Goal: Task Accomplishment & Management: Manage account settings

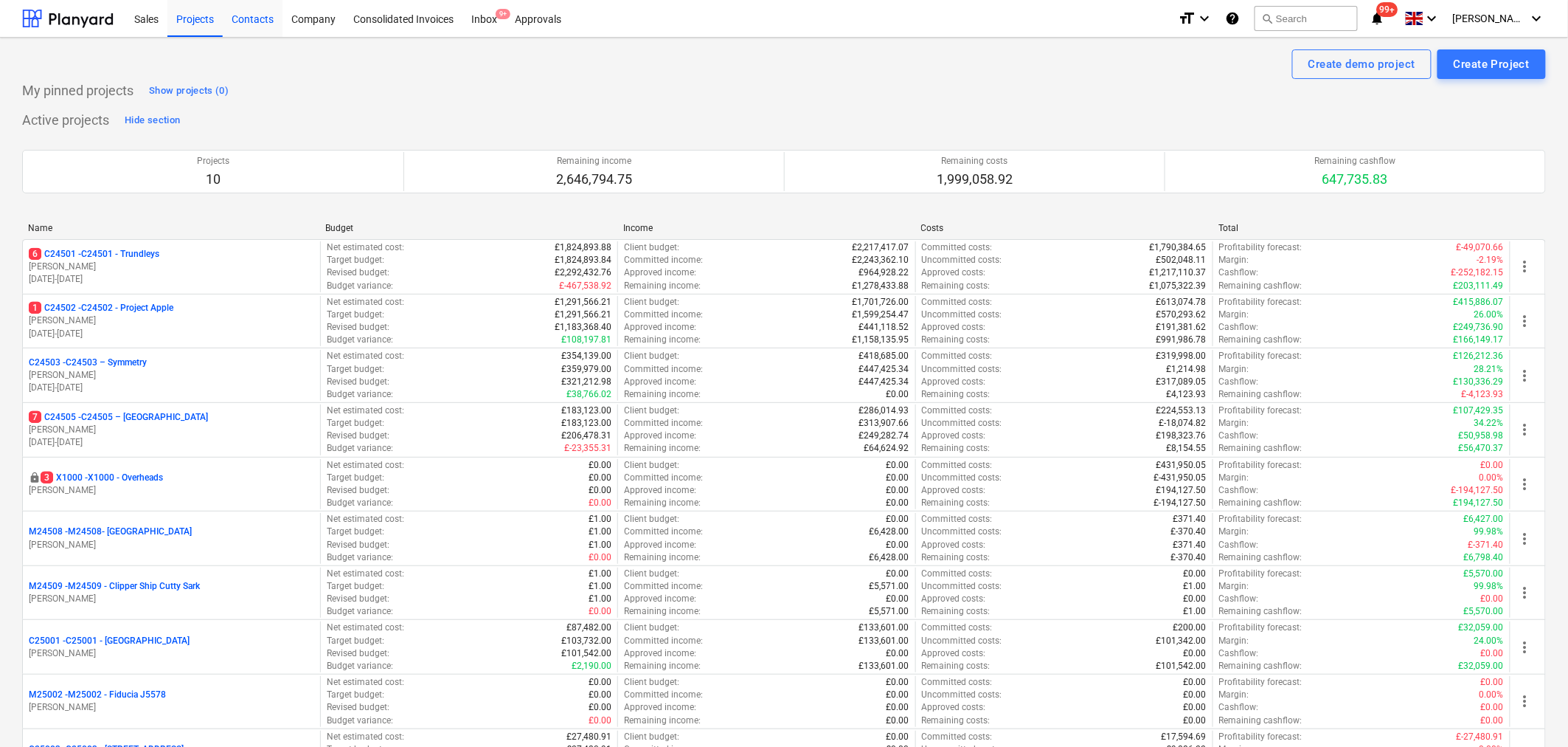
click at [239, 20] on div "Contacts" at bounding box center [252, 18] width 60 height 38
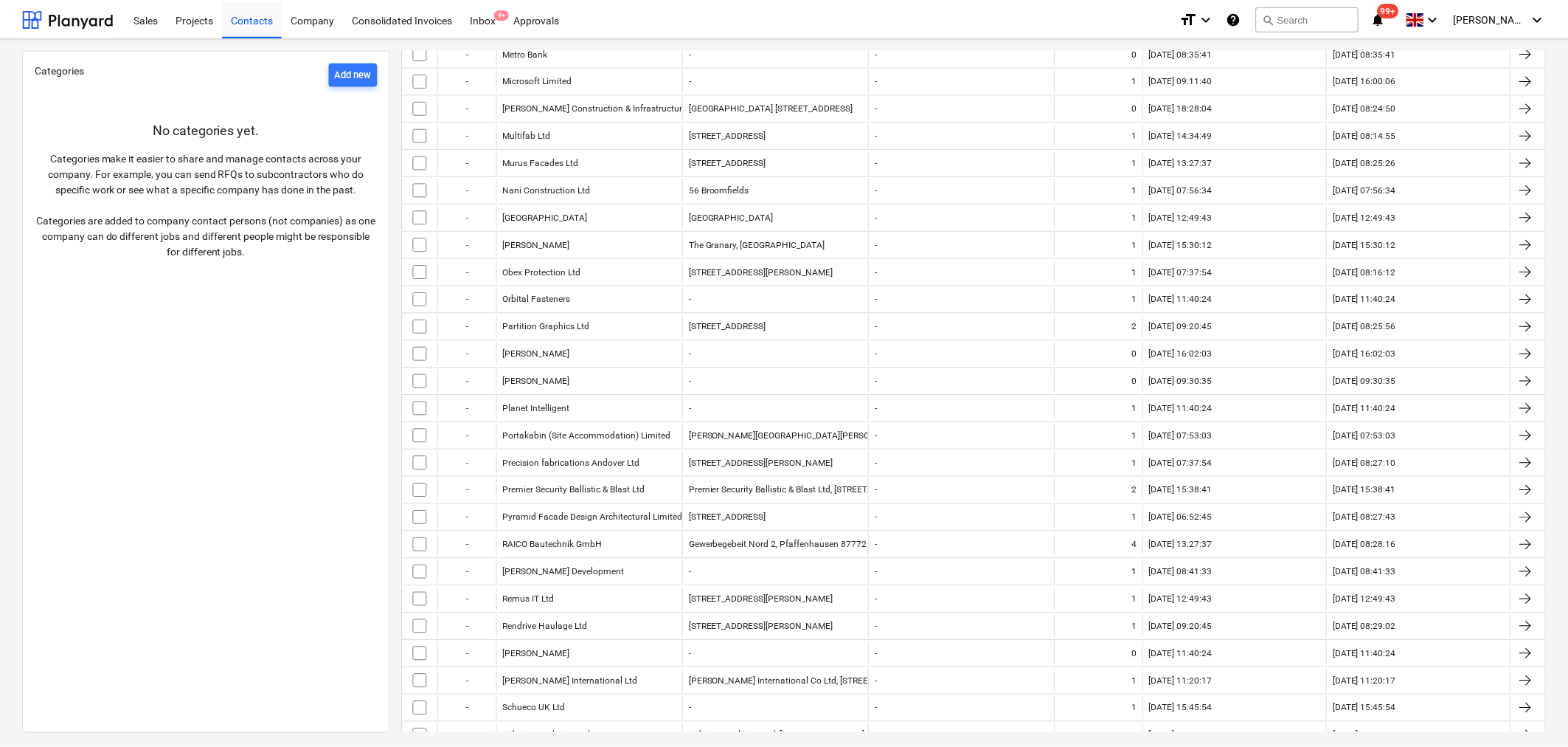
scroll to position [2049, 0]
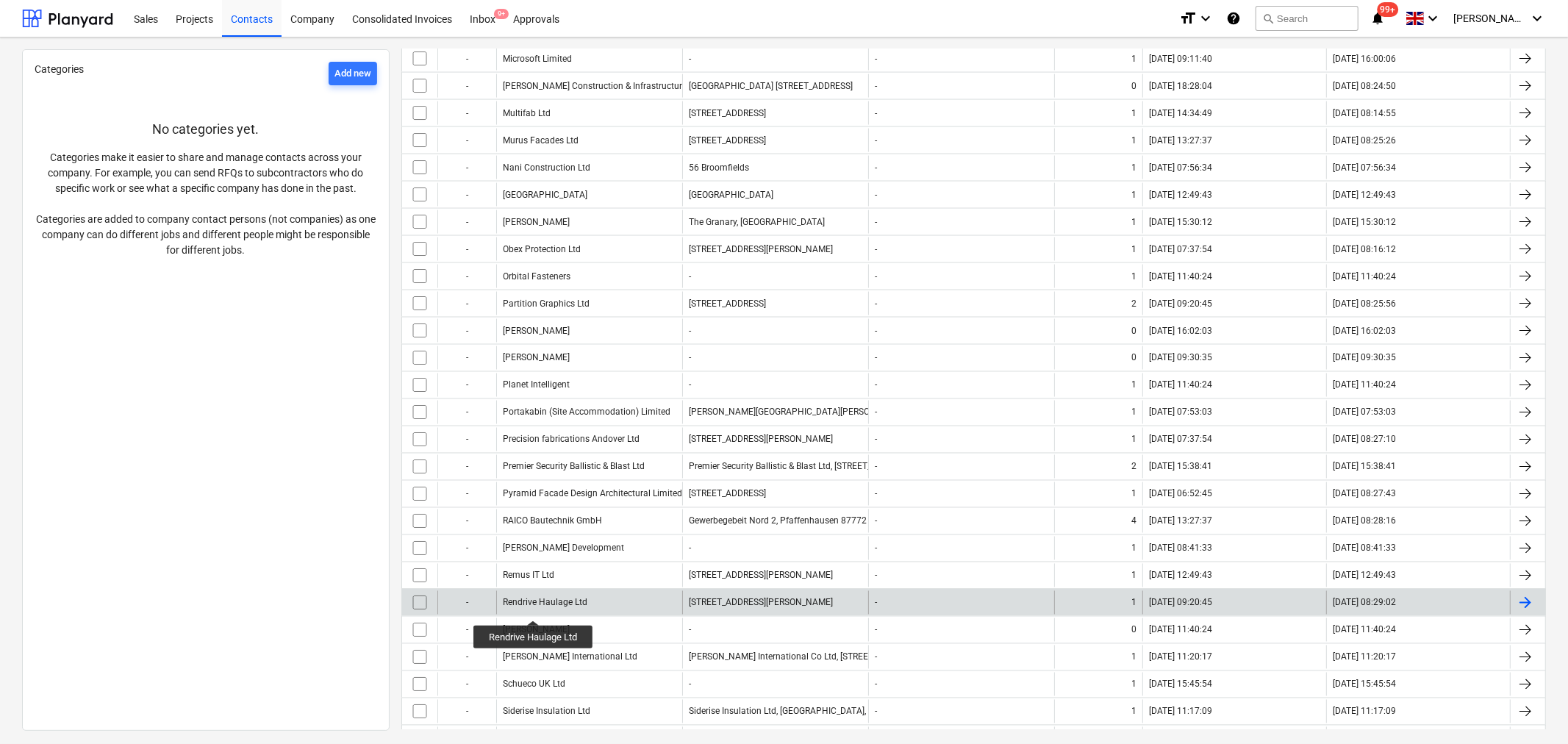
click at [535, 607] on div "Rendrive Haulage Ltd" at bounding box center [545, 602] width 84 height 10
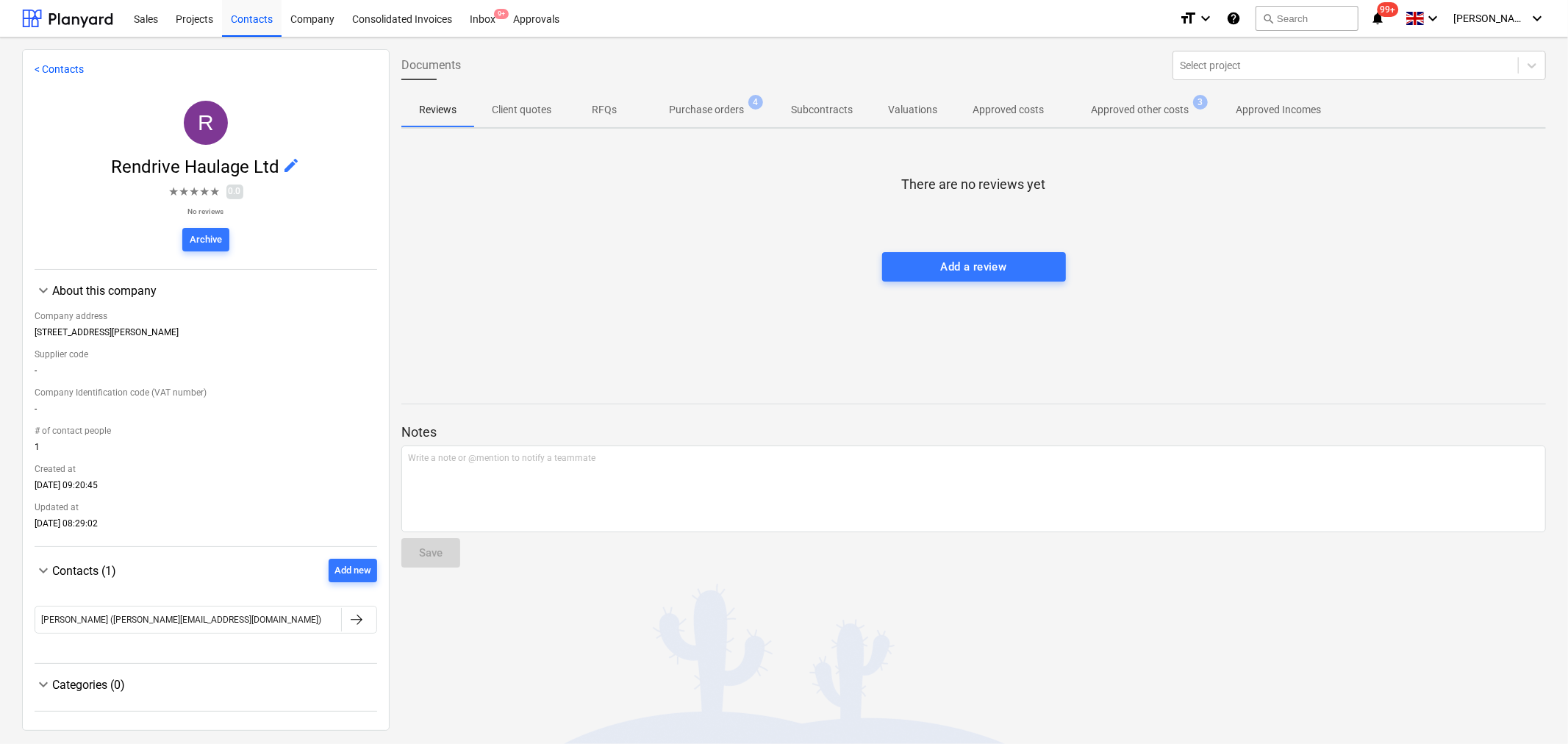
click at [1143, 108] on p "Approved other costs" at bounding box center [1139, 110] width 97 height 15
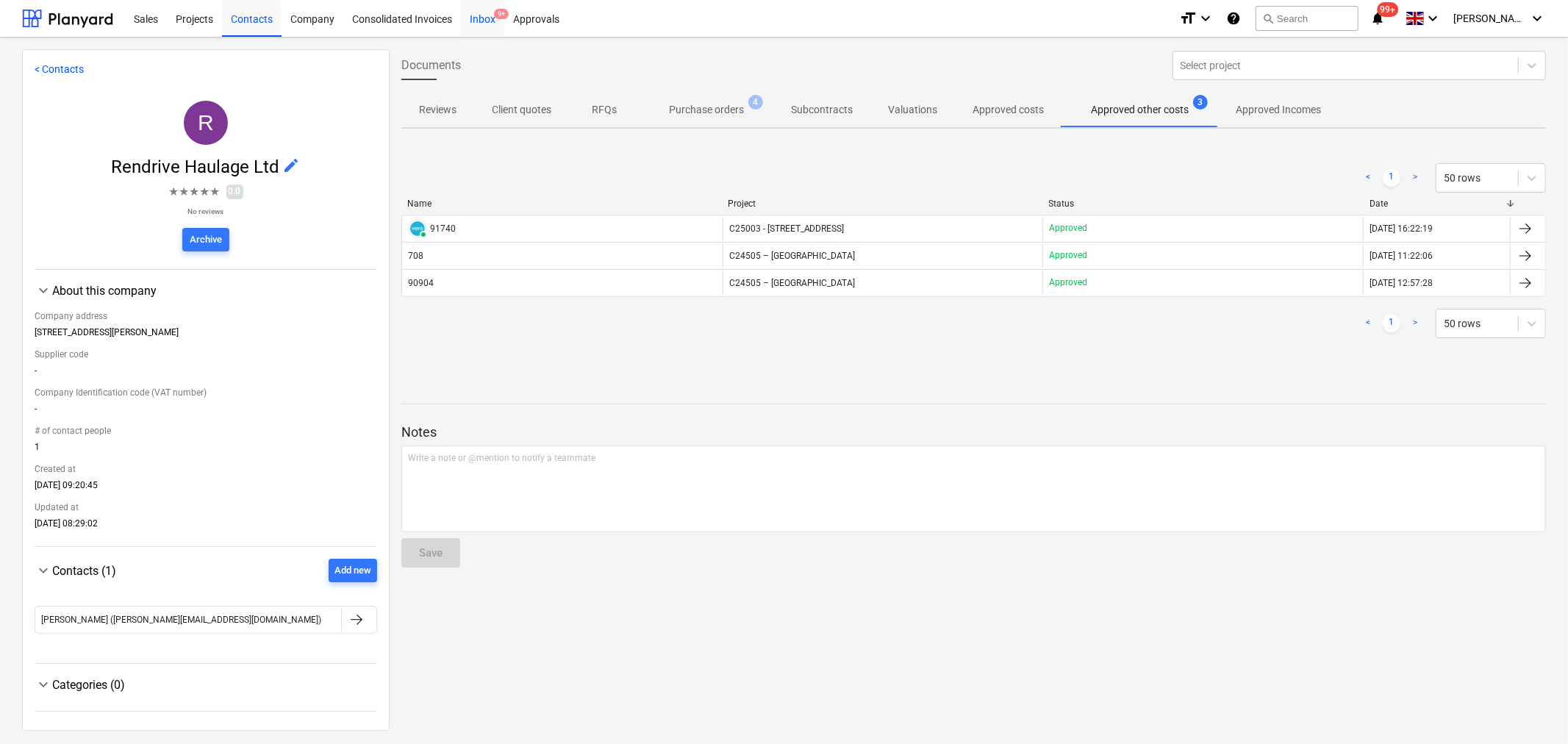
click at [482, 17] on div "Inbox 9+" at bounding box center [483, 18] width 44 height 38
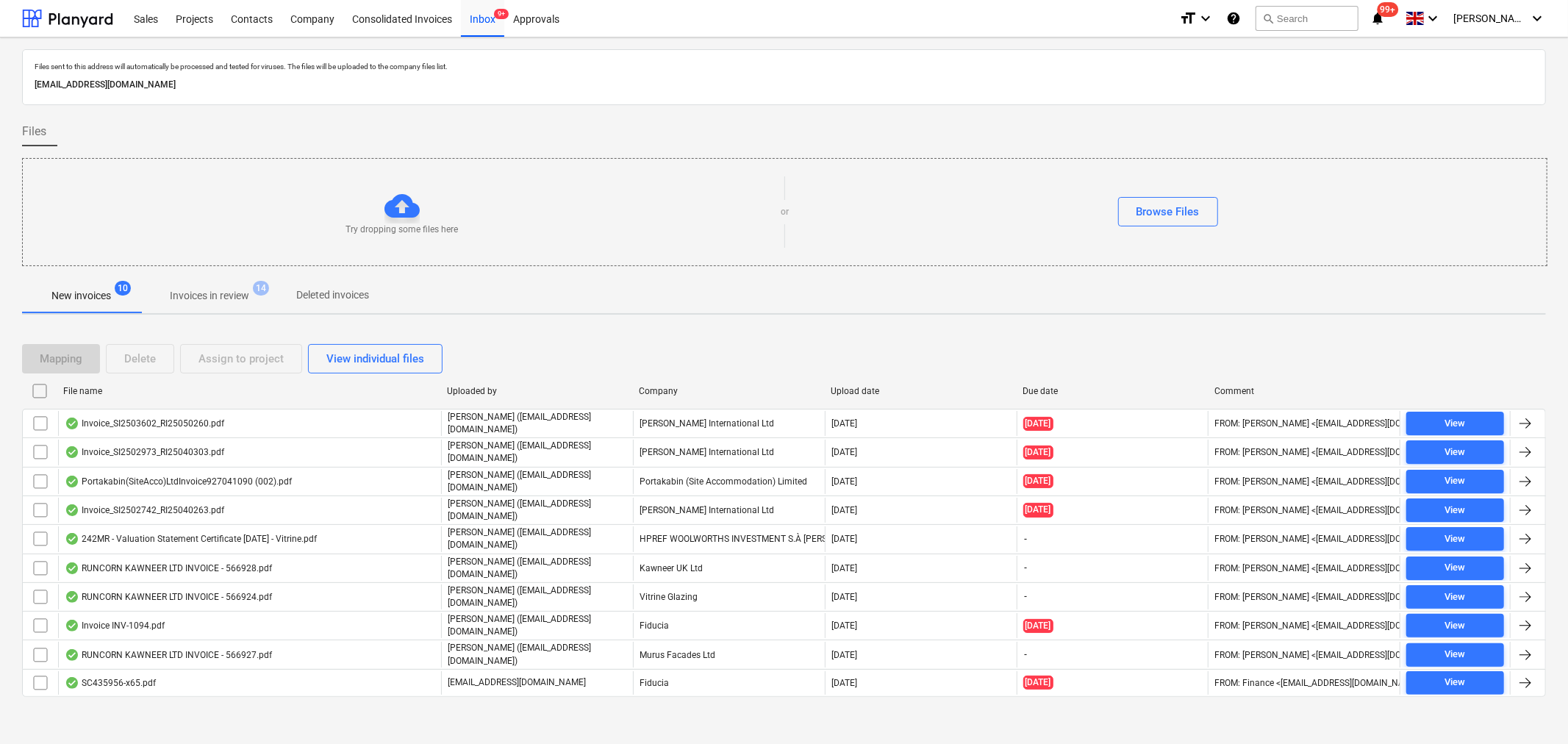
click at [658, 387] on div "Company" at bounding box center [729, 390] width 180 height 10
checkbox input "false"
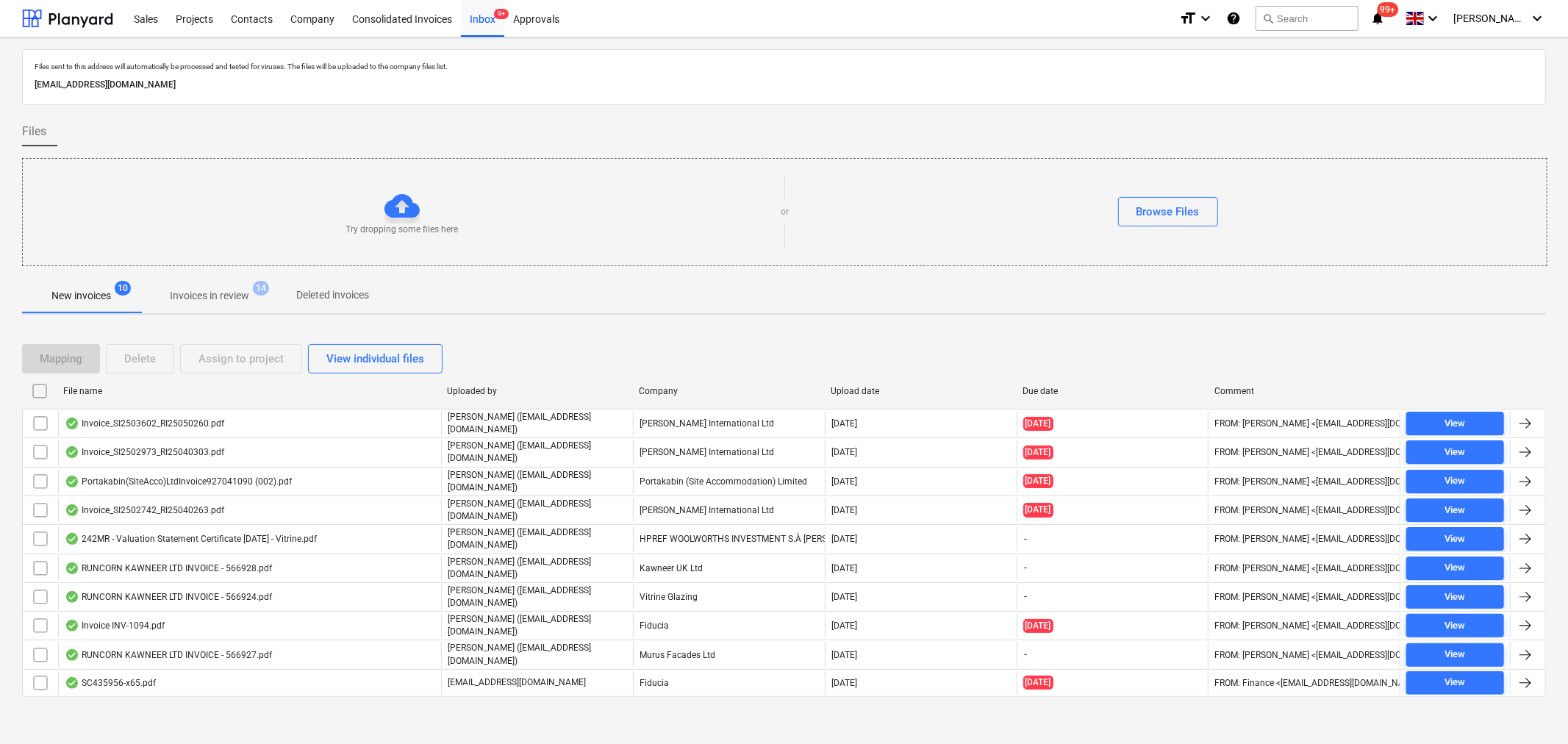
checkbox input "false"
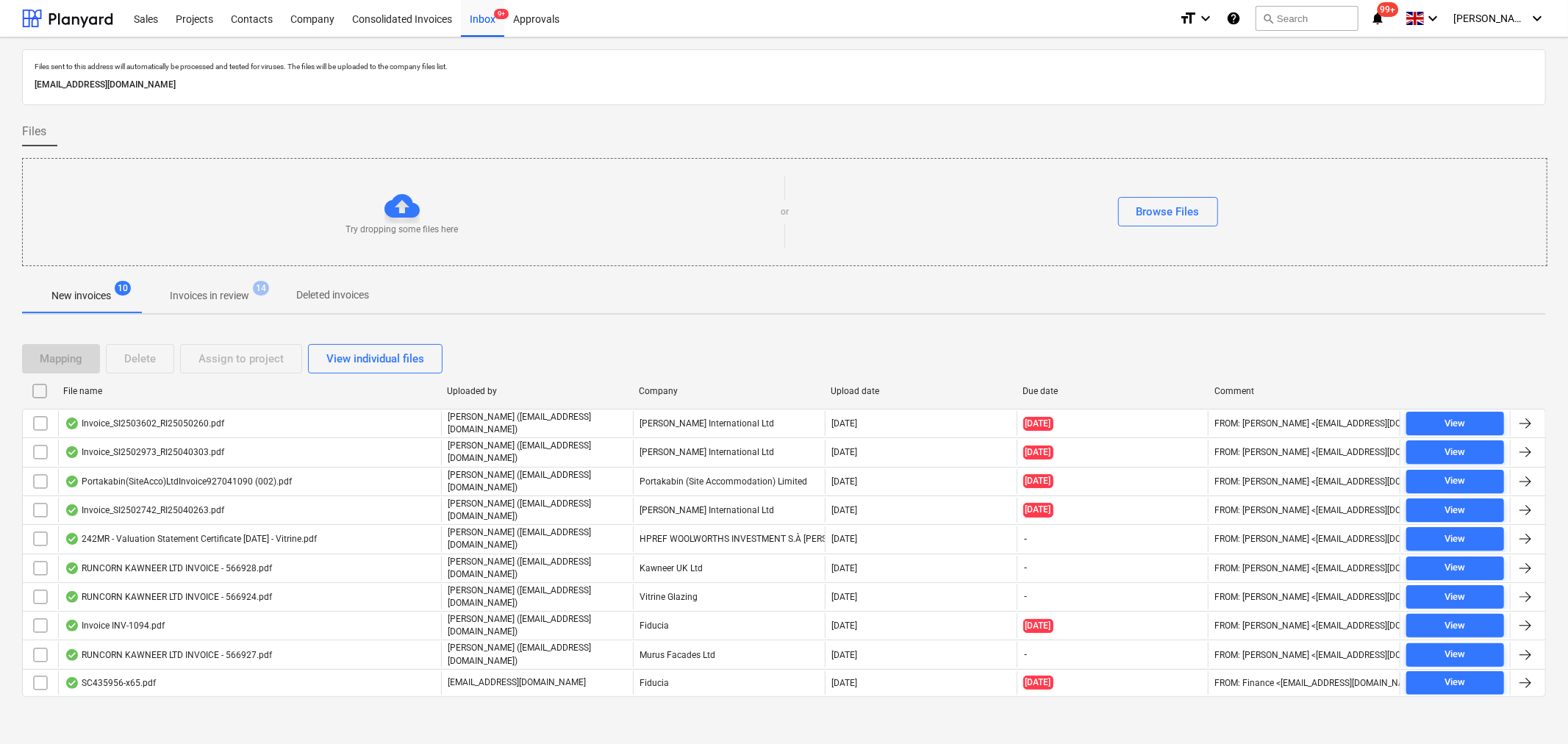
checkbox input "false"
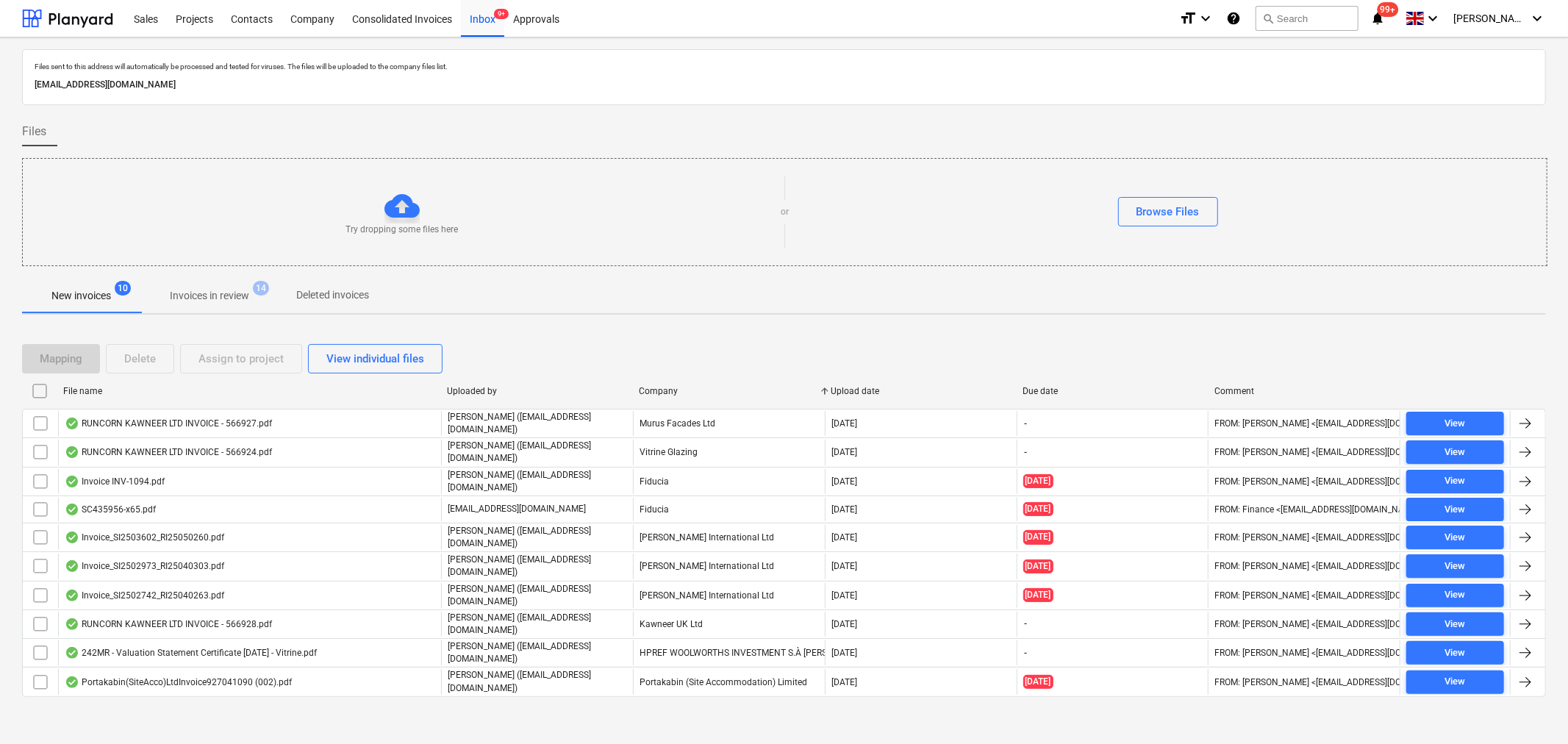
click at [232, 295] on p "Invoices in review" at bounding box center [209, 296] width 79 height 15
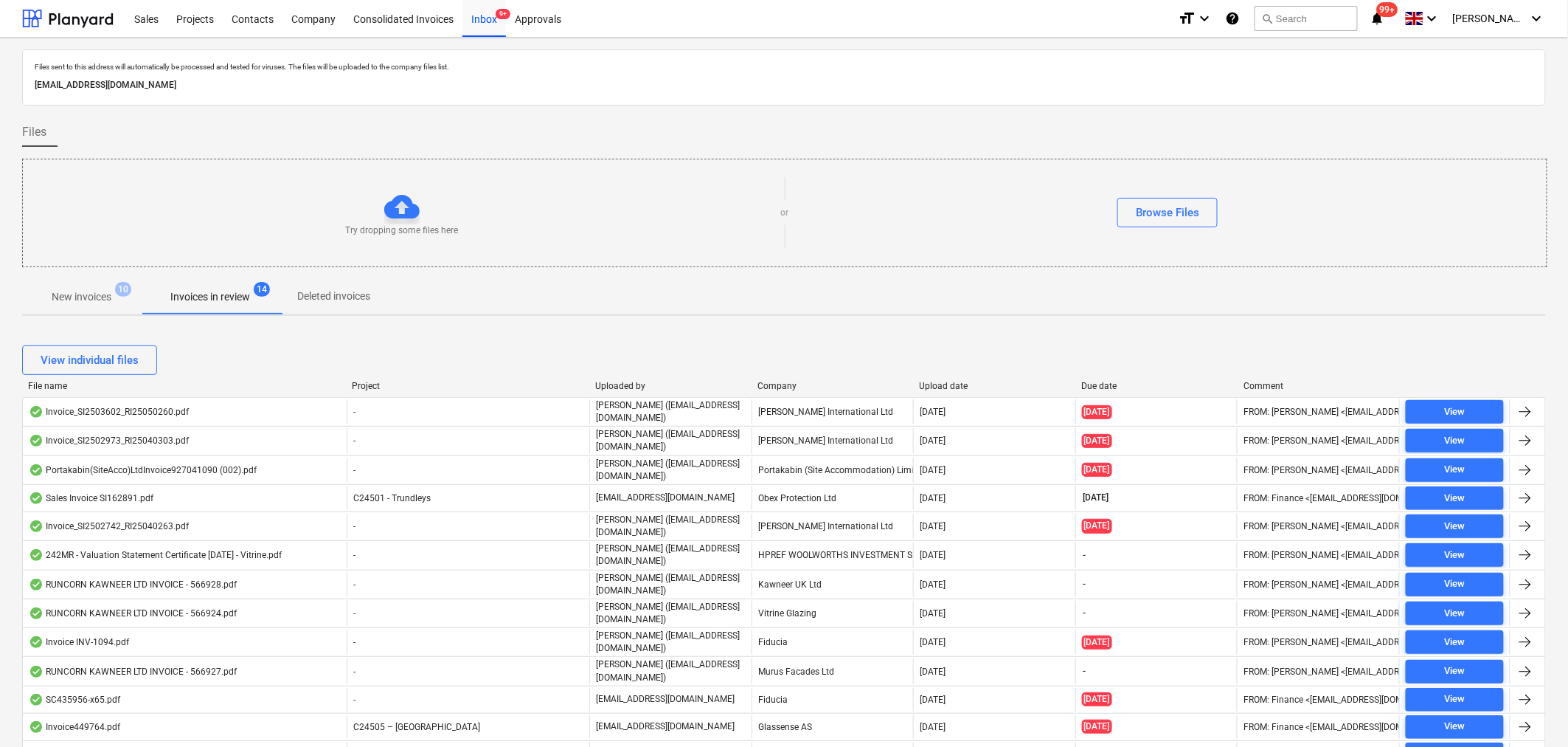
click at [784, 381] on div "Company" at bounding box center [832, 385] width 150 height 10
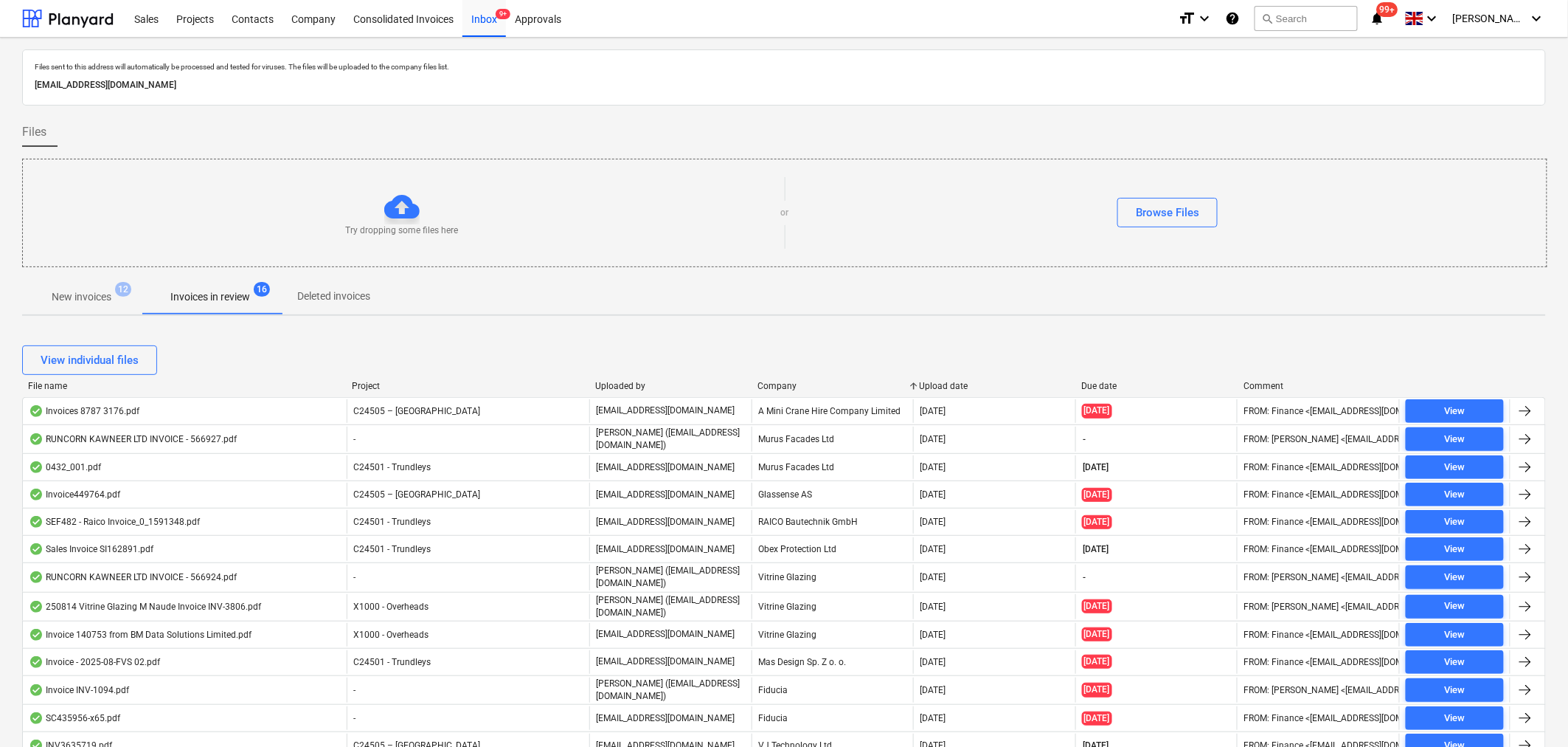
click at [82, 293] on p "New invoices" at bounding box center [82, 297] width 60 height 15
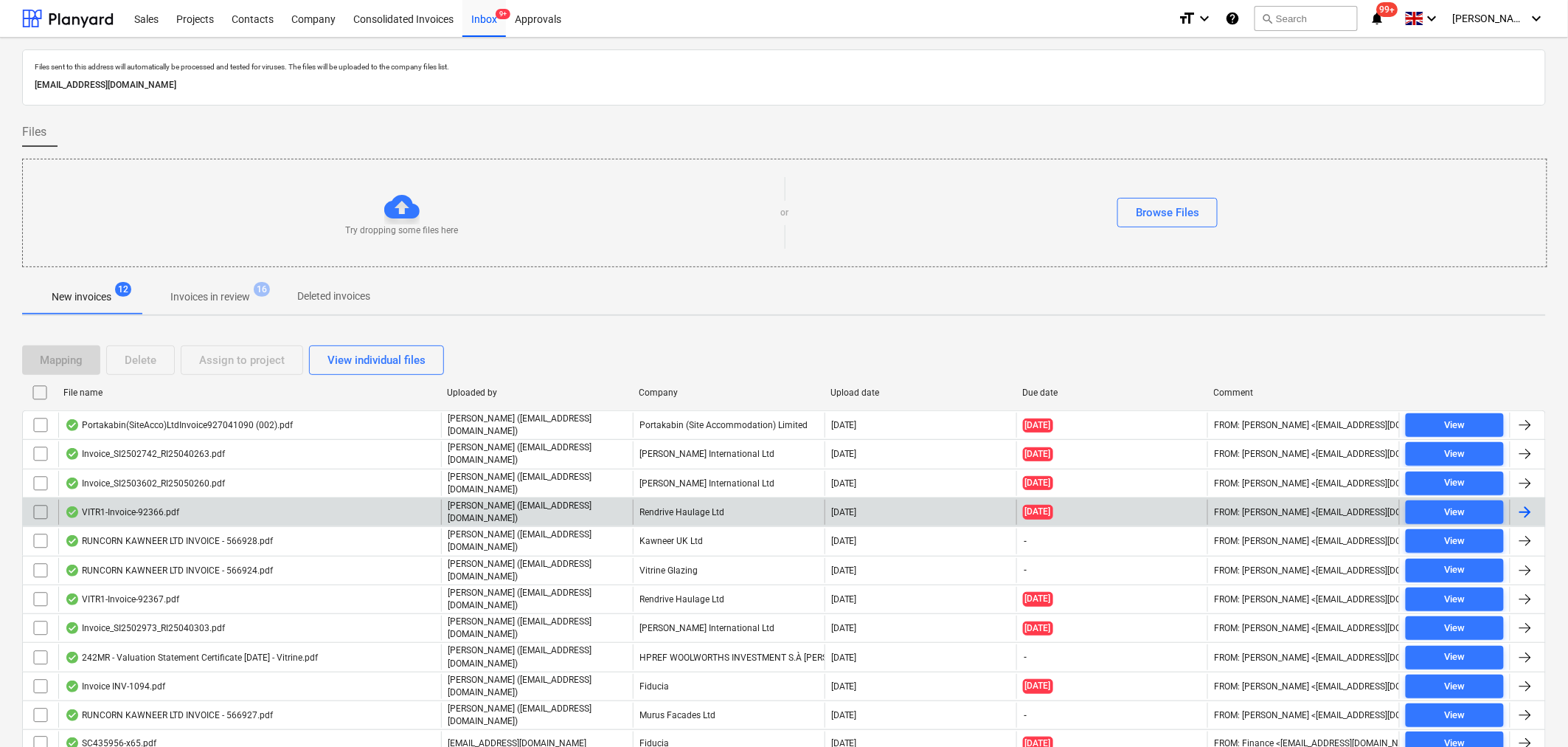
click at [1528, 506] on div at bounding box center [1525, 512] width 18 height 18
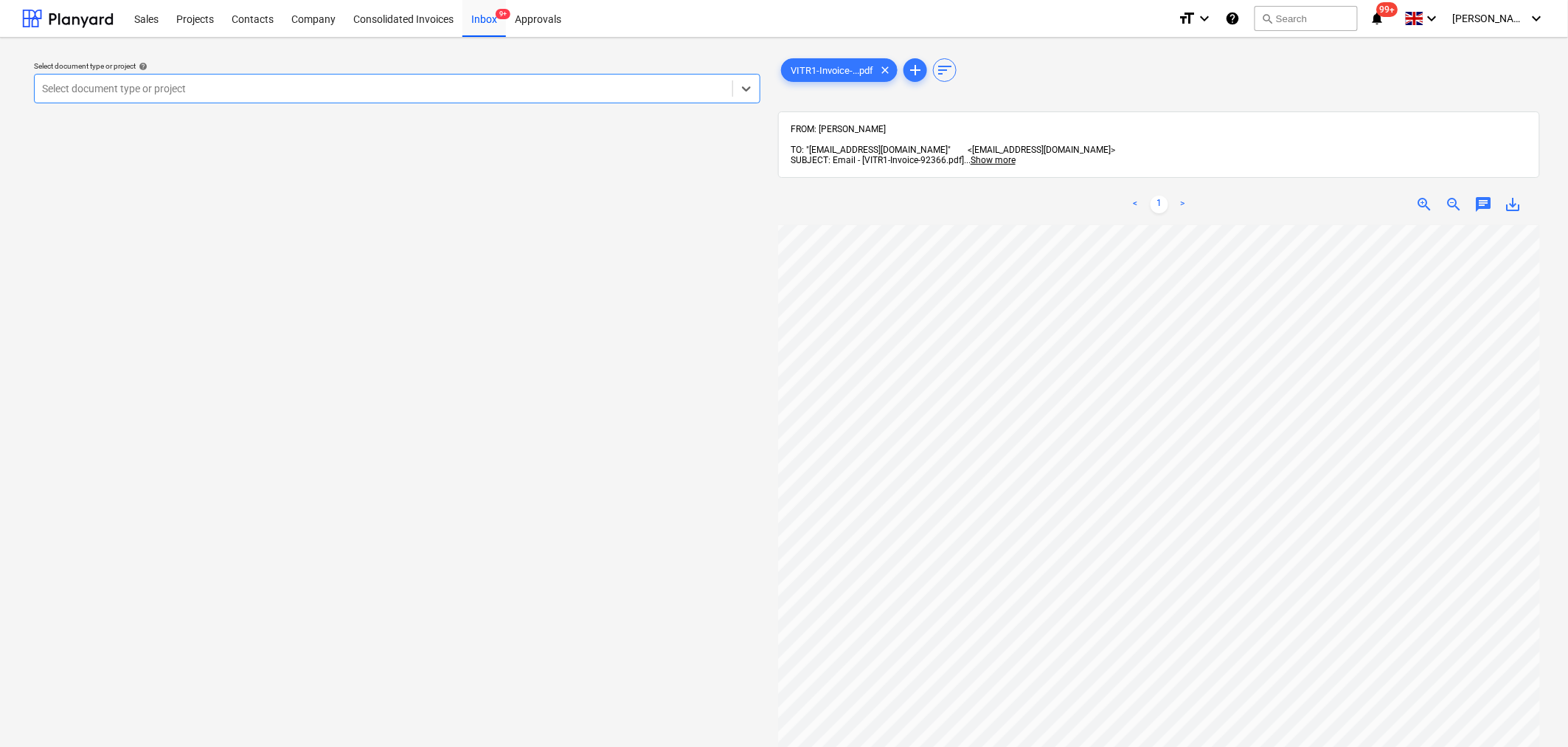
scroll to position [164, 0]
click at [747, 84] on icon at bounding box center [746, 88] width 15 height 15
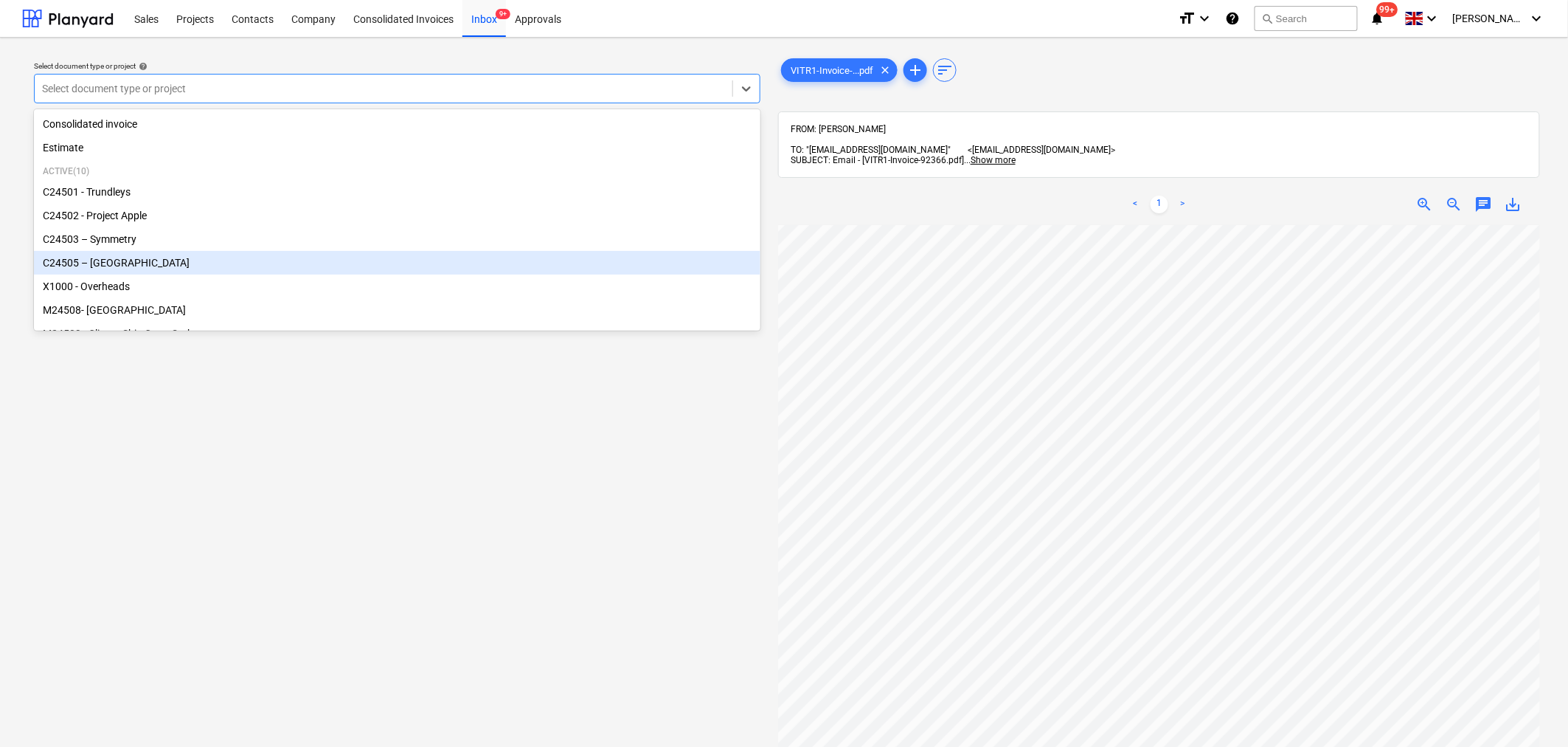
click at [687, 266] on div "C24505 – [GEOGRAPHIC_DATA]" at bounding box center [397, 263] width 727 height 24
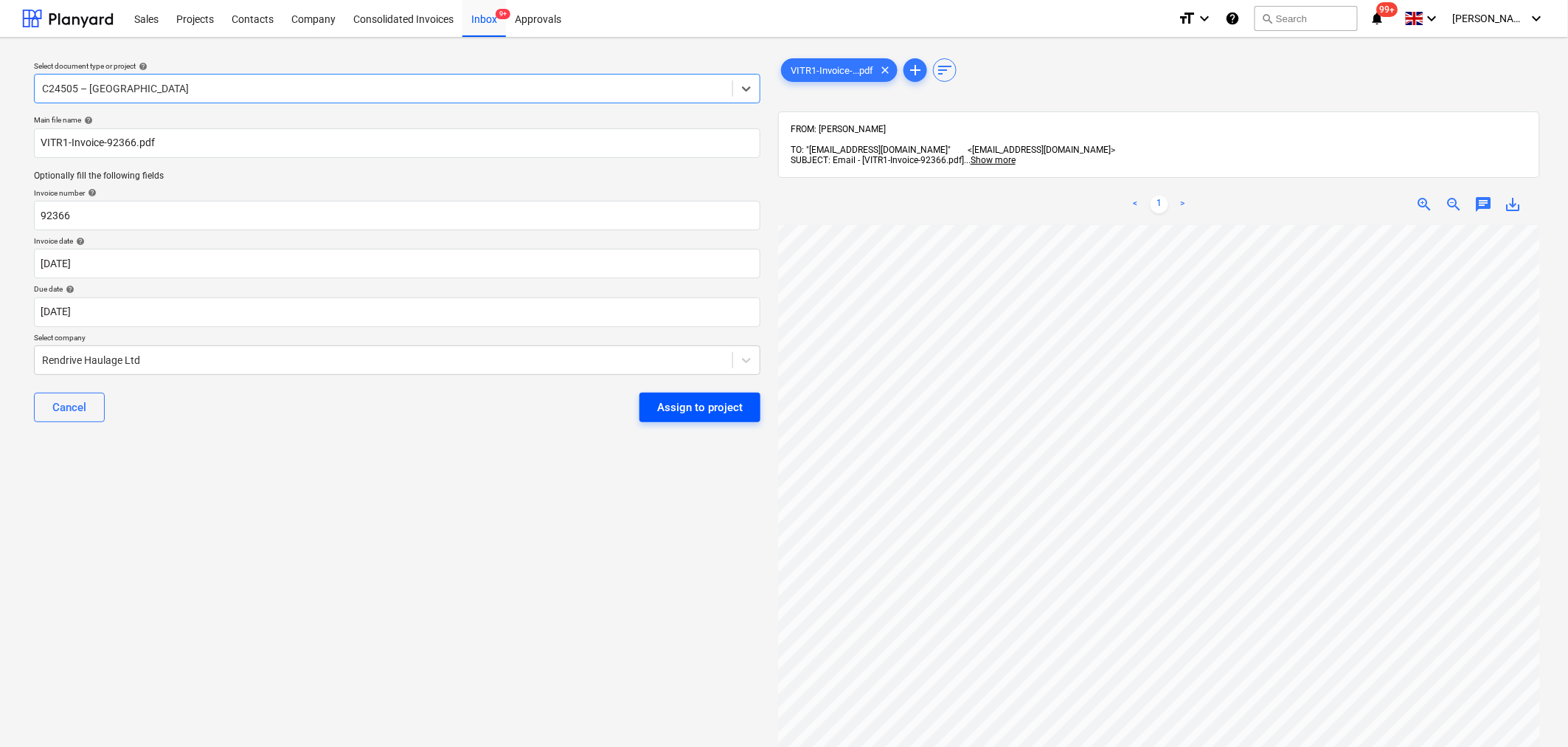
click at [696, 407] on div "Assign to project" at bounding box center [700, 407] width 85 height 19
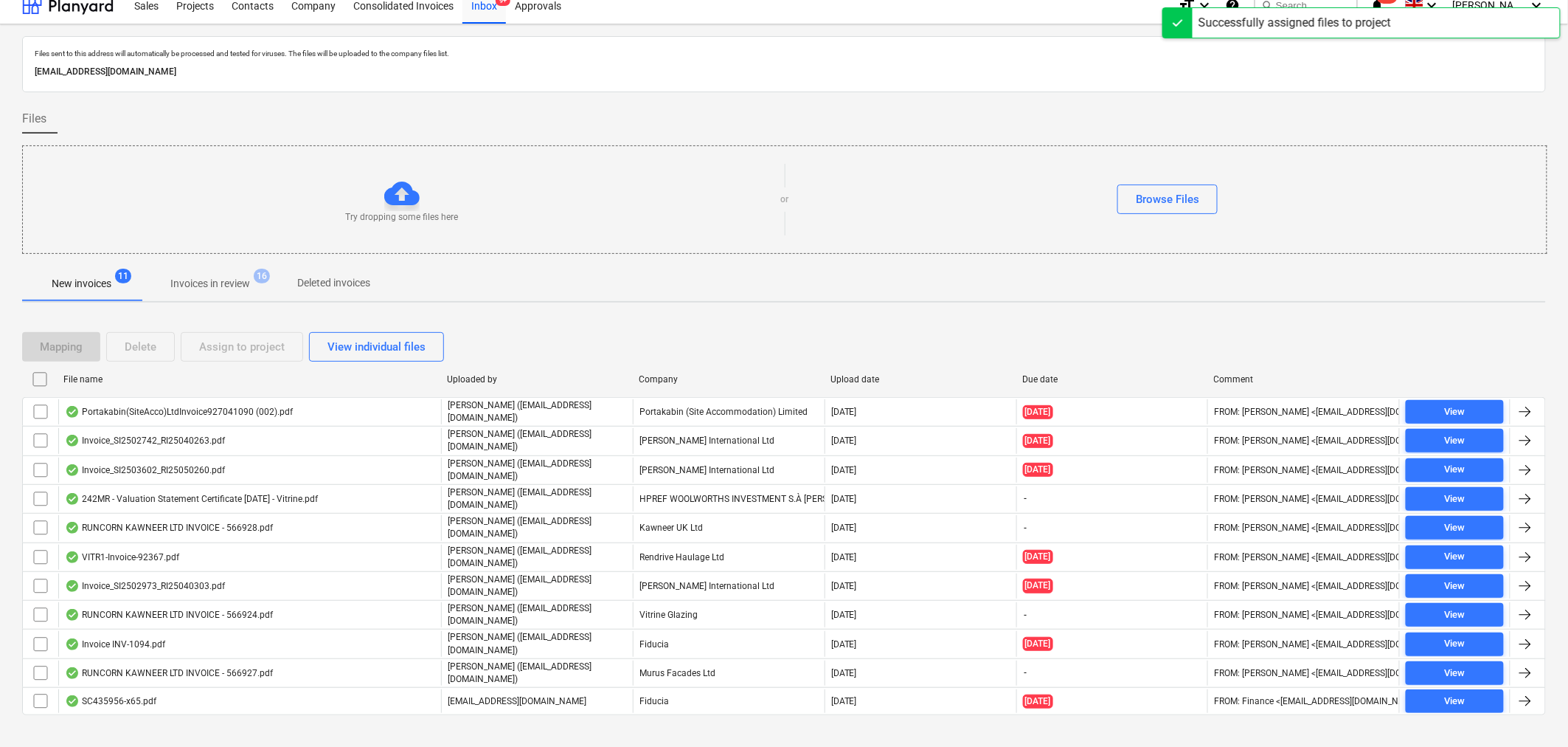
scroll to position [18, 0]
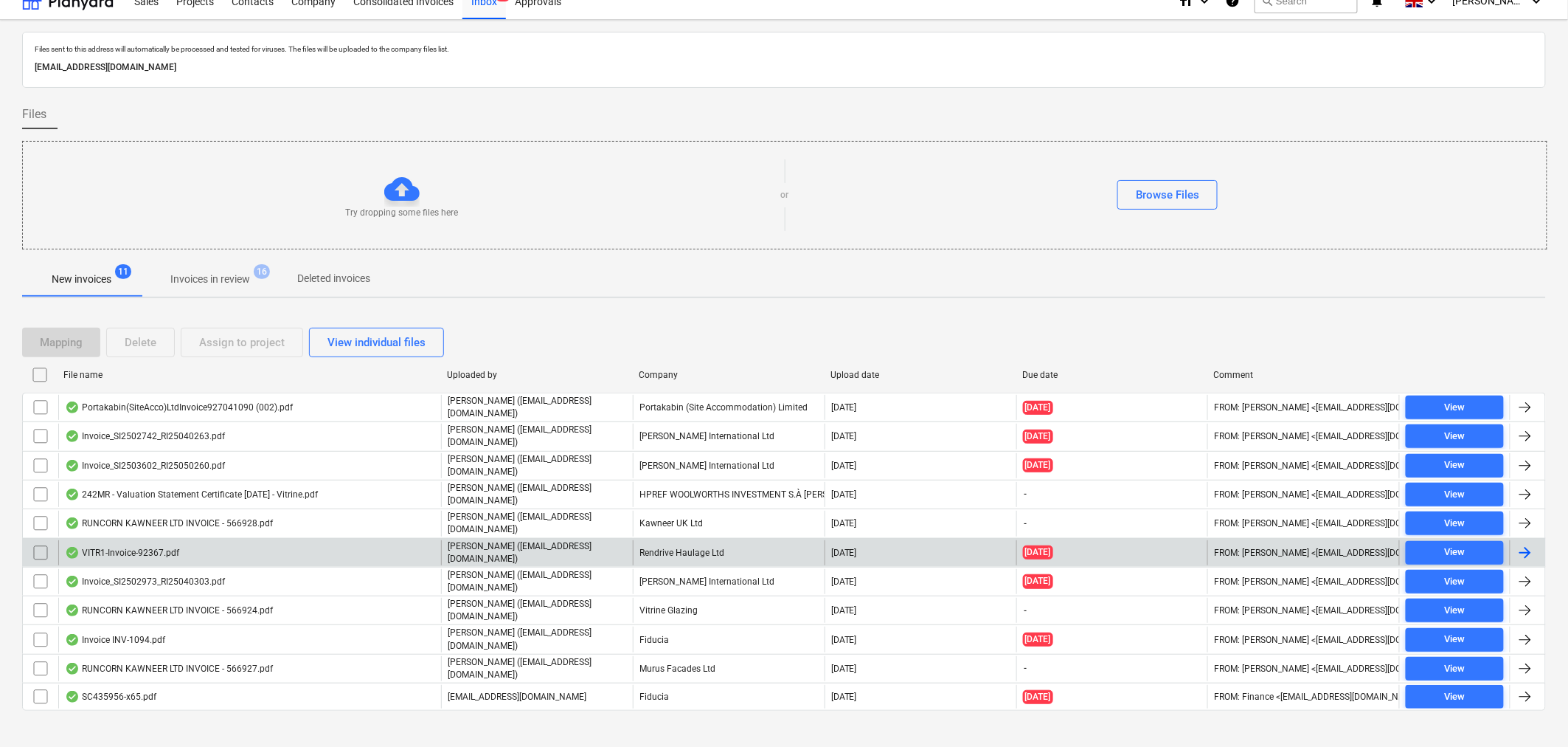
click at [1527, 544] on div at bounding box center [1525, 552] width 18 height 18
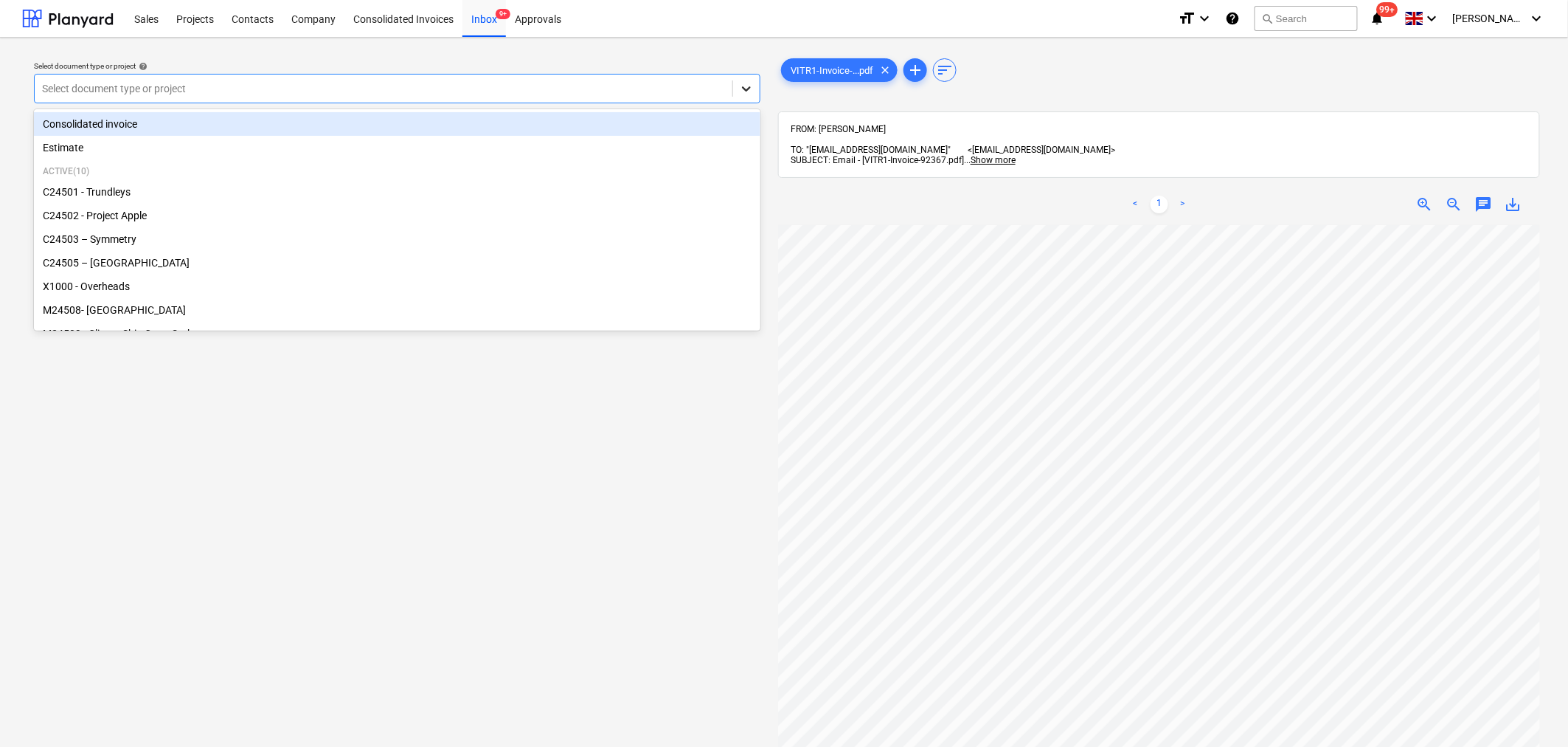
click at [743, 95] on icon at bounding box center [746, 88] width 15 height 15
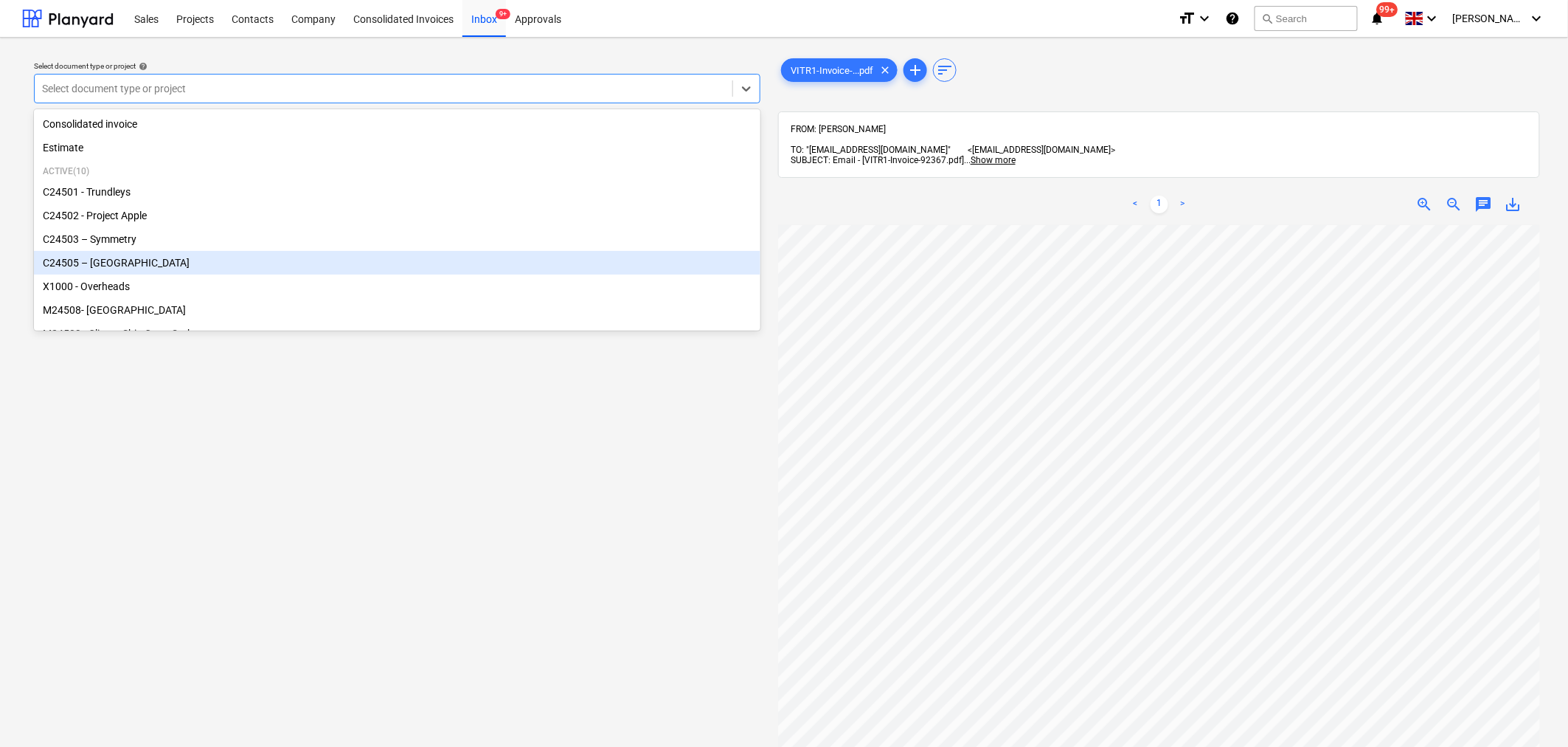
click at [649, 266] on div "C24505 – [GEOGRAPHIC_DATA]" at bounding box center [397, 263] width 727 height 24
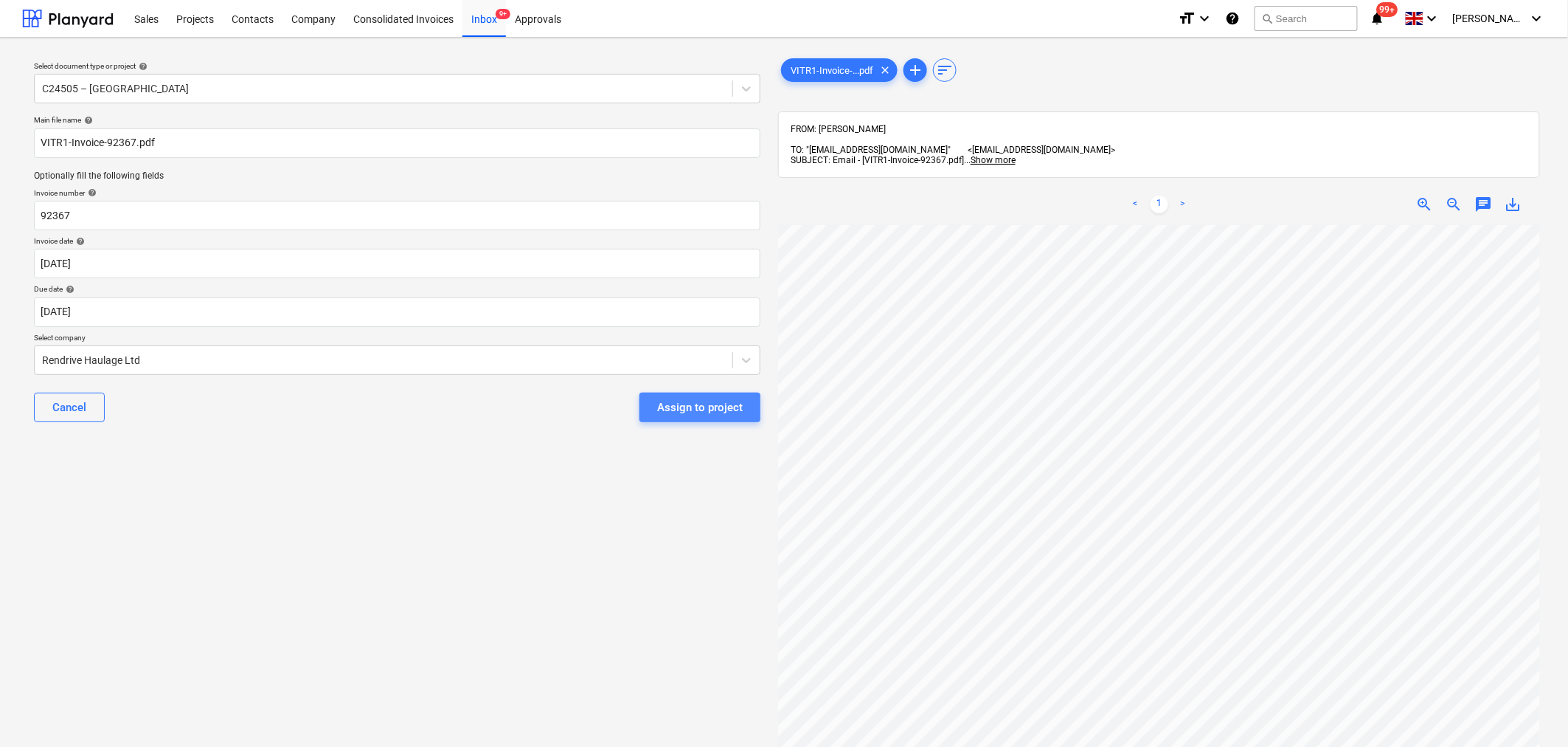
click at [674, 407] on div "Assign to project" at bounding box center [700, 407] width 85 height 19
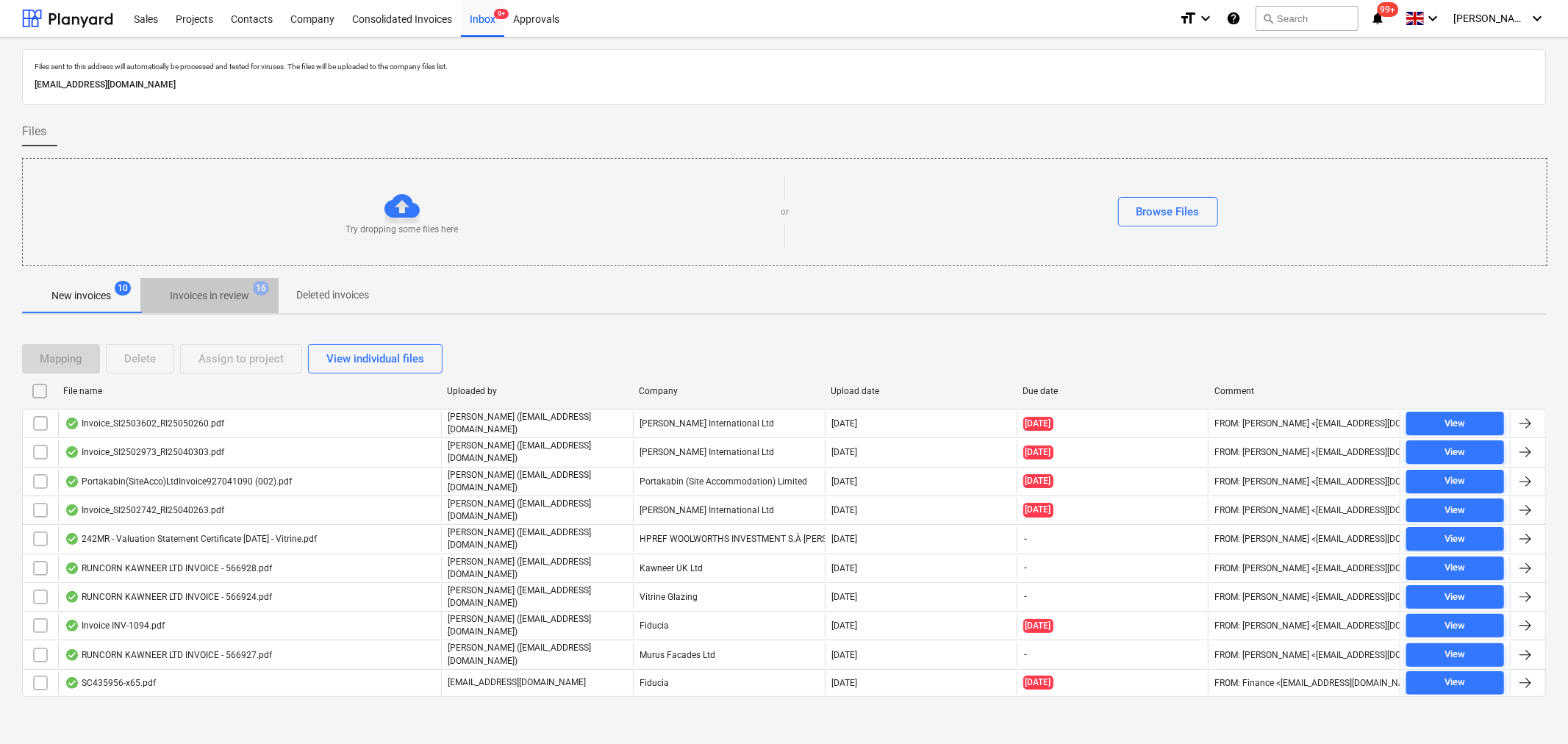
click at [210, 291] on p "Invoices in review" at bounding box center [209, 296] width 79 height 15
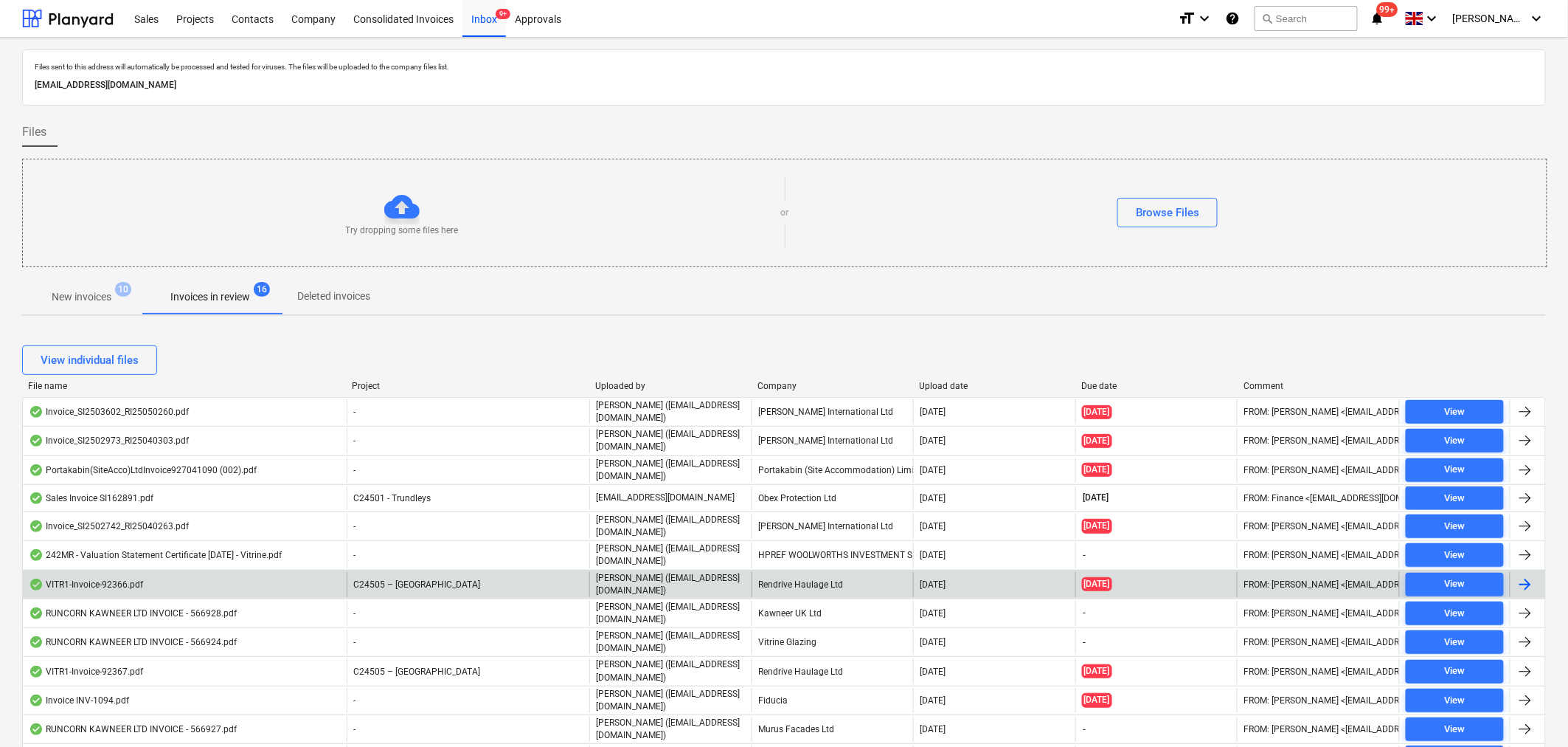
click at [1527, 584] on div at bounding box center [1525, 584] width 18 height 18
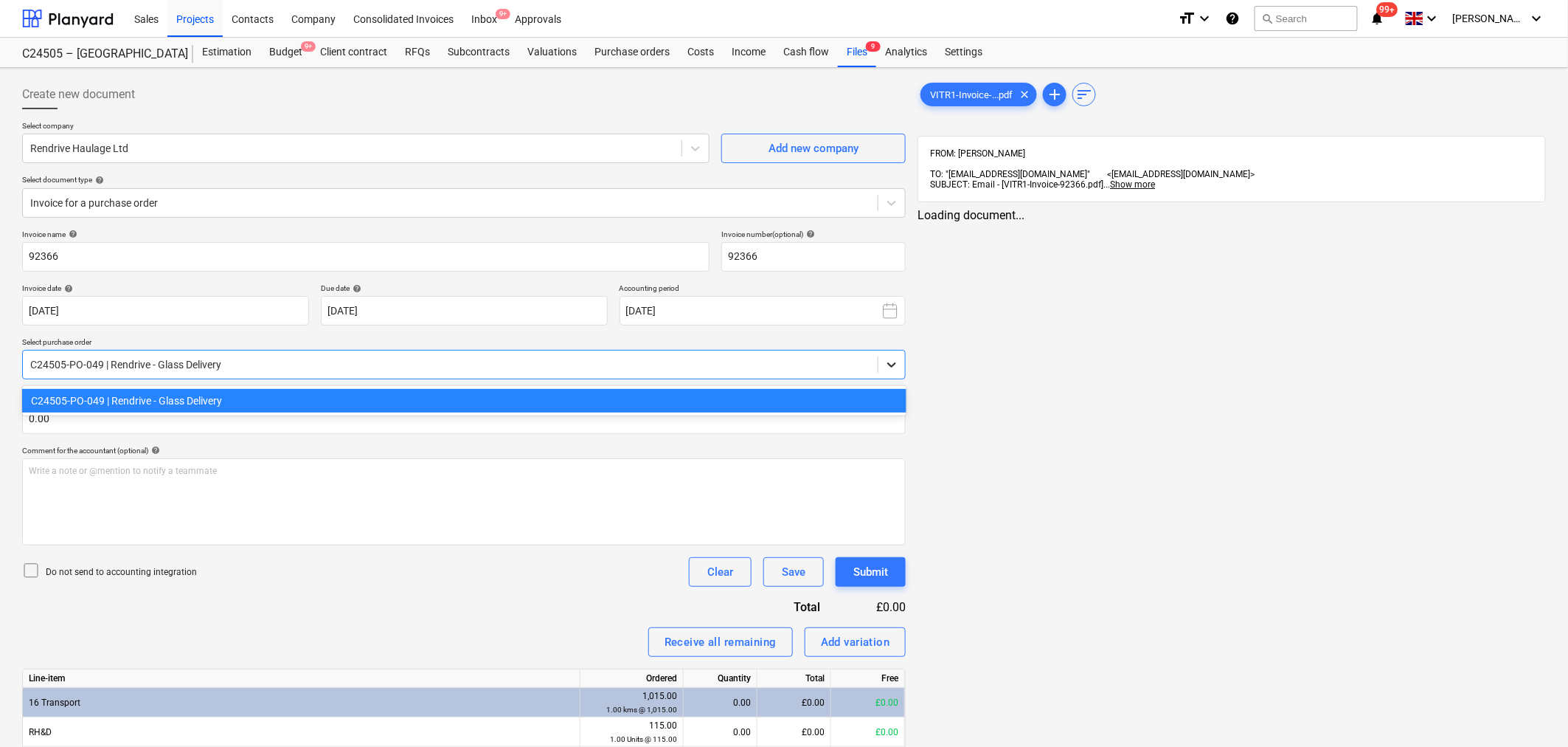
click at [894, 360] on icon at bounding box center [891, 364] width 15 height 15
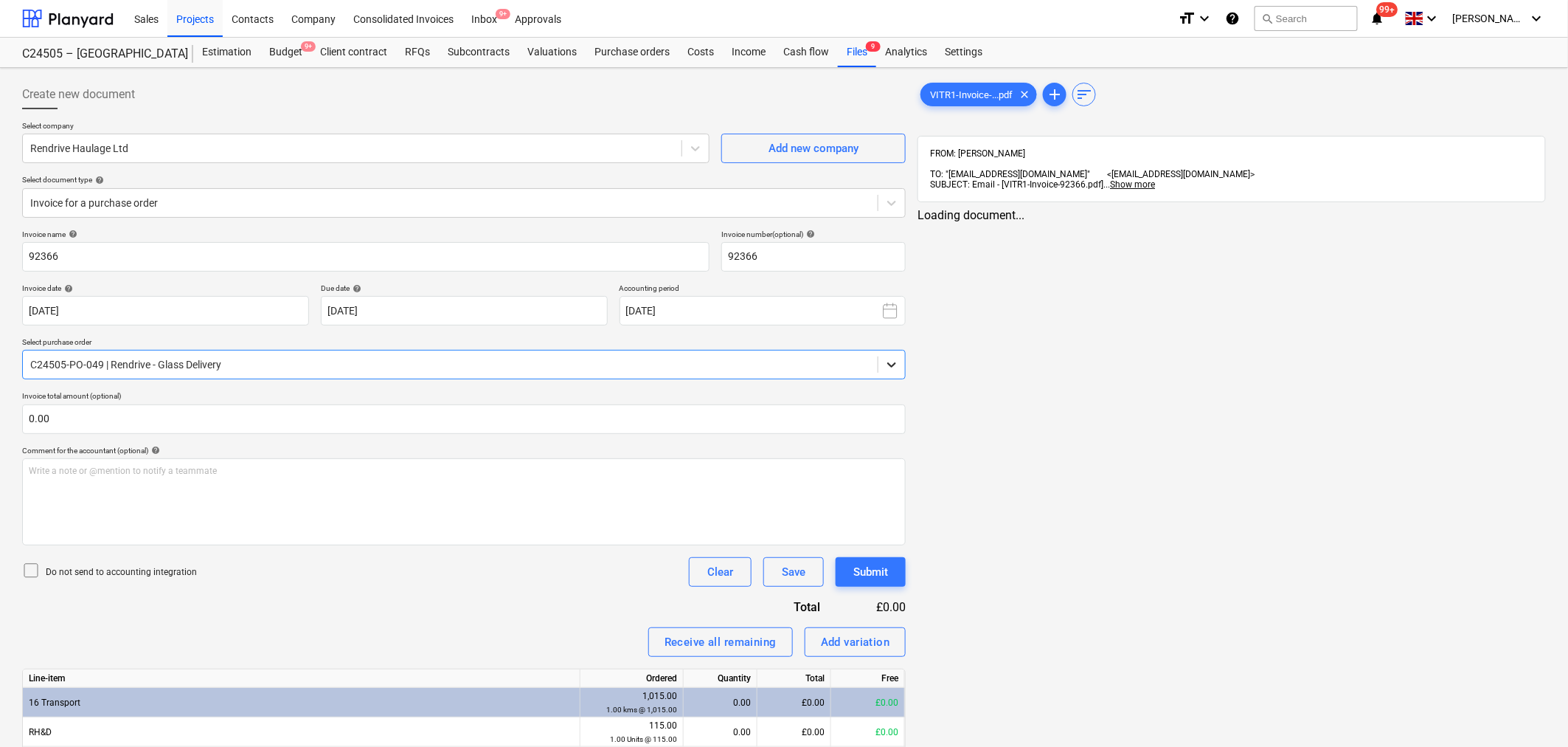
click at [894, 360] on icon at bounding box center [891, 364] width 15 height 15
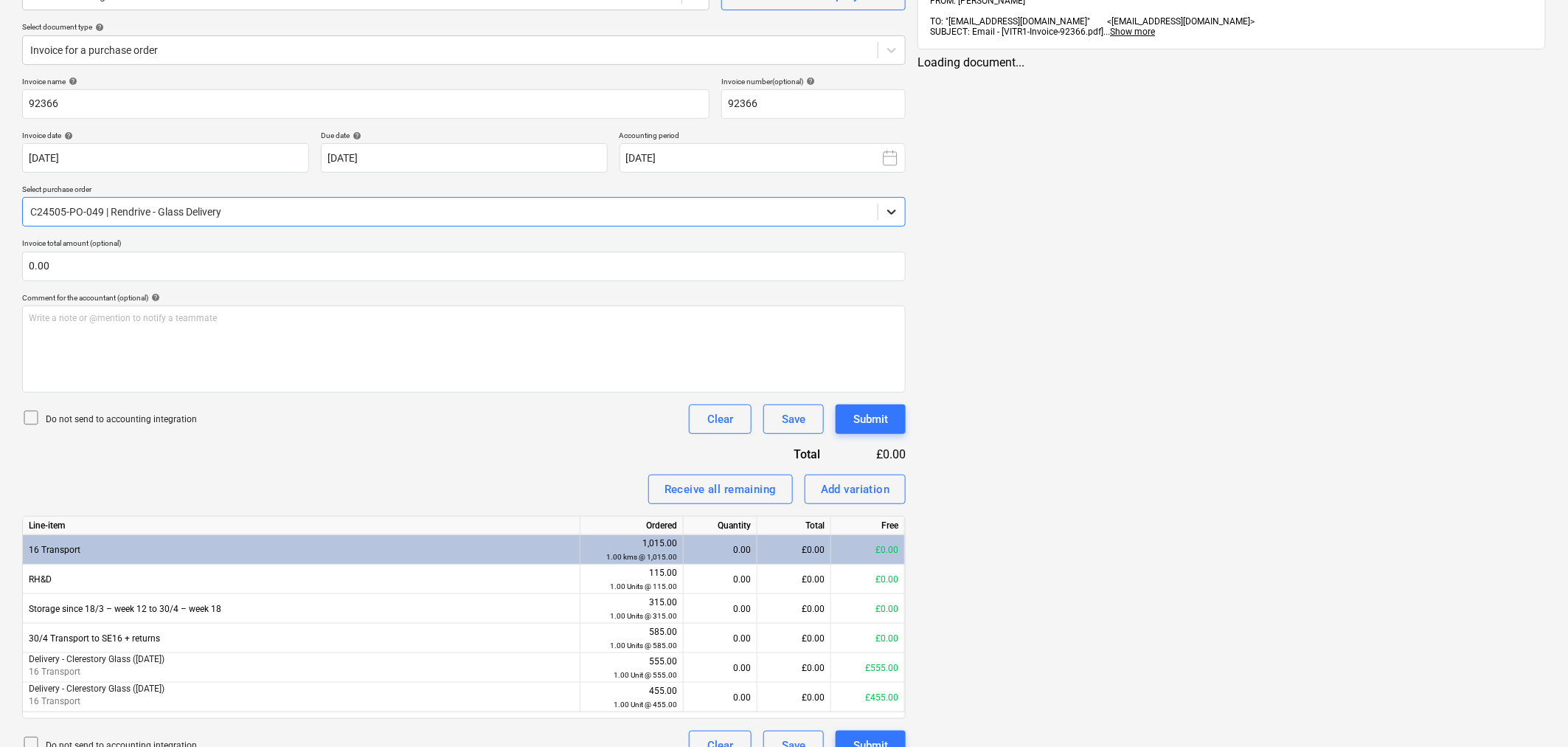
scroll to position [179, 0]
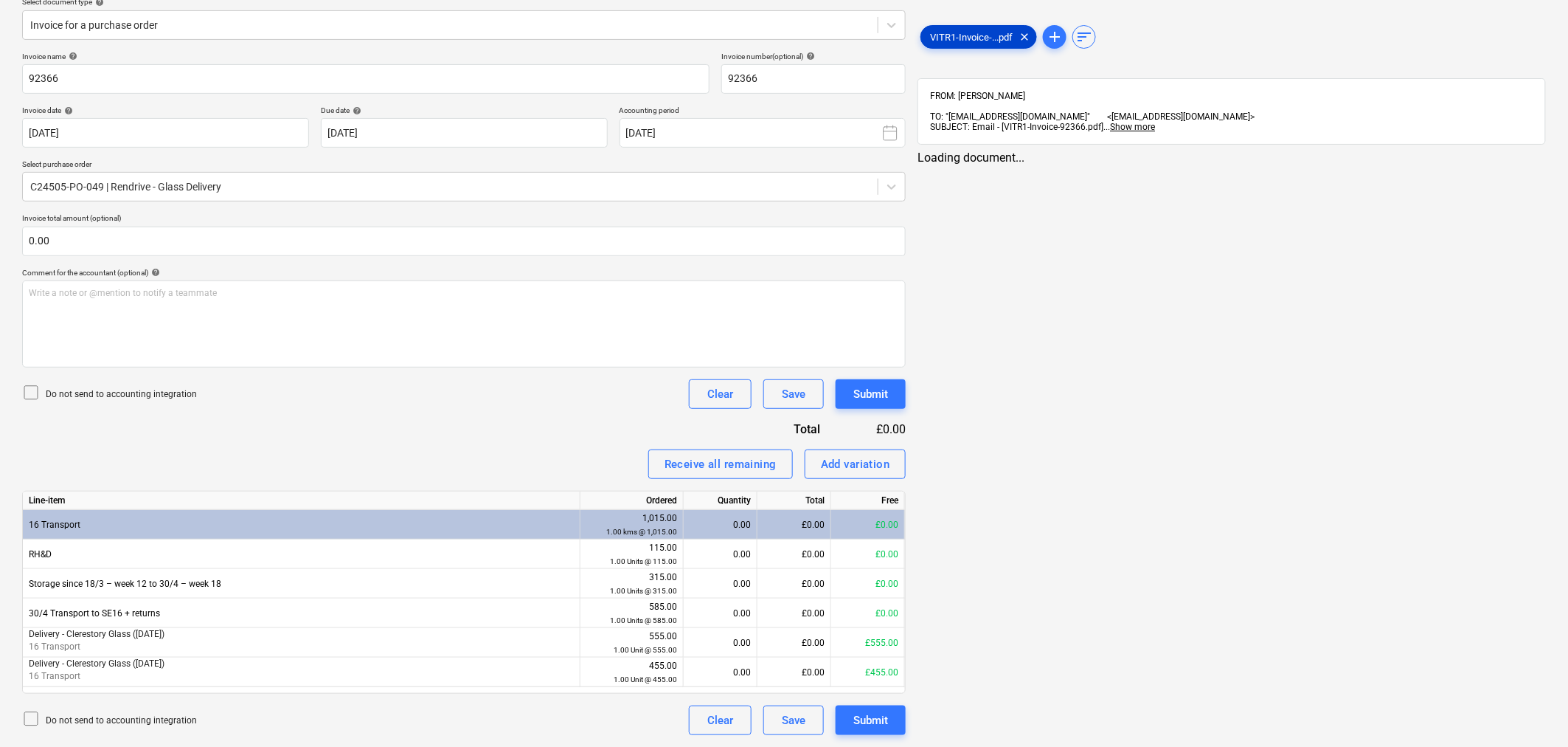
click at [970, 29] on div "VITR1-Invoice-...pdf clear" at bounding box center [978, 37] width 116 height 24
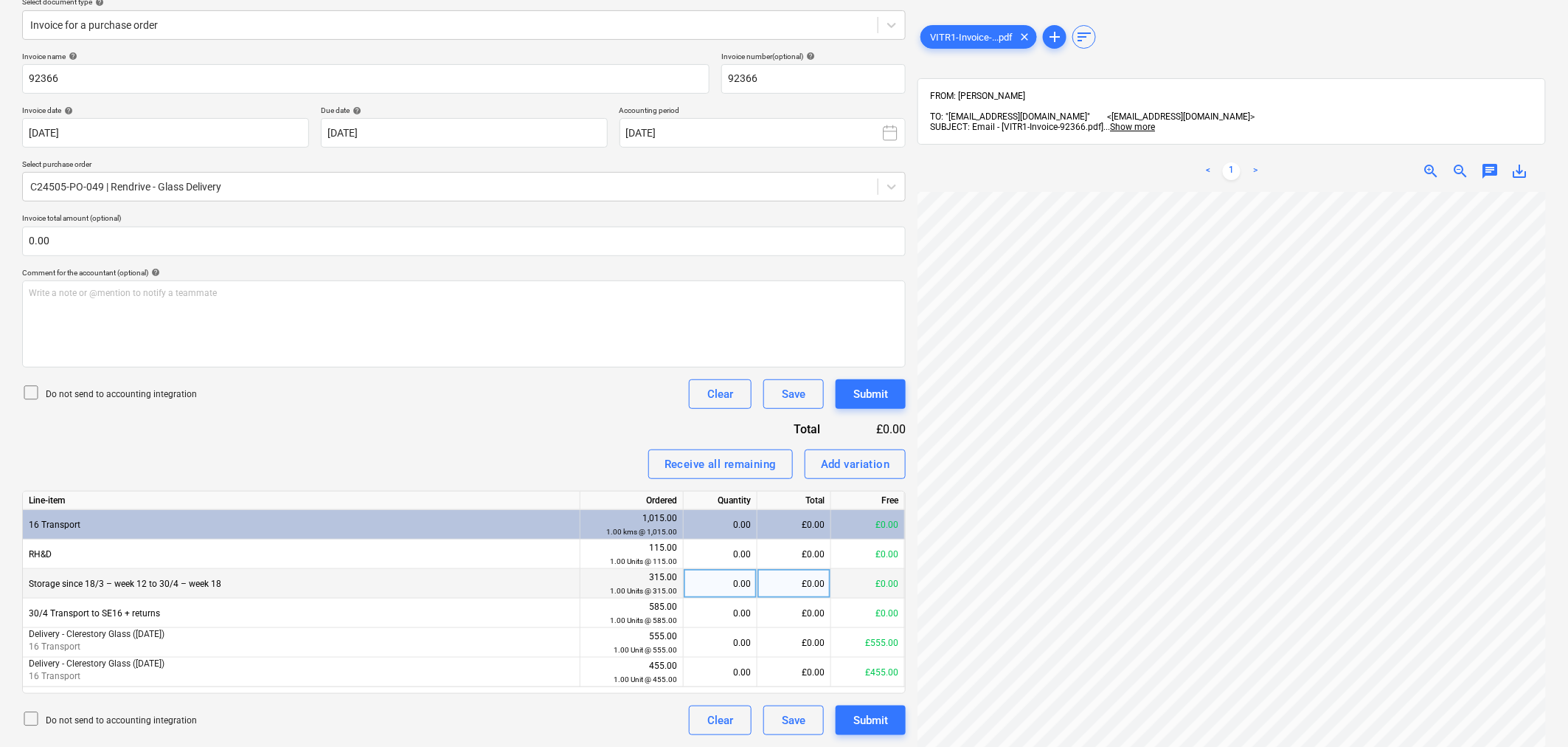
scroll to position [391, 146]
click at [1006, 172] on div "< 1 > zoom_in zoom_out chat 0 save_alt" at bounding box center [1232, 524] width 628 height 747
click at [1460, 162] on span "zoom_out" at bounding box center [1460, 171] width 18 height 18
click at [1461, 162] on span "zoom_out" at bounding box center [1460, 171] width 18 height 18
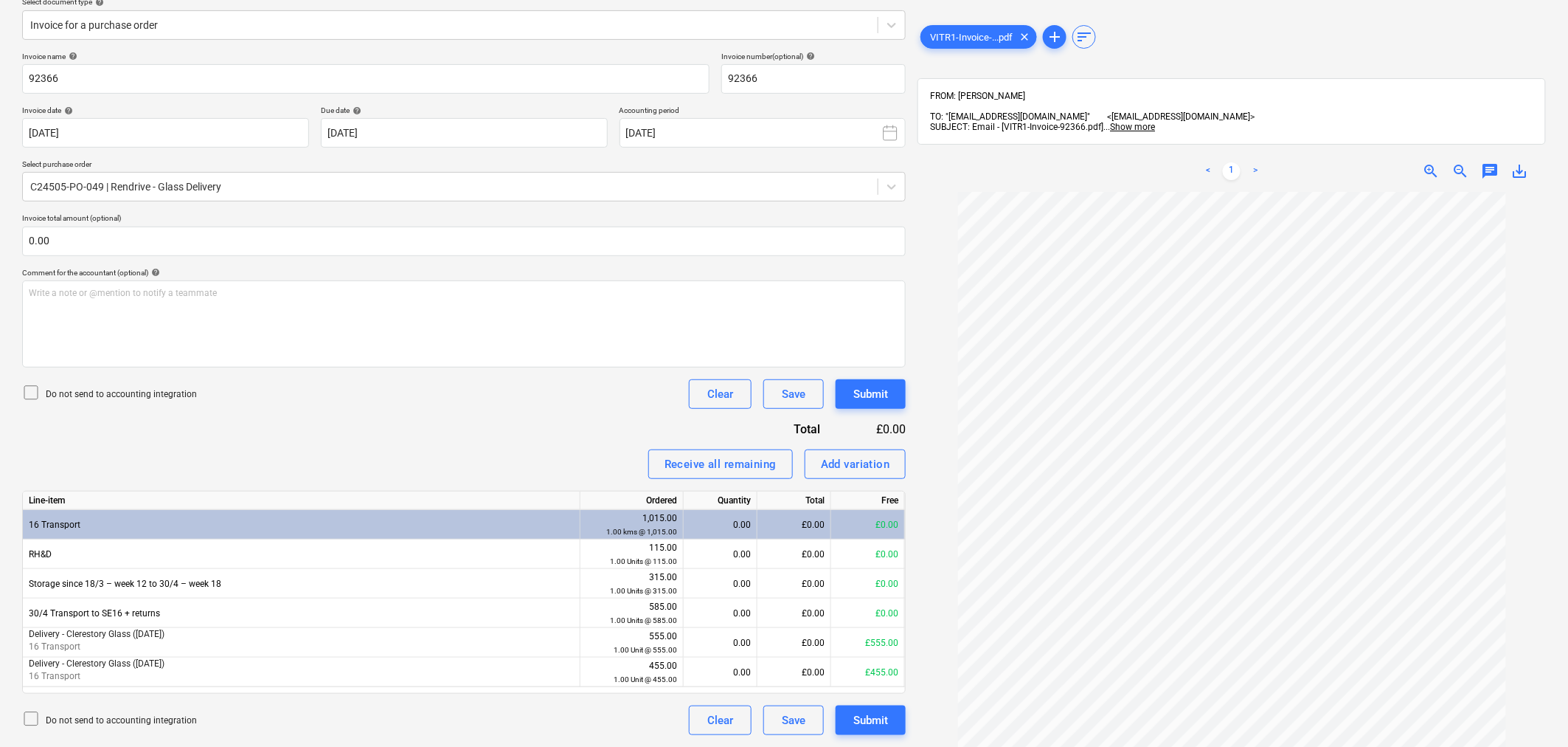
scroll to position [72, 0]
click at [1459, 162] on span "zoom_out" at bounding box center [1460, 171] width 18 height 18
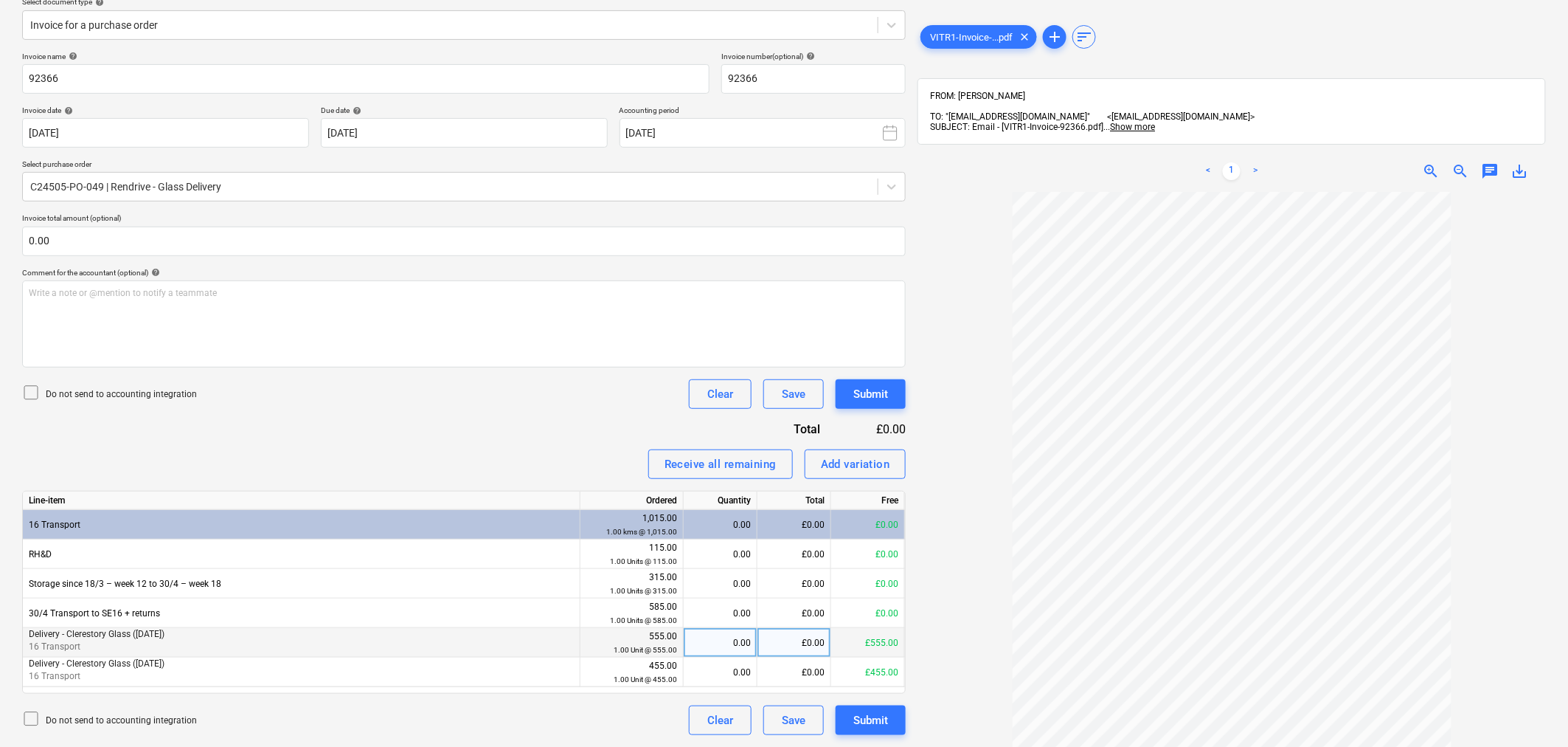
click at [711, 638] on div "0.00" at bounding box center [720, 642] width 62 height 29
type input "1"
click at [865, 718] on div "Submit" at bounding box center [871, 720] width 35 height 19
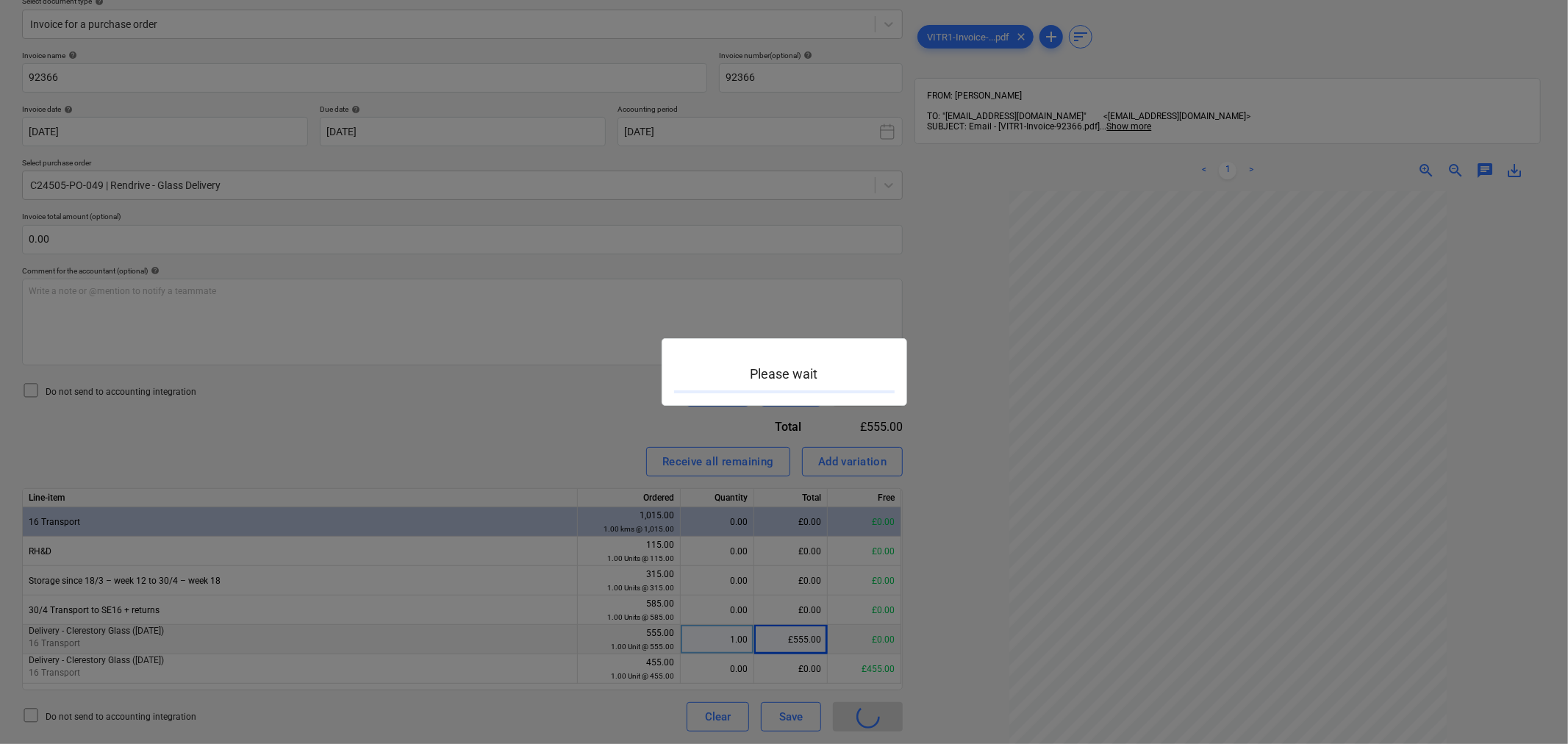
click at [862, 715] on div at bounding box center [784, 372] width 1568 height 744
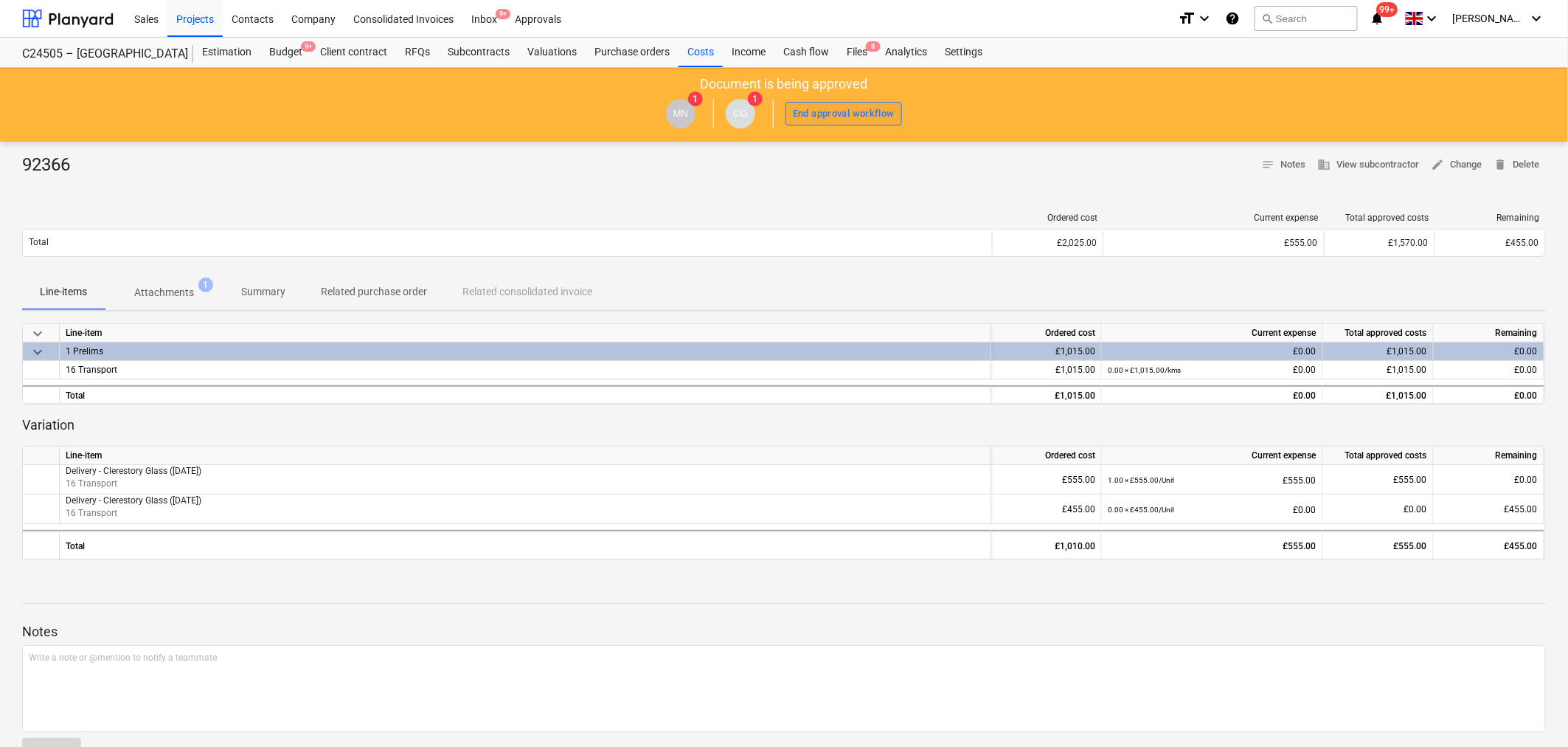
click at [844, 114] on div "End approval workflow" at bounding box center [844, 114] width 102 height 17
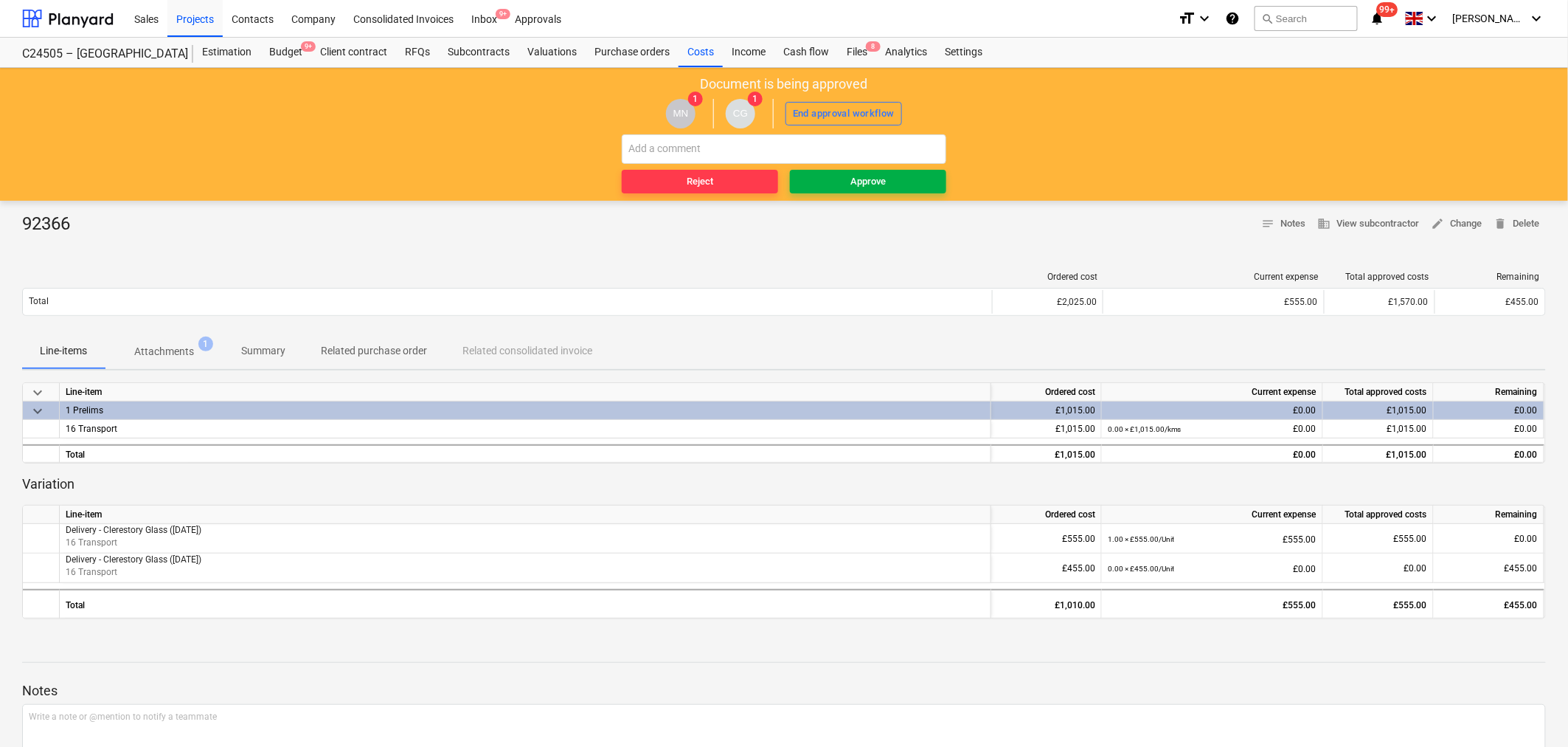
click at [846, 183] on span "Approve" at bounding box center [868, 182] width 145 height 17
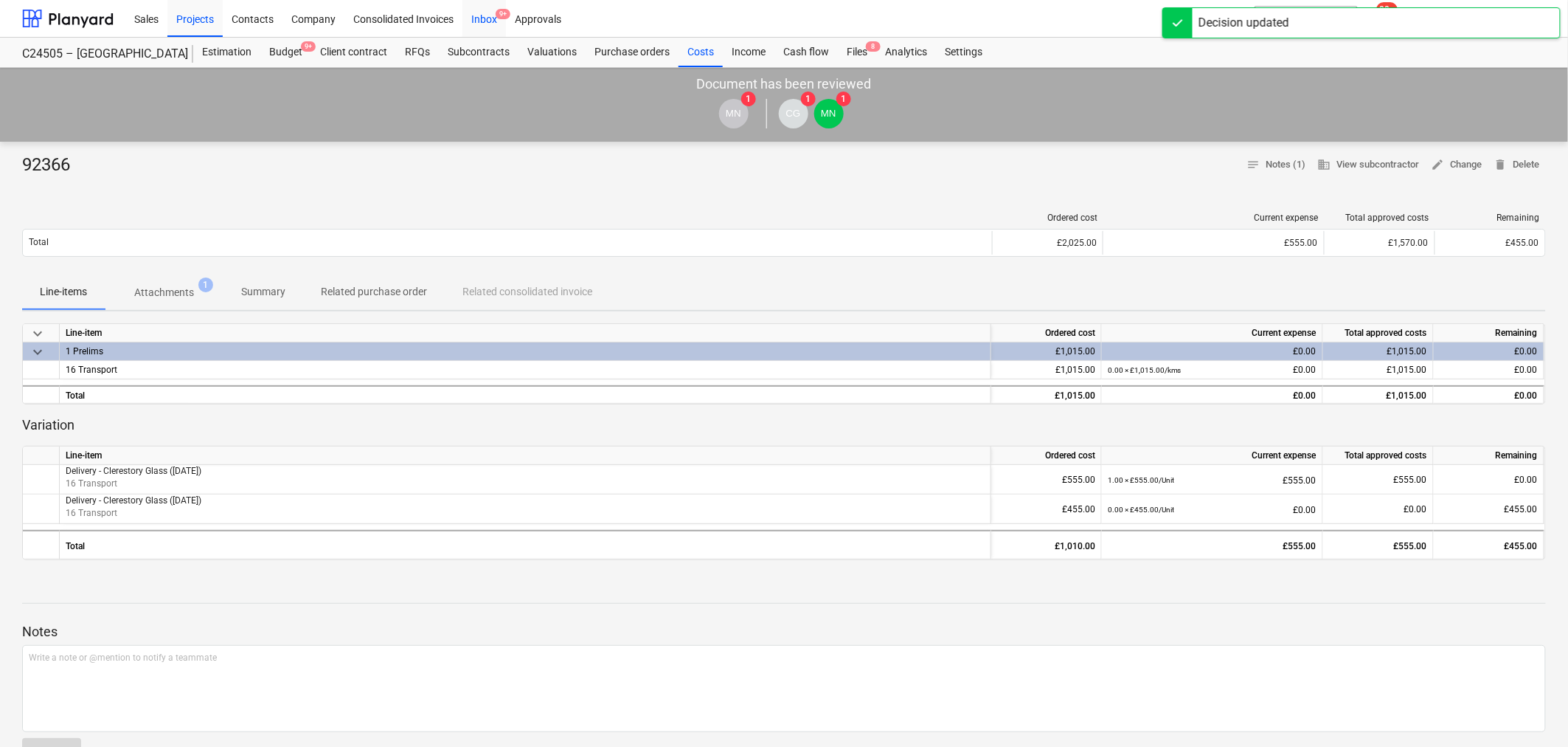
click at [480, 12] on div "Inbox 9+" at bounding box center [484, 18] width 44 height 38
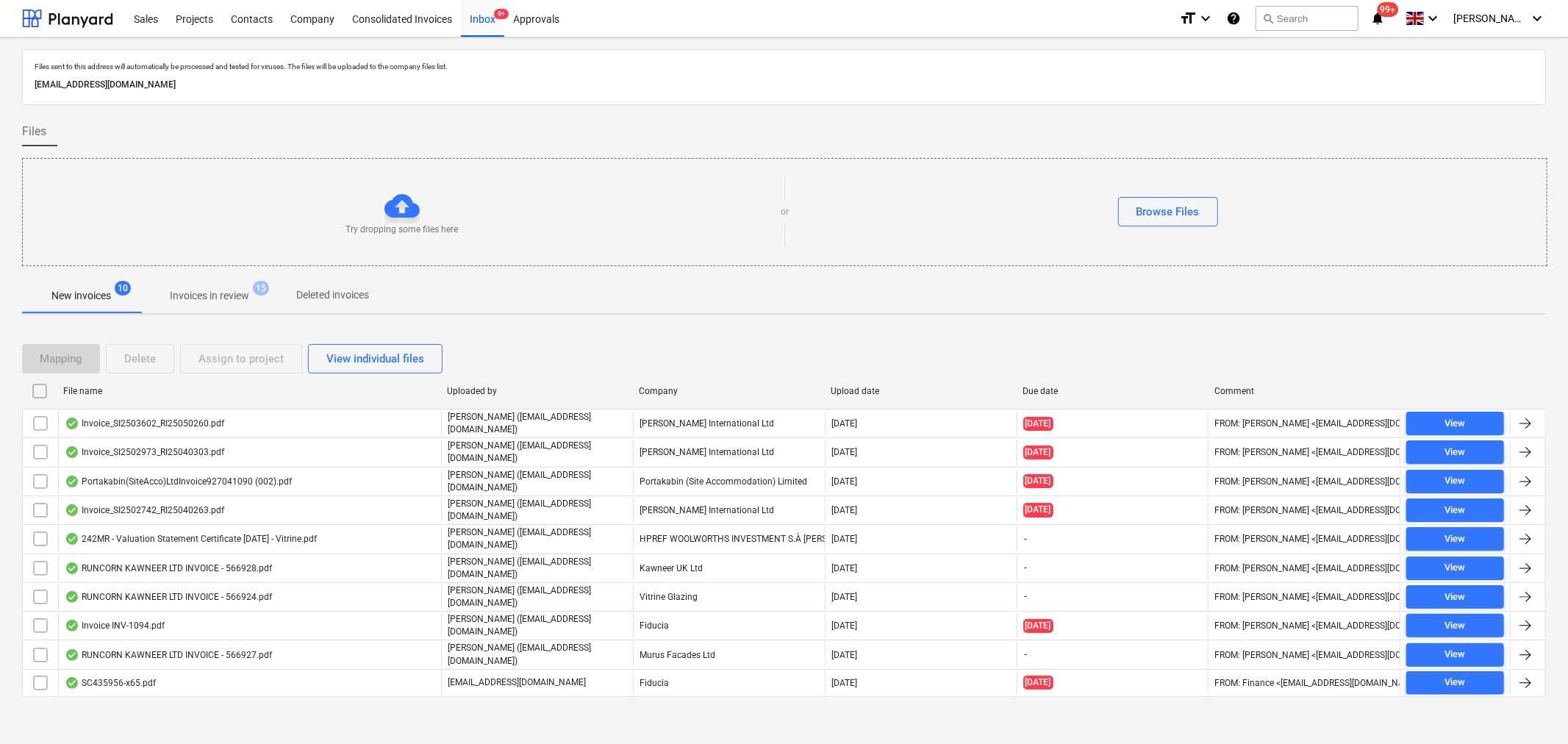
click at [196, 290] on p "Invoices in review" at bounding box center [209, 296] width 79 height 15
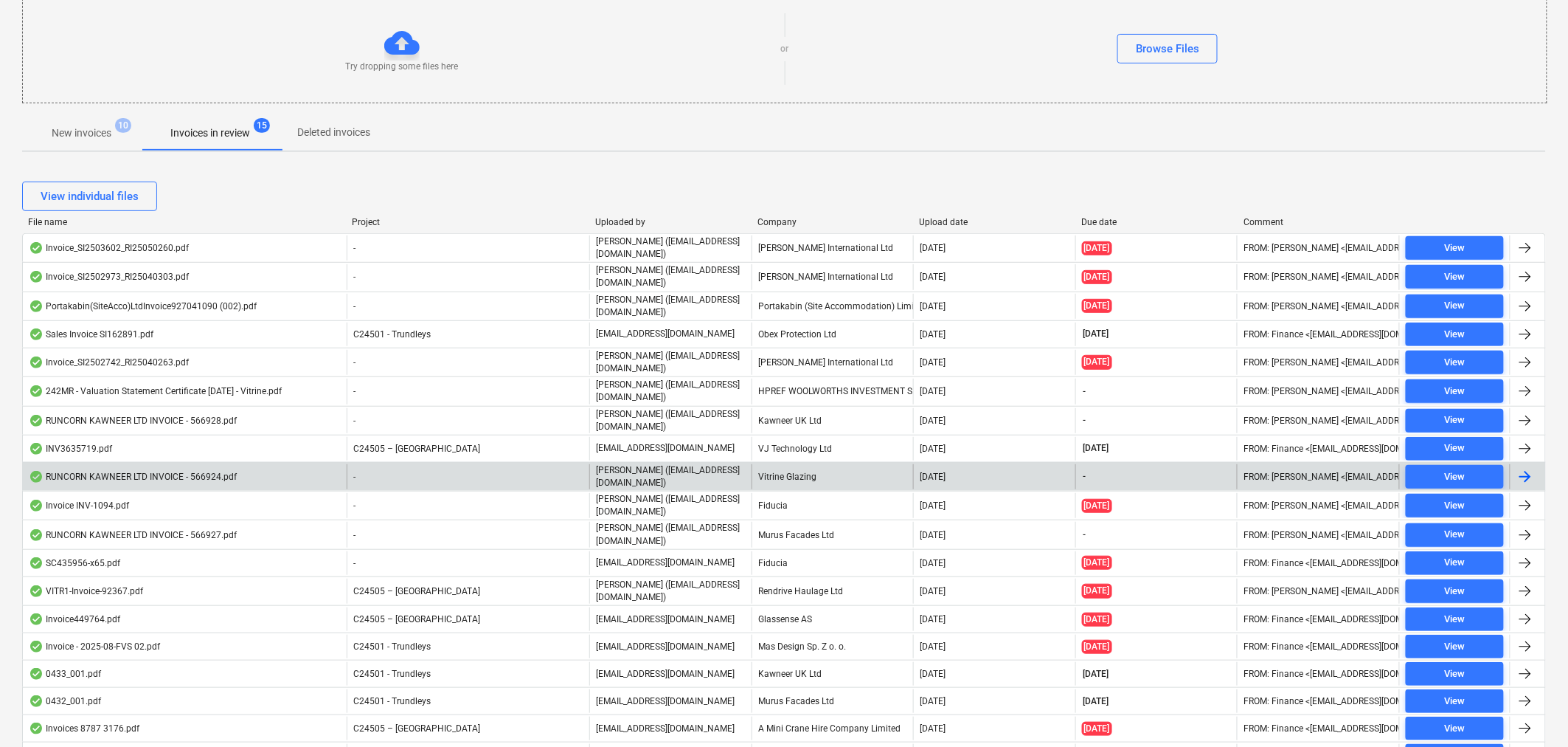
scroll to position [246, 0]
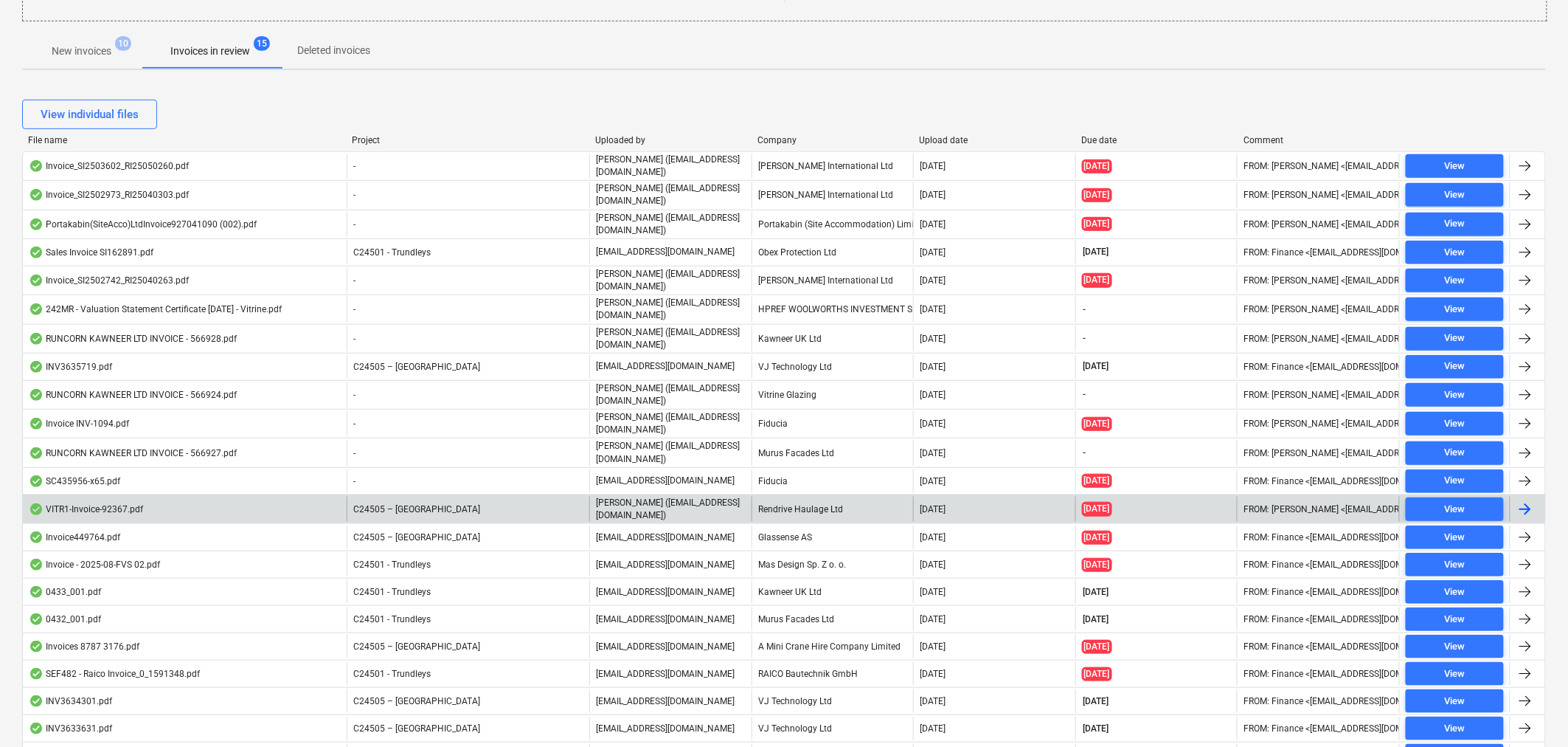
click at [1526, 511] on div at bounding box center [1525, 509] width 18 height 18
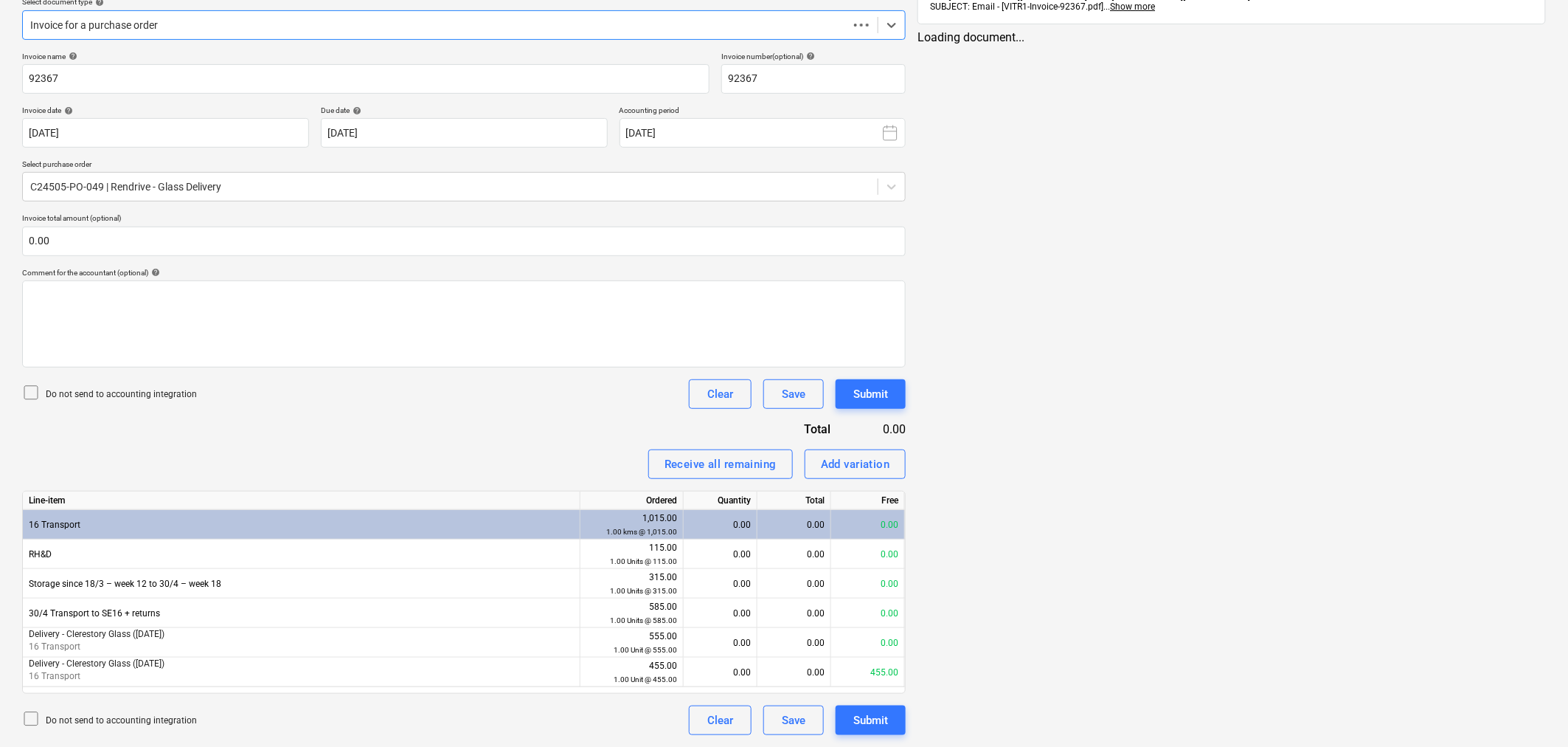
scroll to position [11, 0]
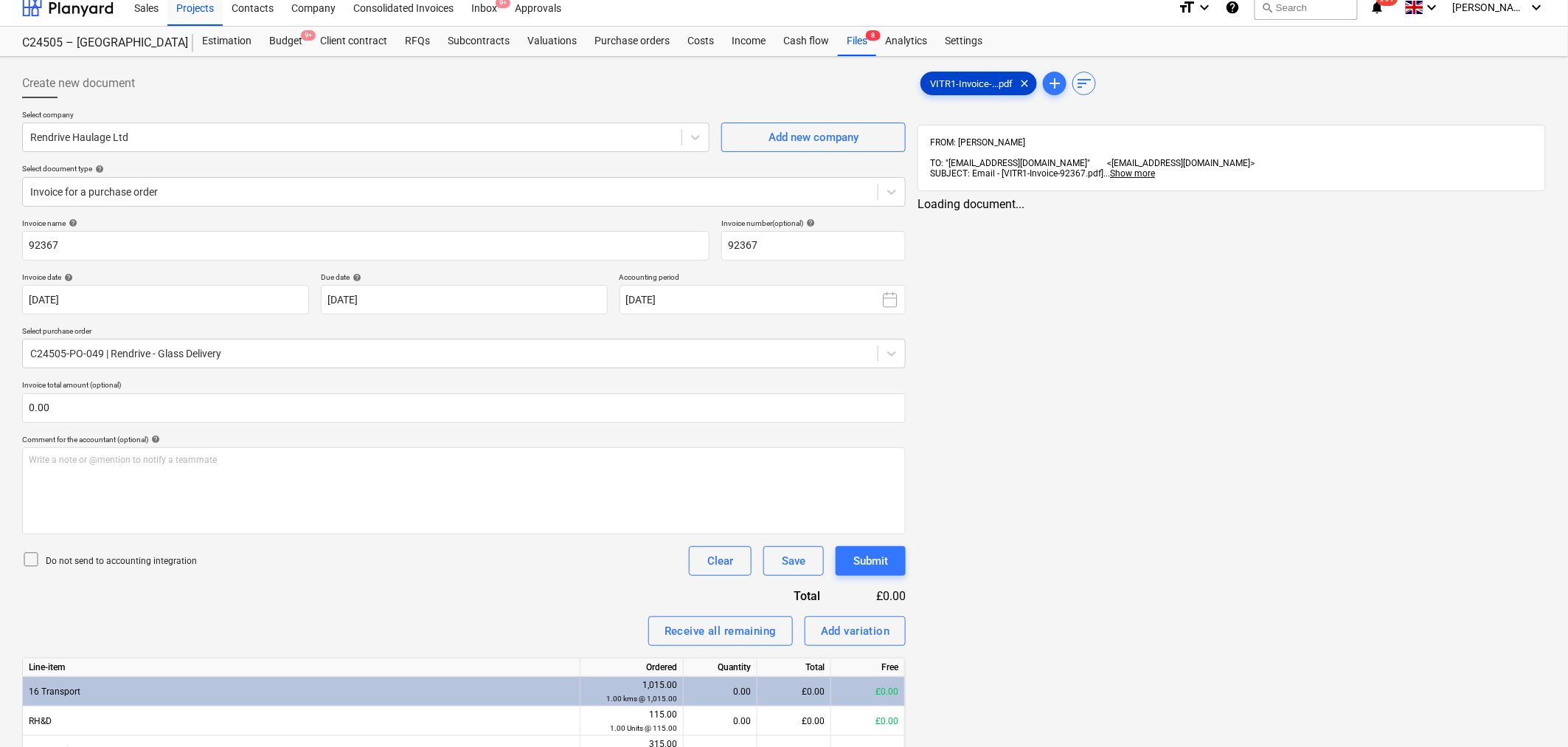
click at [976, 82] on span "VITR1-Invoice-...pdf" at bounding box center [971, 84] width 100 height 11
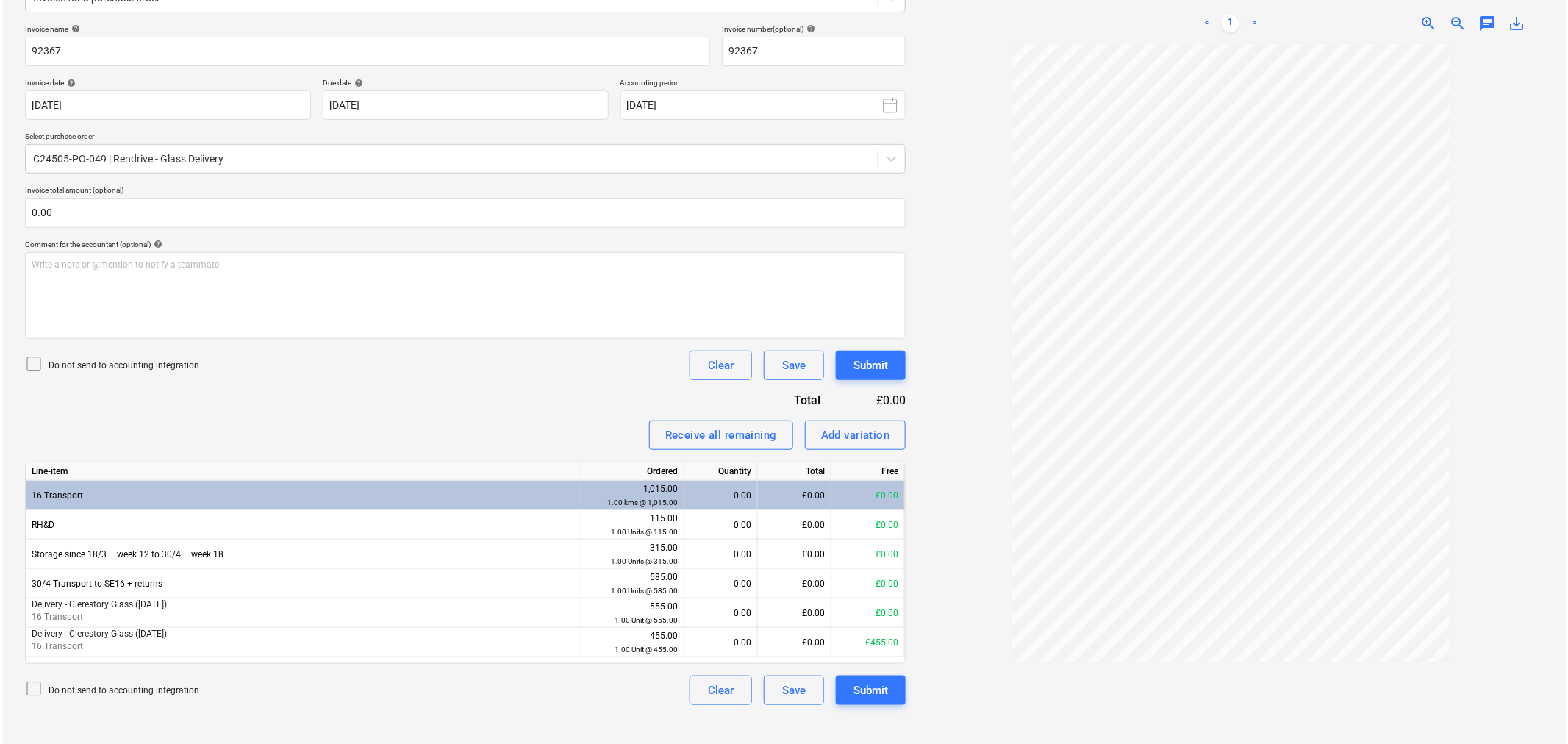
scroll to position [209, 0]
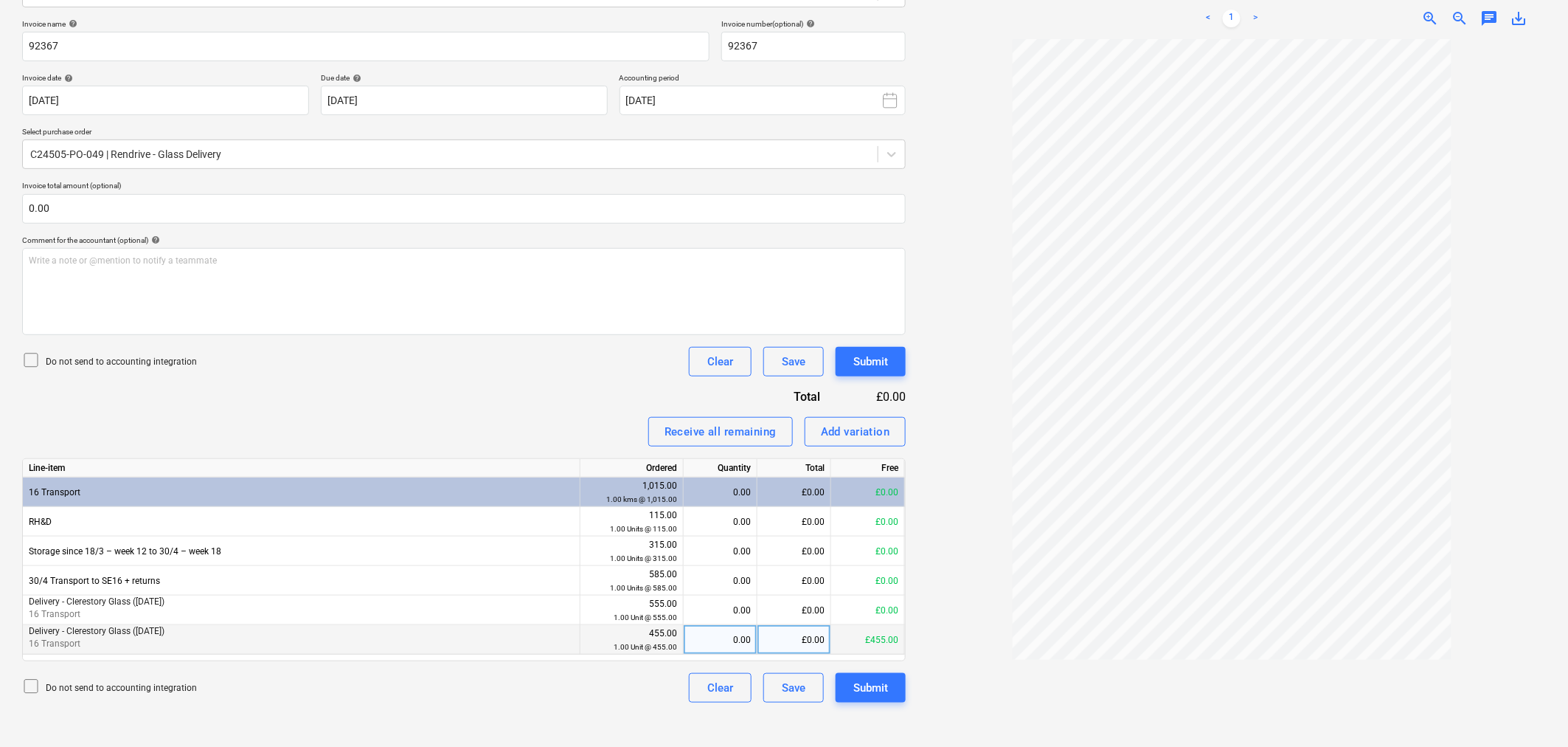
click at [733, 638] on div "0.00" at bounding box center [720, 640] width 62 height 29
type input "`"
click at [868, 692] on div "Submit" at bounding box center [871, 688] width 35 height 19
click at [734, 642] on div "0.00" at bounding box center [720, 640] width 62 height 29
type input "1"
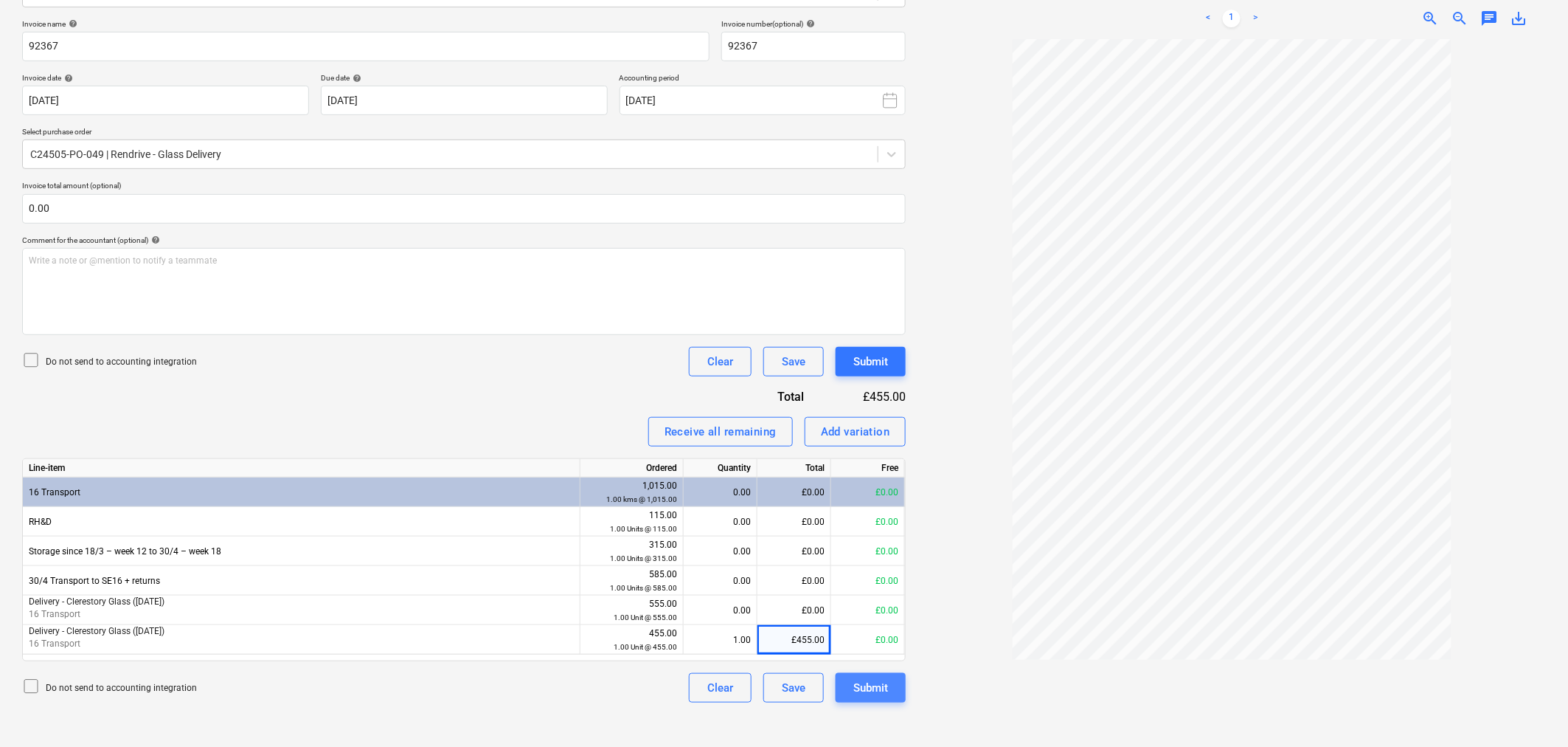
click at [859, 690] on div "Submit" at bounding box center [871, 688] width 35 height 19
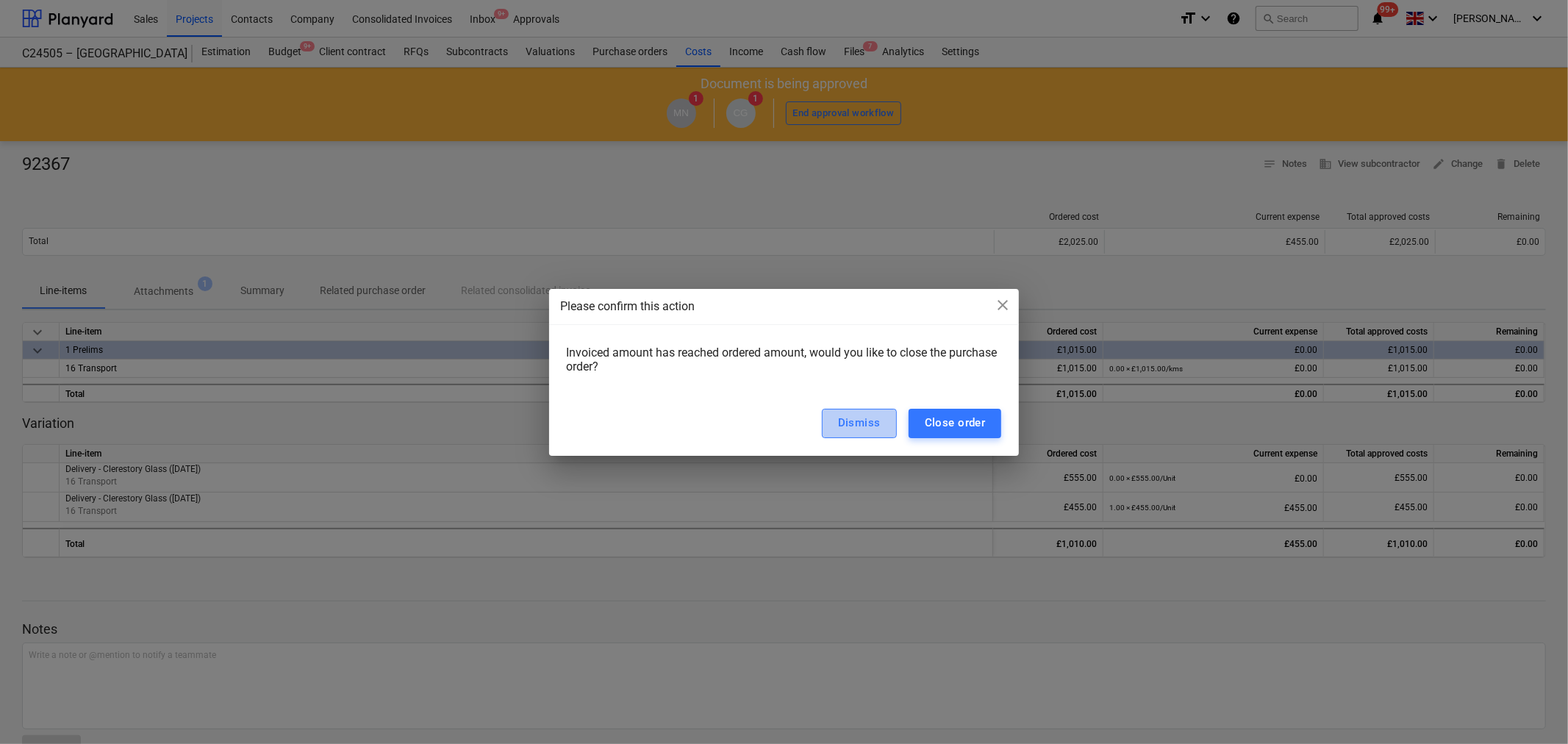
click at [860, 420] on div "Dismiss" at bounding box center [859, 423] width 43 height 19
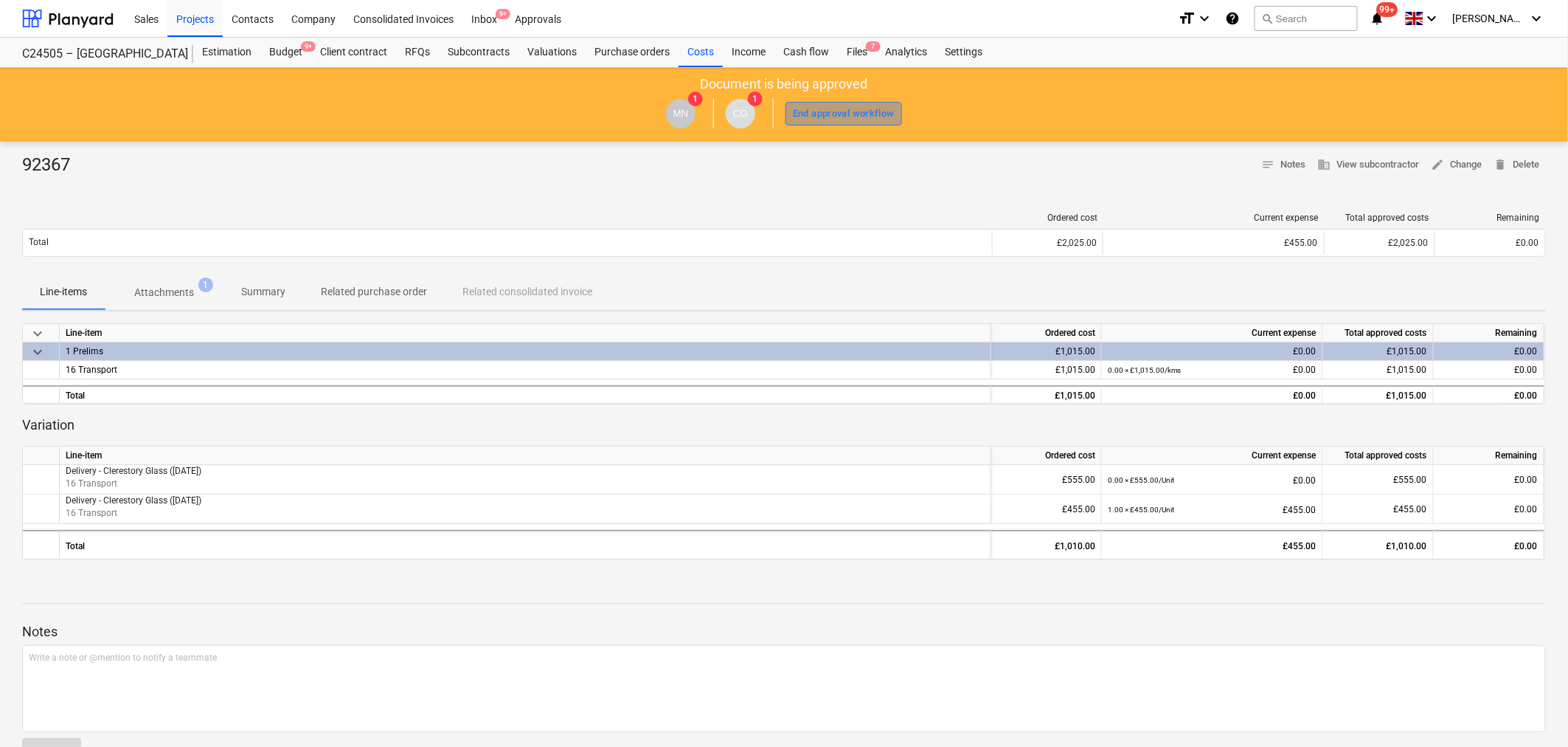
click at [805, 108] on div "End approval workflow" at bounding box center [844, 114] width 102 height 17
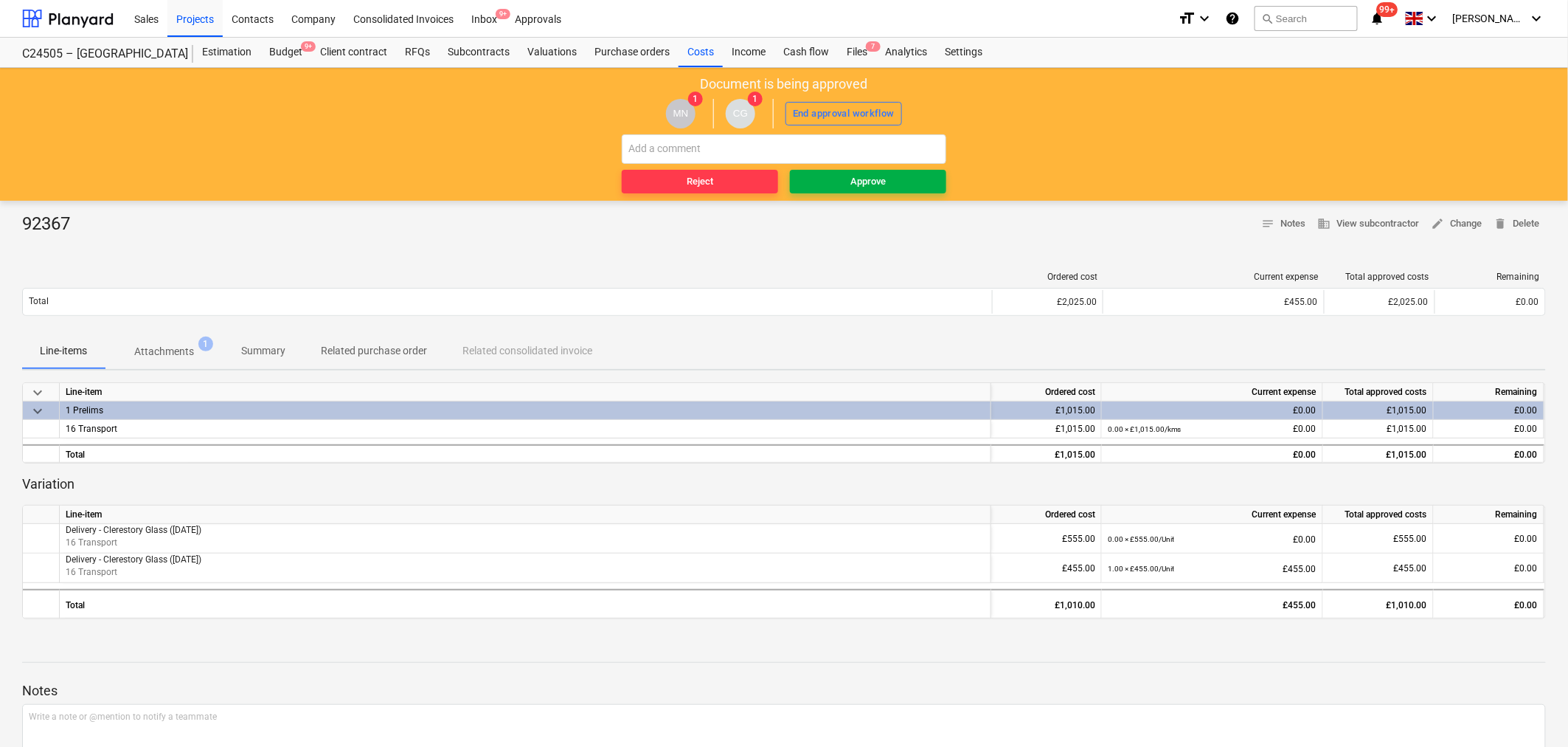
click at [856, 186] on div "Approve" at bounding box center [868, 182] width 35 height 17
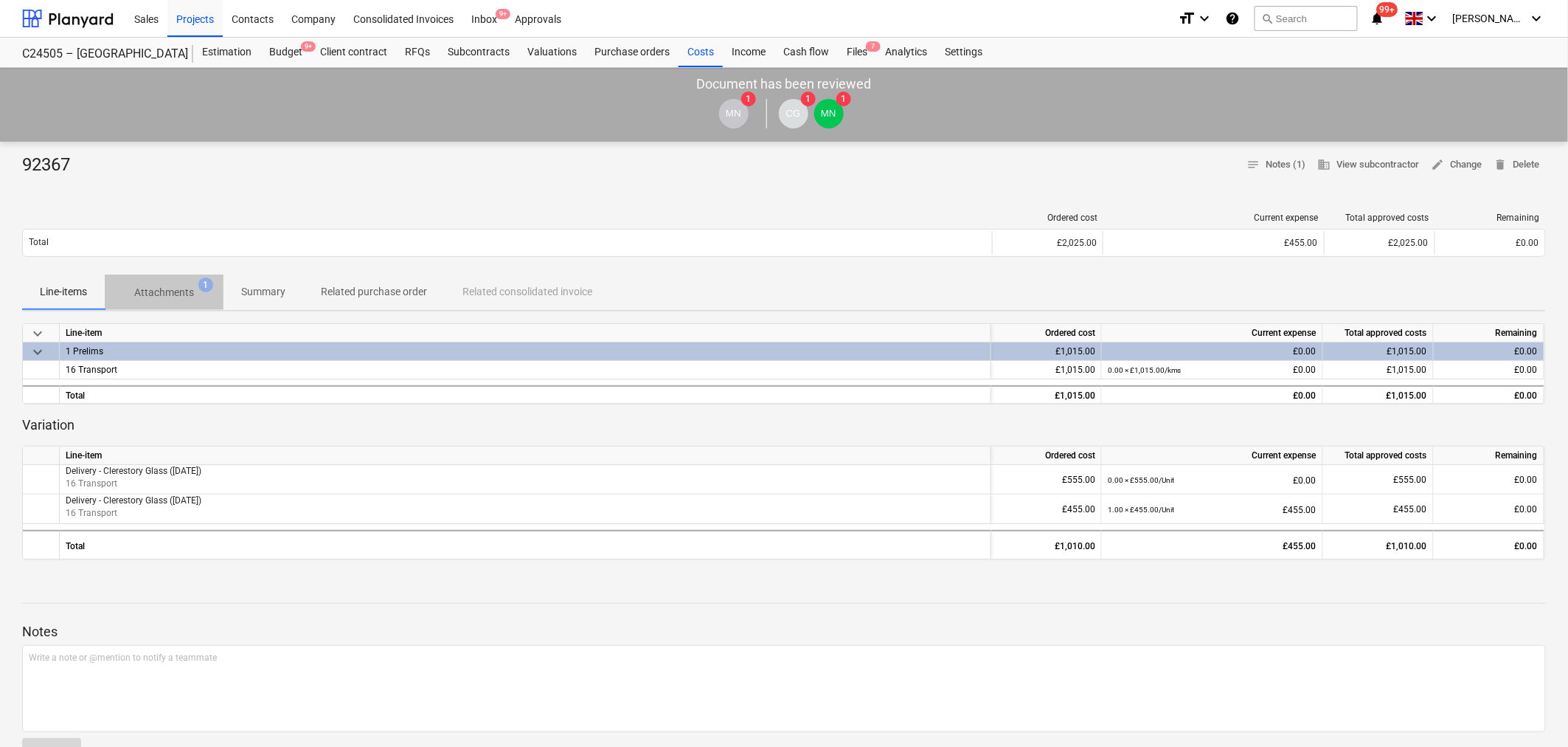
click at [175, 289] on p "Attachments" at bounding box center [164, 293] width 60 height 15
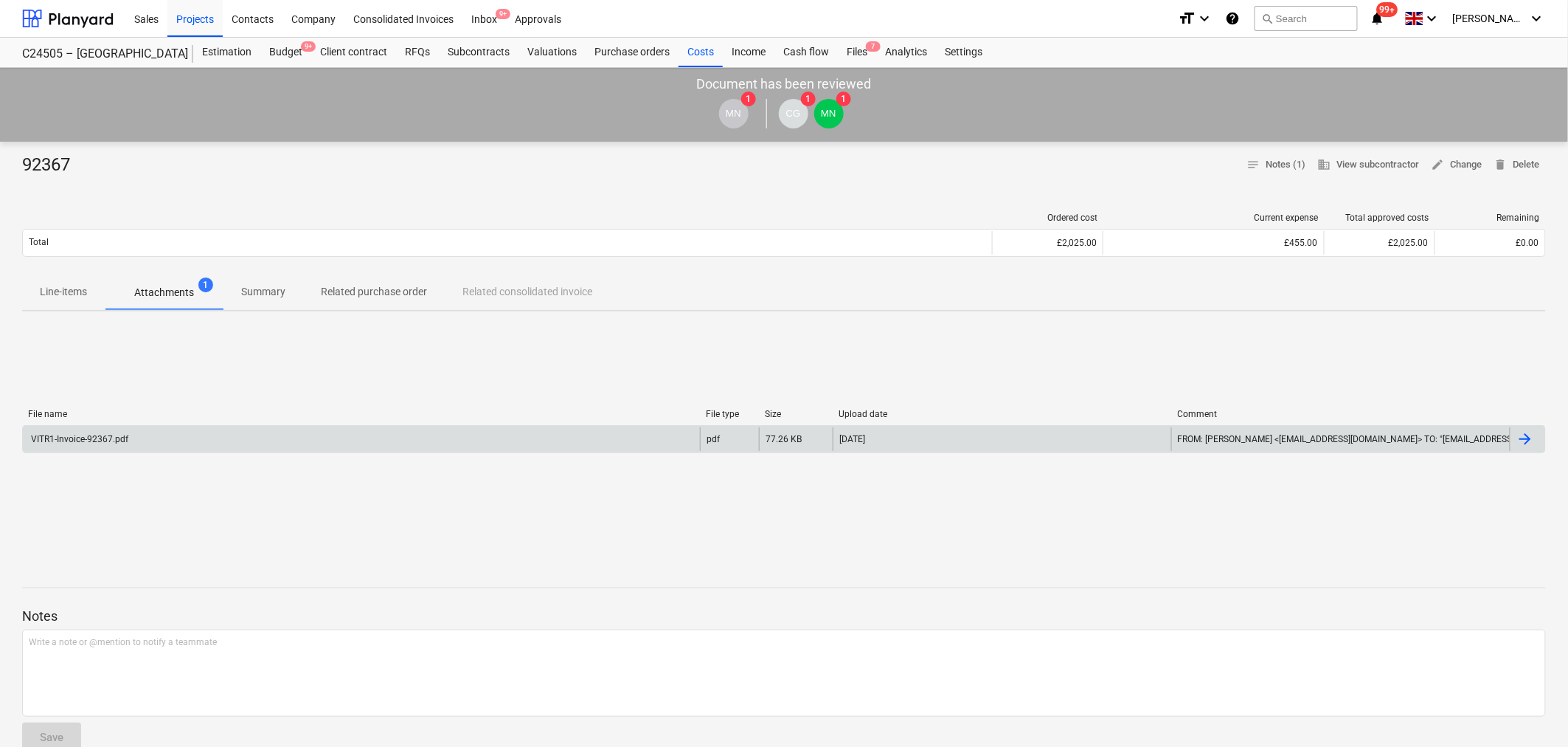
click at [460, 439] on div "VITR1-Invoice-92367.pdf" at bounding box center [362, 439] width 677 height 24
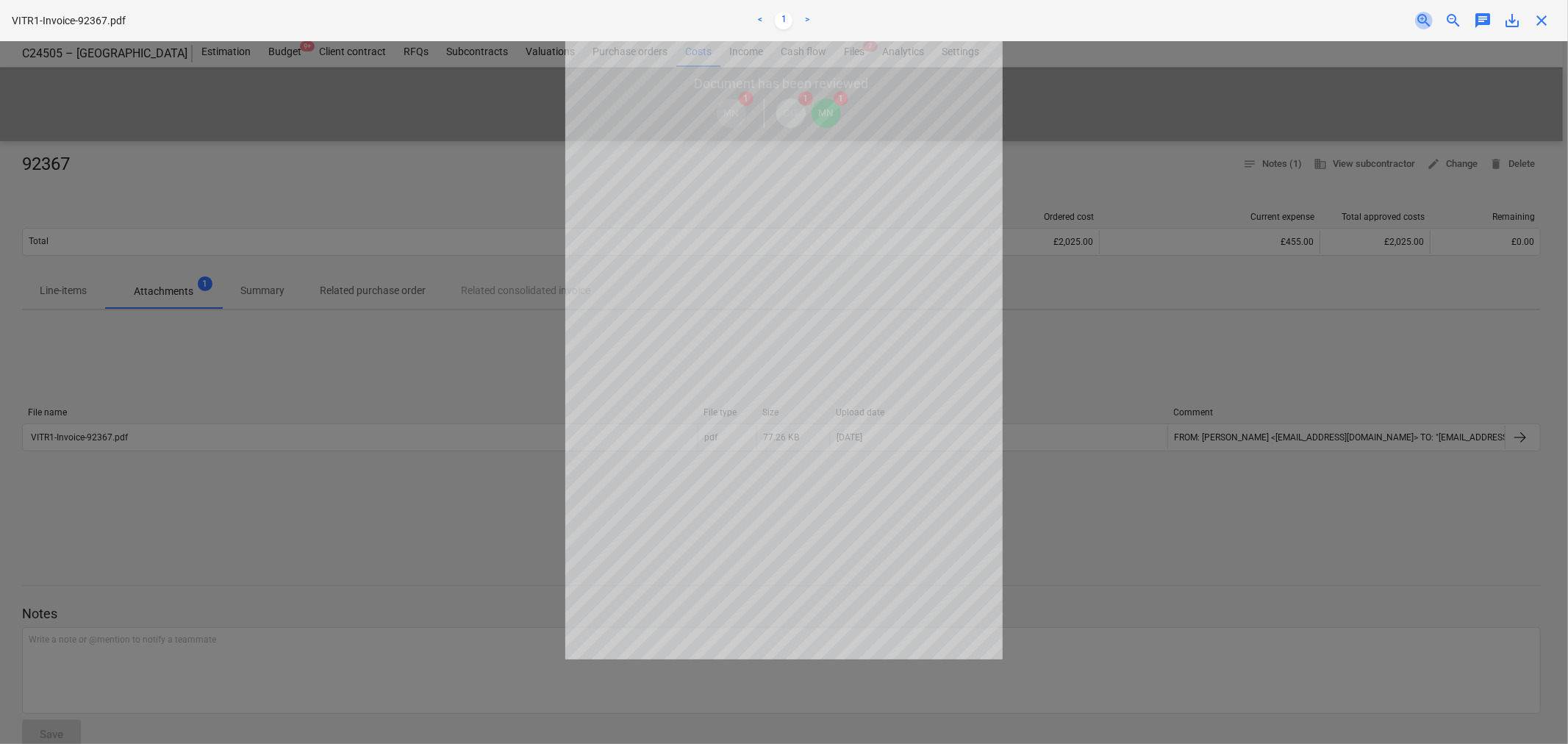
click at [1425, 12] on span "zoom_in" at bounding box center [1424, 20] width 18 height 18
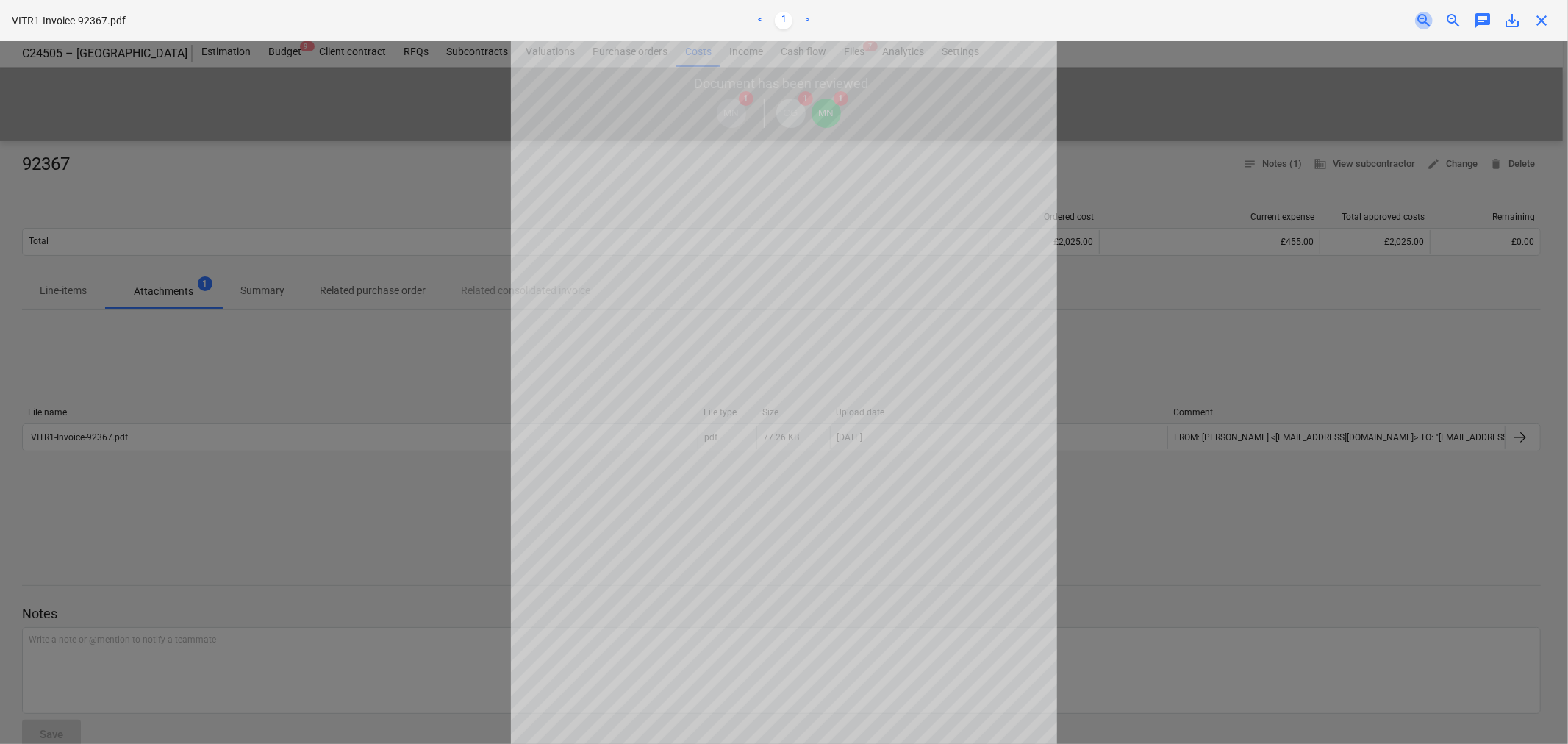
click at [1425, 12] on span "zoom_in" at bounding box center [1424, 20] width 18 height 18
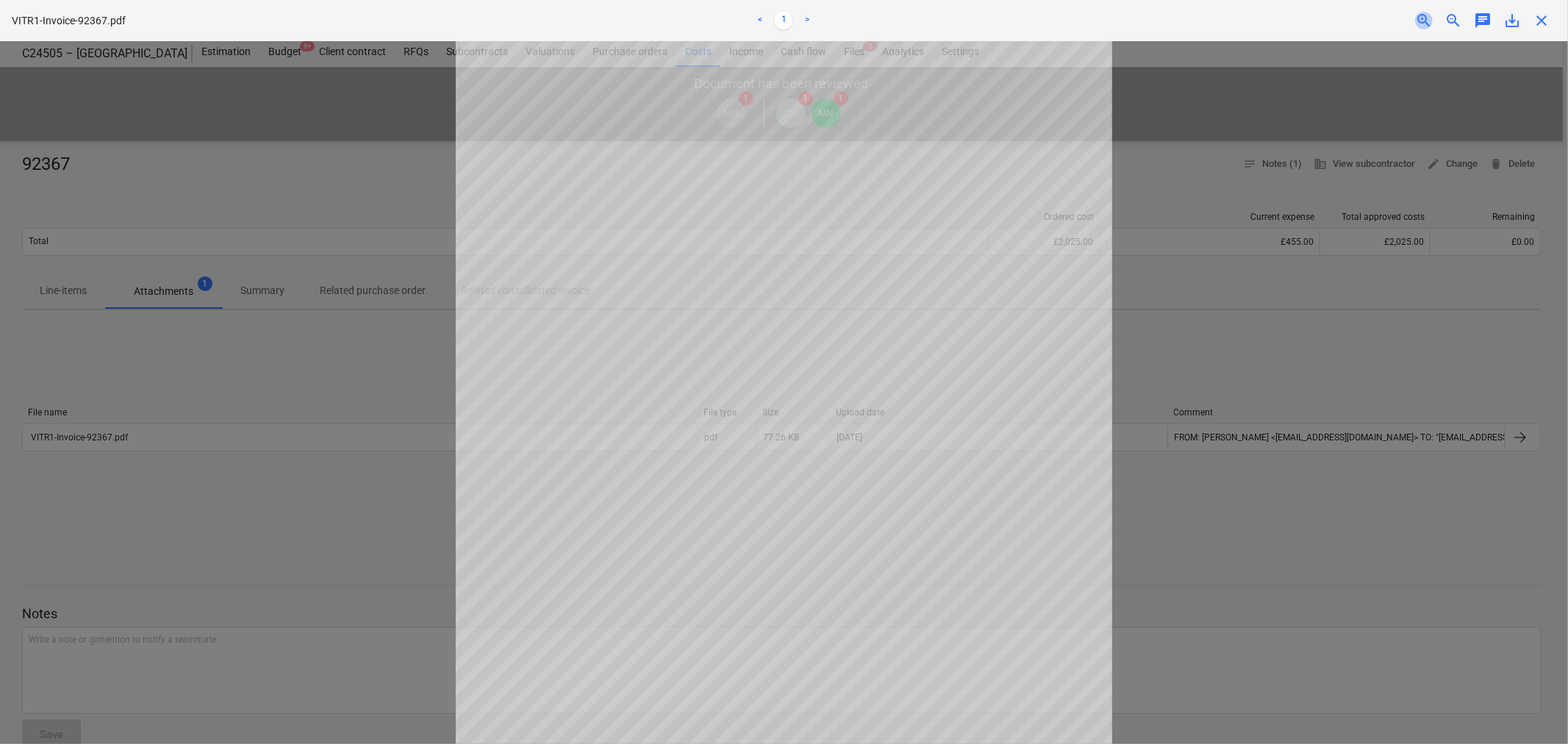
click at [1425, 12] on span "zoom_in" at bounding box center [1424, 20] width 18 height 18
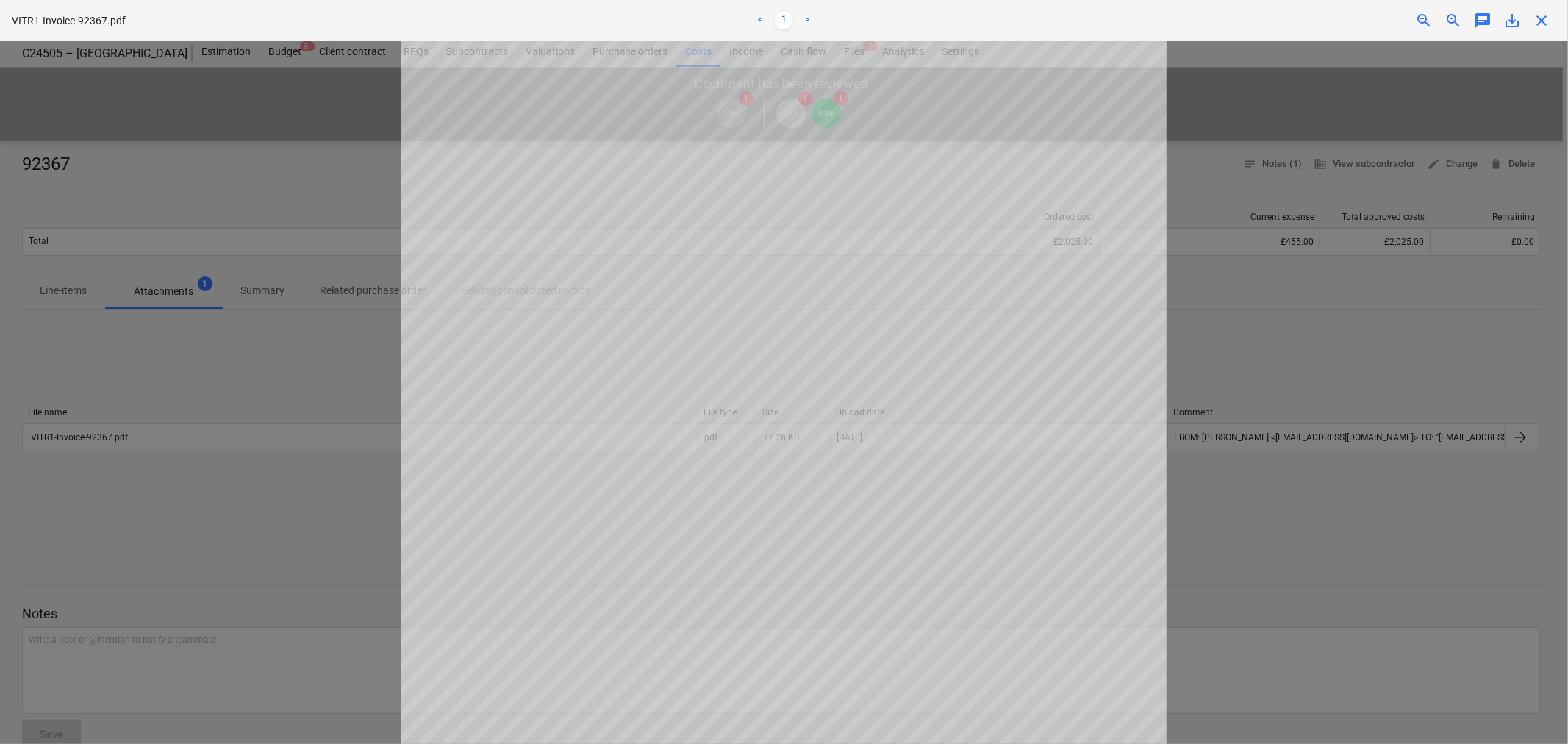
click at [1542, 21] on span "close" at bounding box center [1541, 20] width 18 height 18
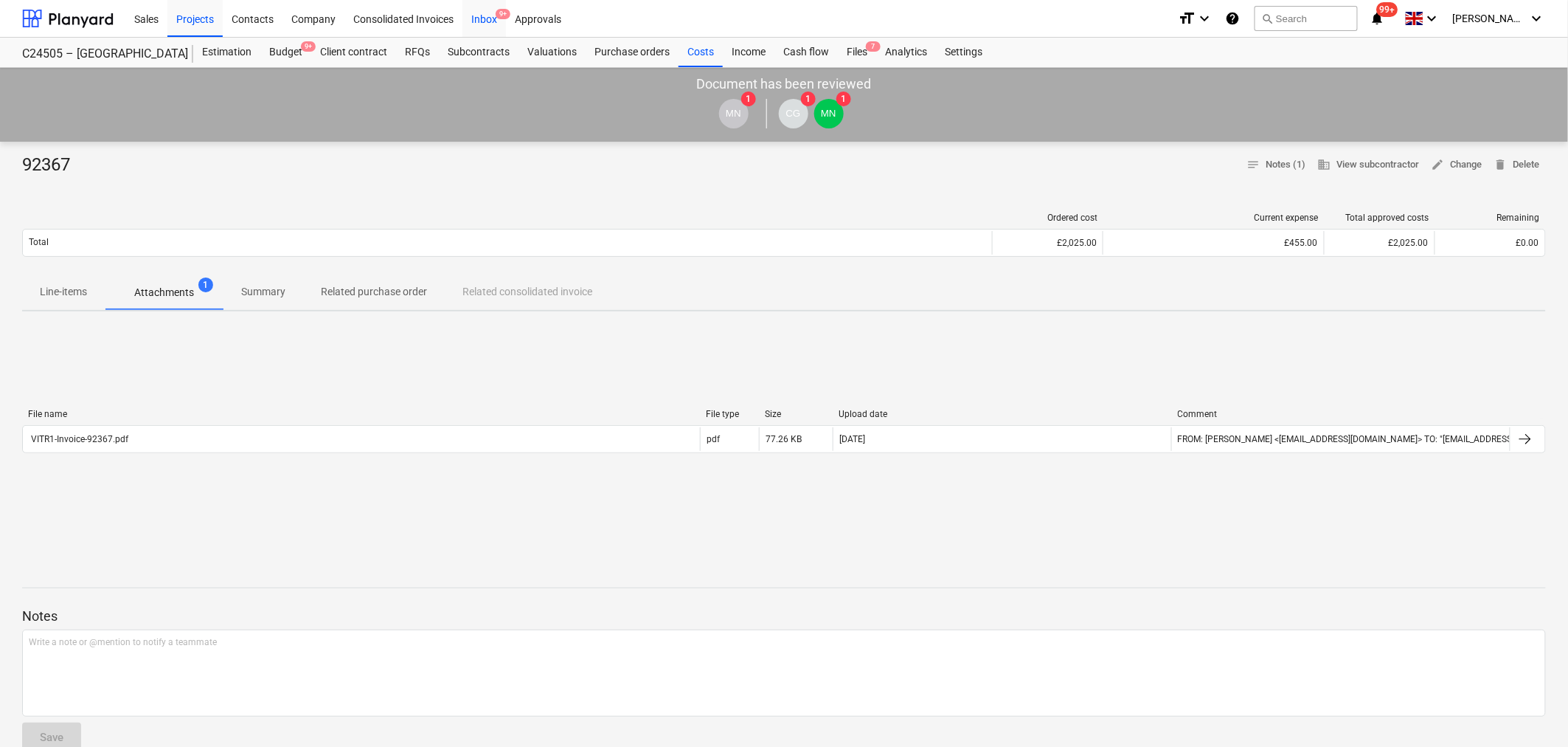
click at [484, 23] on div "Inbox 9+" at bounding box center [484, 18] width 44 height 38
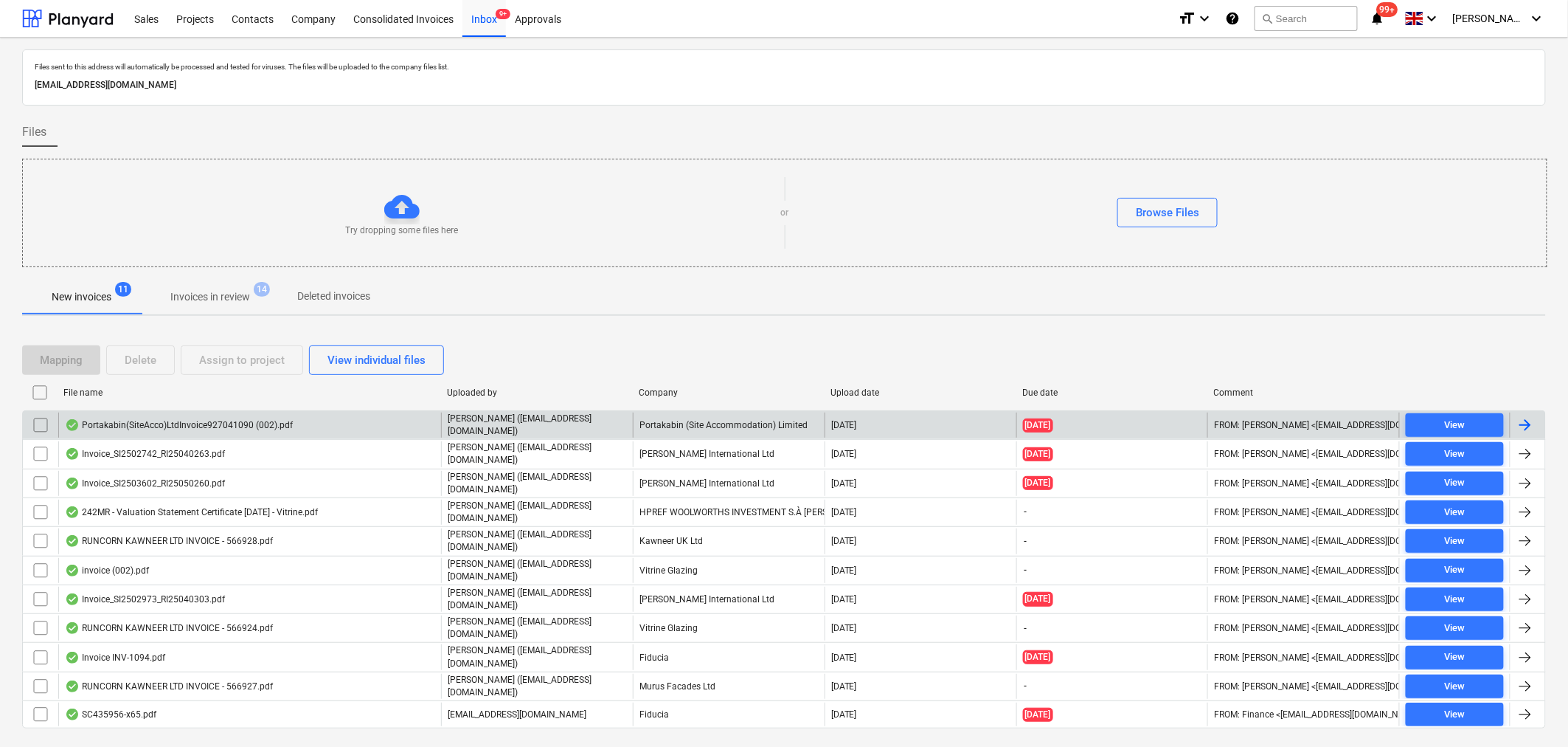
scroll to position [18, 0]
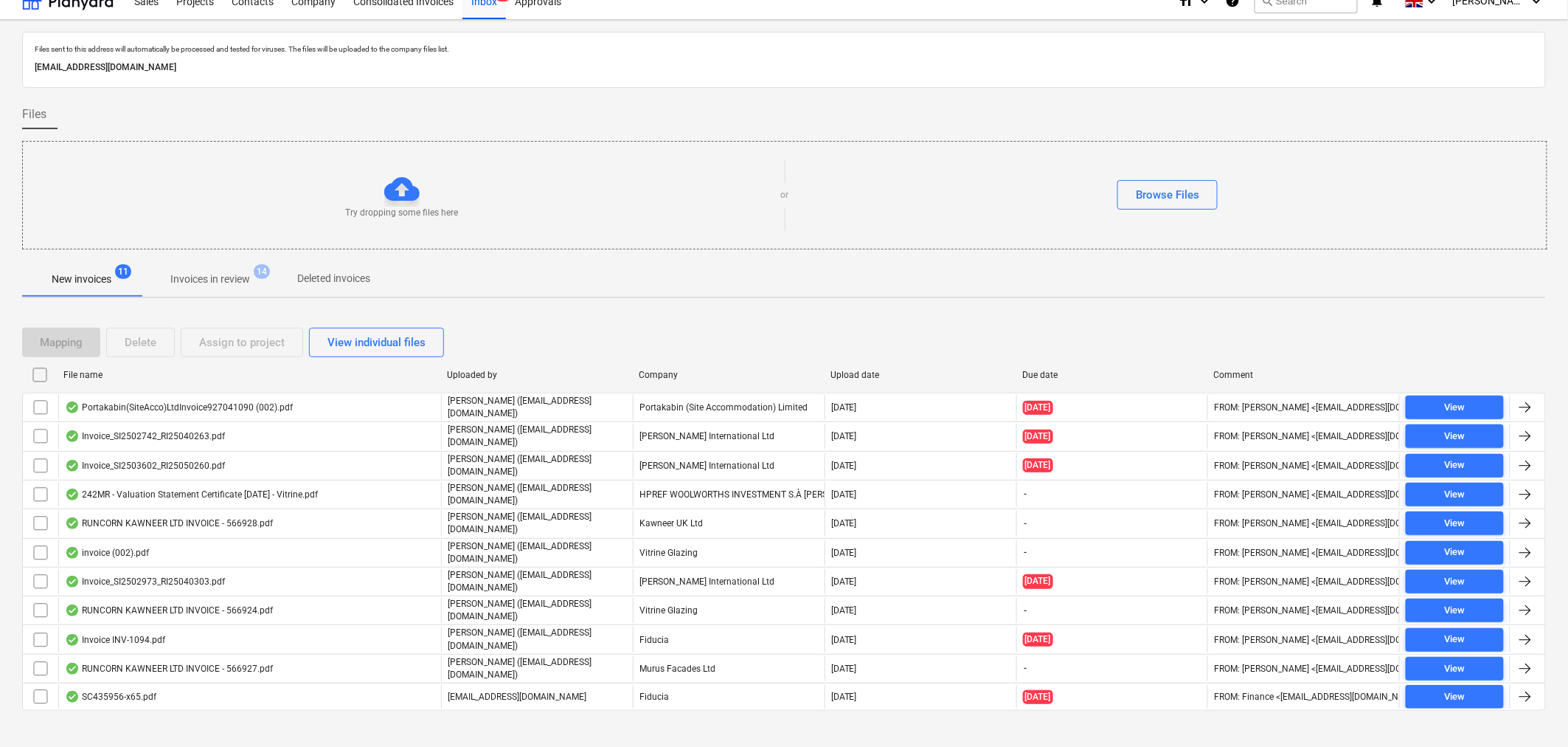
click at [219, 281] on p "Invoices in review" at bounding box center [209, 280] width 79 height 15
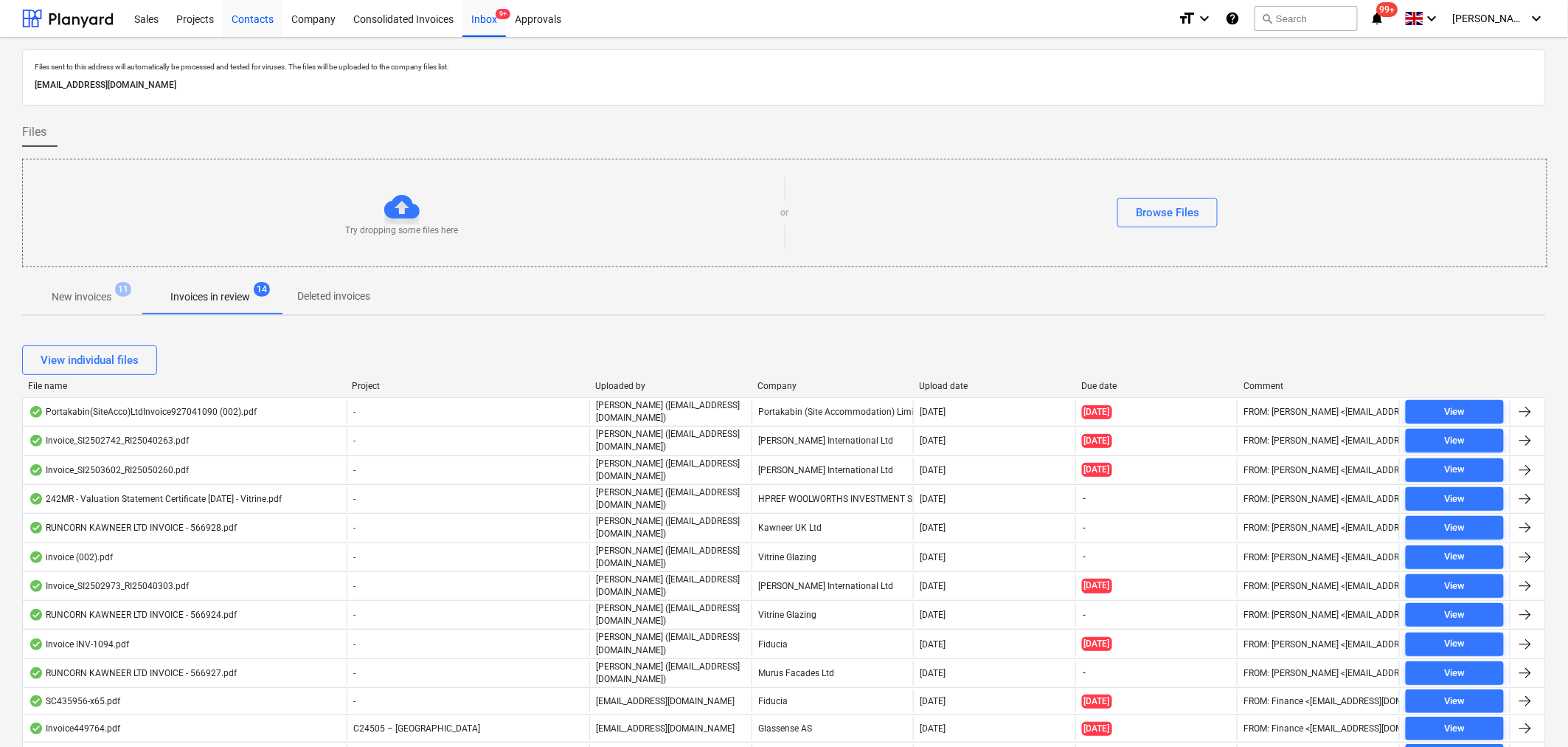
drag, startPoint x: 237, startPoint y: 23, endPoint x: 251, endPoint y: 31, distance: 16.1
click at [237, 22] on div "Contacts" at bounding box center [252, 18] width 60 height 38
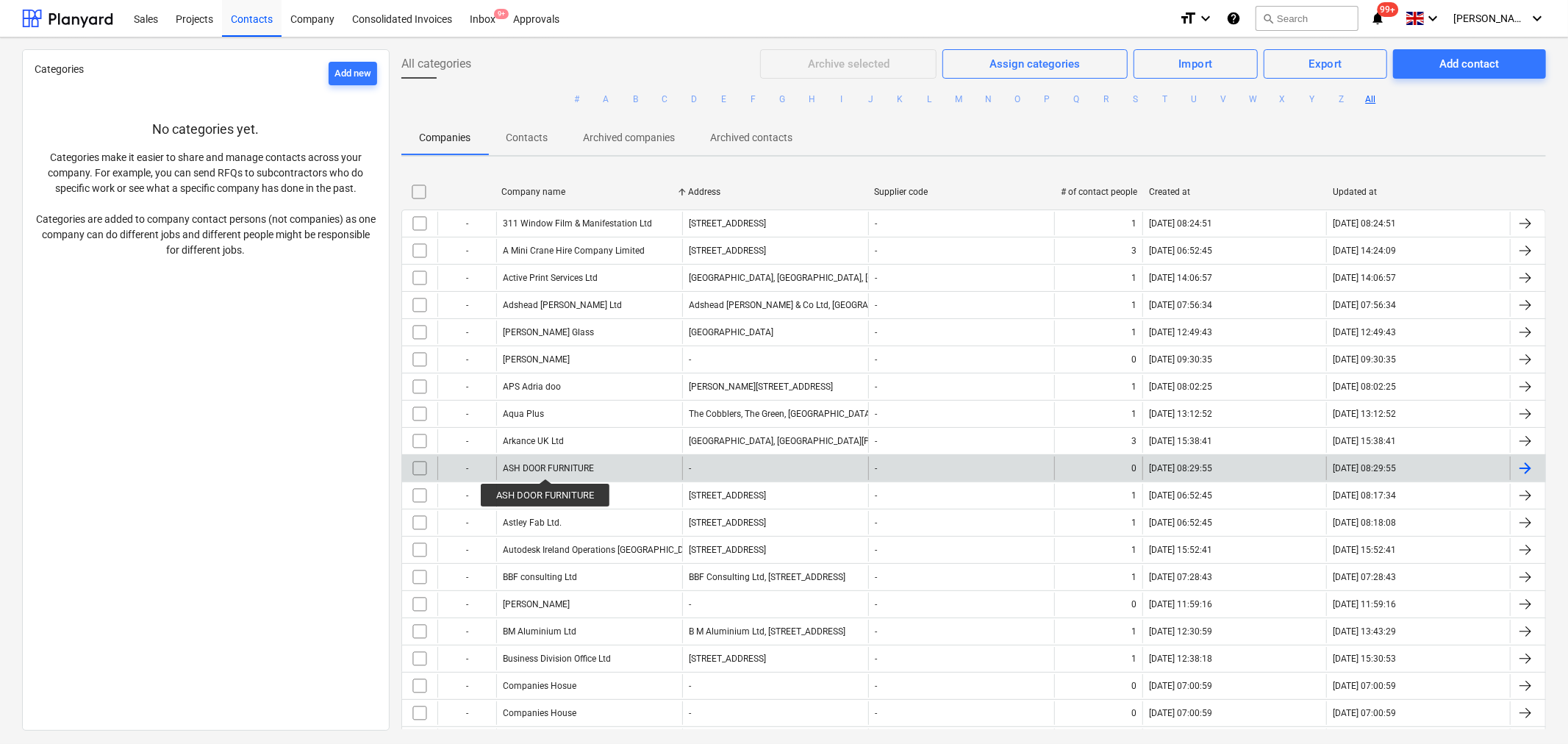
click at [545, 466] on div "ASH DOOR FURNITURE" at bounding box center [548, 468] width 91 height 10
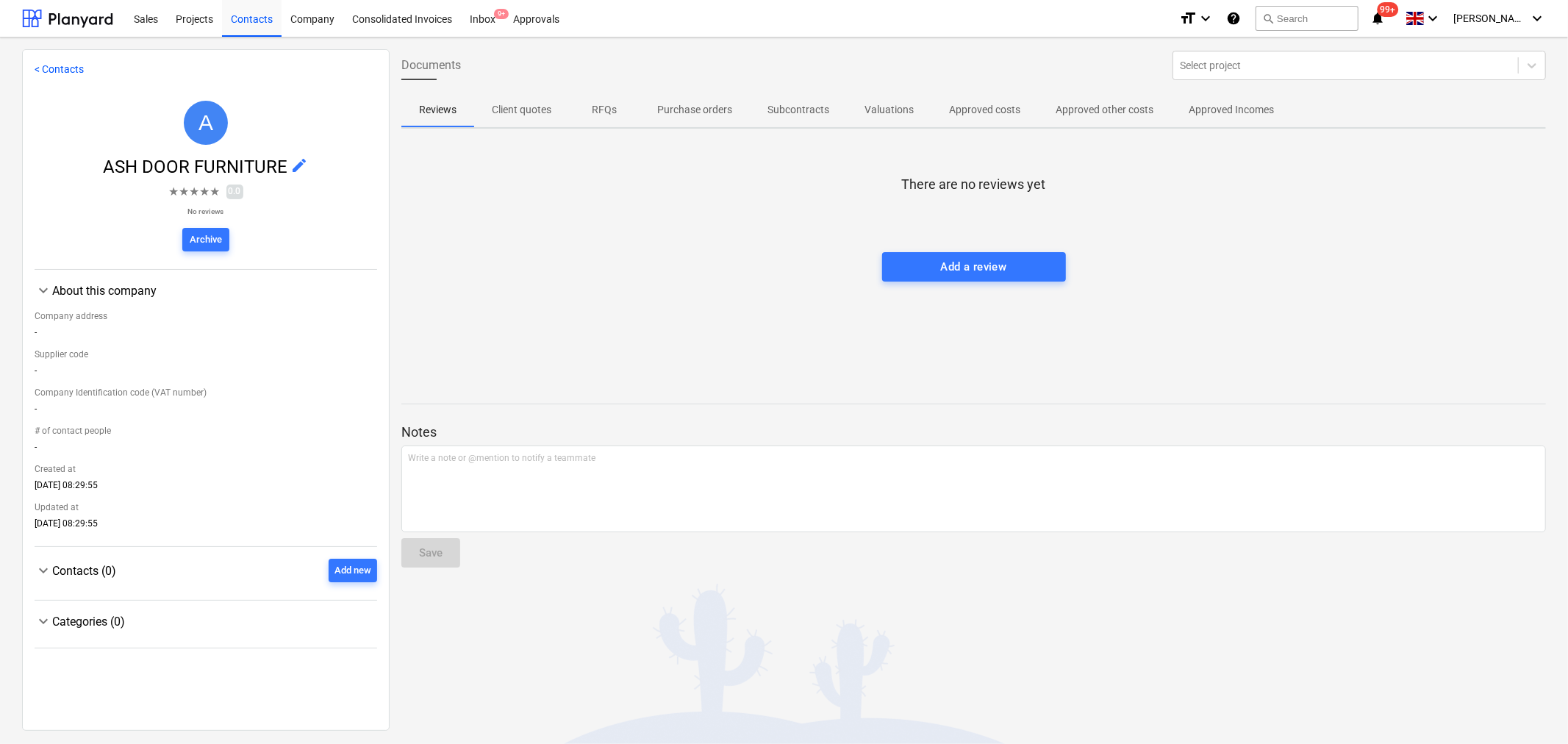
click at [714, 108] on p "Purchase orders" at bounding box center [695, 110] width 75 height 15
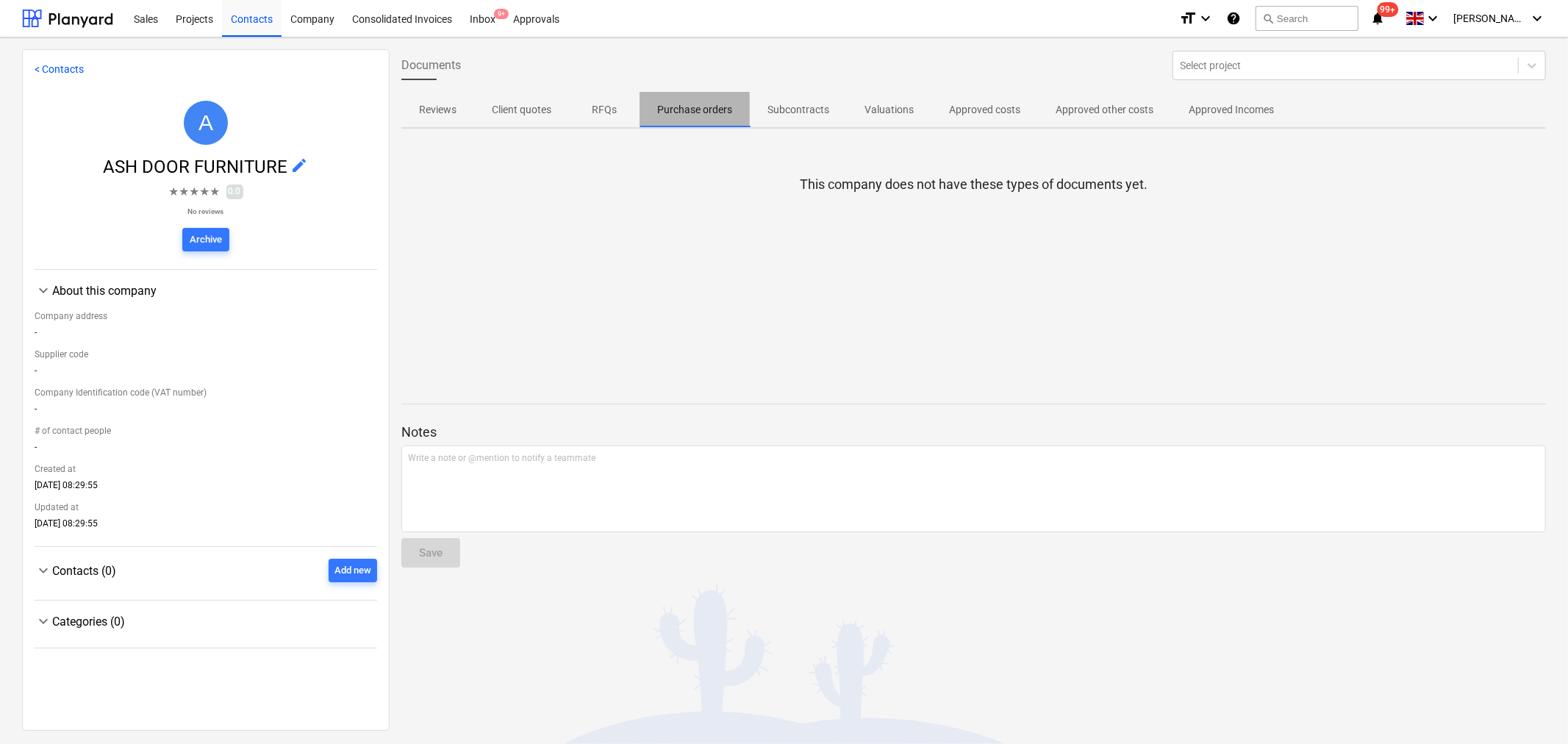
click at [714, 108] on p "Purchase orders" at bounding box center [695, 110] width 75 height 15
click at [189, 20] on div "Projects" at bounding box center [195, 18] width 55 height 38
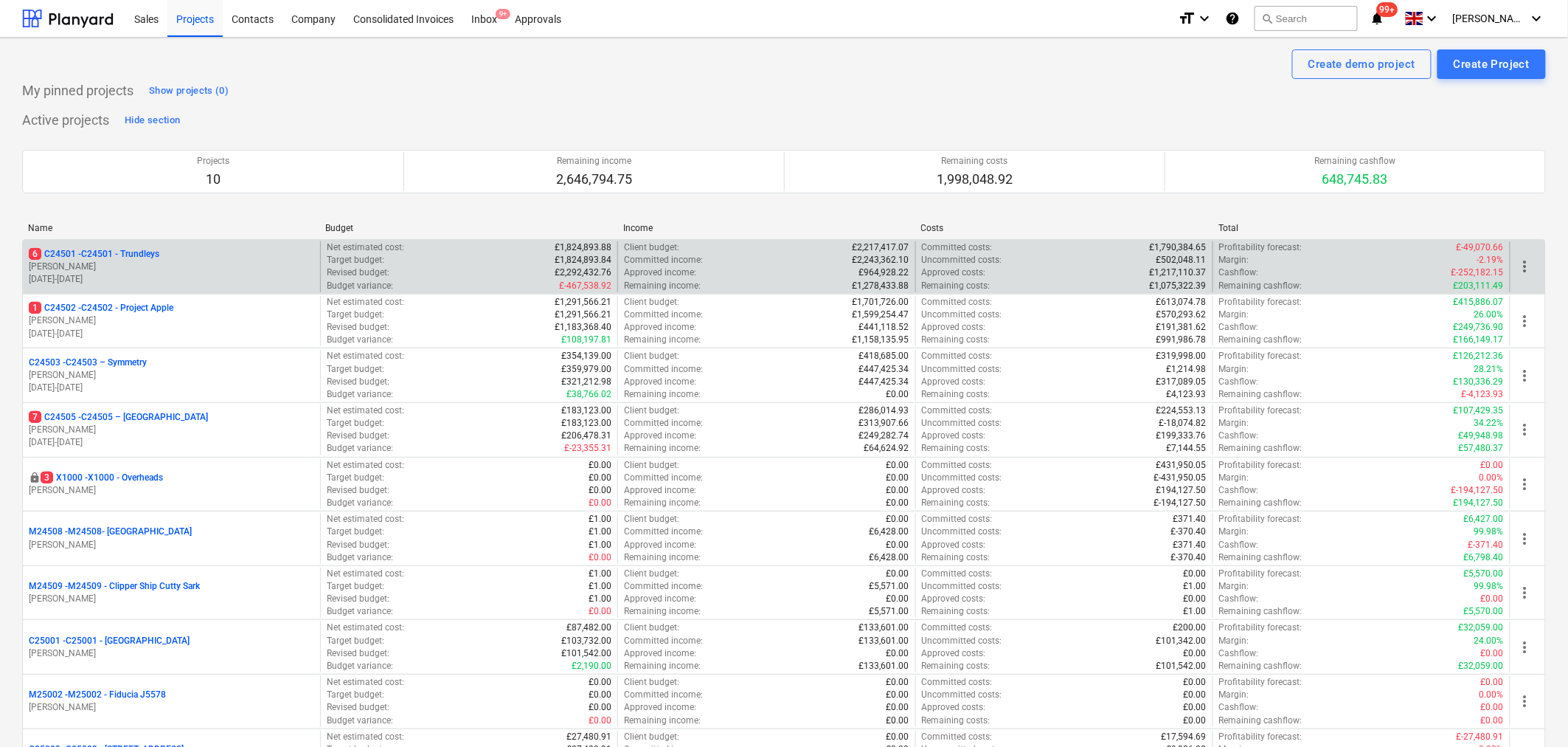
click at [256, 270] on p "[PERSON_NAME]" at bounding box center [171, 266] width 286 height 12
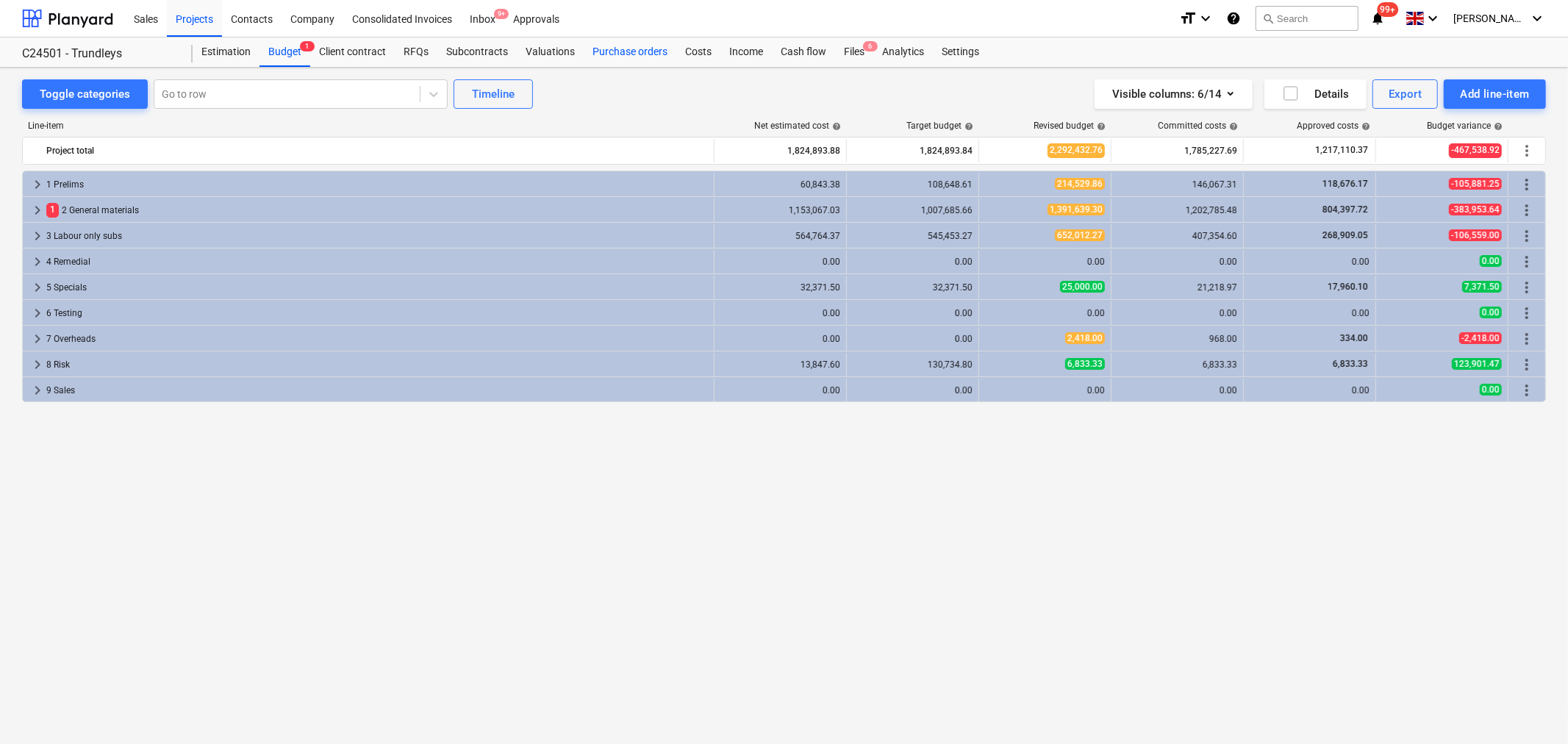
click at [624, 51] on div "Purchase orders" at bounding box center [630, 52] width 93 height 29
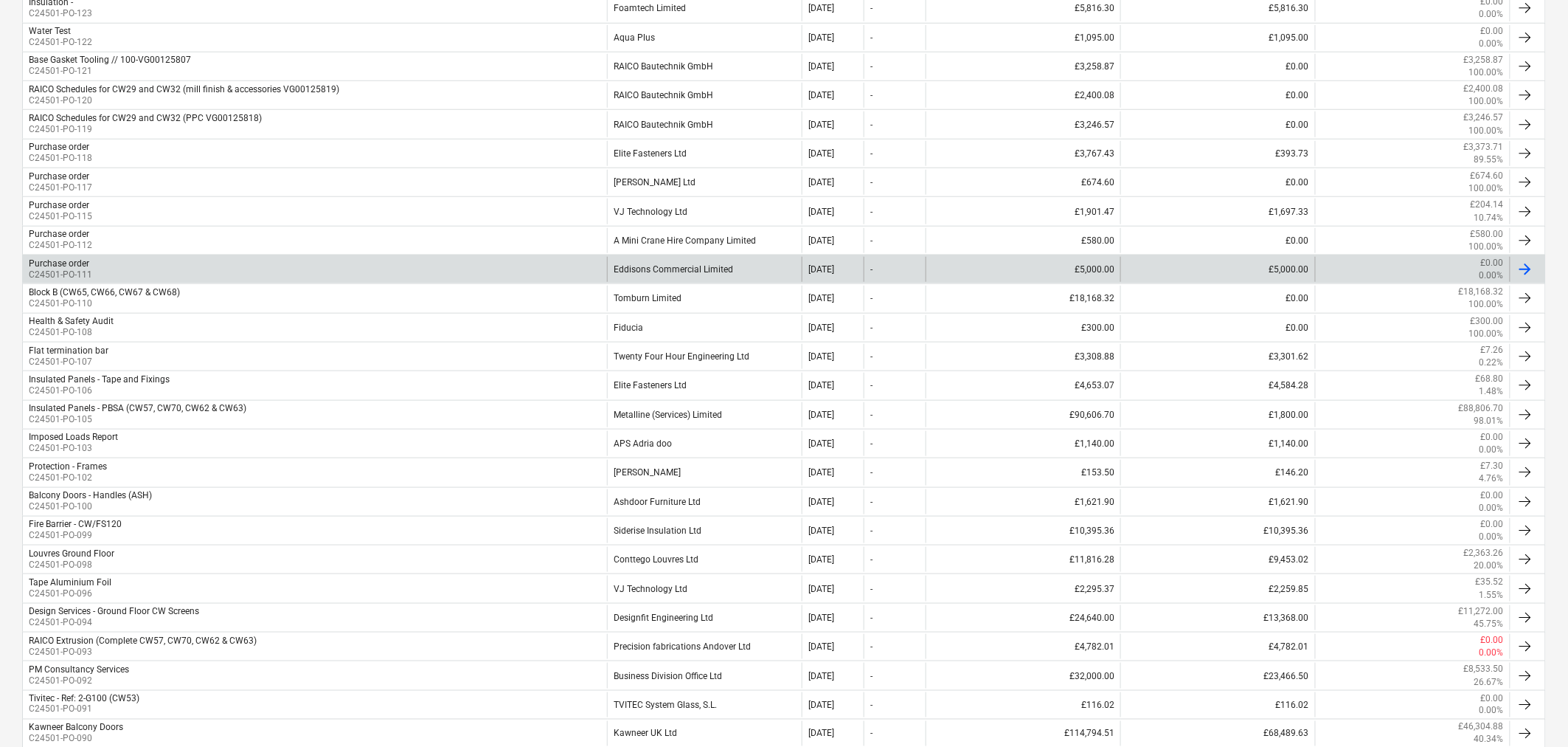
scroll to position [491, 0]
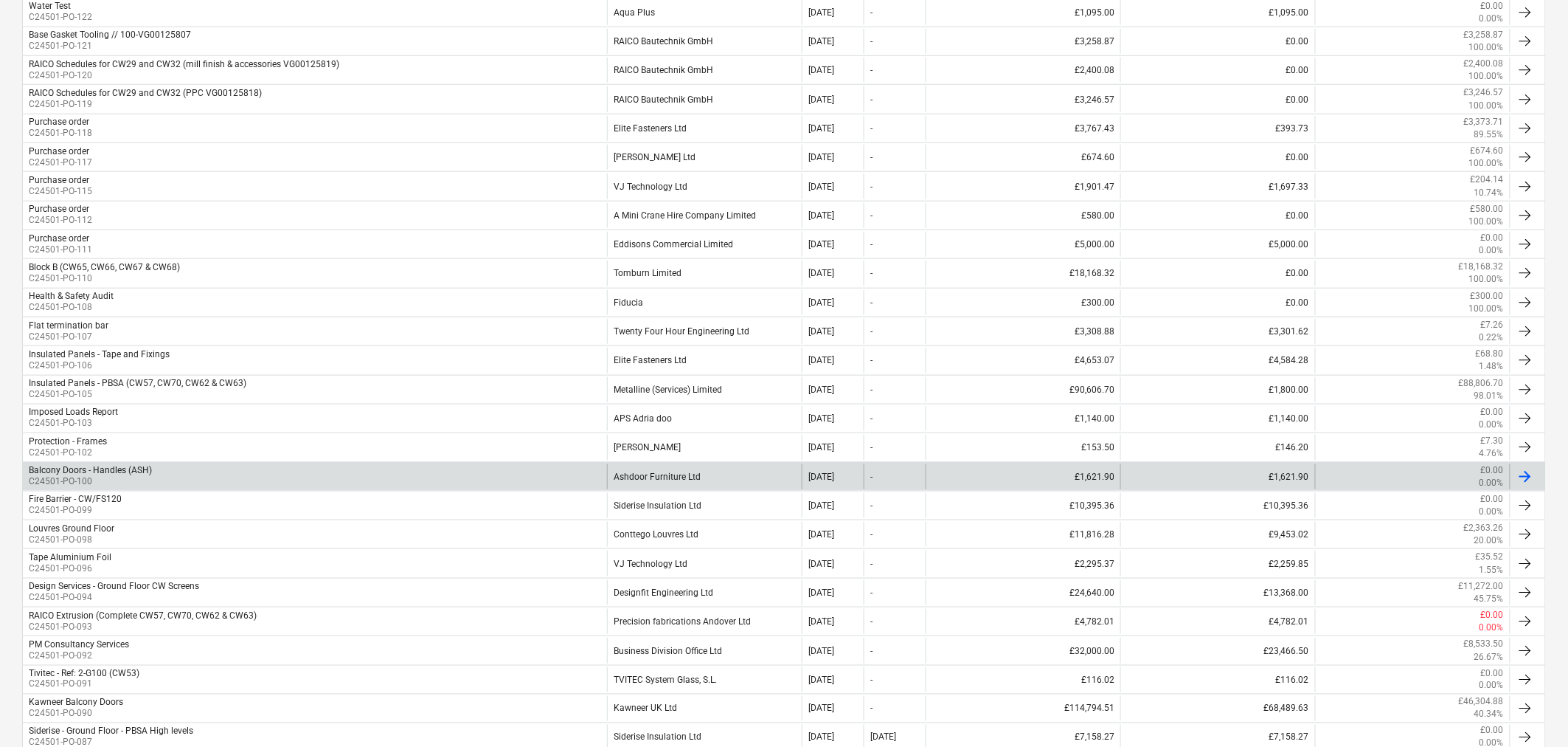
click at [251, 477] on div "Balcony Doors - Handles (ASH) C24501-PO-100" at bounding box center [315, 477] width 584 height 25
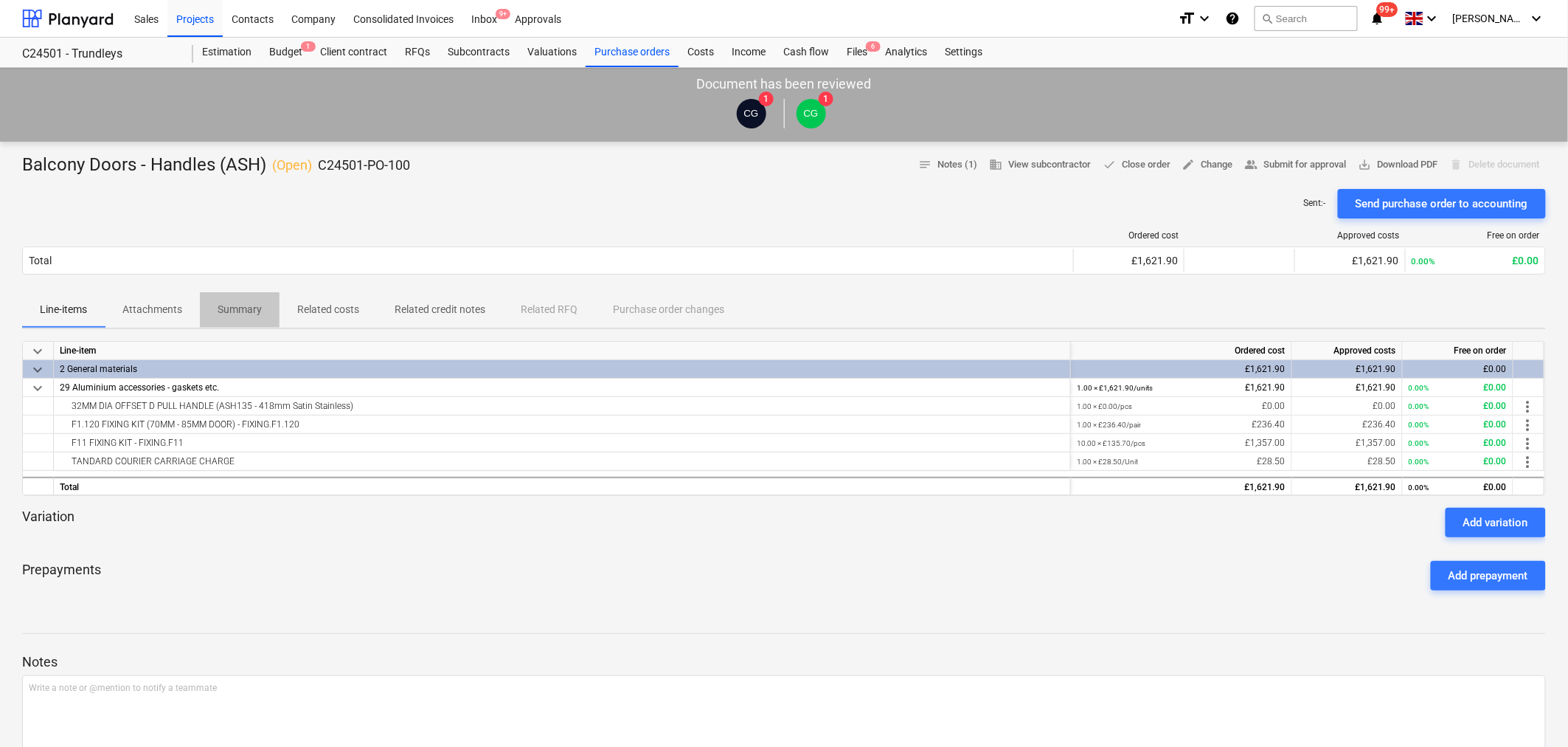
click at [254, 308] on p "Summary" at bounding box center [239, 310] width 44 height 15
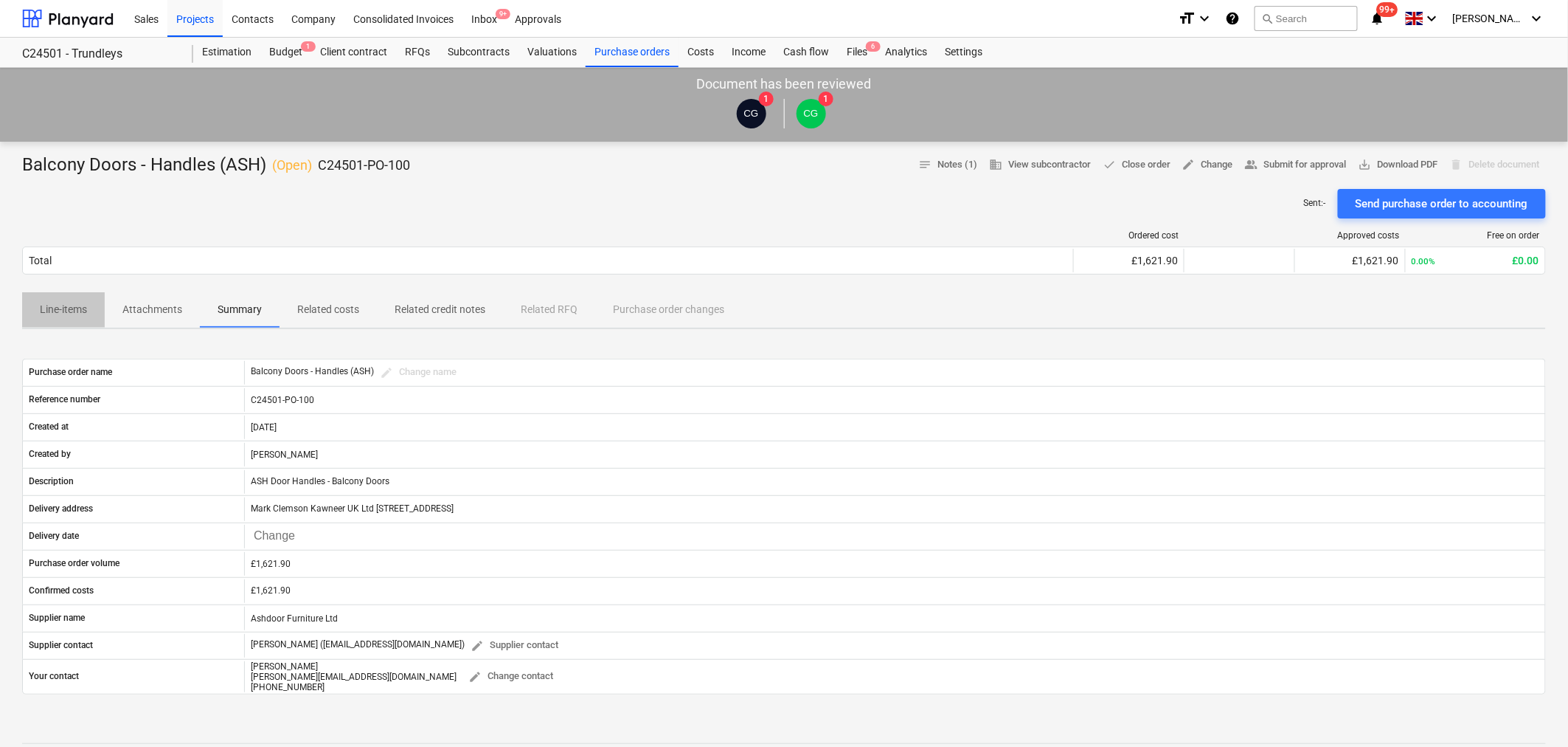
click at [70, 306] on p "Line-items" at bounding box center [63, 310] width 47 height 15
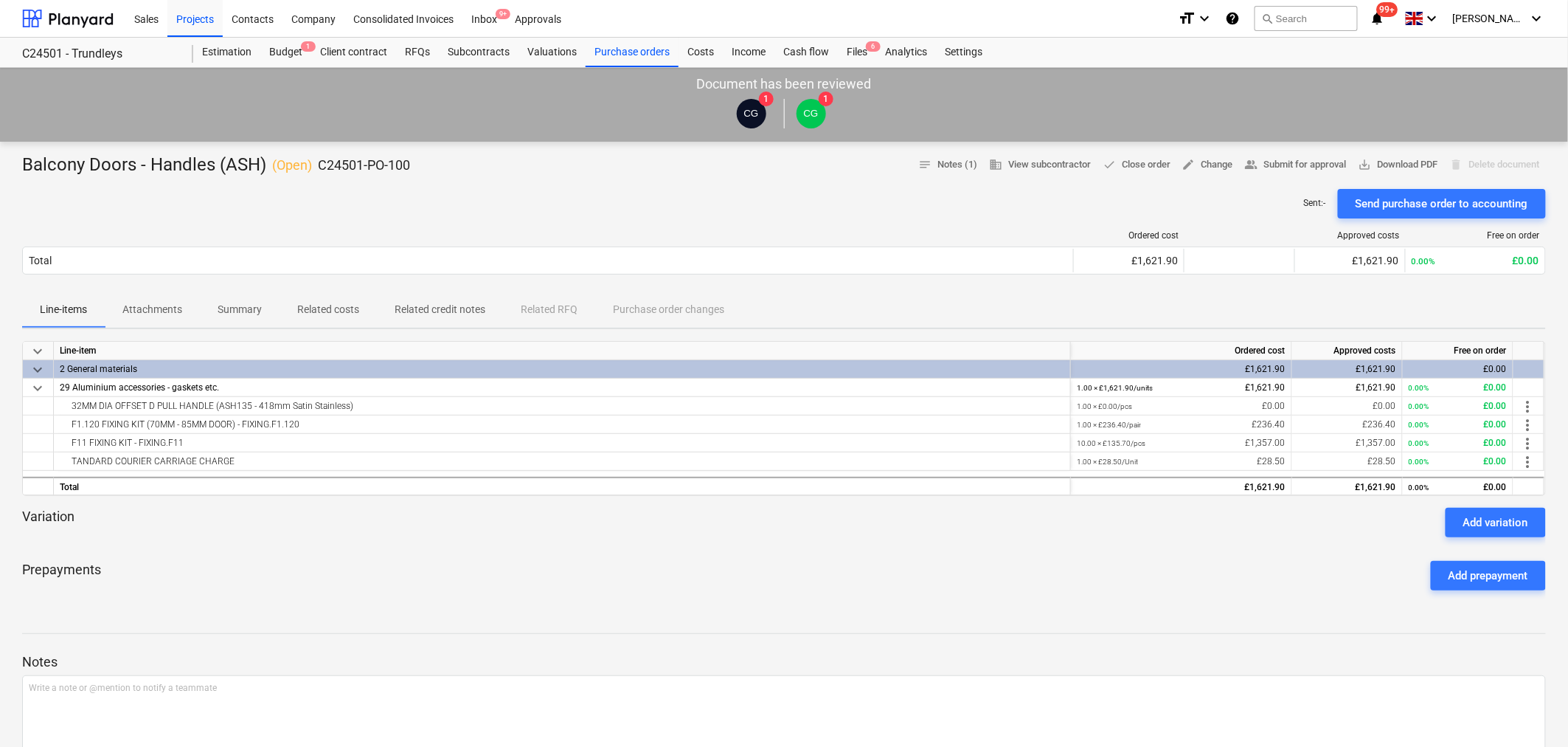
click at [149, 312] on p "Attachments" at bounding box center [152, 310] width 60 height 15
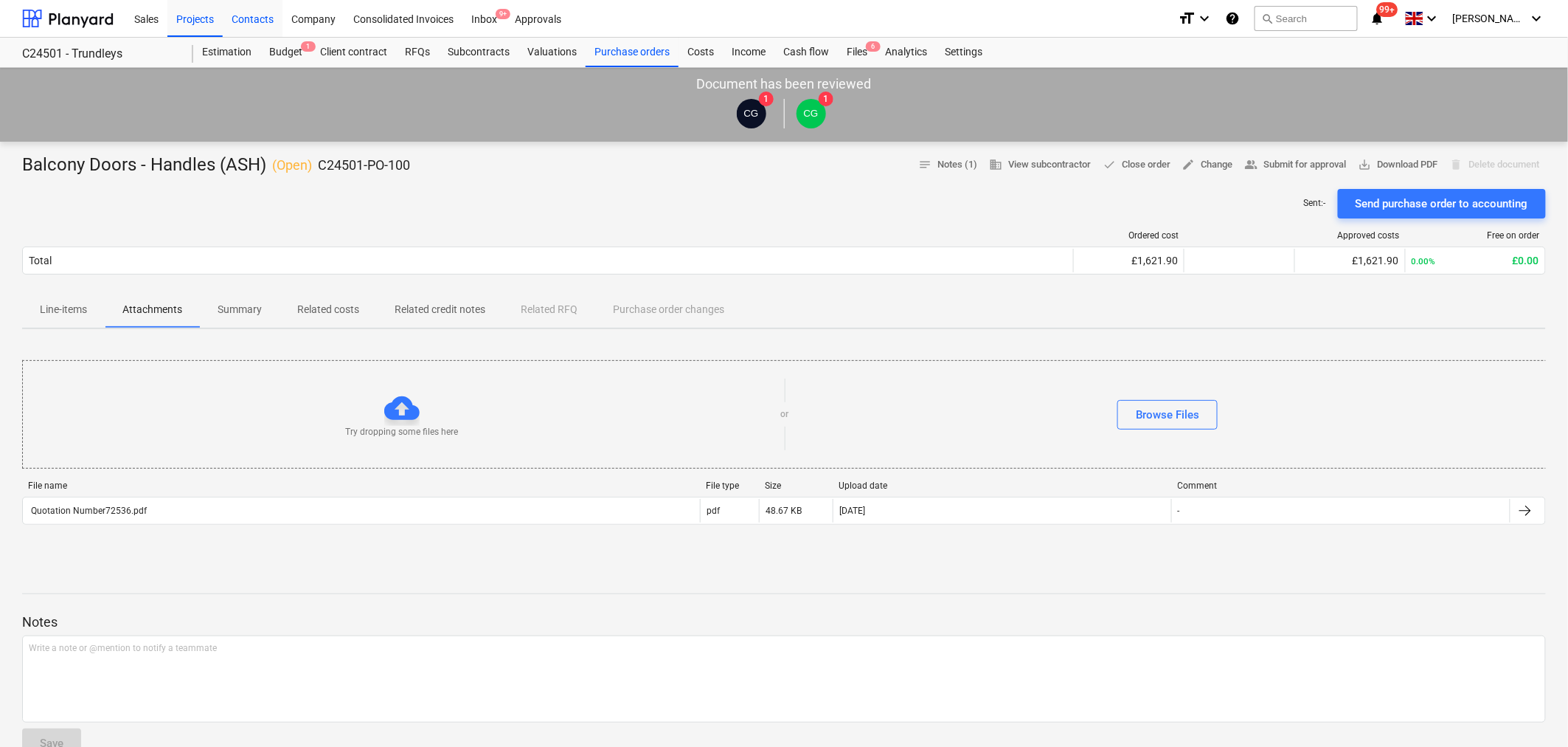
click at [261, 15] on div "Contacts" at bounding box center [252, 18] width 60 height 38
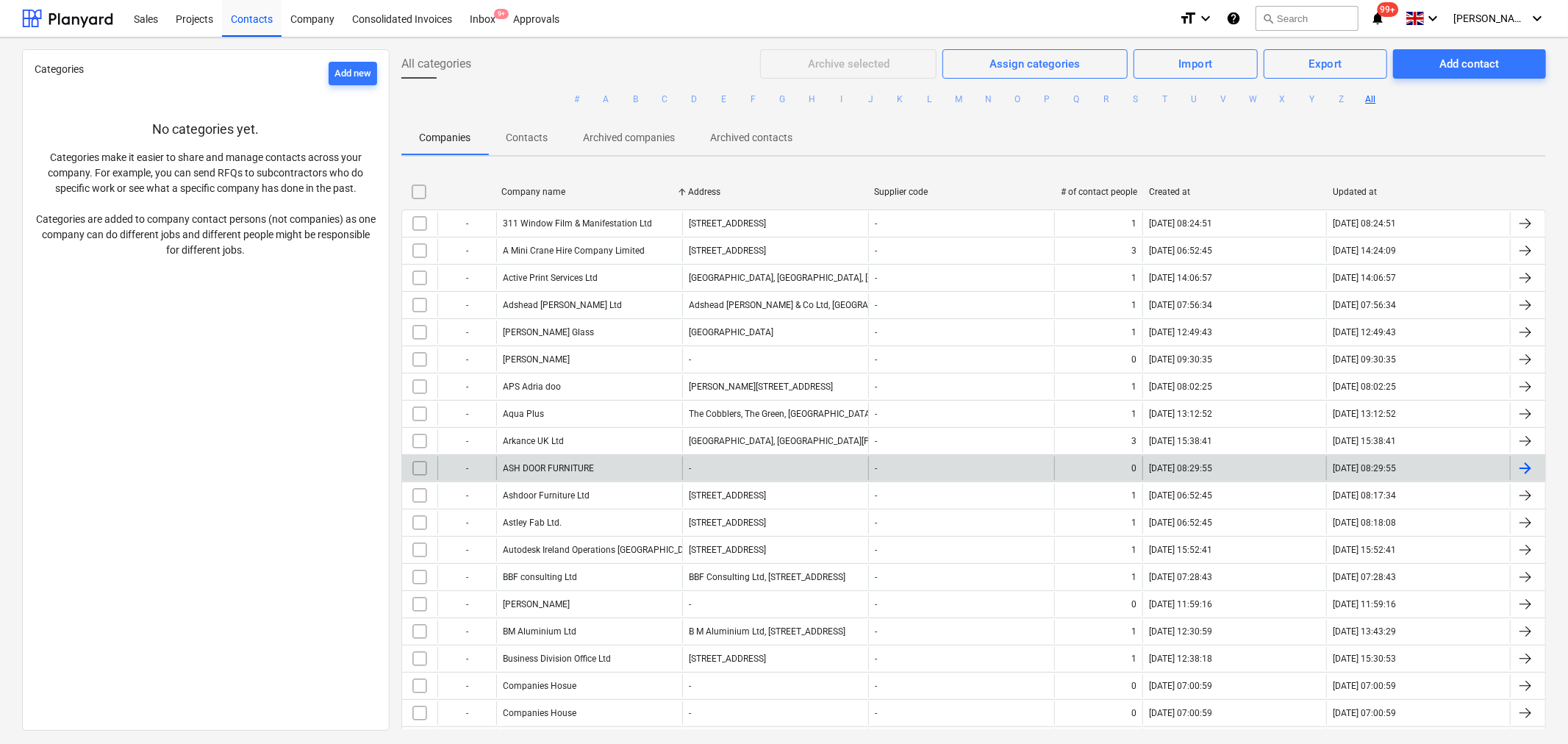
click at [414, 466] on input "checkbox" at bounding box center [420, 468] width 24 height 24
click at [877, 61] on div "Archive selected" at bounding box center [848, 64] width 81 height 19
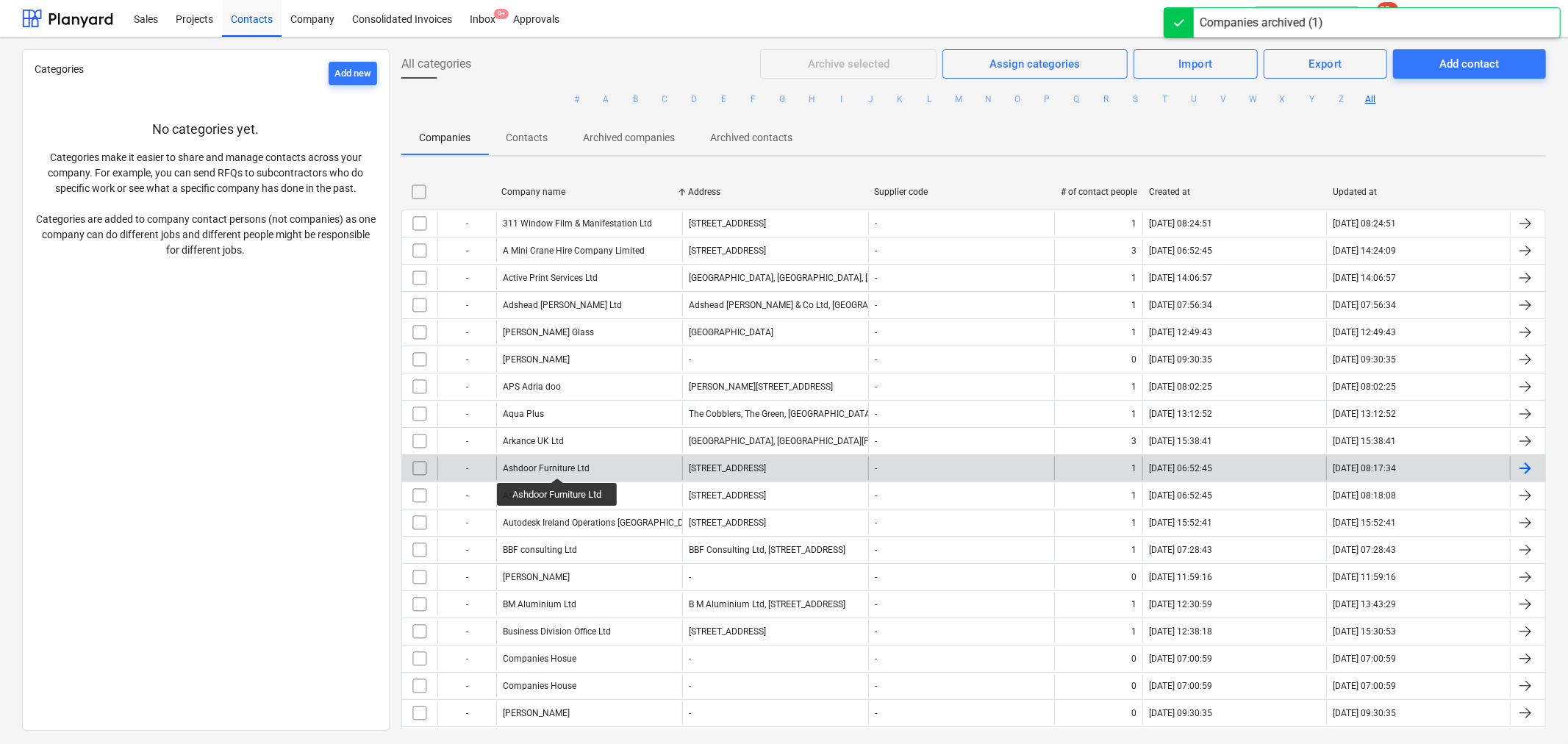
click at [556, 465] on div "Ashdoor Furniture Ltd" at bounding box center [545, 468] width 87 height 10
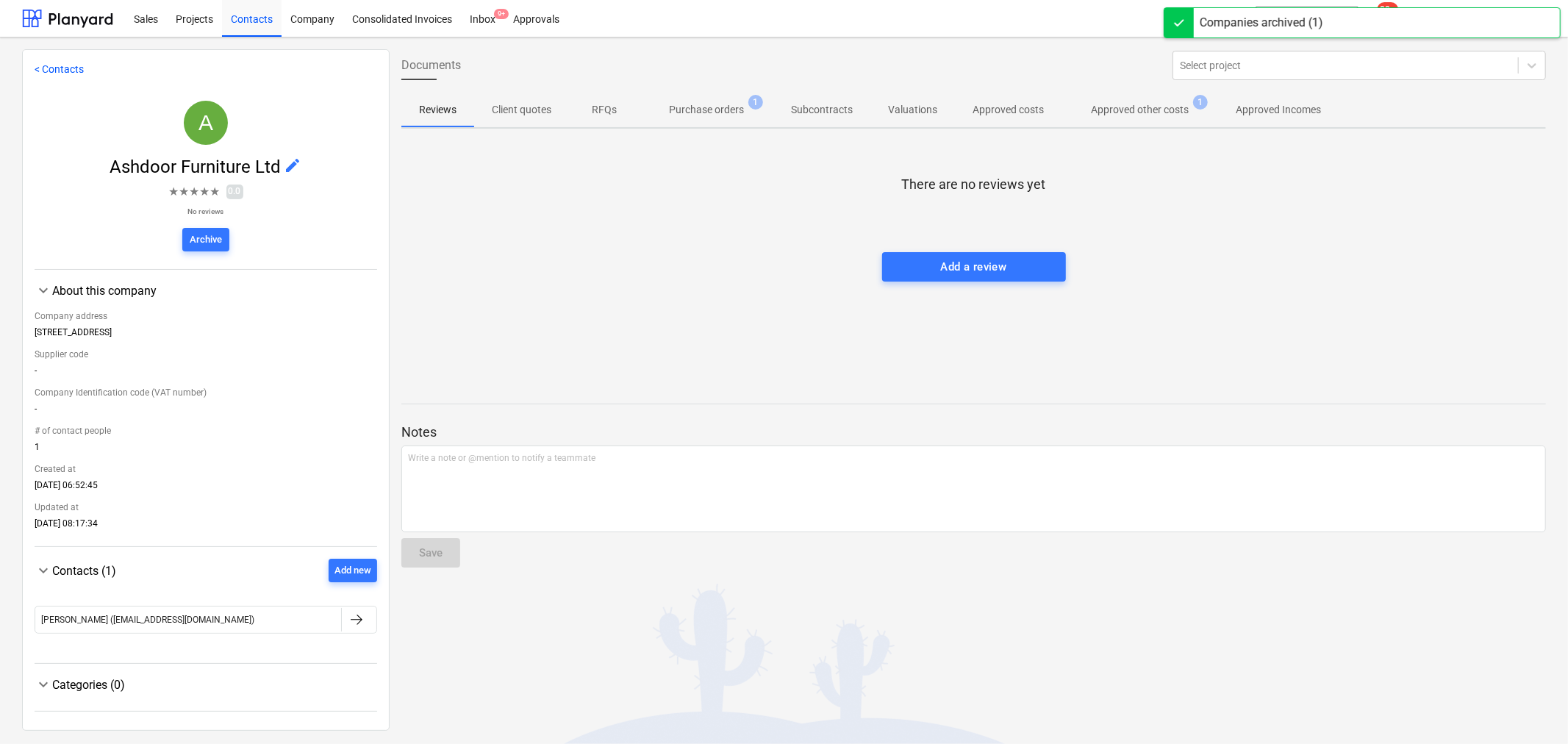
click at [1118, 99] on span "Approved other costs 1" at bounding box center [1140, 110] width 156 height 26
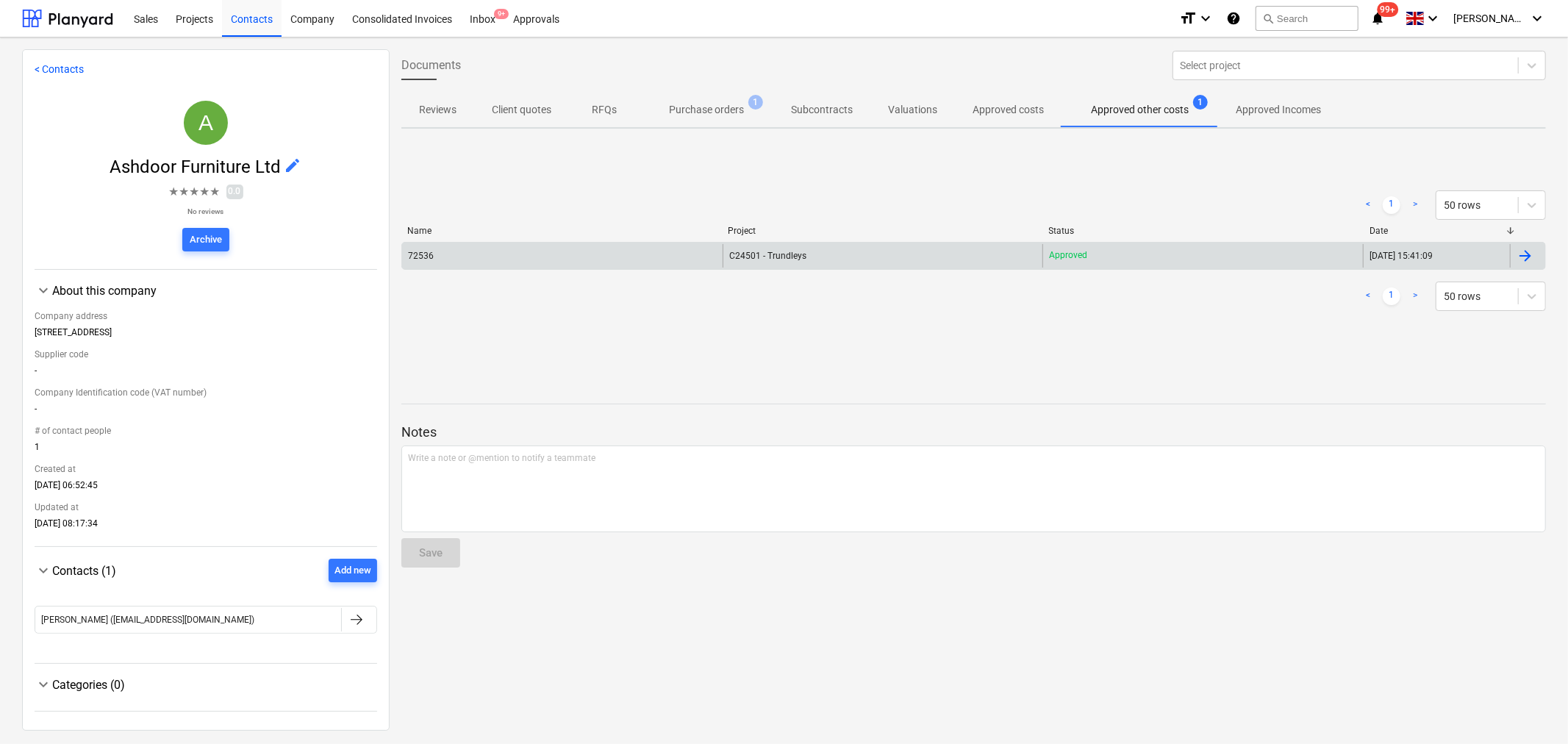
click at [496, 260] on div "72536" at bounding box center [562, 255] width 321 height 24
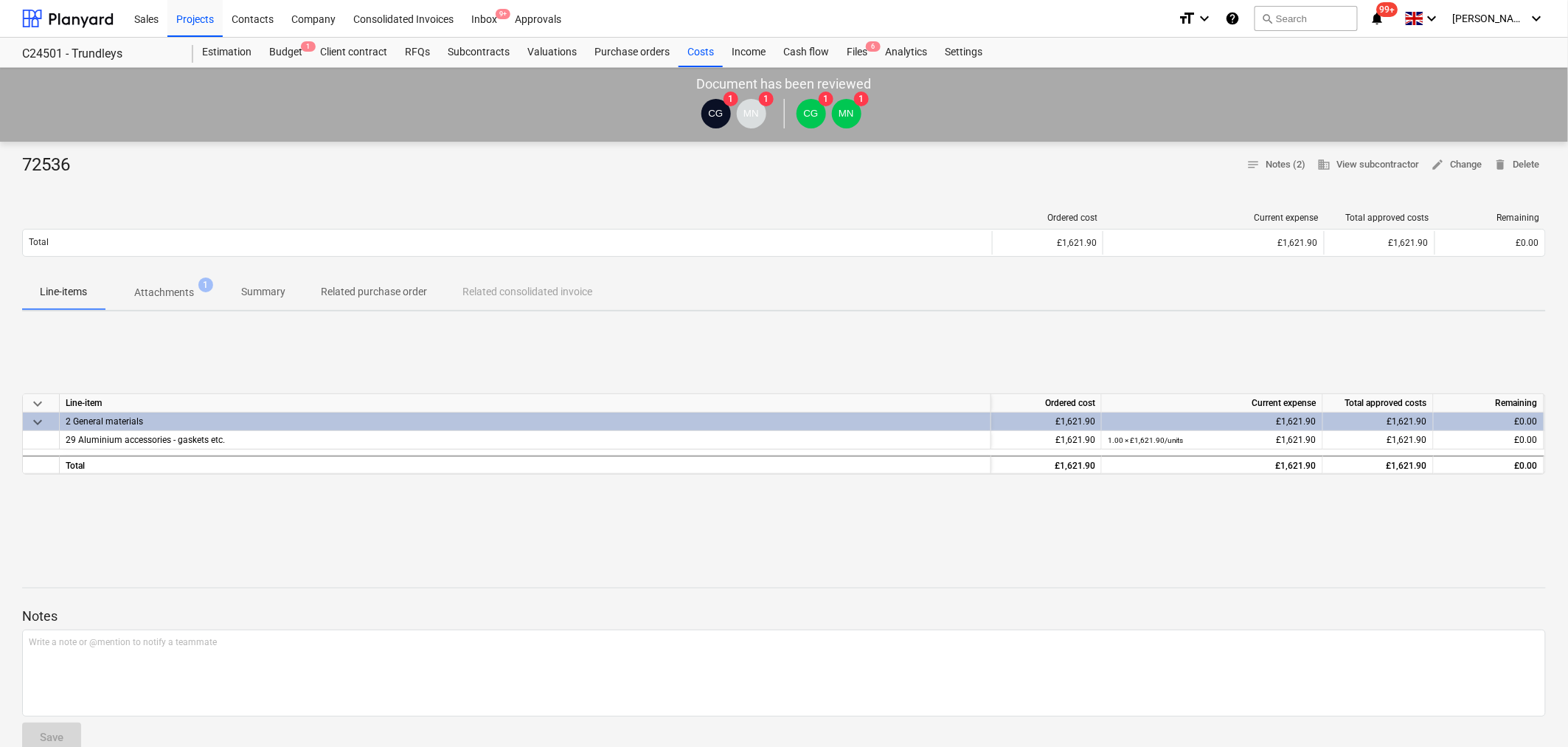
click at [185, 291] on p "Attachments" at bounding box center [164, 293] width 60 height 15
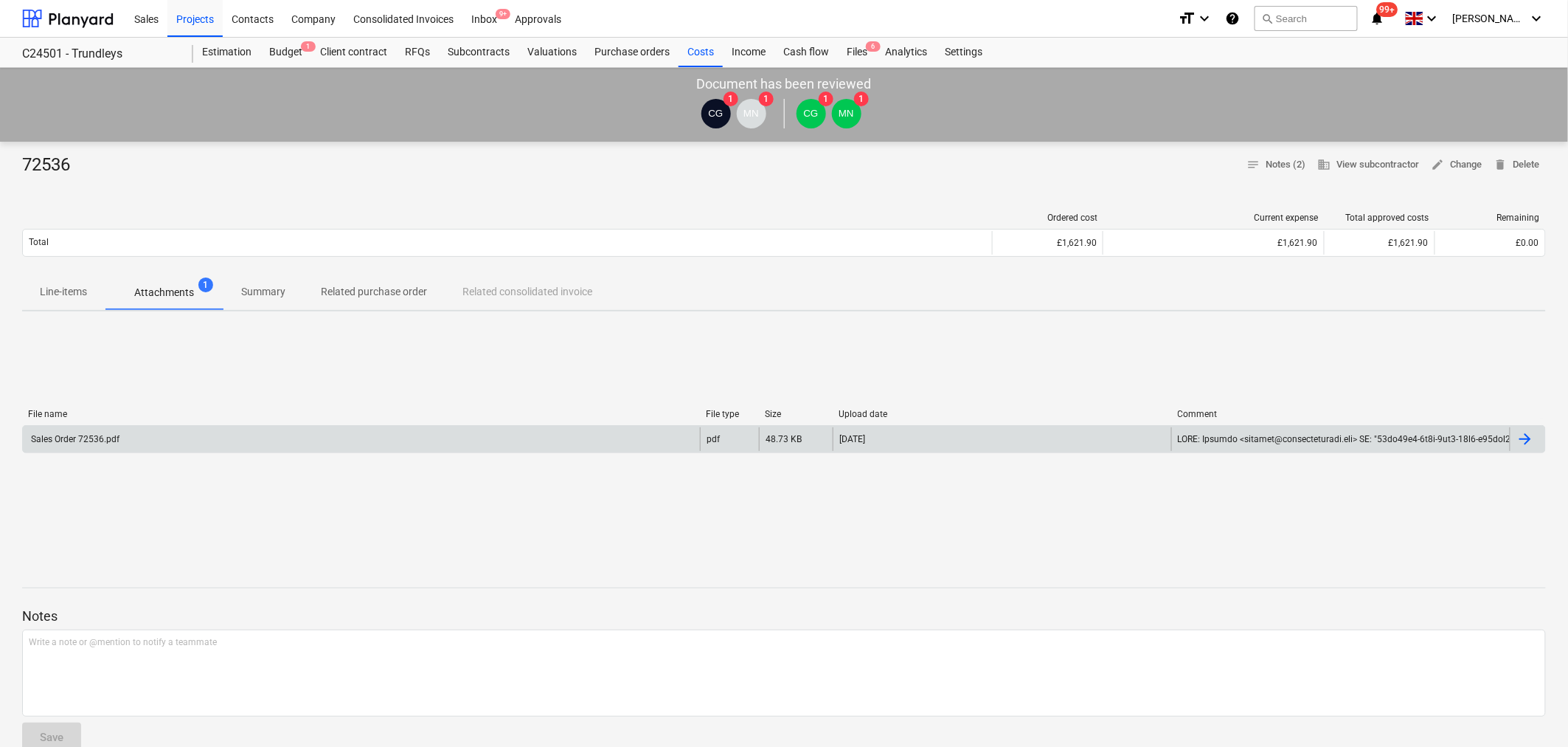
click at [165, 443] on div "Sales Order 72536.pdf" at bounding box center [362, 439] width 677 height 24
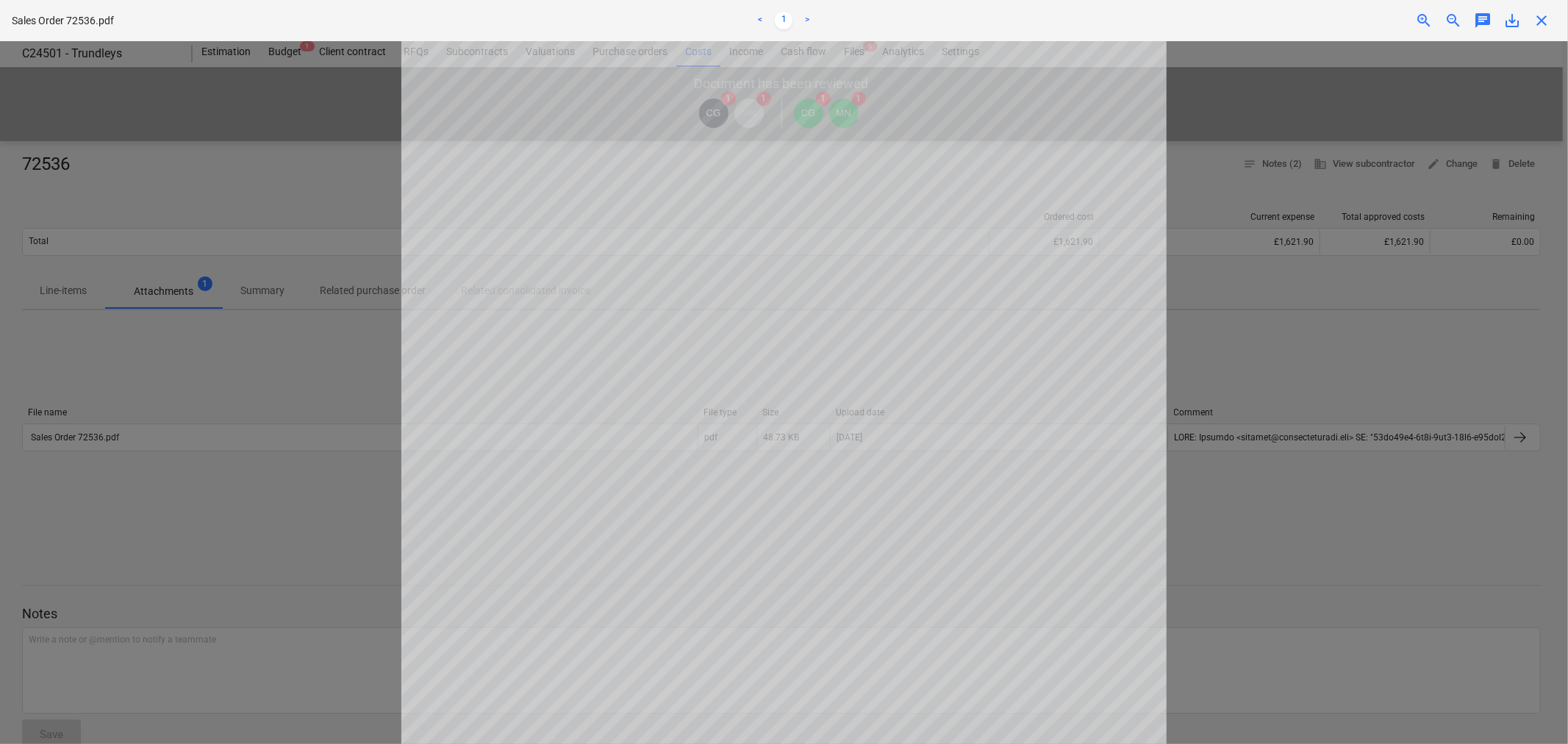
click at [1542, 26] on span "close" at bounding box center [1541, 20] width 18 height 18
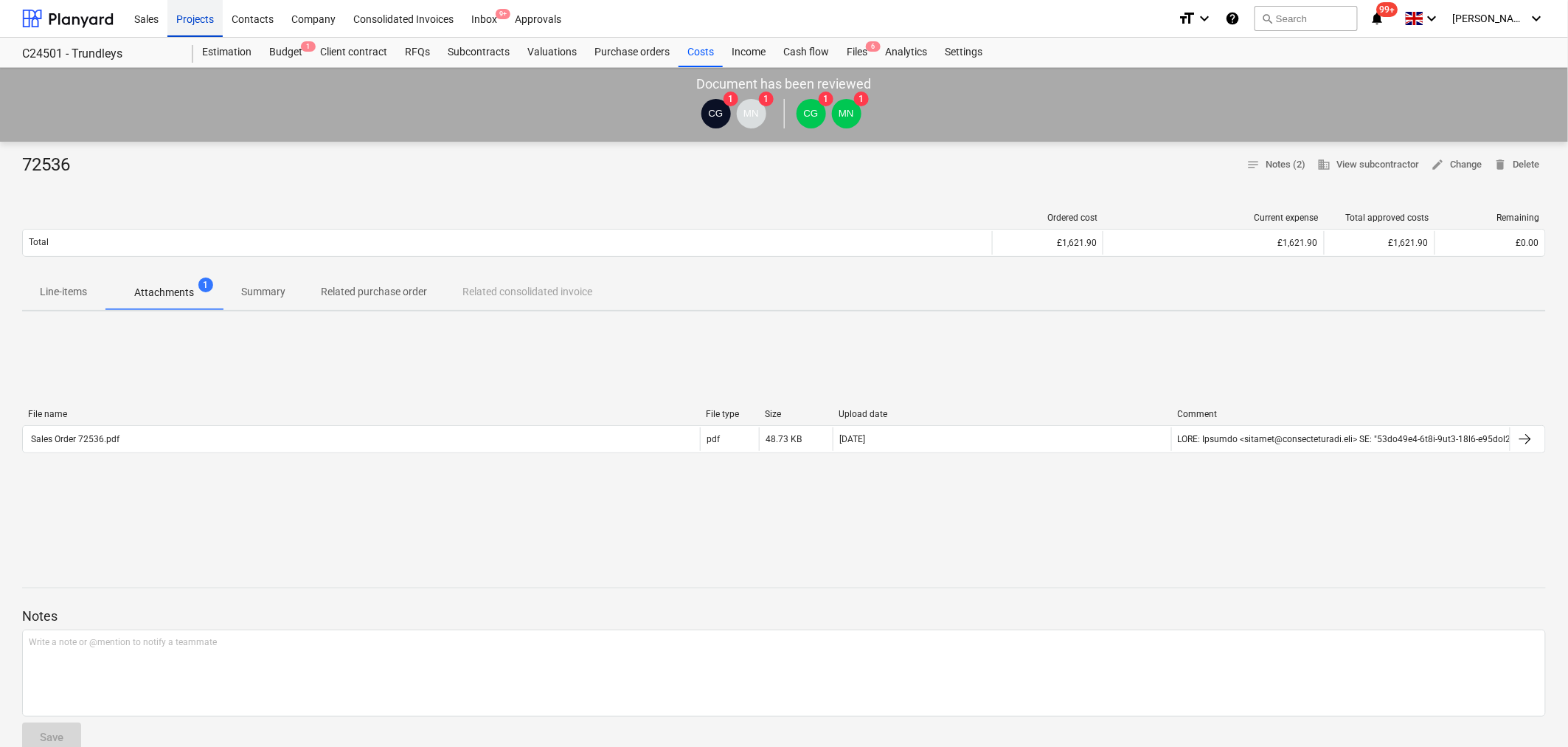
click at [198, 16] on div "Projects" at bounding box center [196, 18] width 55 height 38
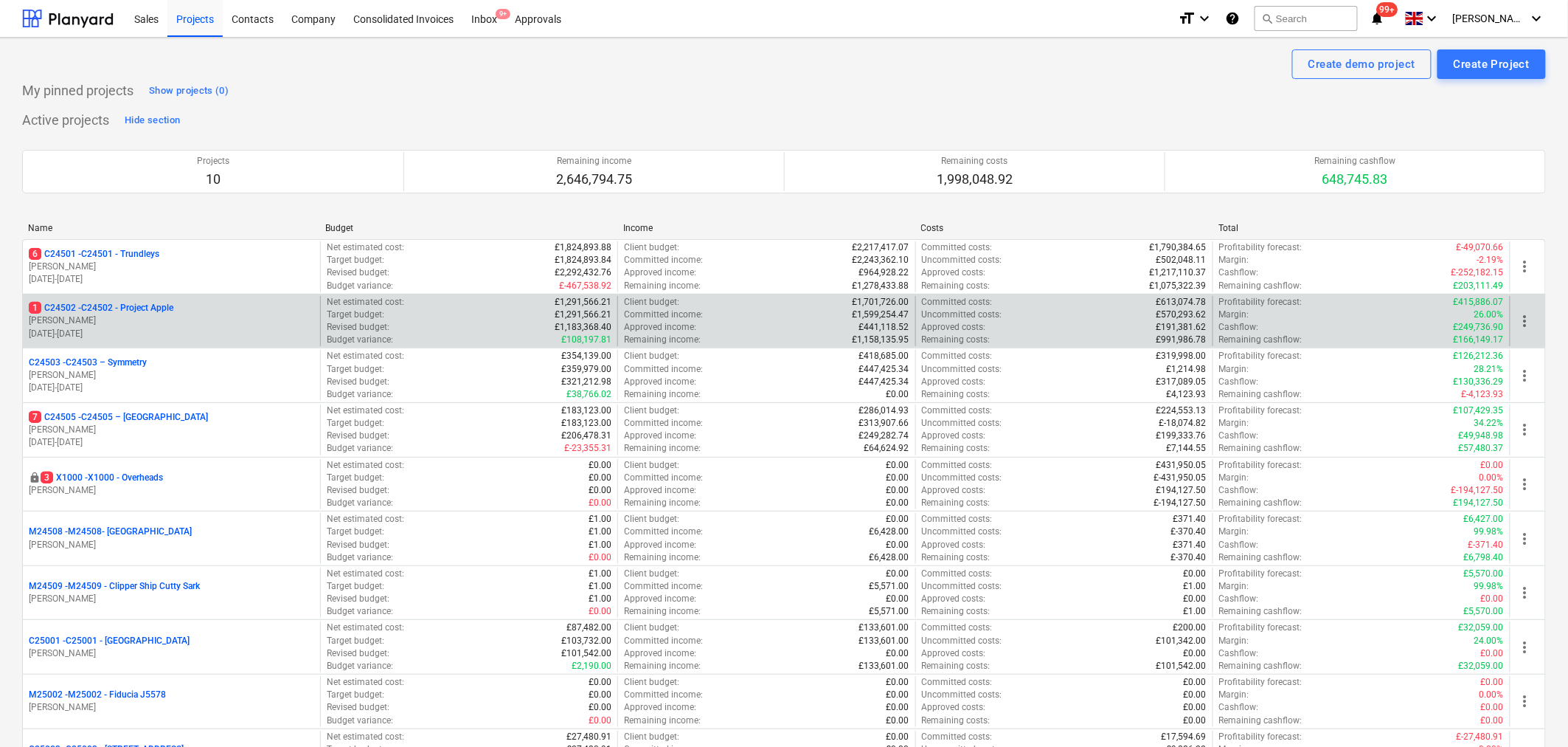
click at [159, 311] on p "1 C24502 - C24502 - Project Apple" at bounding box center [101, 308] width 145 height 12
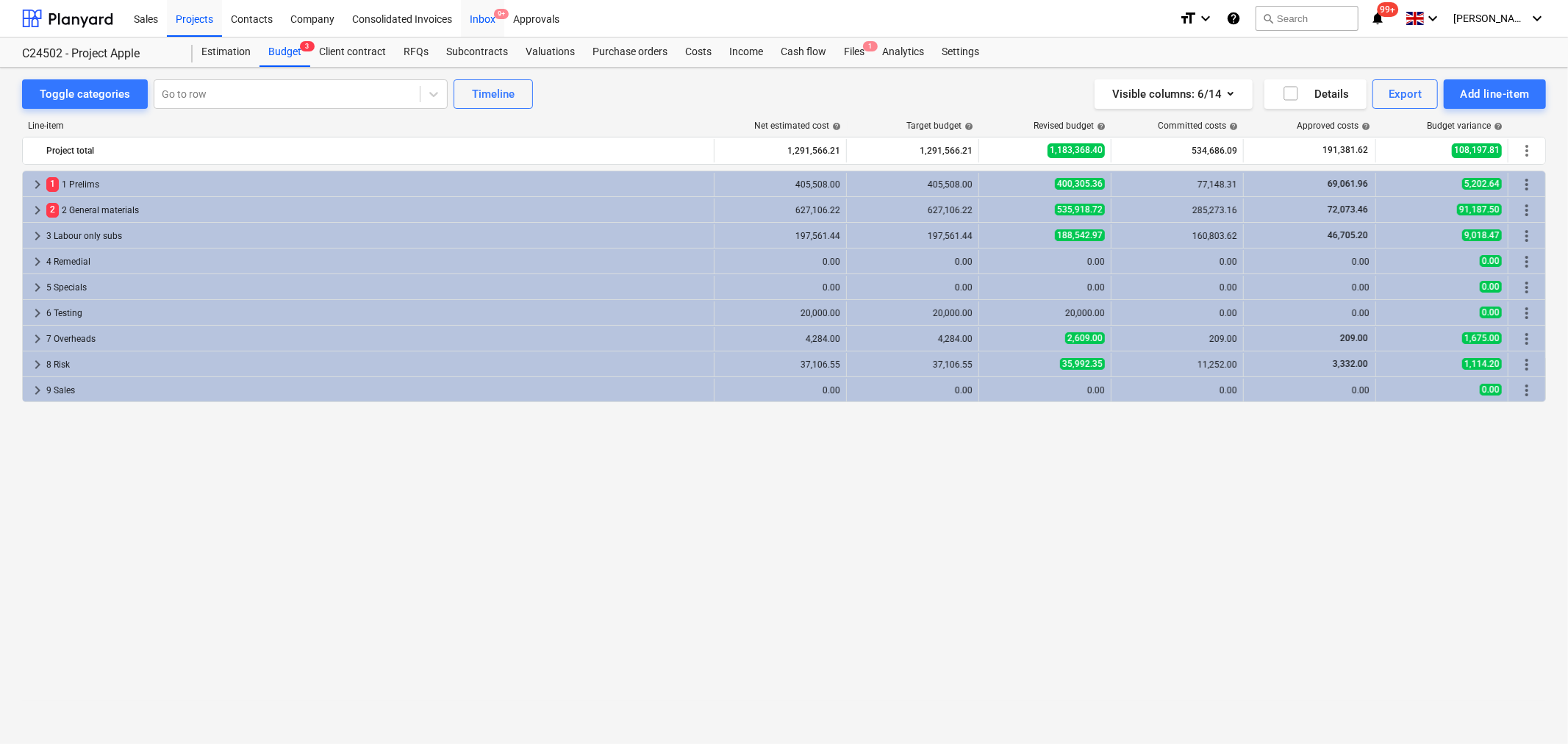
click at [478, 17] on div "Inbox 9+" at bounding box center [483, 18] width 44 height 38
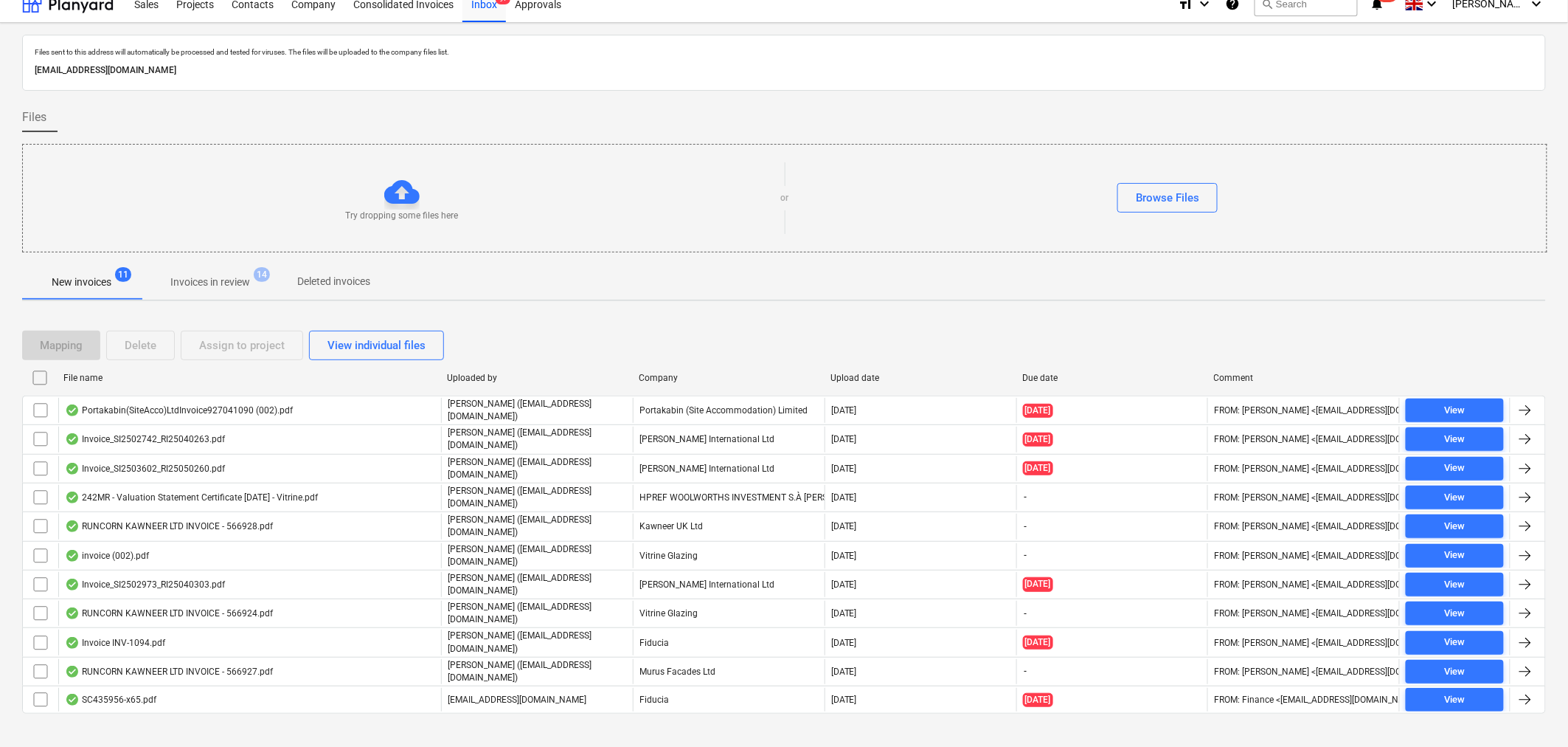
scroll to position [18, 0]
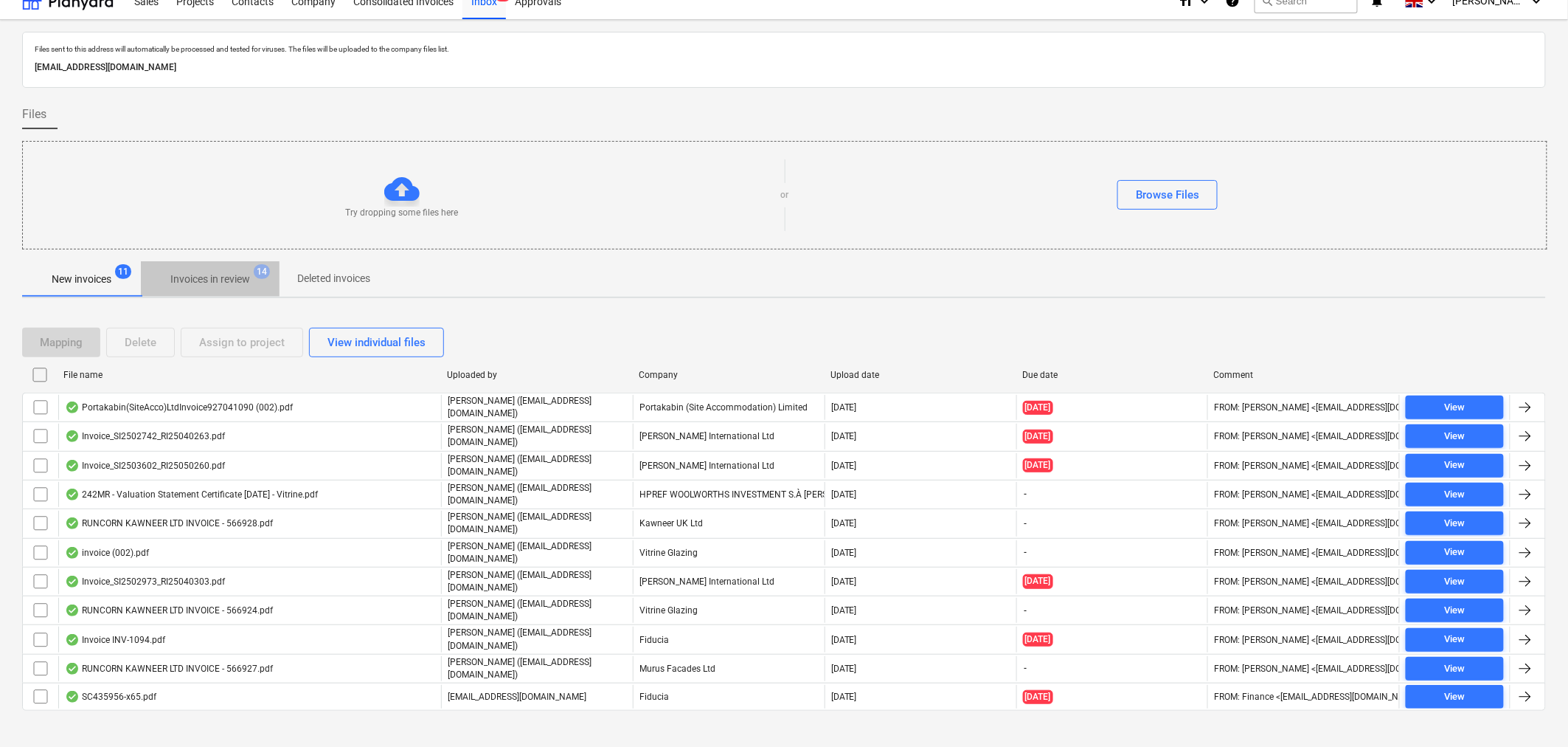
click at [218, 277] on p "Invoices in review" at bounding box center [209, 280] width 79 height 15
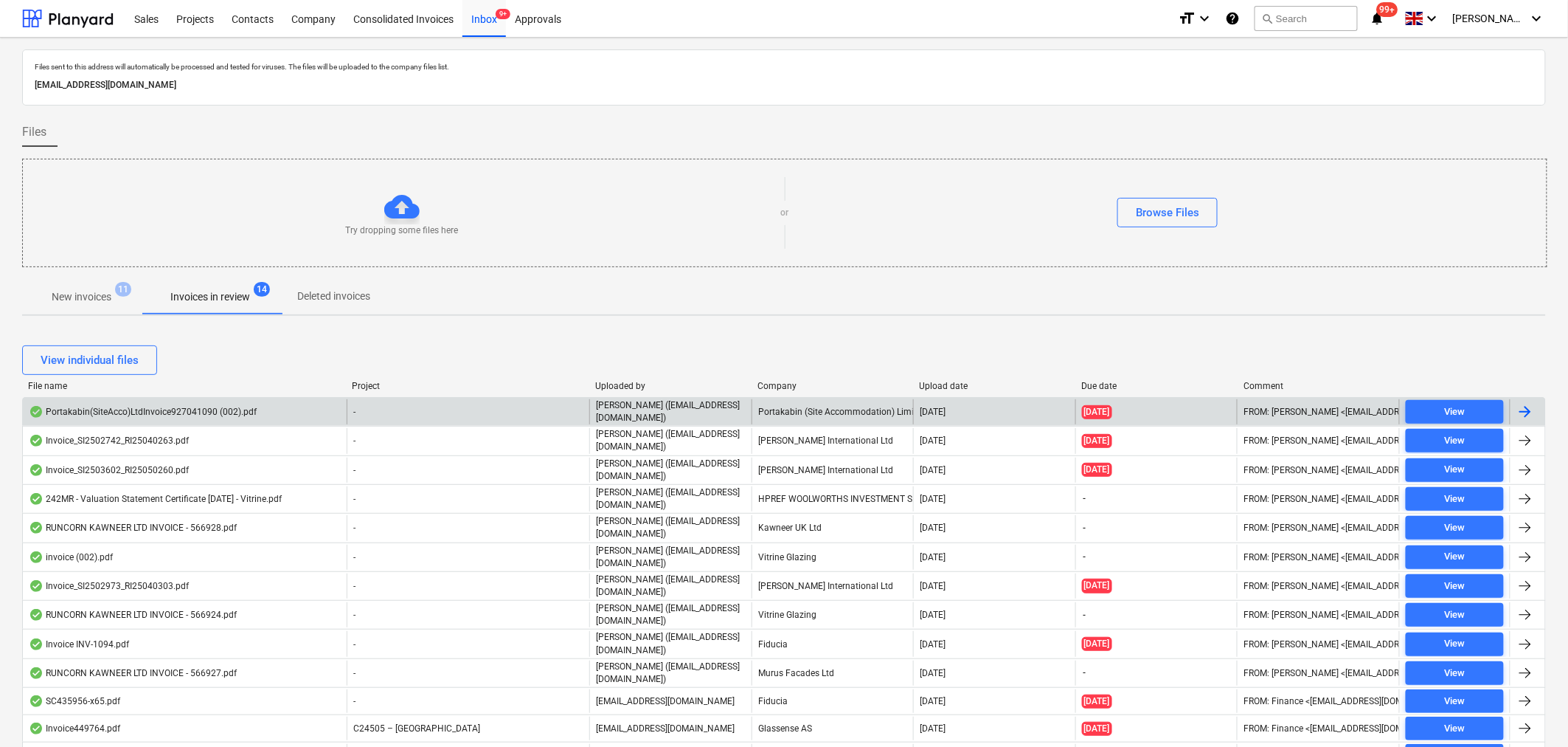
scroll to position [82, 0]
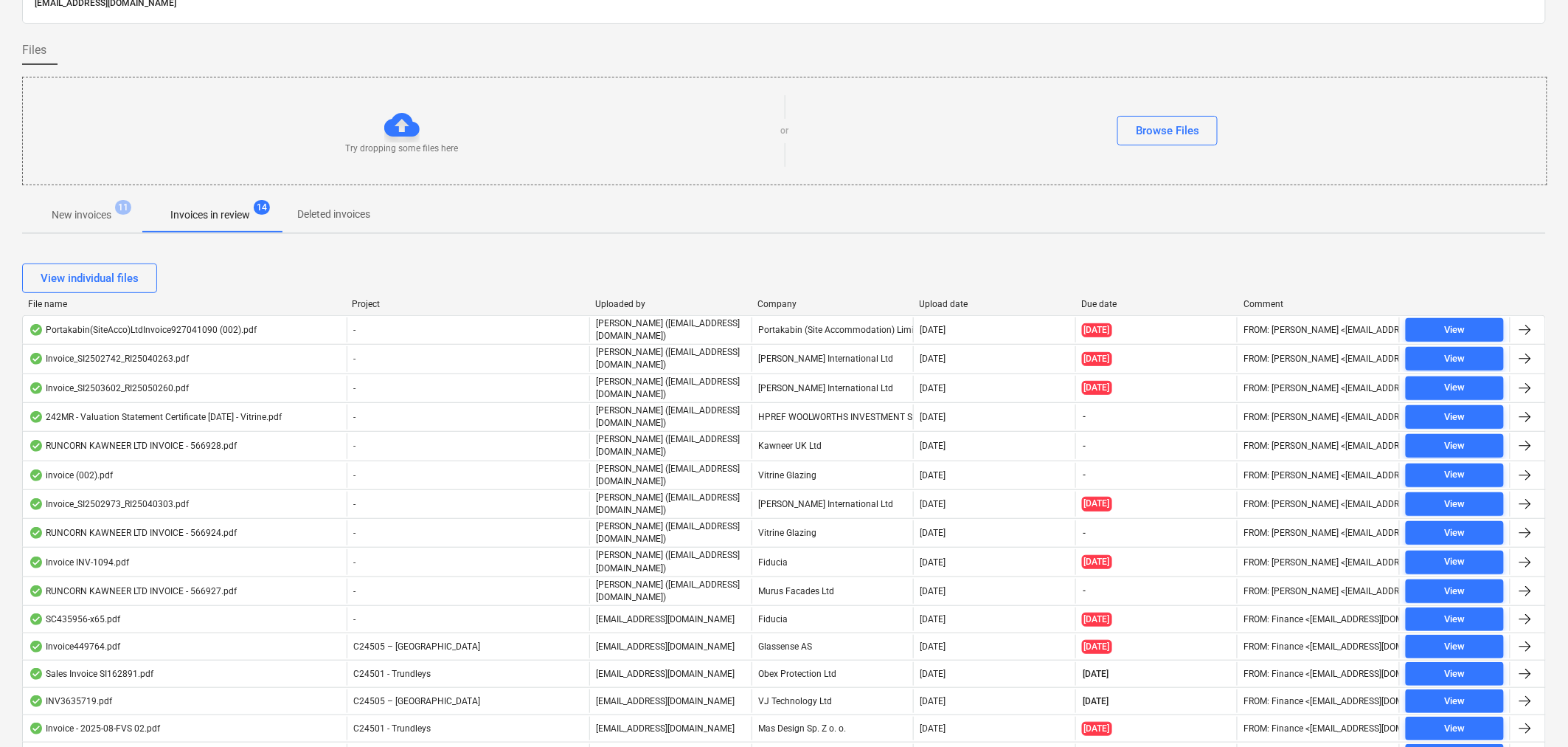
click at [784, 299] on div "Company" at bounding box center [832, 303] width 150 height 10
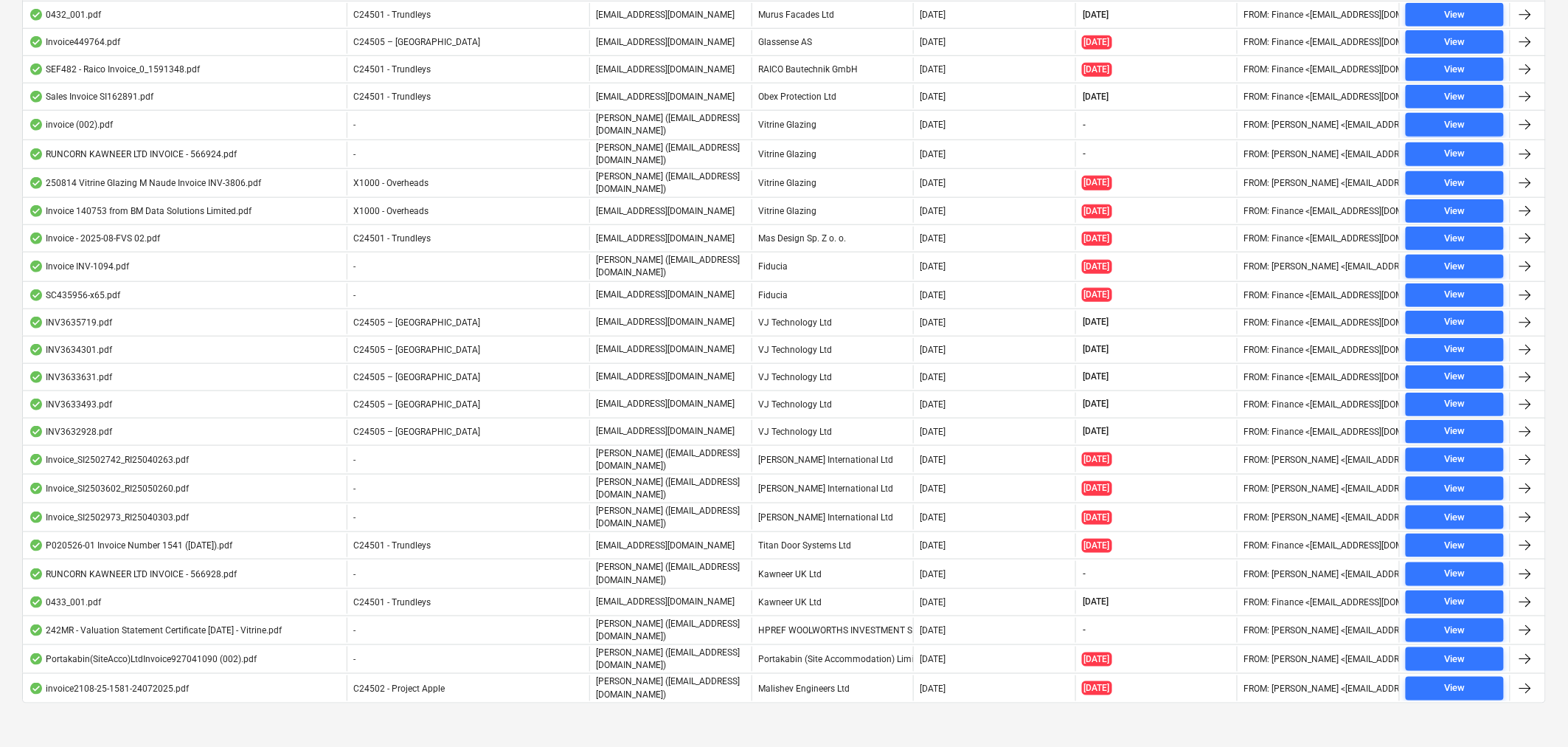
scroll to position [463, 0]
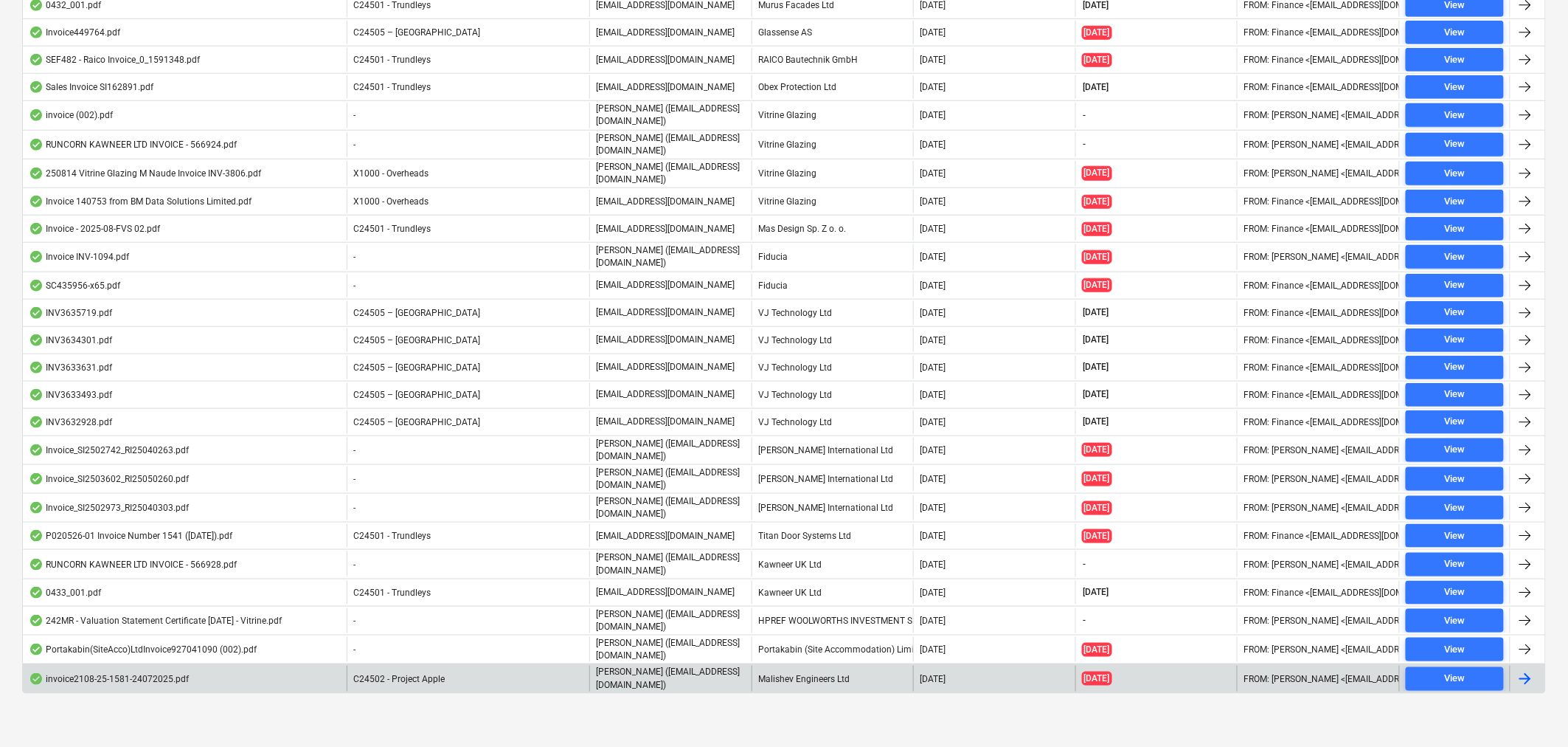
click at [1526, 672] on div at bounding box center [1525, 678] width 18 height 18
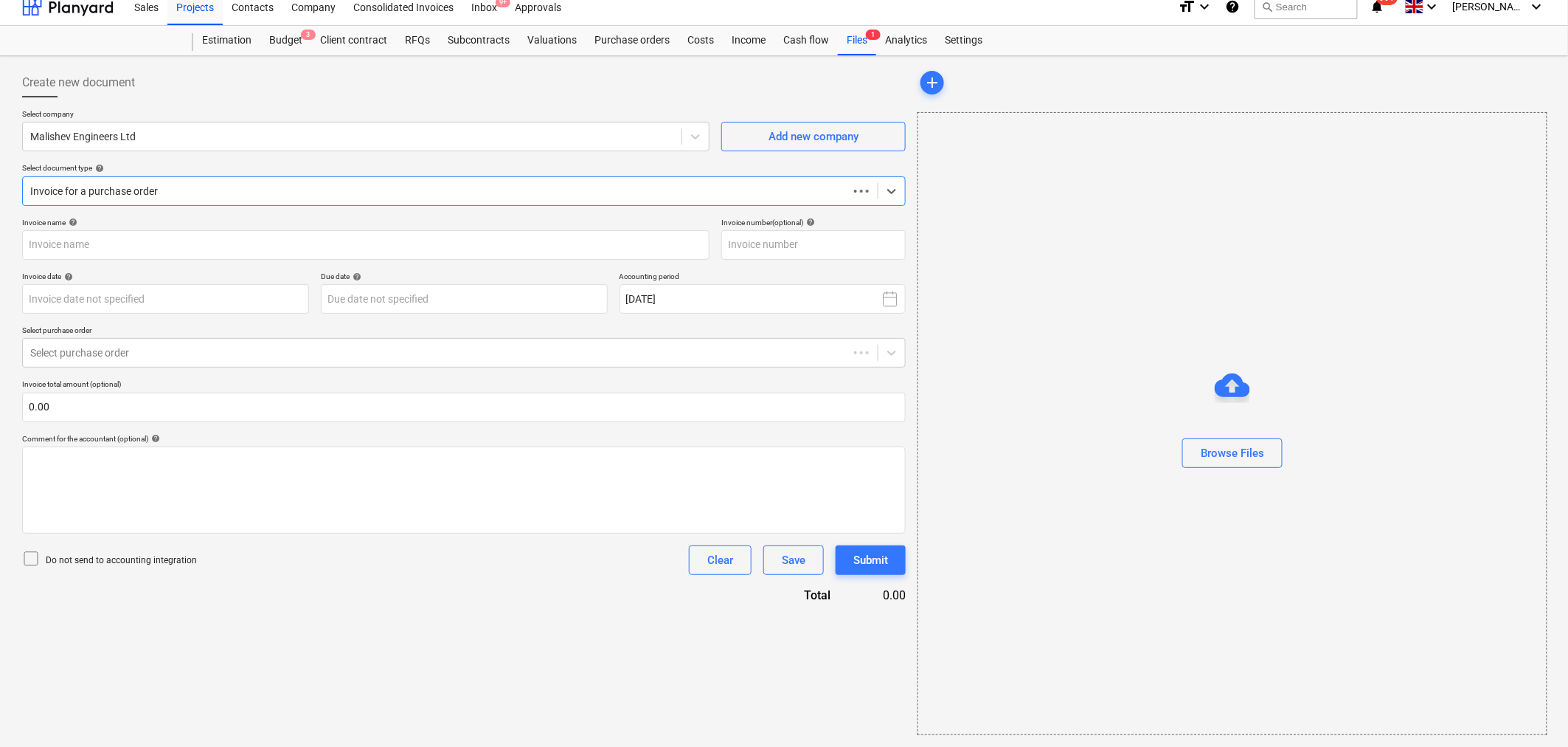
scroll to position [11, 0]
type input "[DATE]"
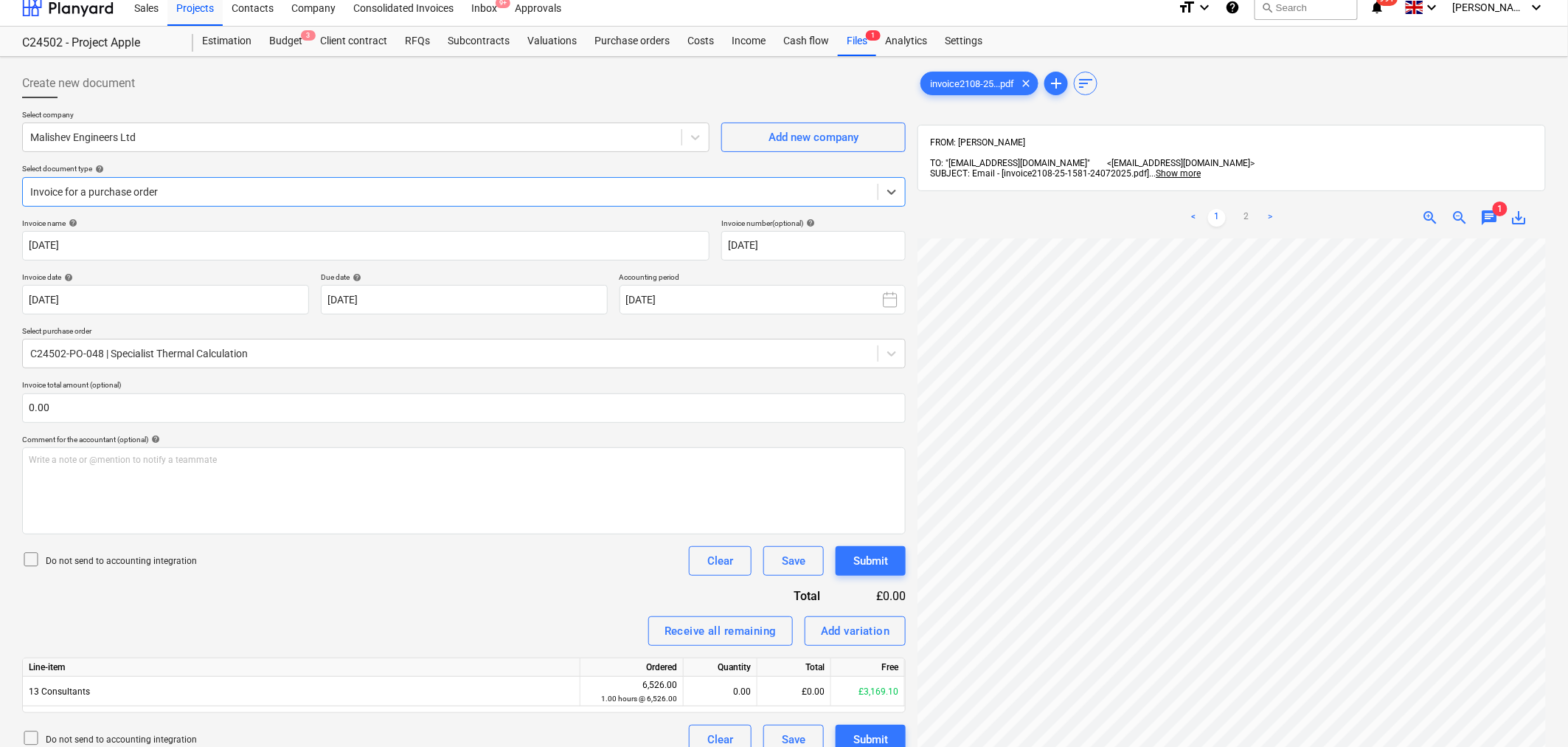
click at [1493, 209] on span "chat" at bounding box center [1489, 217] width 18 height 18
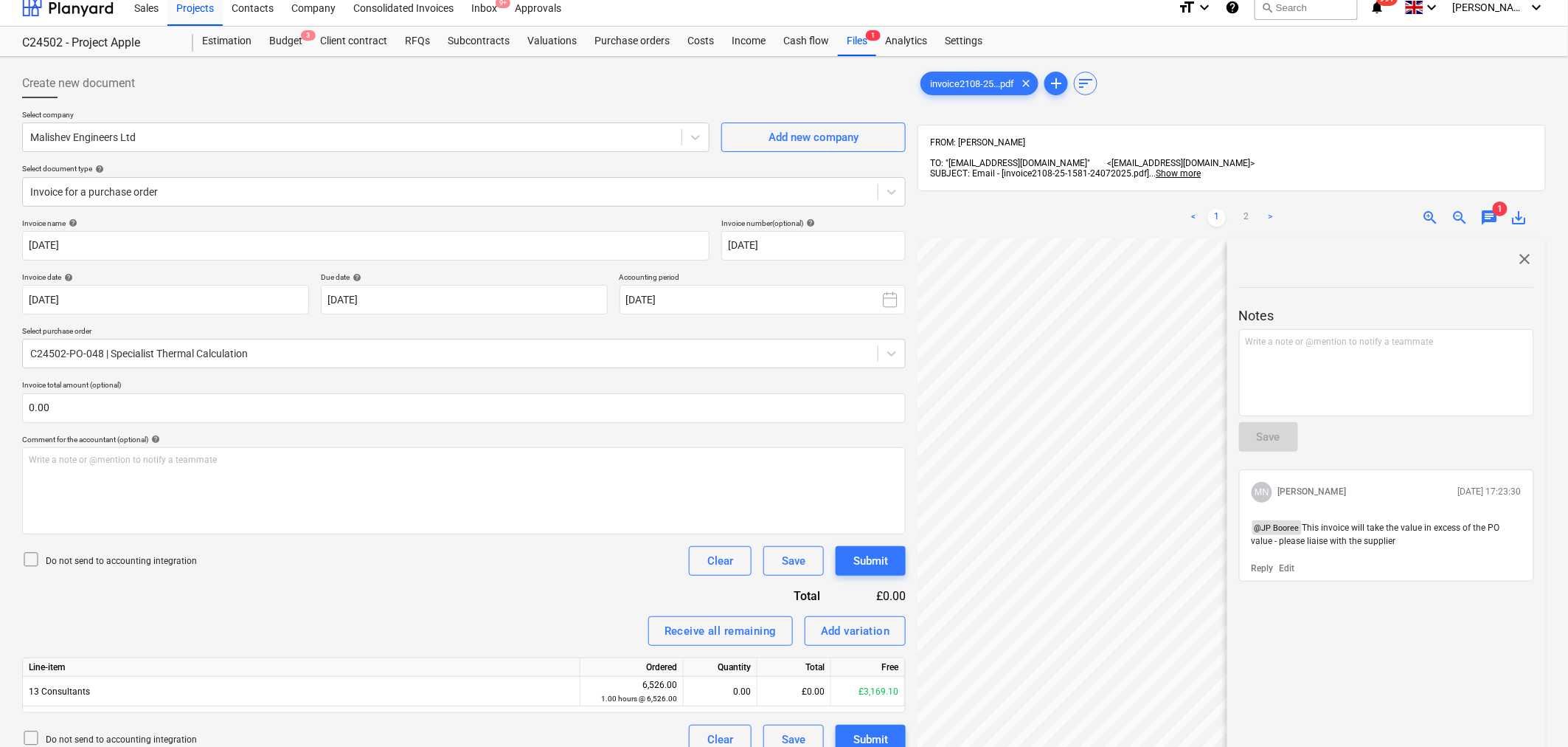
click at [1357, 82] on div "invoice2108-25...pdf clear add sort" at bounding box center [1232, 83] width 628 height 29
click at [1518, 250] on span "close" at bounding box center [1525, 259] width 18 height 18
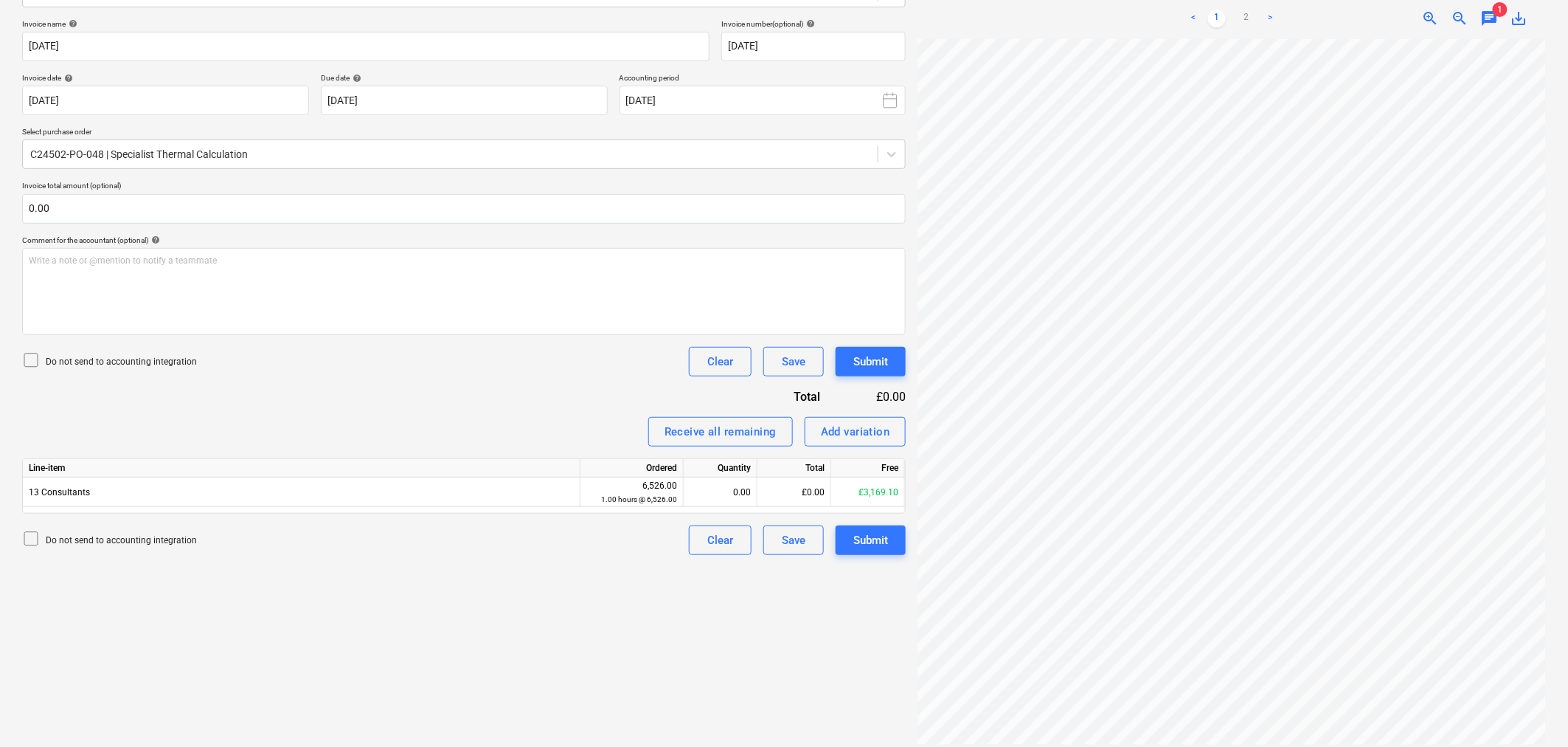
scroll to position [392, 146]
click at [1271, 9] on link ">" at bounding box center [1270, 18] width 18 height 18
click at [846, 423] on div "Add variation" at bounding box center [856, 431] width 69 height 19
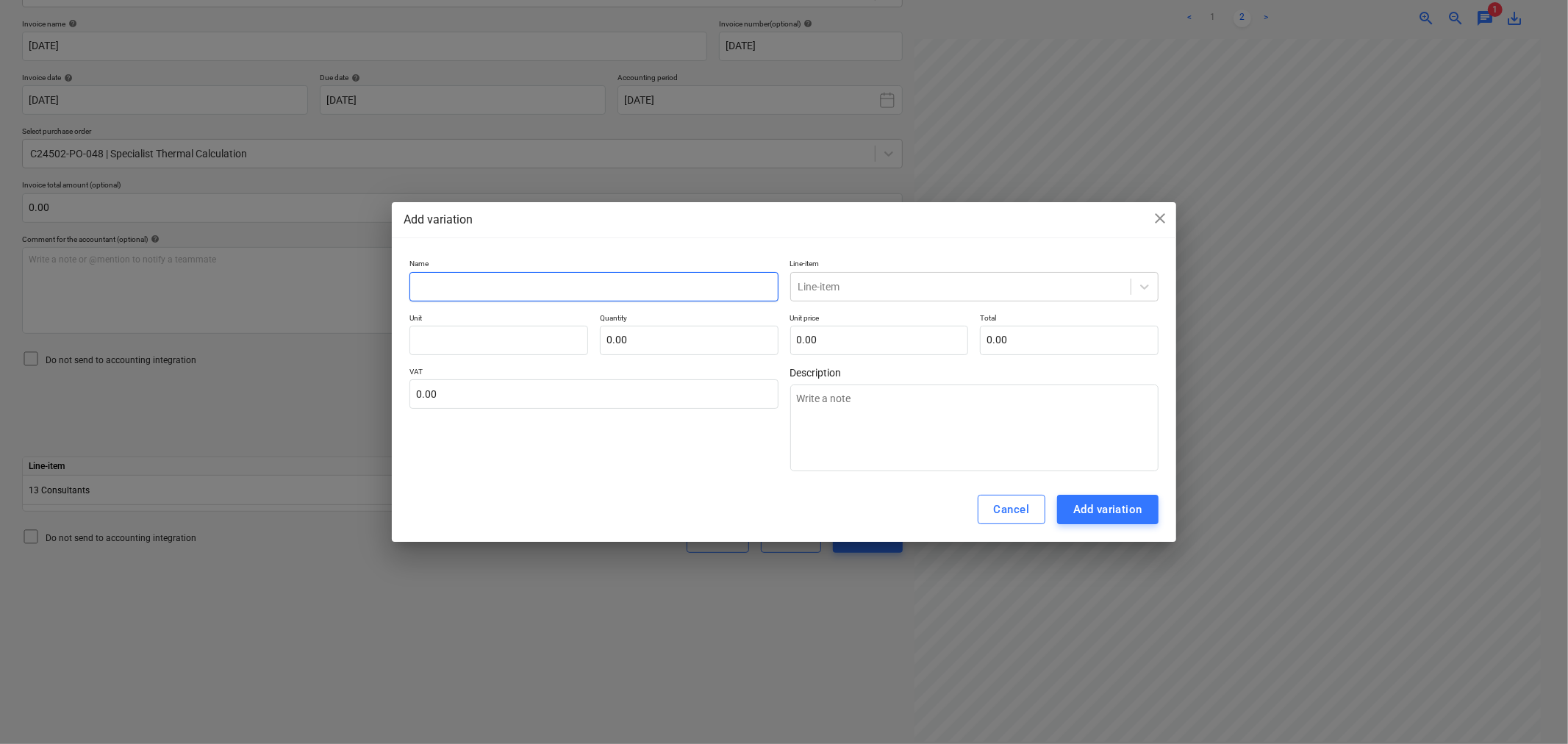
click at [494, 282] on input "text" at bounding box center [594, 287] width 368 height 29
type input "E"
type textarea "x"
type input "Ex"
type textarea "x"
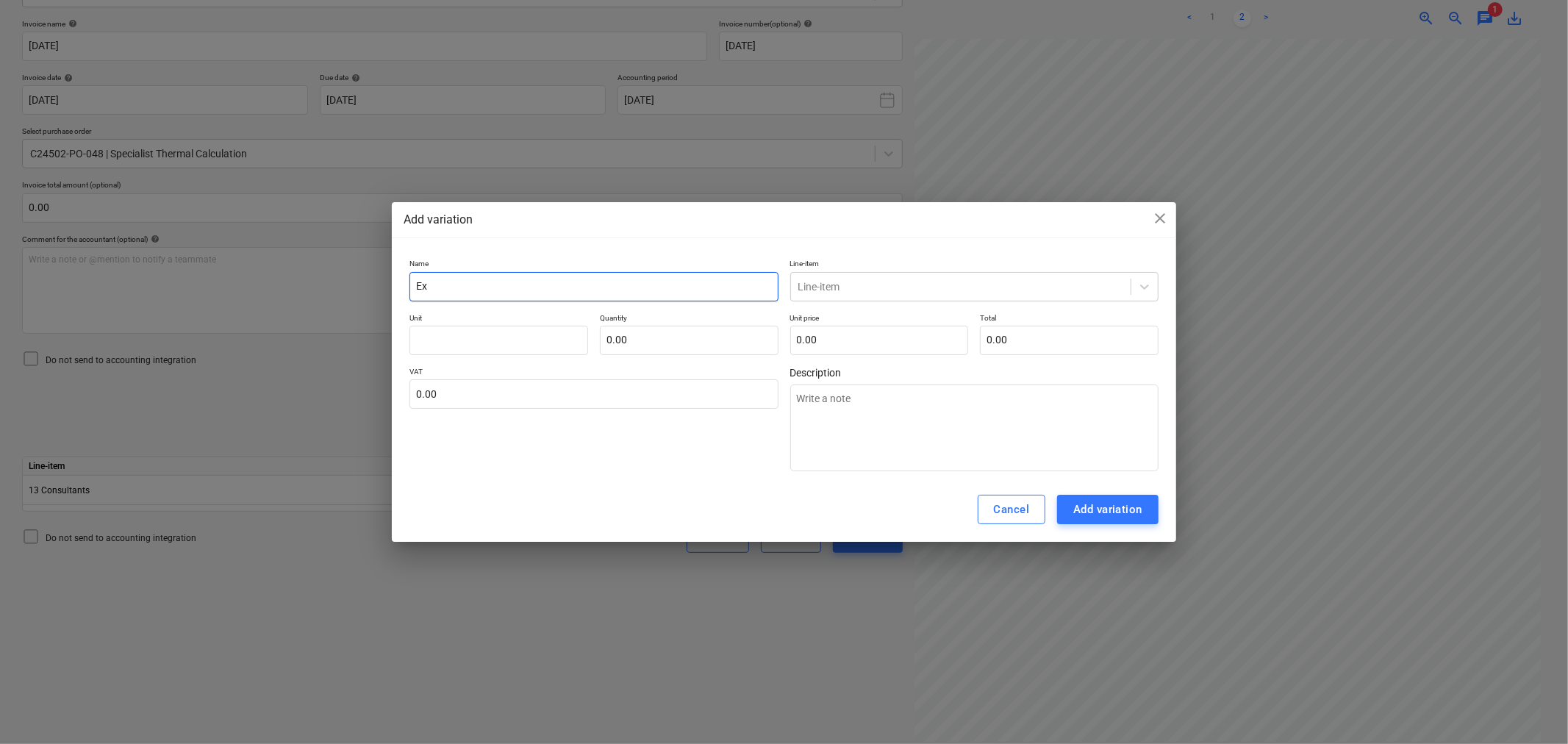
type input "Exp"
type textarea "x"
type input "Expe"
type textarea "x"
type input "Expen"
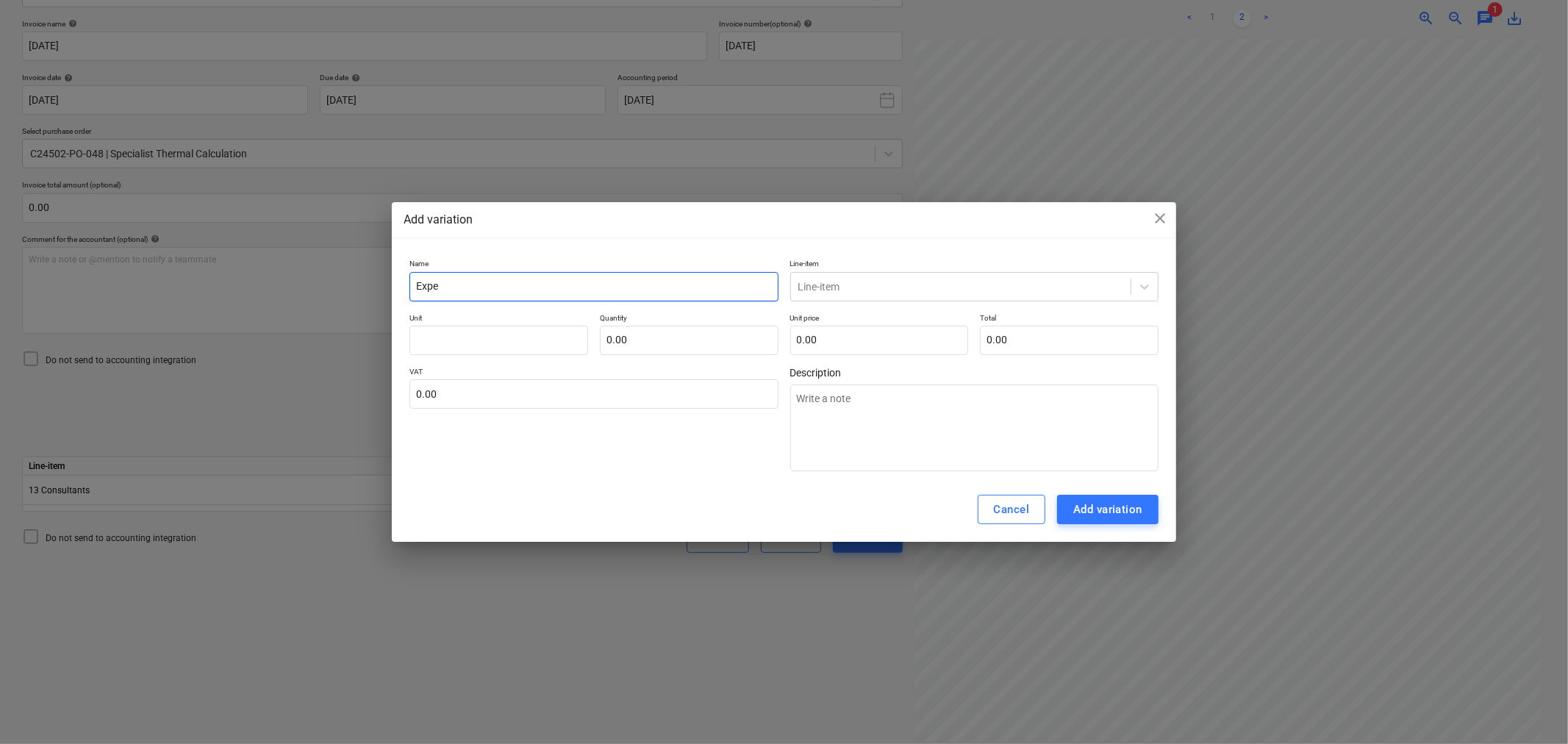
type textarea "x"
type input "Expens"
type textarea "x"
type input "Expense"
type textarea "x"
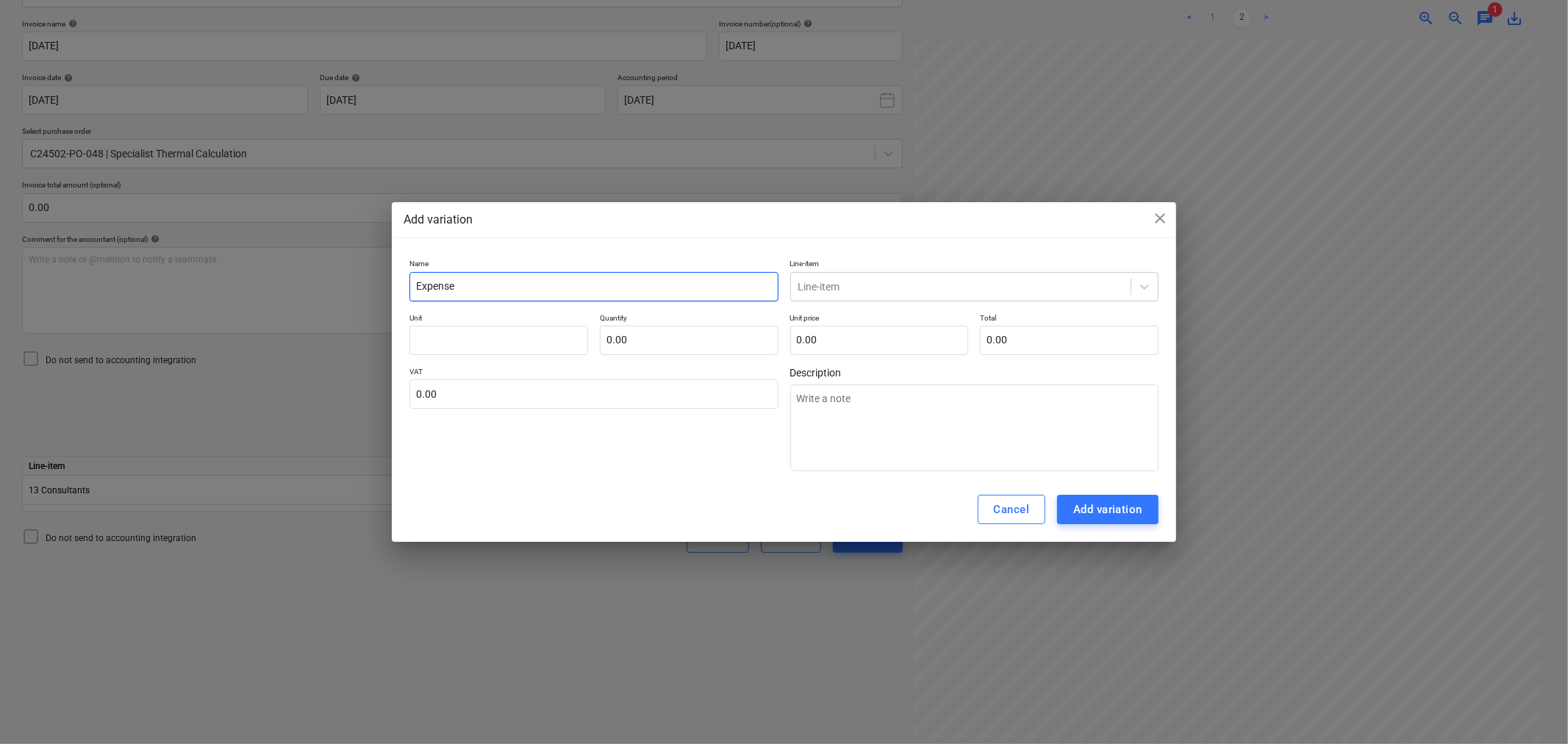
type input "Expenses"
type textarea "x"
type input "Expenses"
click at [861, 290] on div at bounding box center [961, 286] width 325 height 15
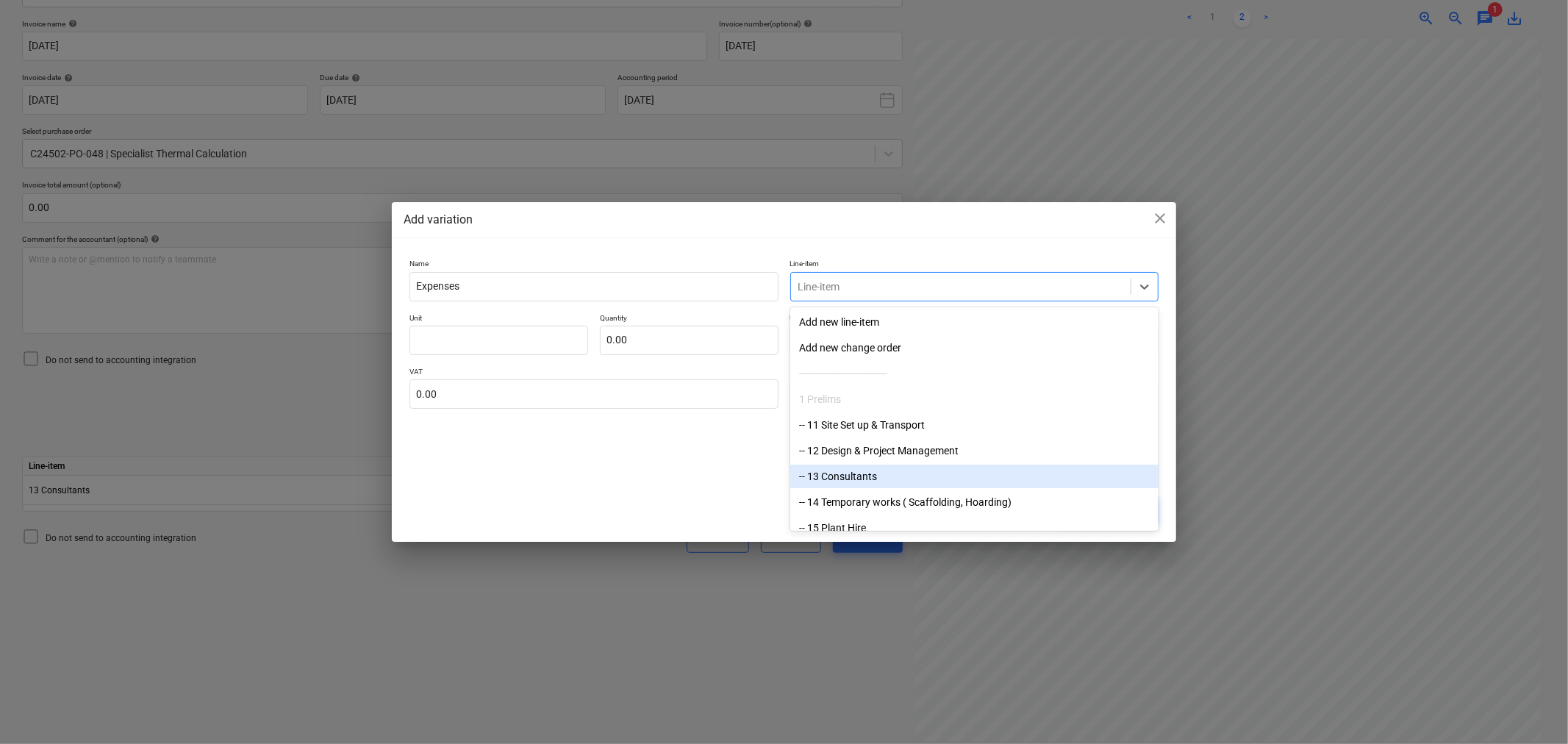
click at [854, 480] on div "-- 13 Consultants" at bounding box center [974, 476] width 368 height 24
type textarea "x"
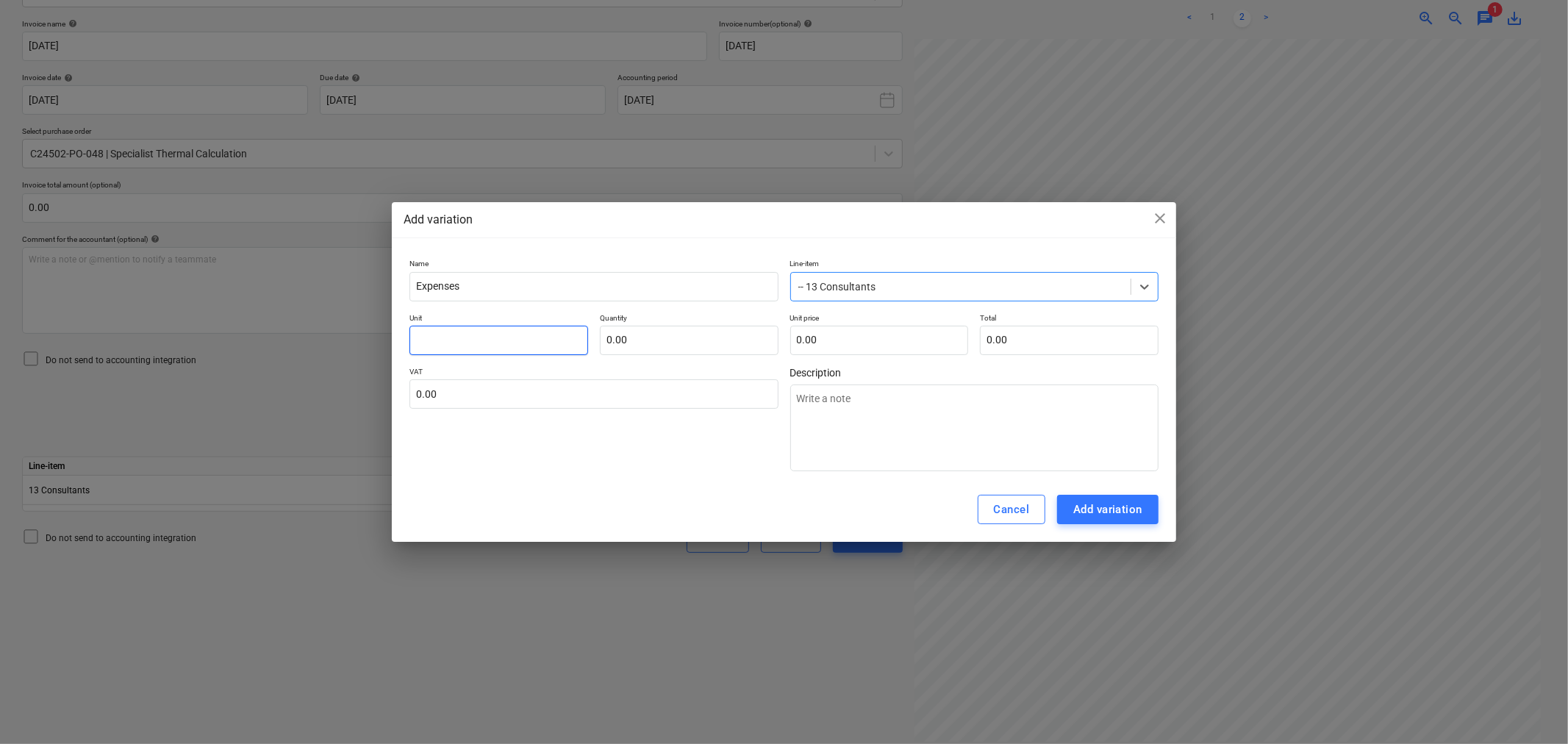
click at [499, 343] on input "text" at bounding box center [499, 340] width 179 height 29
type input "1"
type textarea "x"
type input "1"
type input "9"
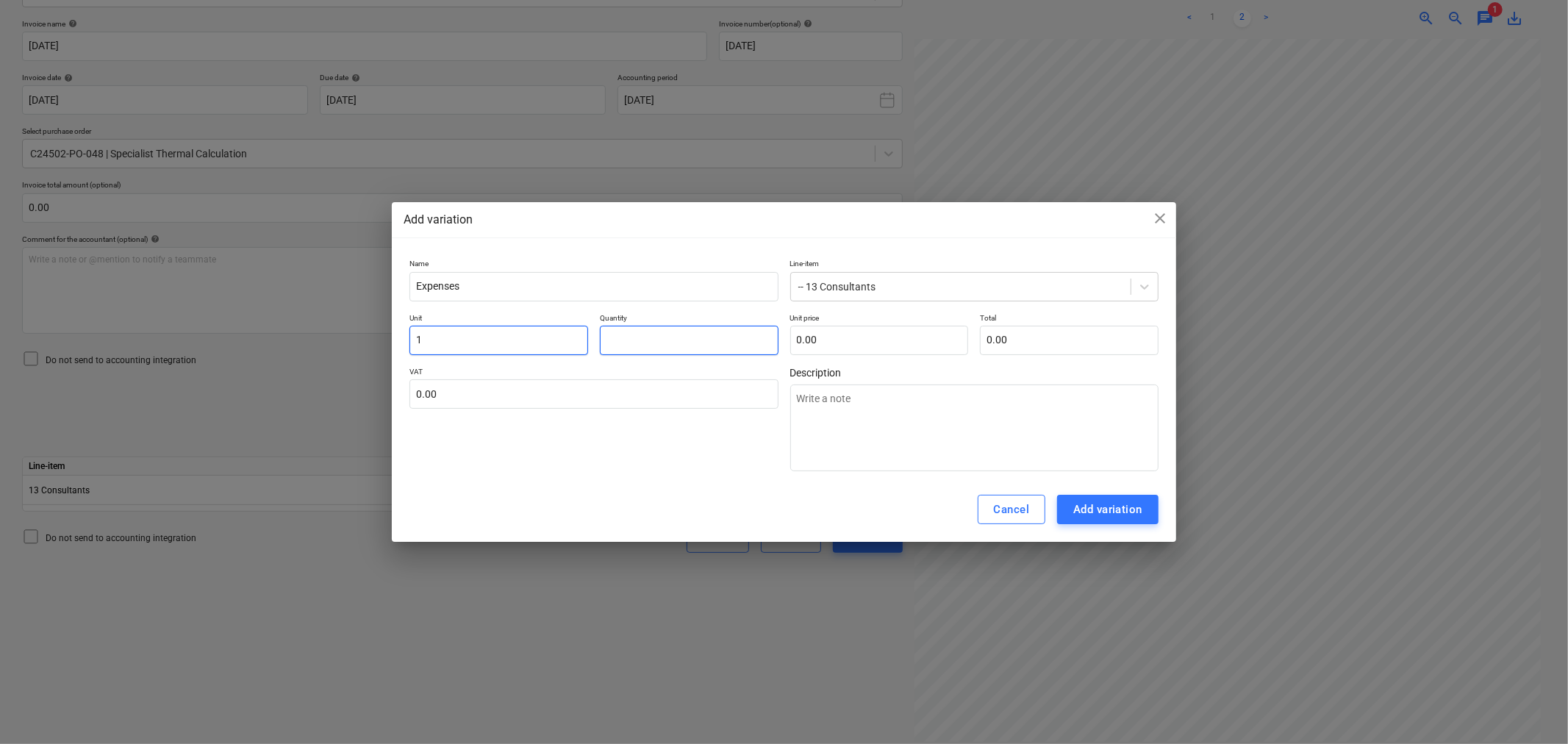
type textarea "x"
type input "94"
type textarea "x"
type input "9"
type textarea "x"
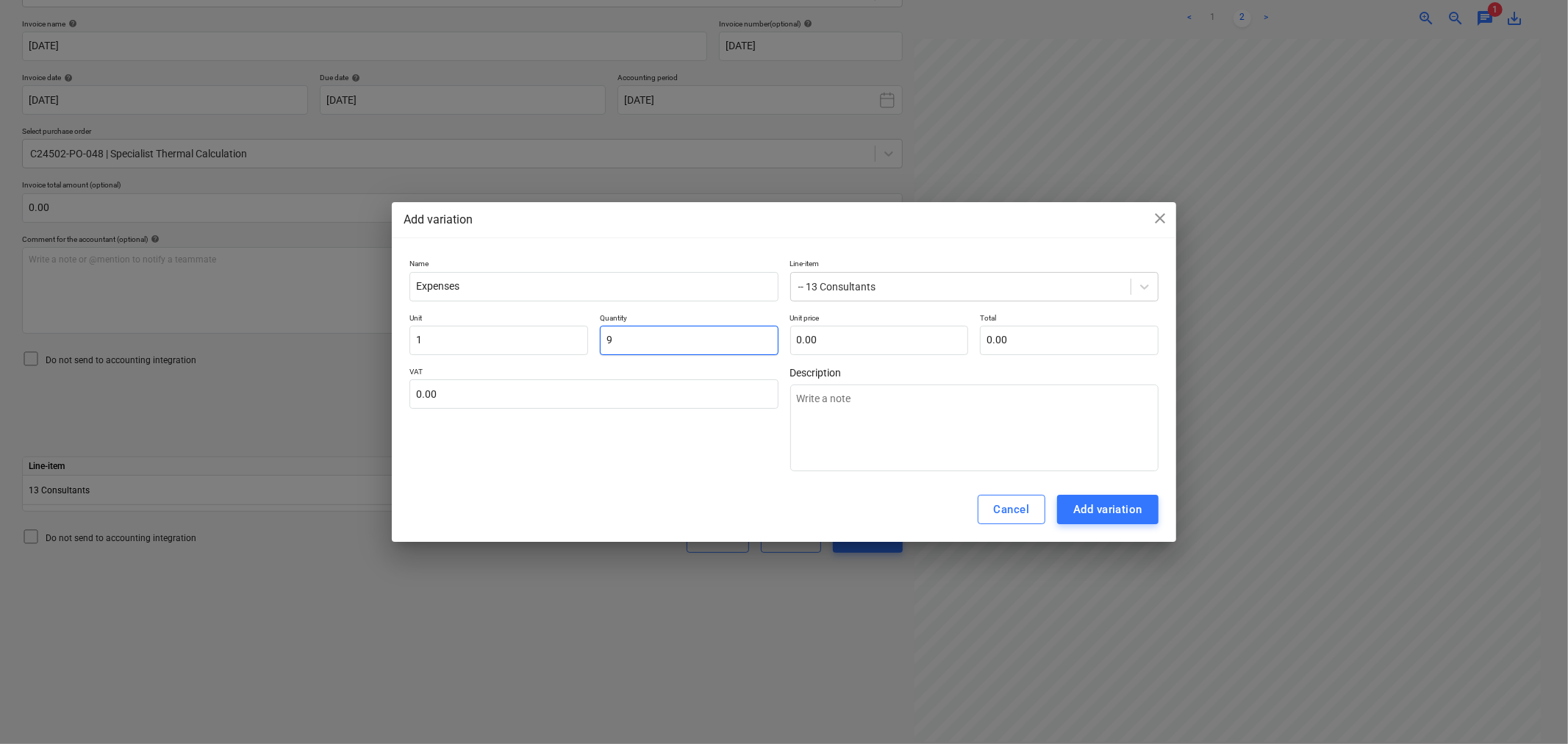
type textarea "x"
type input "1"
type textarea "x"
type input "1.00"
drag, startPoint x: 423, startPoint y: 340, endPoint x: 402, endPoint y: 337, distance: 21.2
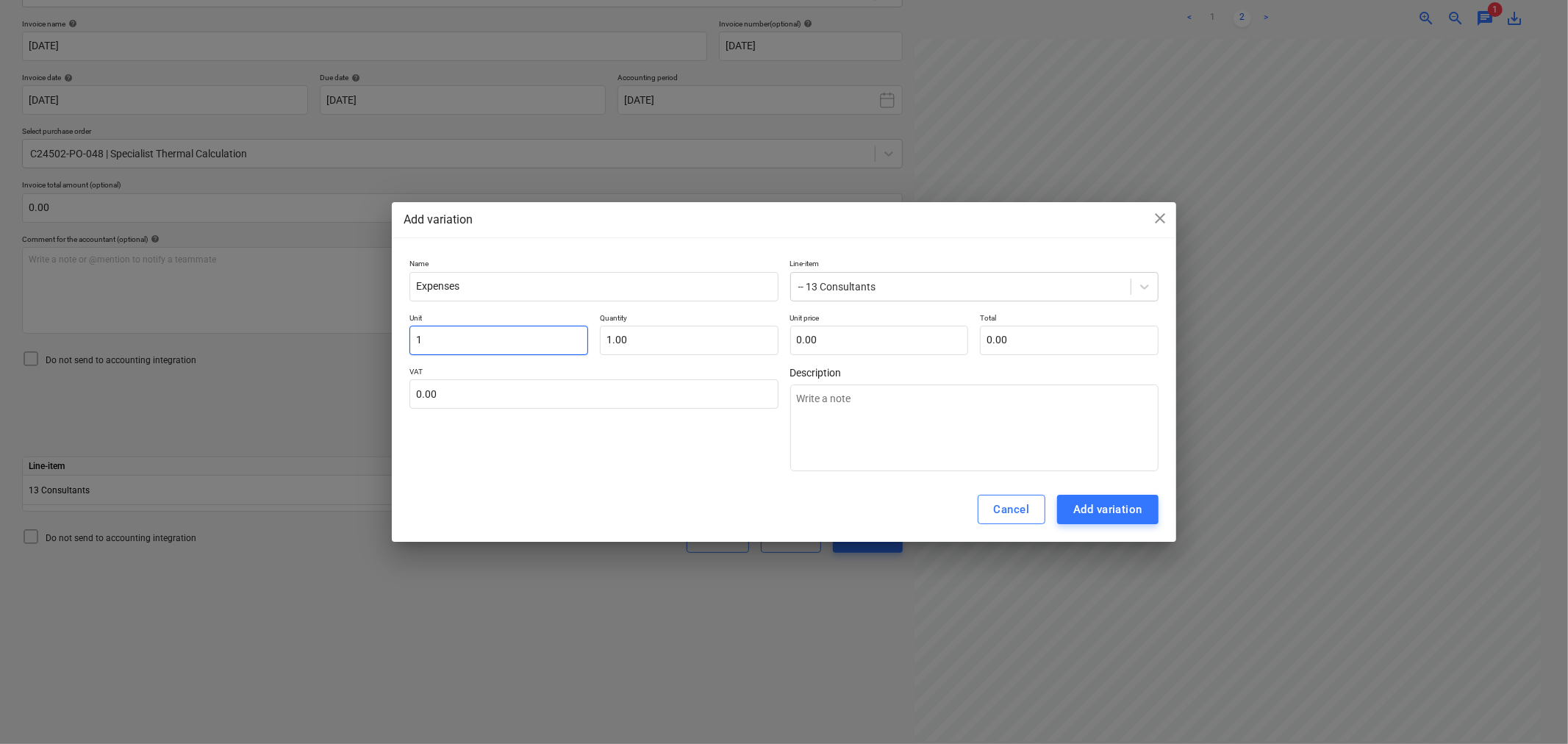
click at [402, 337] on div "Name Expenses Line-item -- 13 Consultants Unit 1 Quantity 1.00 Unit price 0.00 …" at bounding box center [784, 365] width 784 height 224
type input "O"
type textarea "x"
type input "On"
type textarea "x"
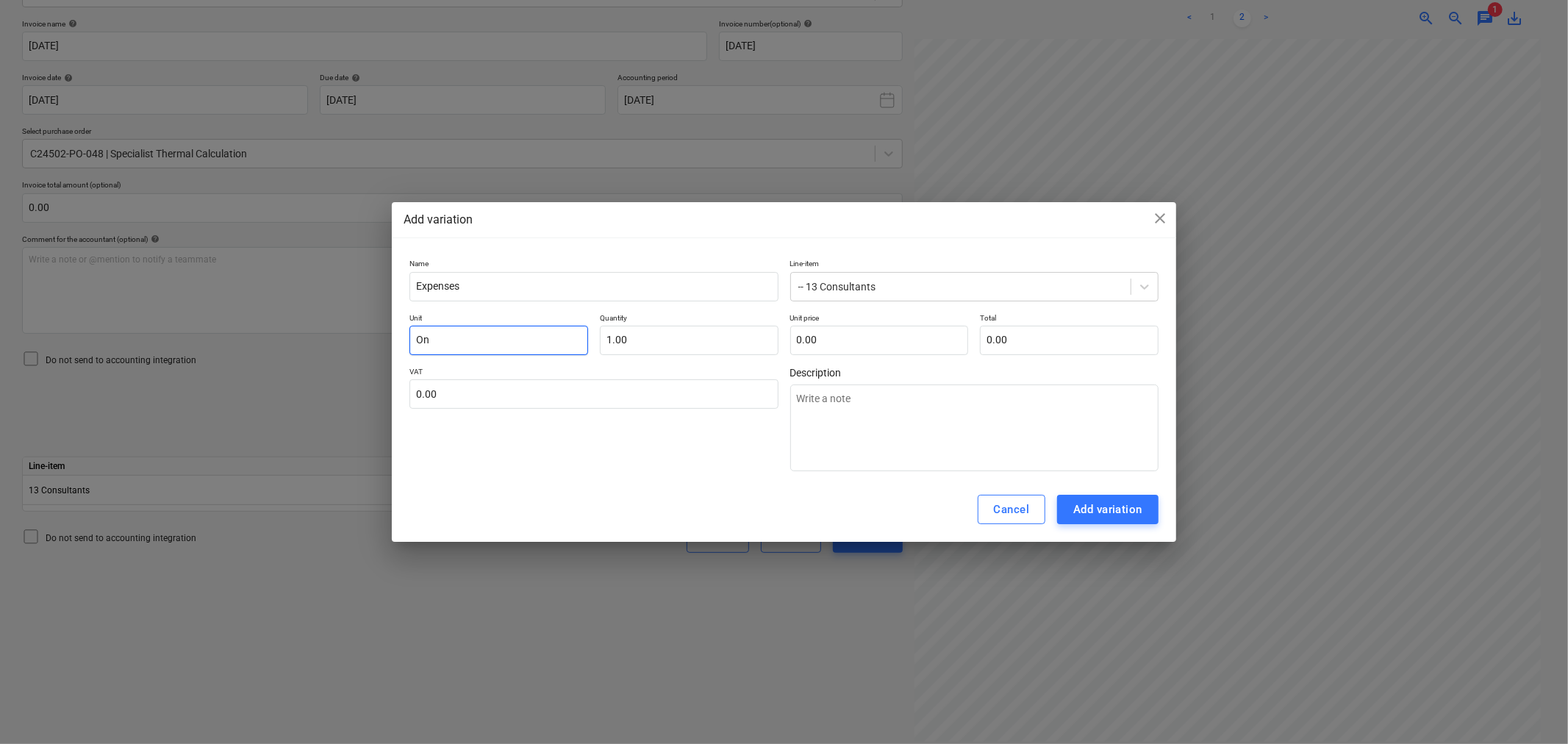
type input "One"
type textarea "x"
type input "On"
type textarea "x"
type input "O"
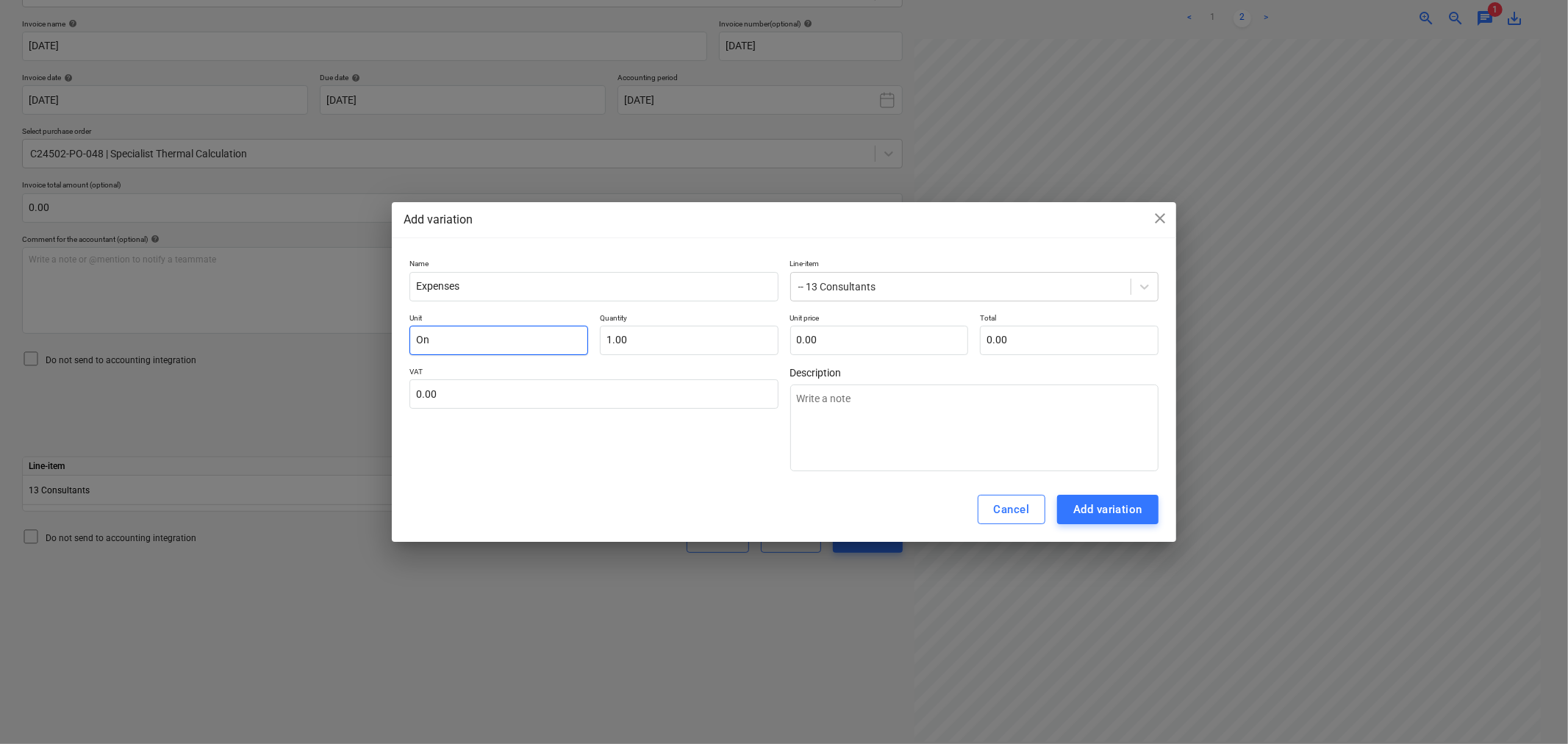
type textarea "x"
type input "E"
type textarea "x"
type input "Ea"
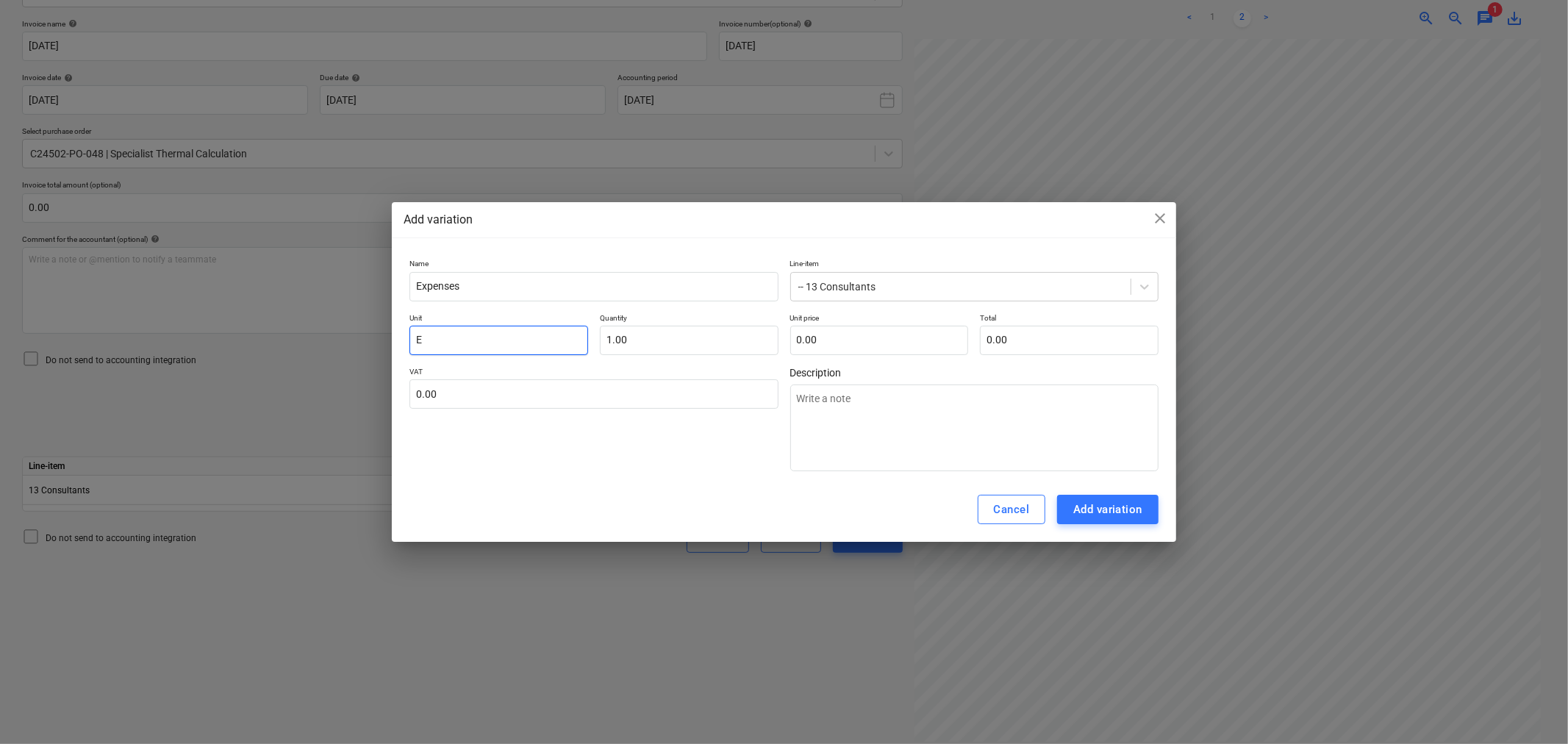
type textarea "x"
type input "Eac"
type textarea "x"
type input "Each"
type textarea "x"
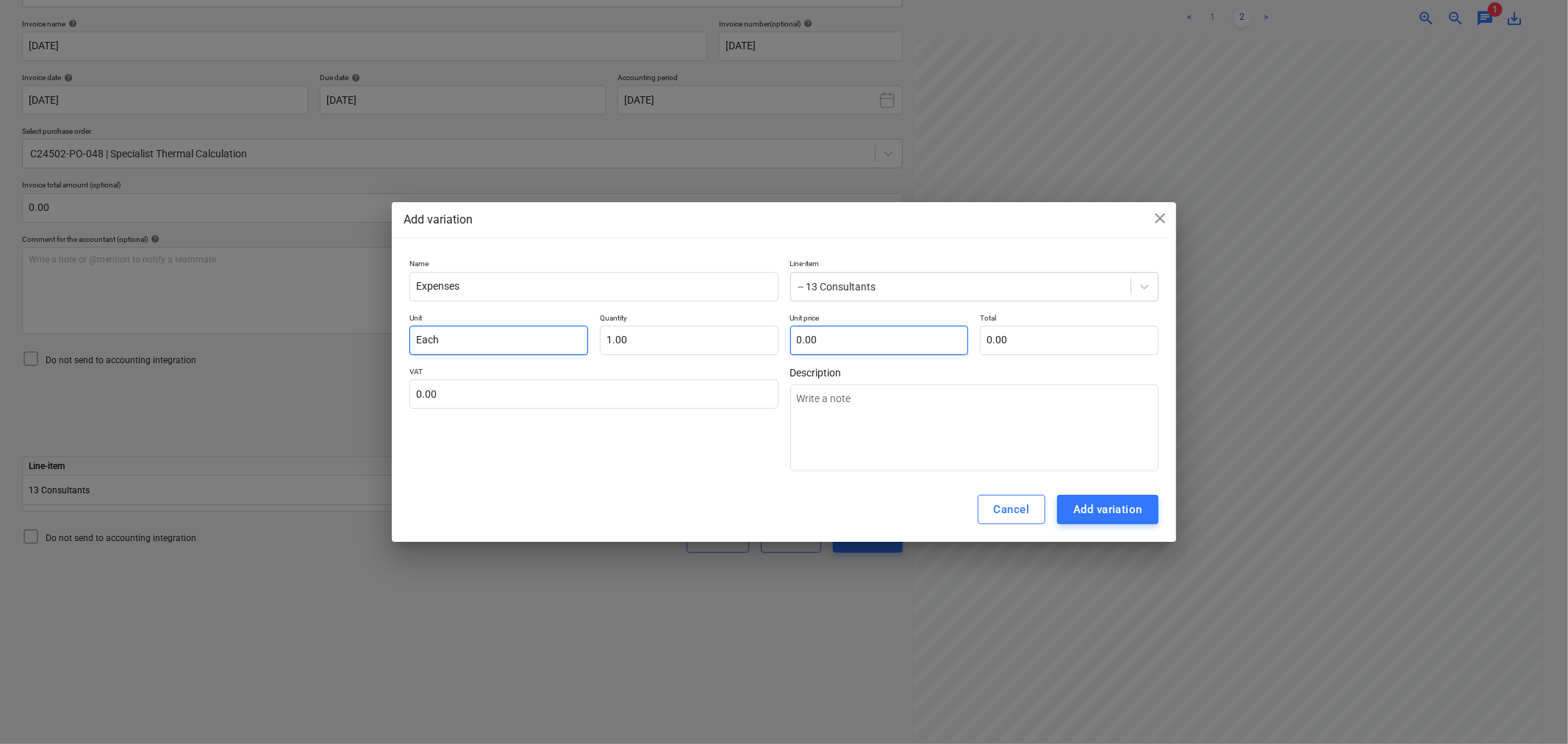
type input "Each"
click at [842, 329] on input "text" at bounding box center [879, 340] width 179 height 29
type input "9"
type textarea "x"
type input "9.00"
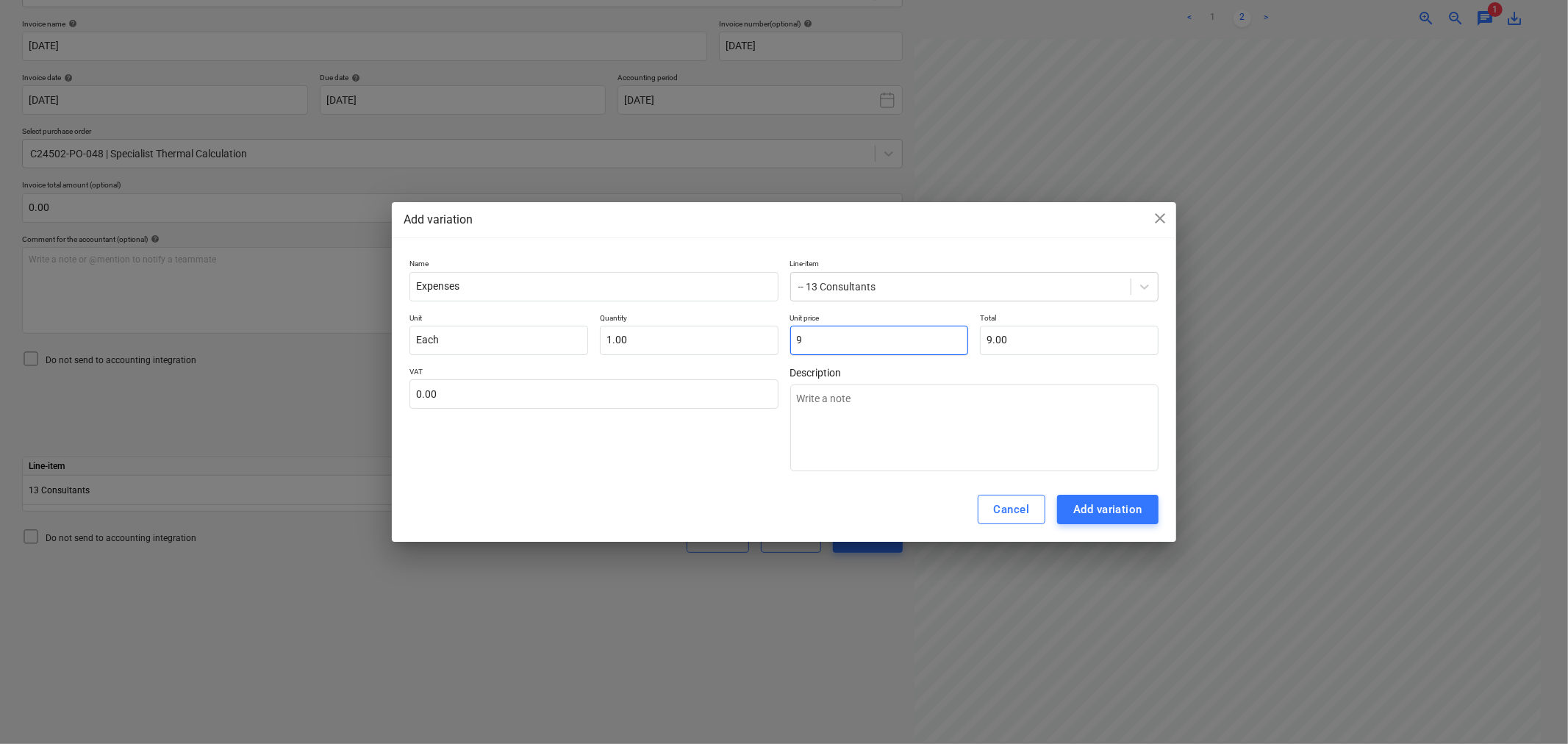
type input "94"
type textarea "x"
type input "94.00"
type input "94."
type textarea "x"
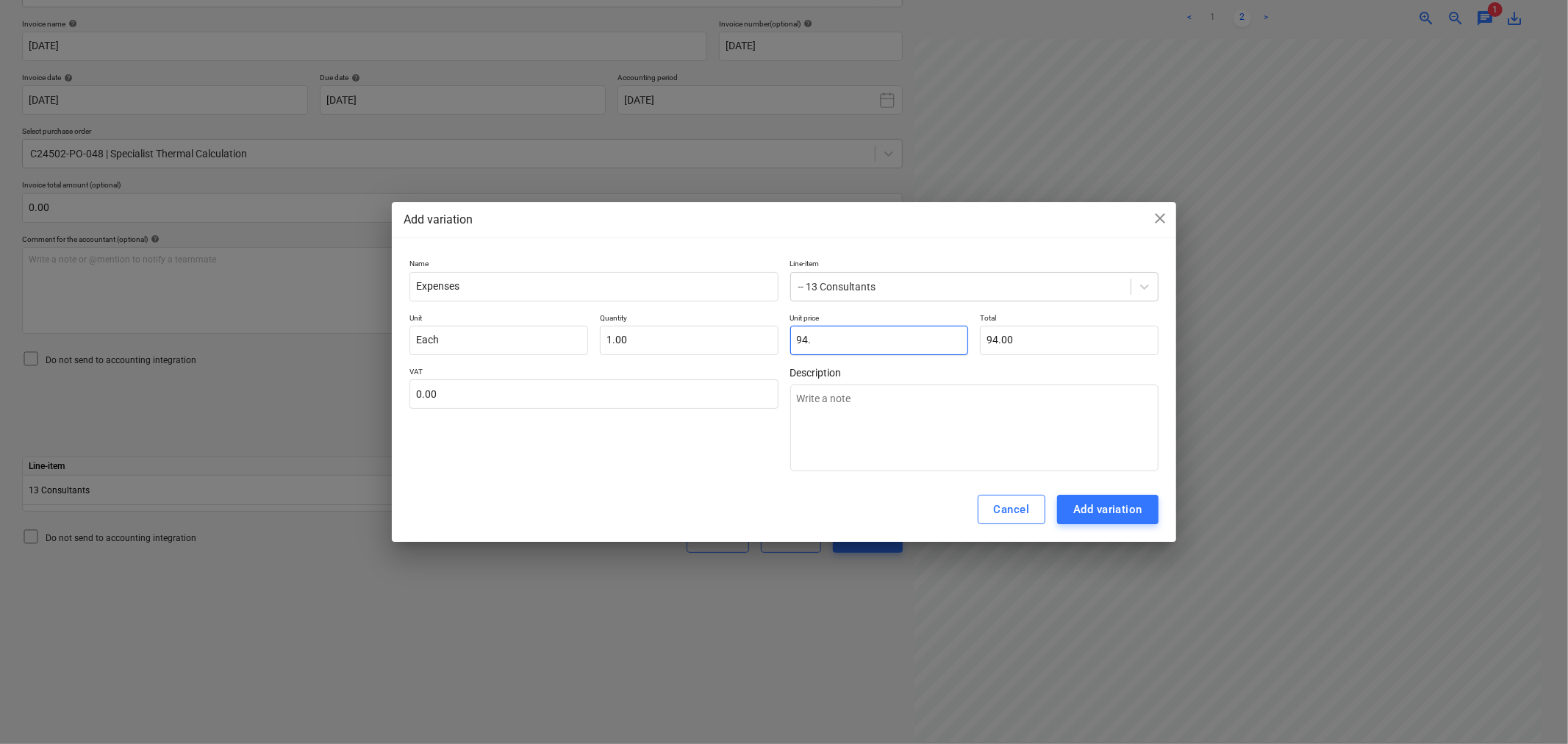
type input "94.4"
type textarea "x"
type input "94.40"
type textarea "x"
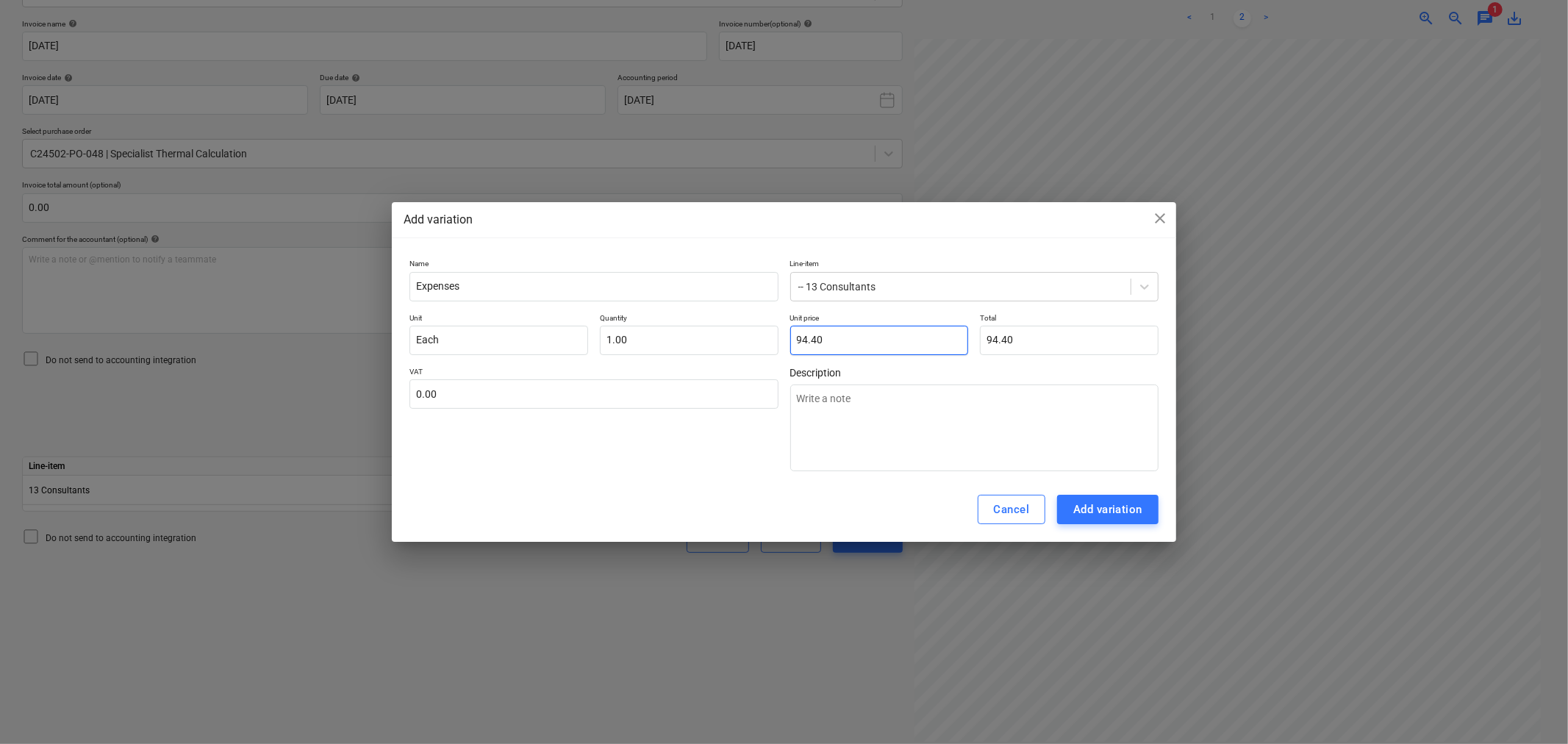
type input "94.40"
click at [1108, 509] on div "Add variation" at bounding box center [1108, 509] width 69 height 19
type textarea "x"
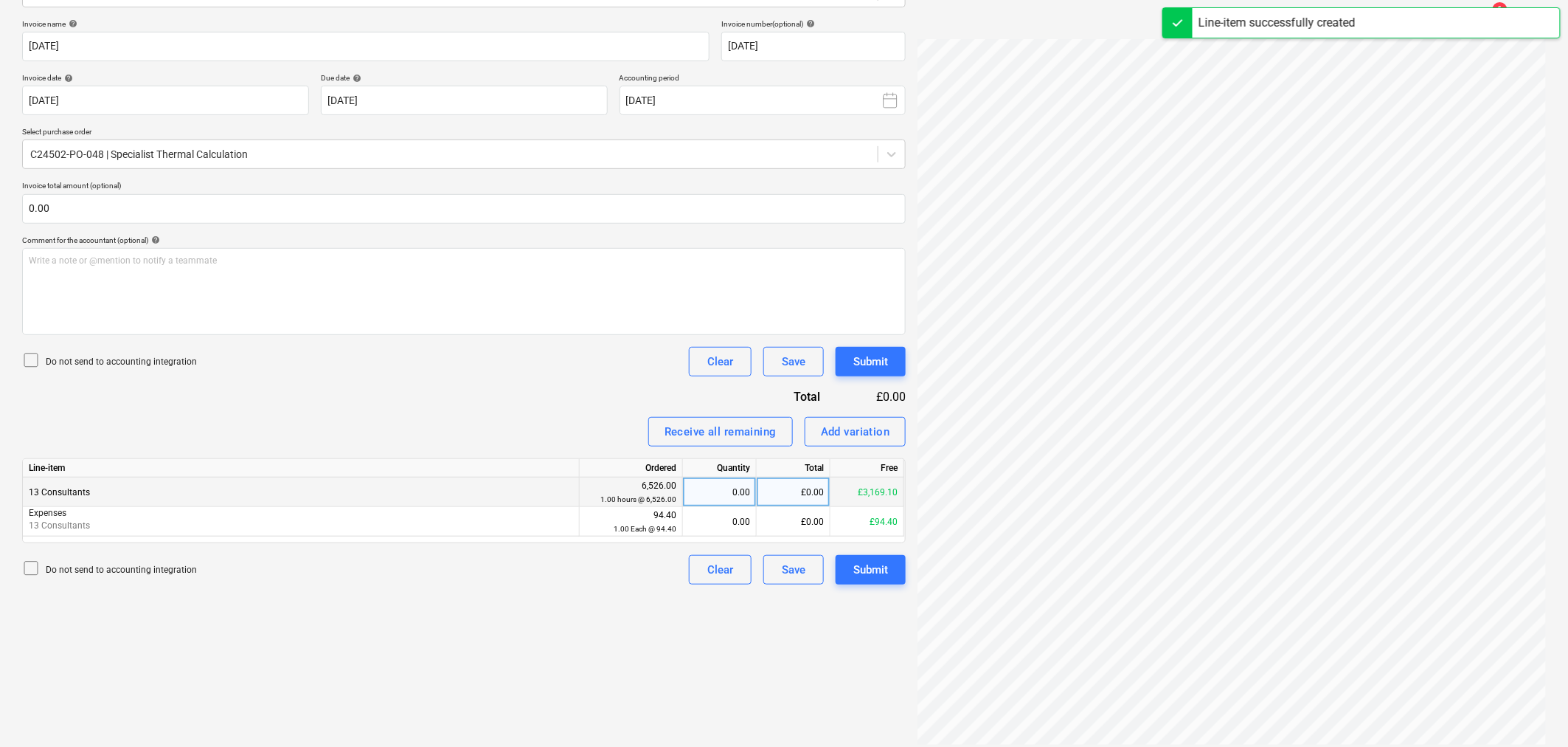
click at [717, 491] on div "0.00" at bounding box center [720, 492] width 62 height 29
type input "1"
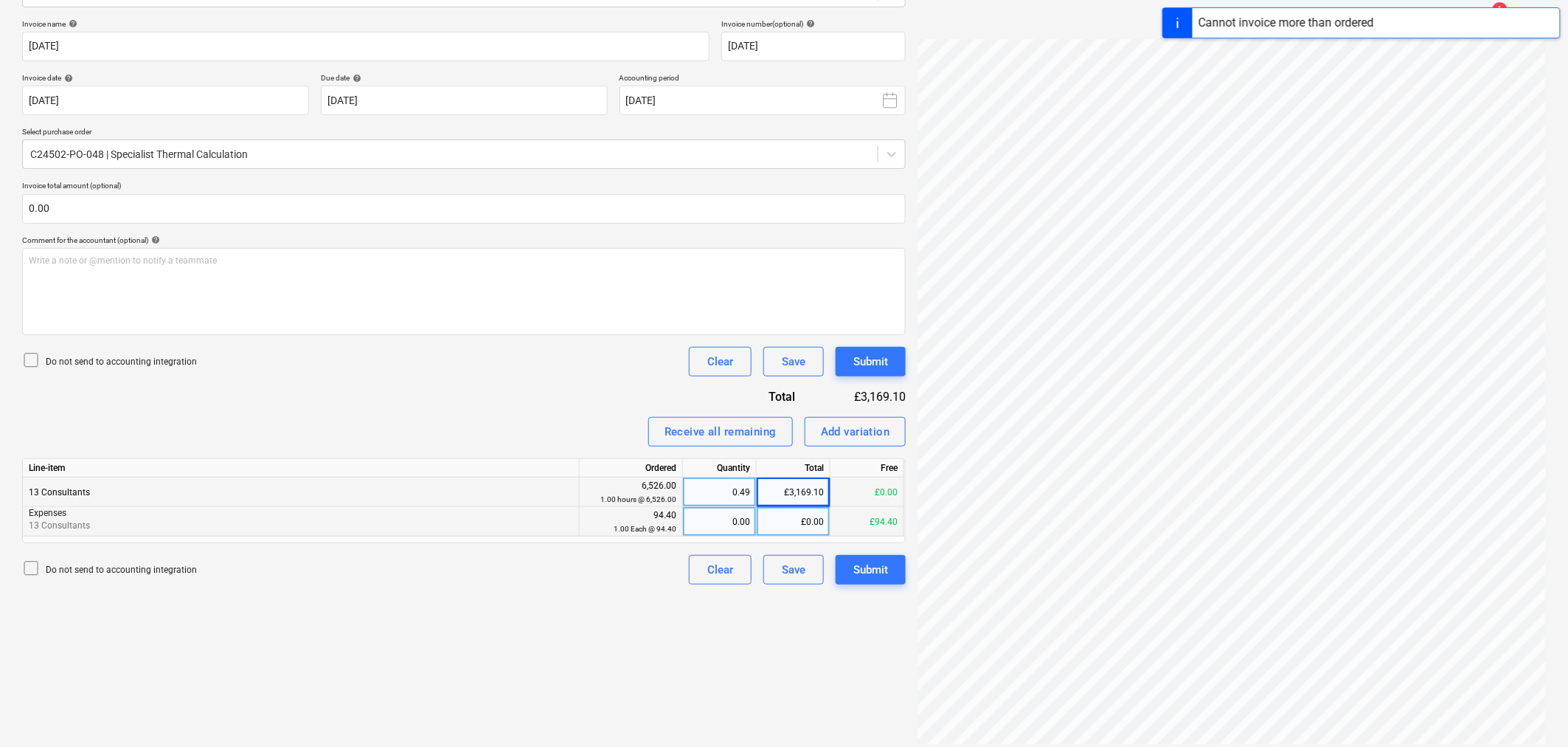
click at [739, 522] on div "0.00" at bounding box center [720, 521] width 62 height 29
type input "1"
drag, startPoint x: 753, startPoint y: 519, endPoint x: 717, endPoint y: 515, distance: 36.2
click at [717, 515] on div "1.00" at bounding box center [720, 521] width 74 height 29
type input "0.9894"
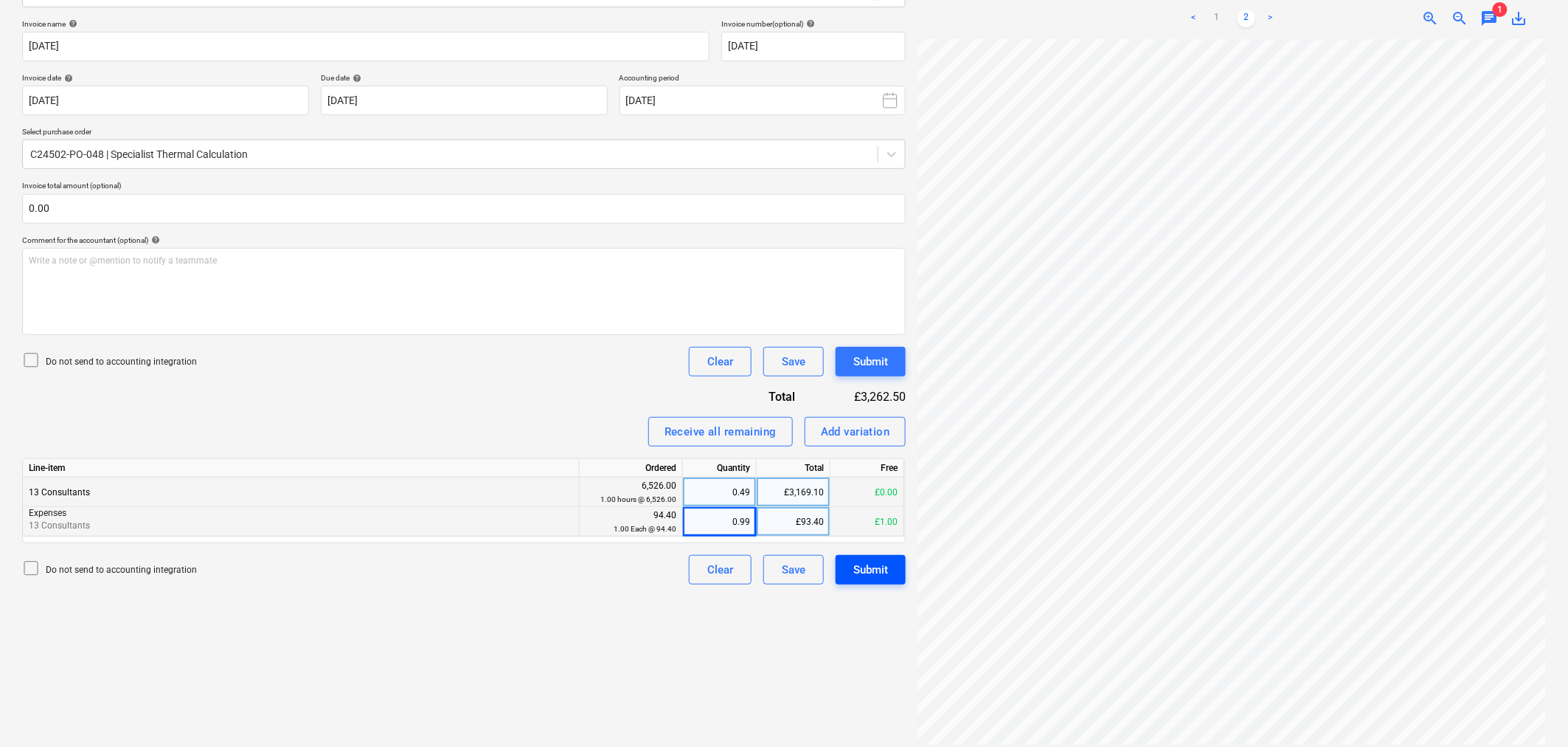
click at [864, 576] on div "Submit" at bounding box center [871, 569] width 35 height 19
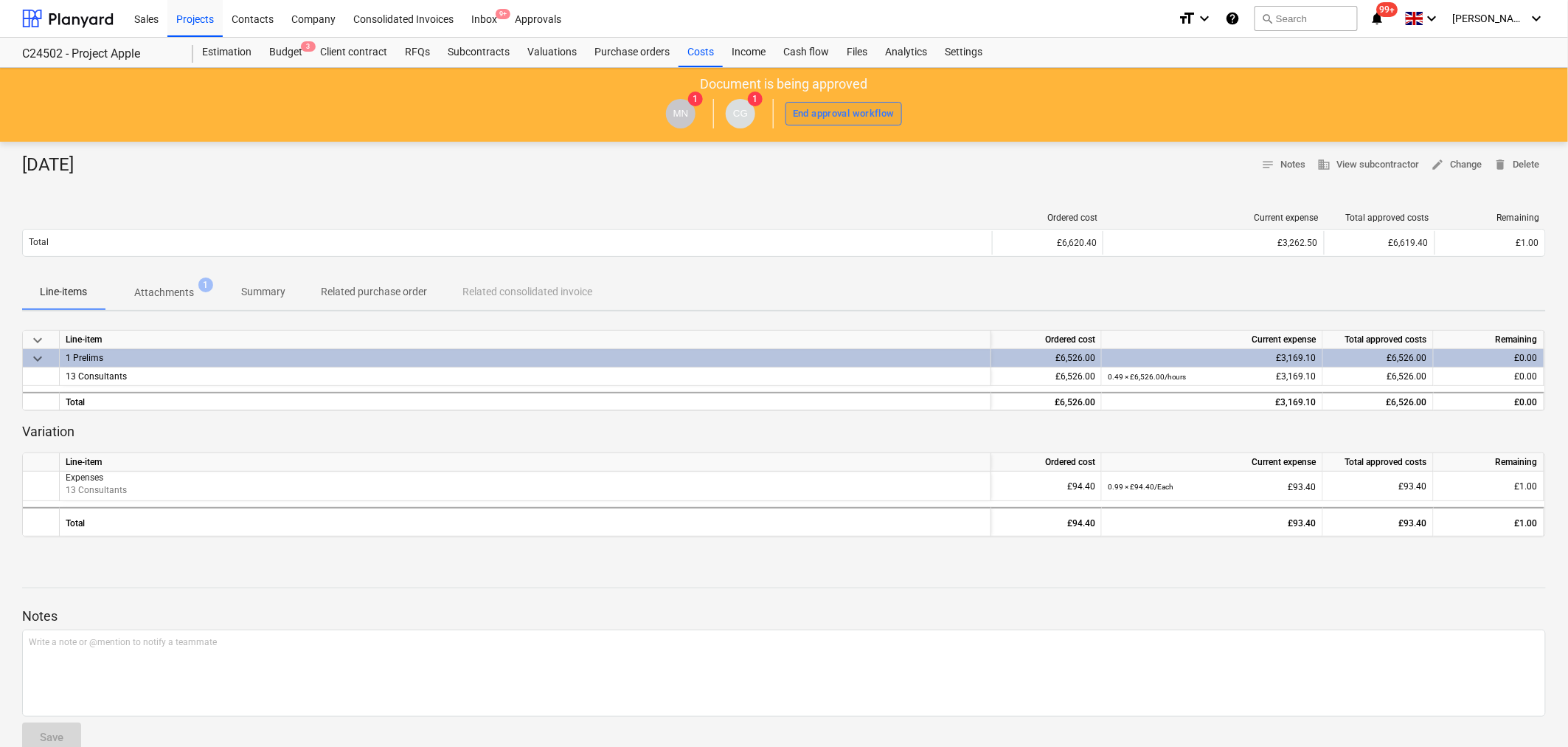
click at [859, 112] on div "End approval workflow" at bounding box center [844, 114] width 102 height 17
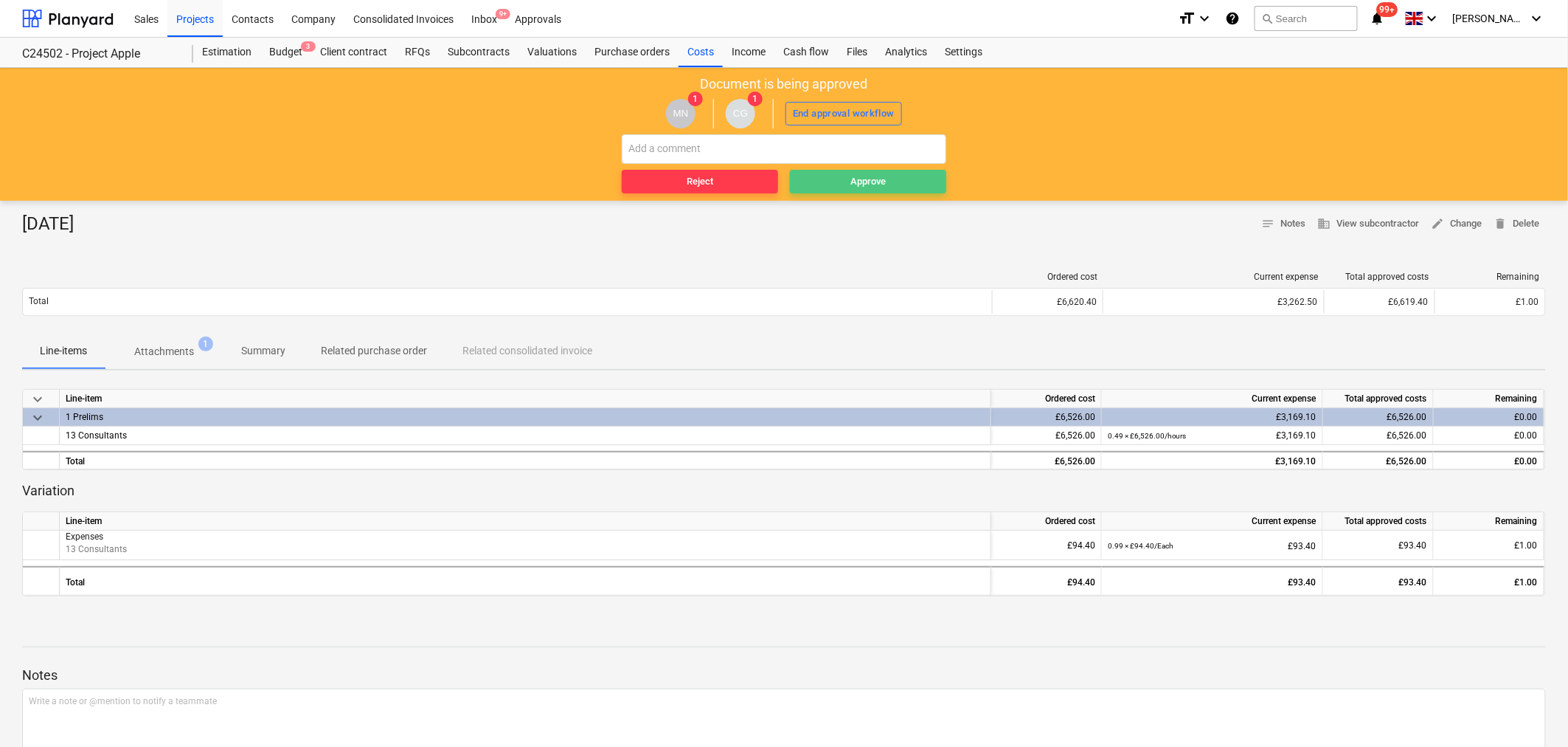
click at [847, 179] on span "Approve" at bounding box center [868, 182] width 145 height 17
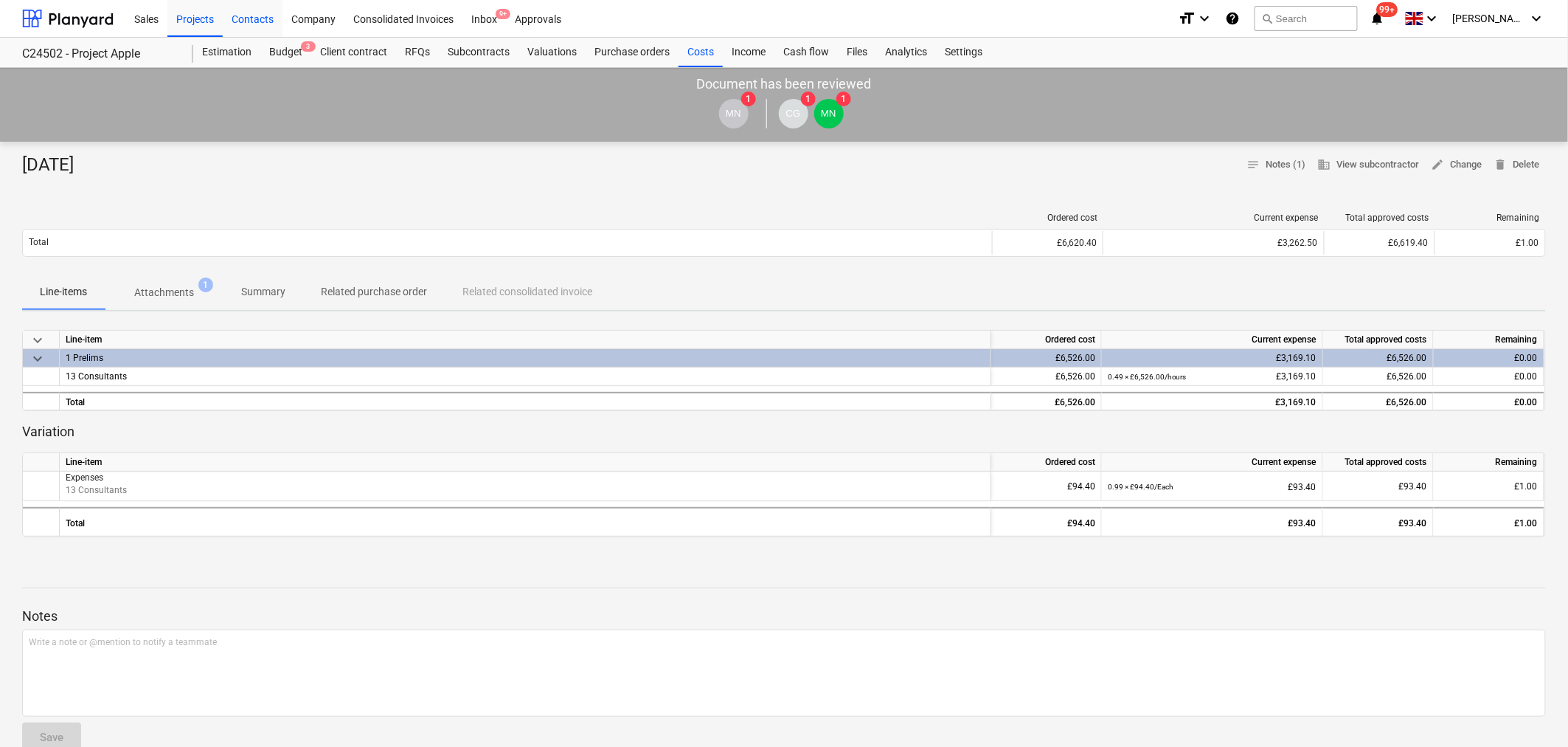
click at [253, 21] on div "Contacts" at bounding box center [252, 18] width 60 height 38
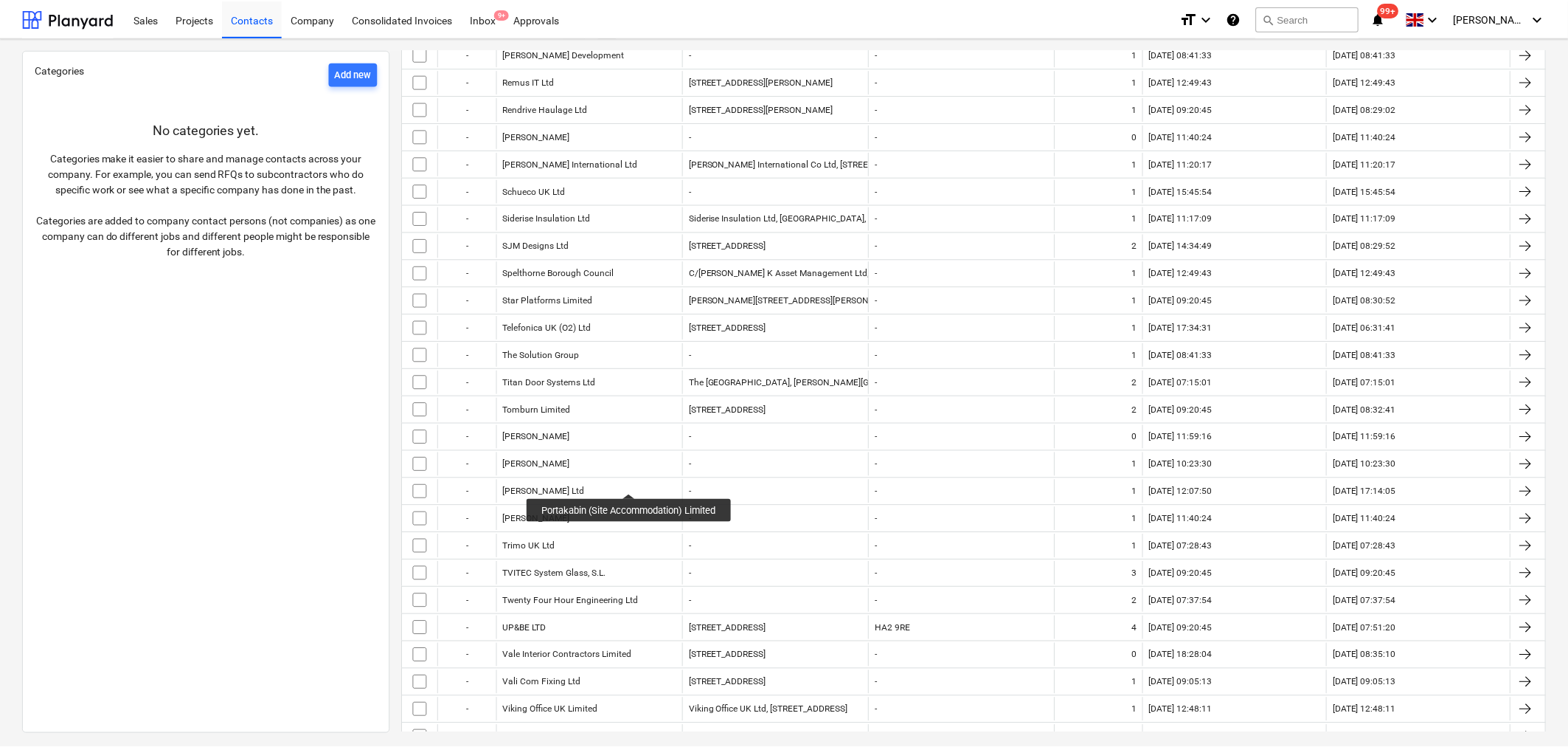
scroll to position [2738, 0]
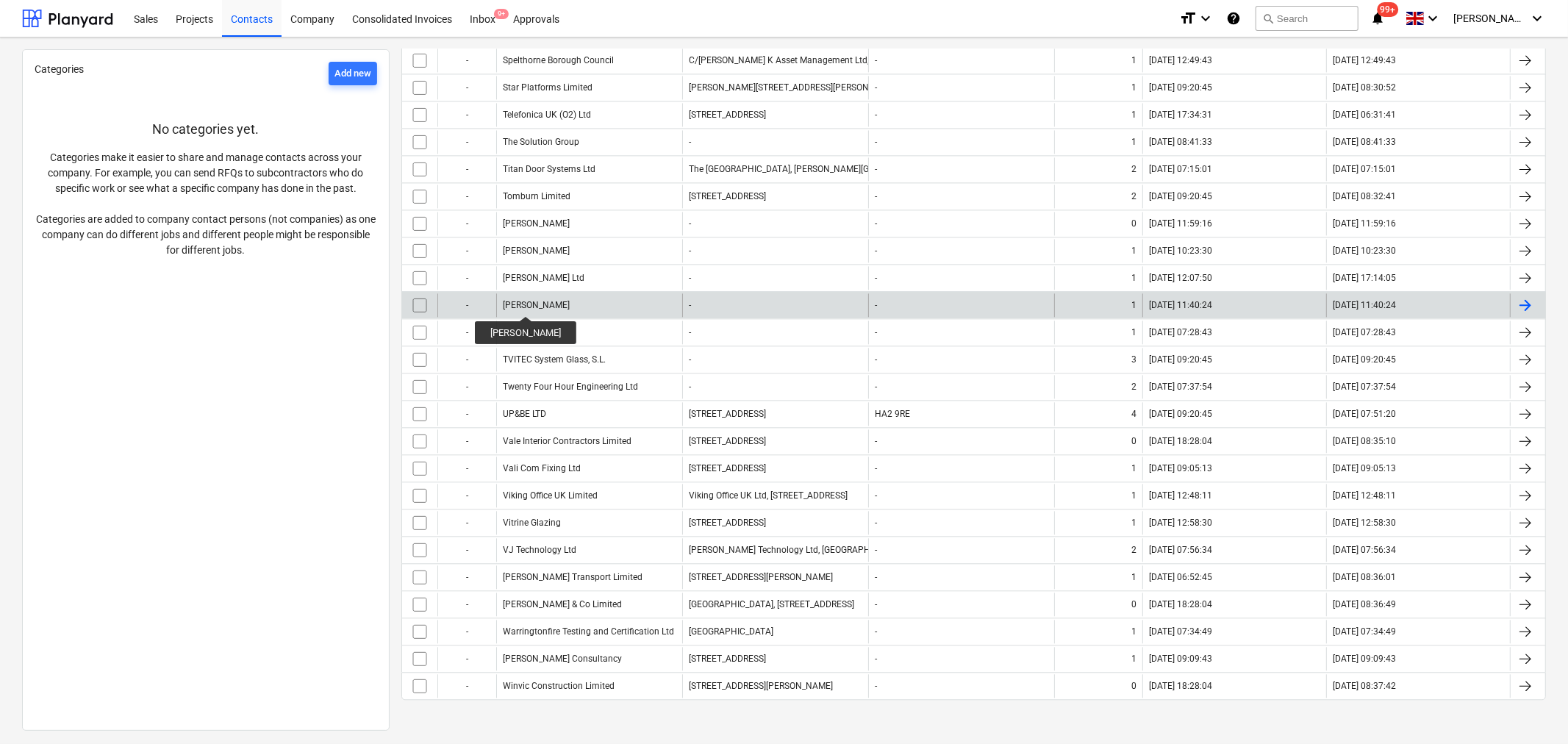
click at [519, 303] on div "[PERSON_NAME]" at bounding box center [535, 305] width 67 height 10
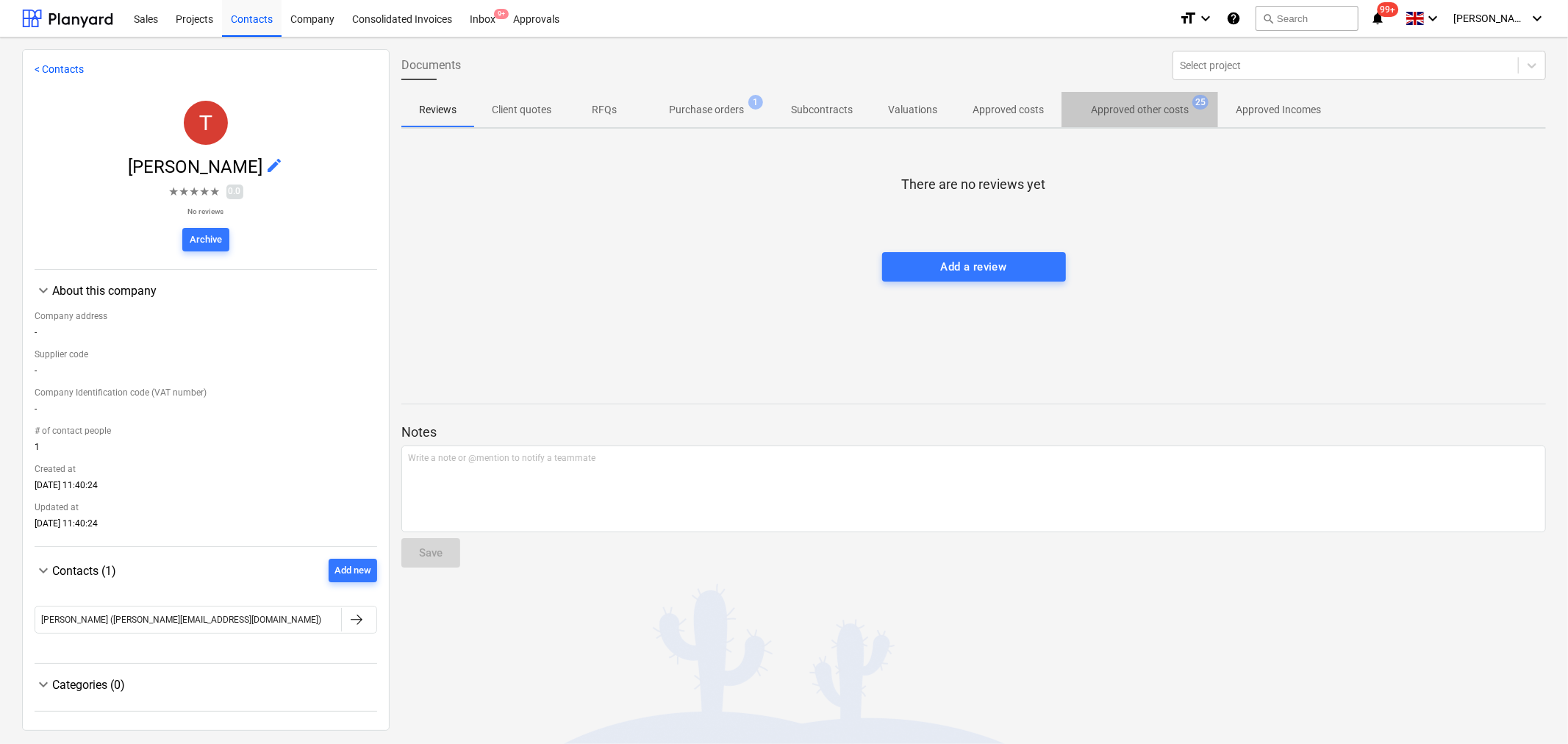
click at [1156, 111] on p "Approved other costs" at bounding box center [1139, 110] width 97 height 15
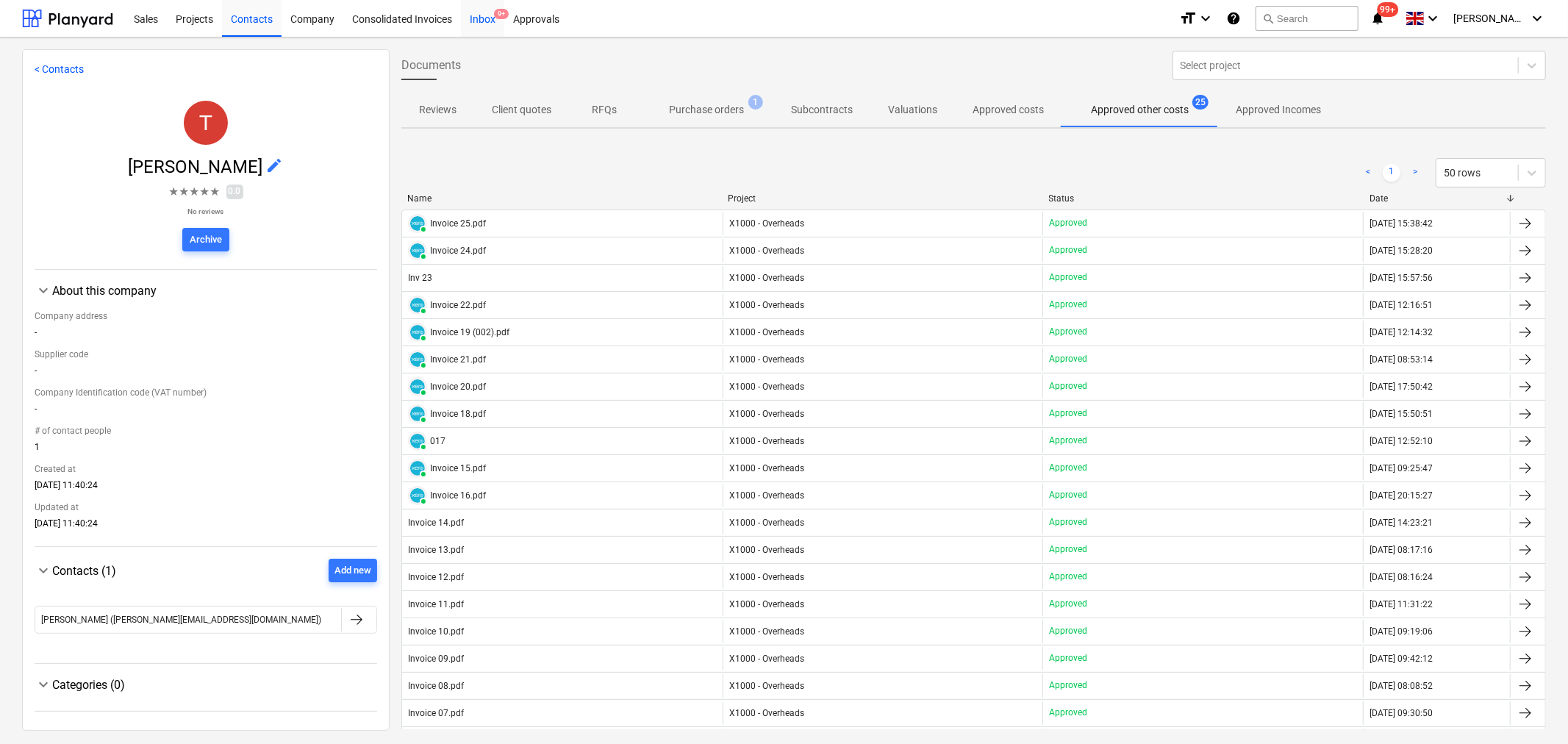
click at [486, 17] on div "Inbox 9+" at bounding box center [483, 18] width 44 height 38
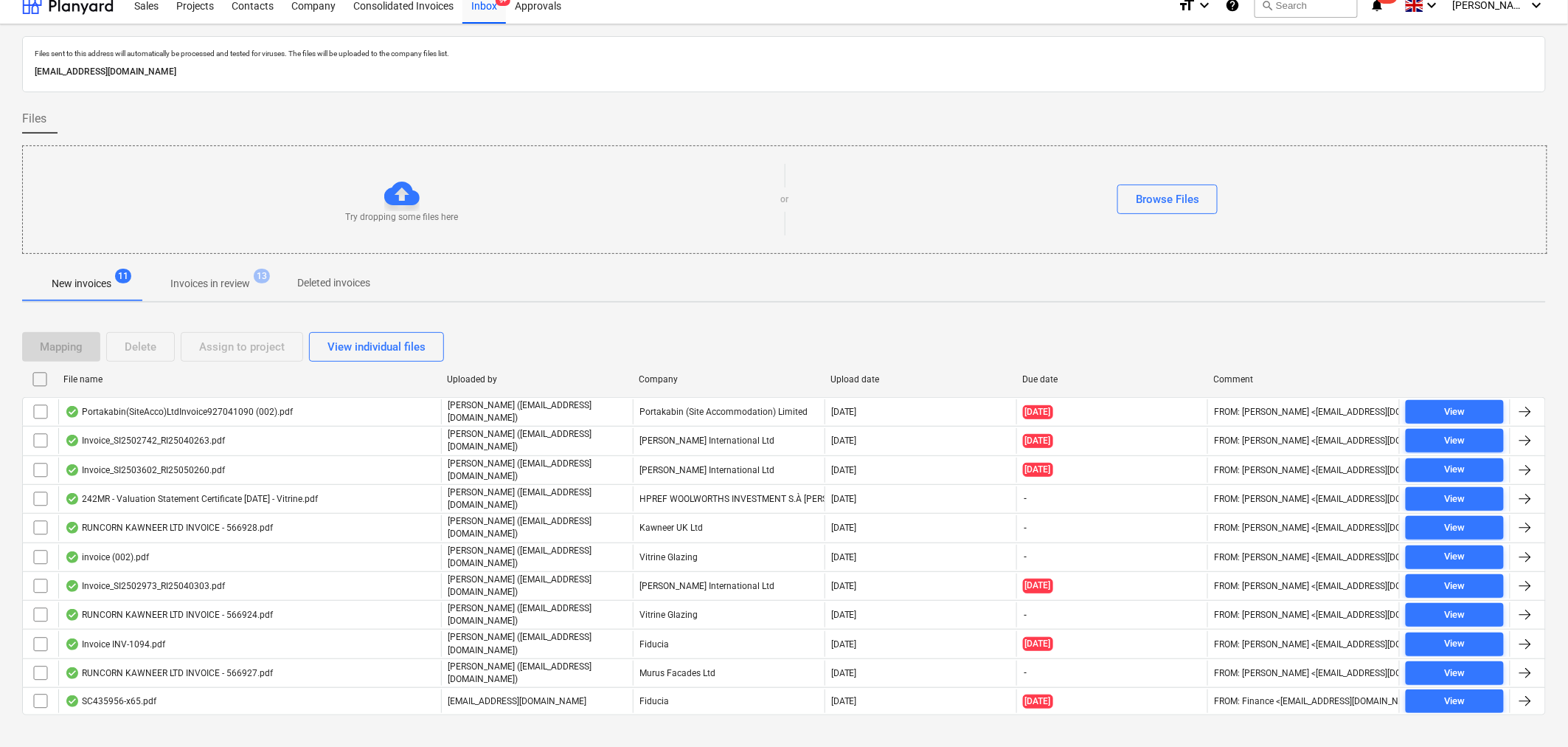
scroll to position [18, 0]
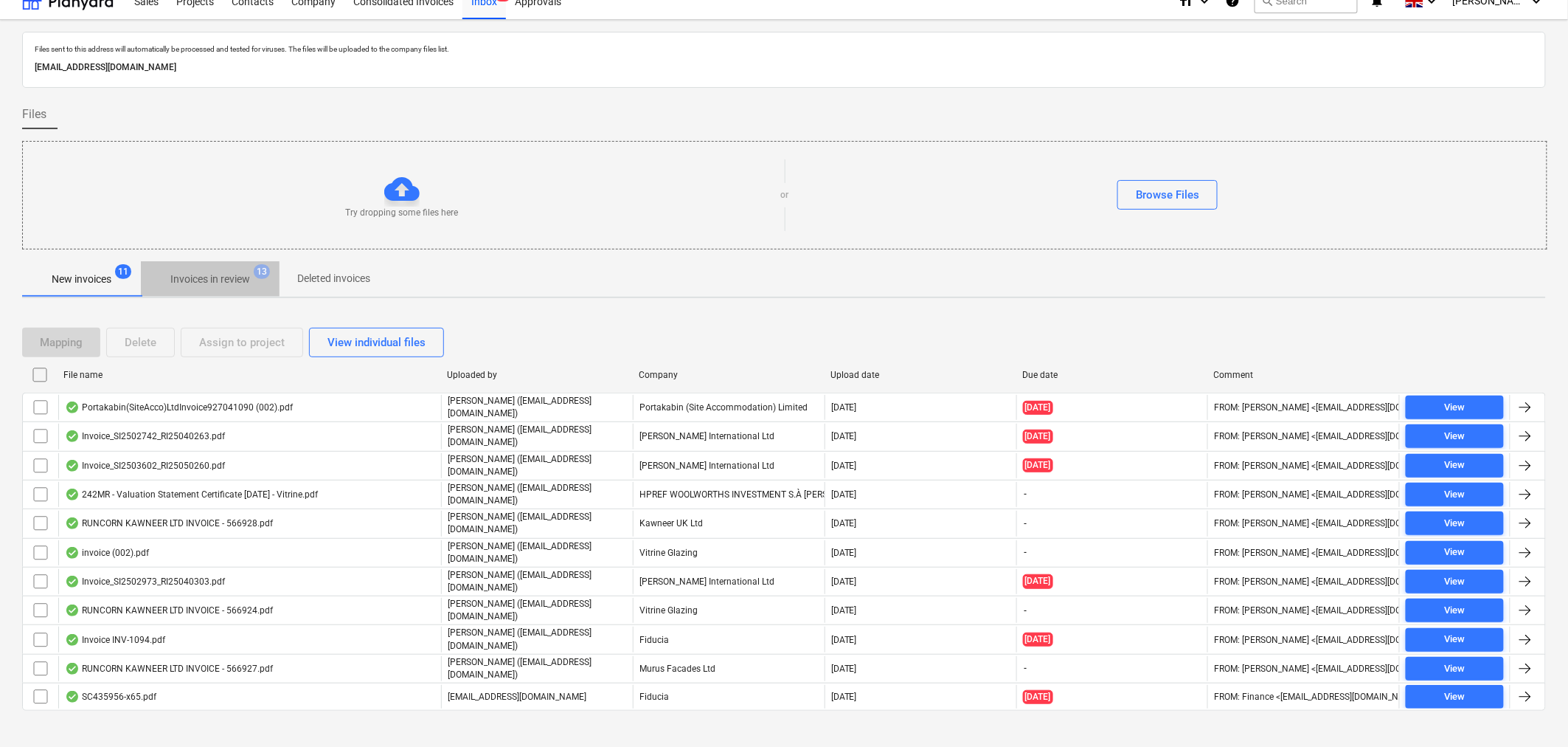
click at [223, 279] on p "Invoices in review" at bounding box center [209, 280] width 79 height 15
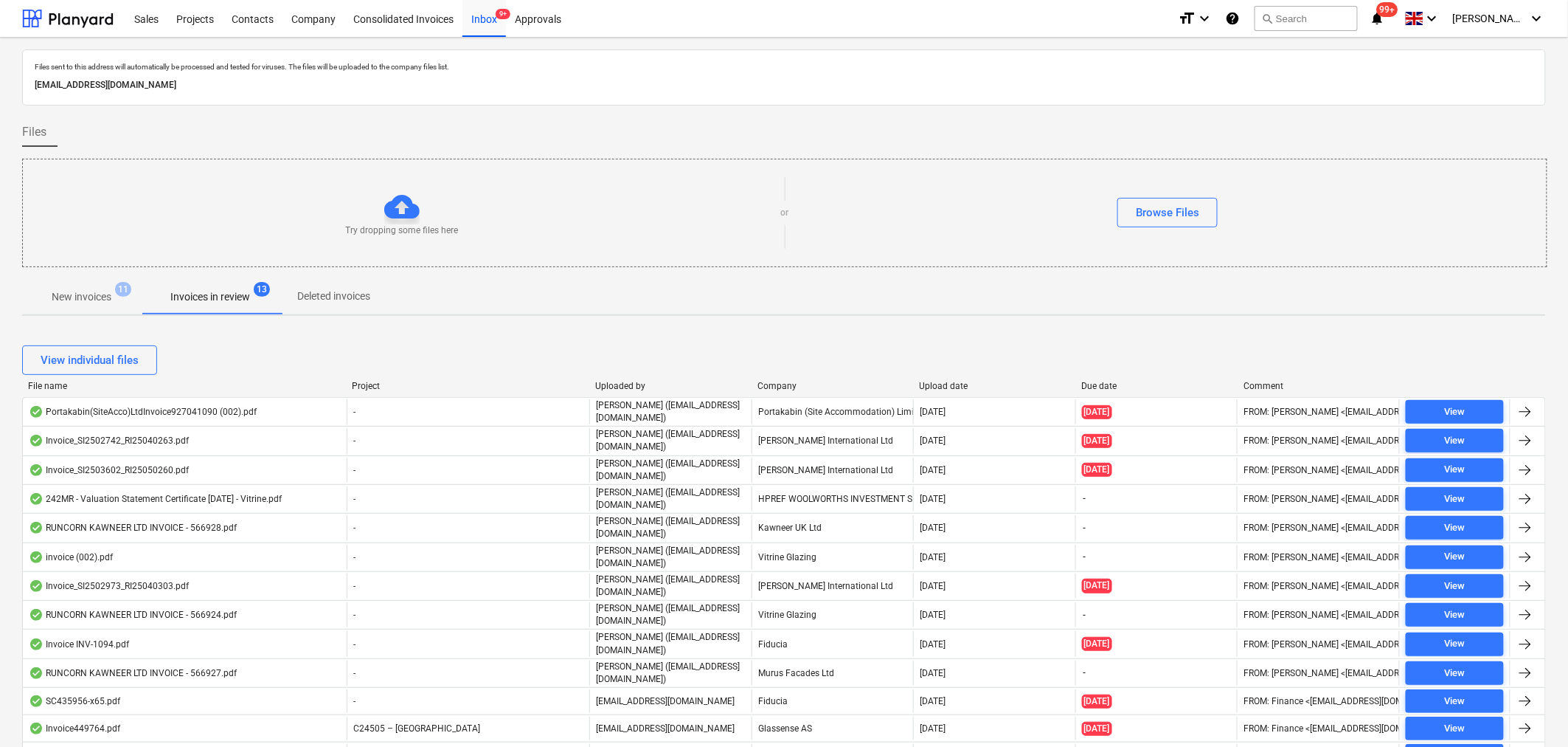
click at [771, 386] on div "Company" at bounding box center [832, 385] width 150 height 10
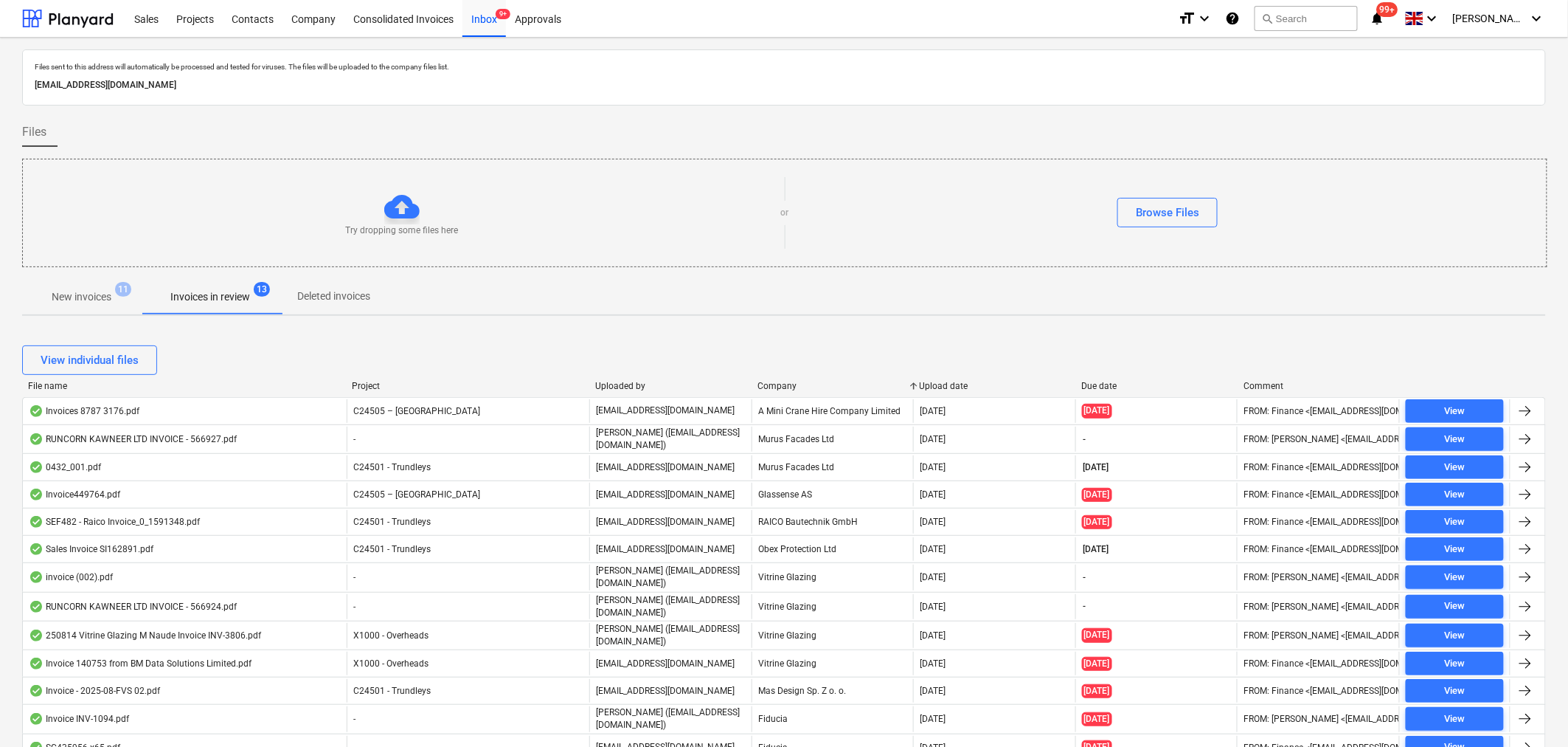
drag, startPoint x: 93, startPoint y: 297, endPoint x: 100, endPoint y: 296, distance: 7.1
click at [93, 297] on p "New invoices" at bounding box center [82, 297] width 60 height 15
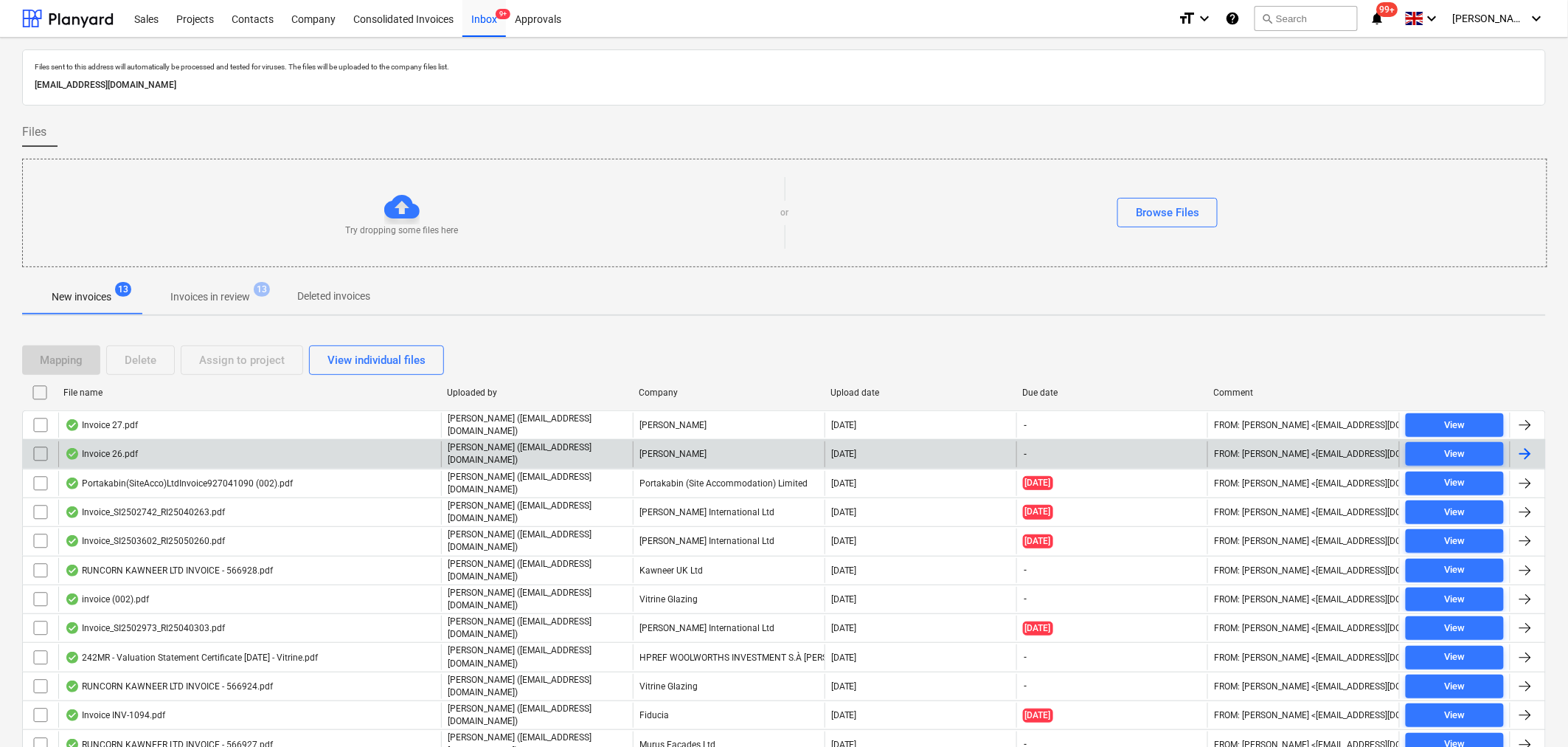
click at [1527, 451] on div at bounding box center [1525, 454] width 18 height 18
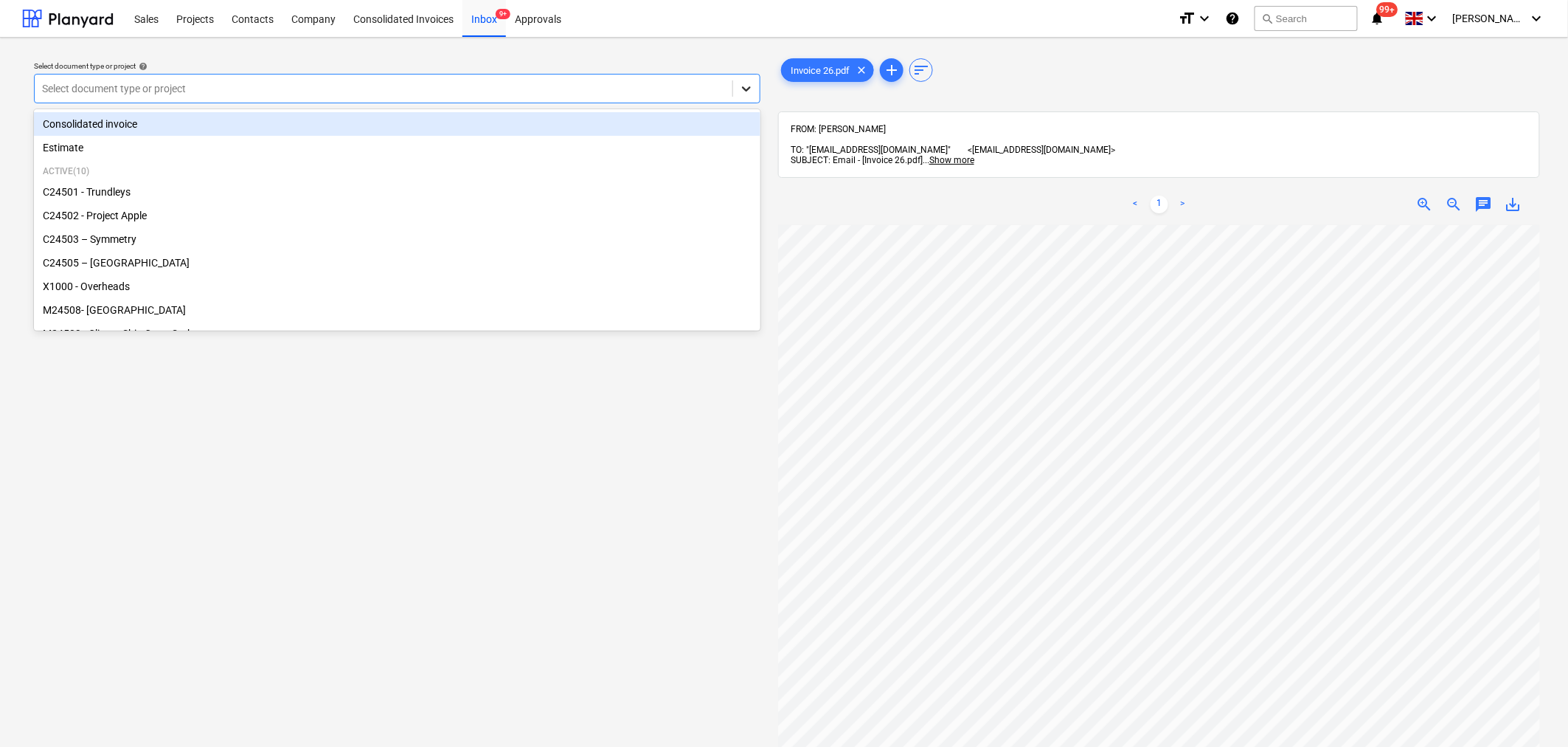
click at [750, 89] on icon at bounding box center [746, 89] width 8 height 5
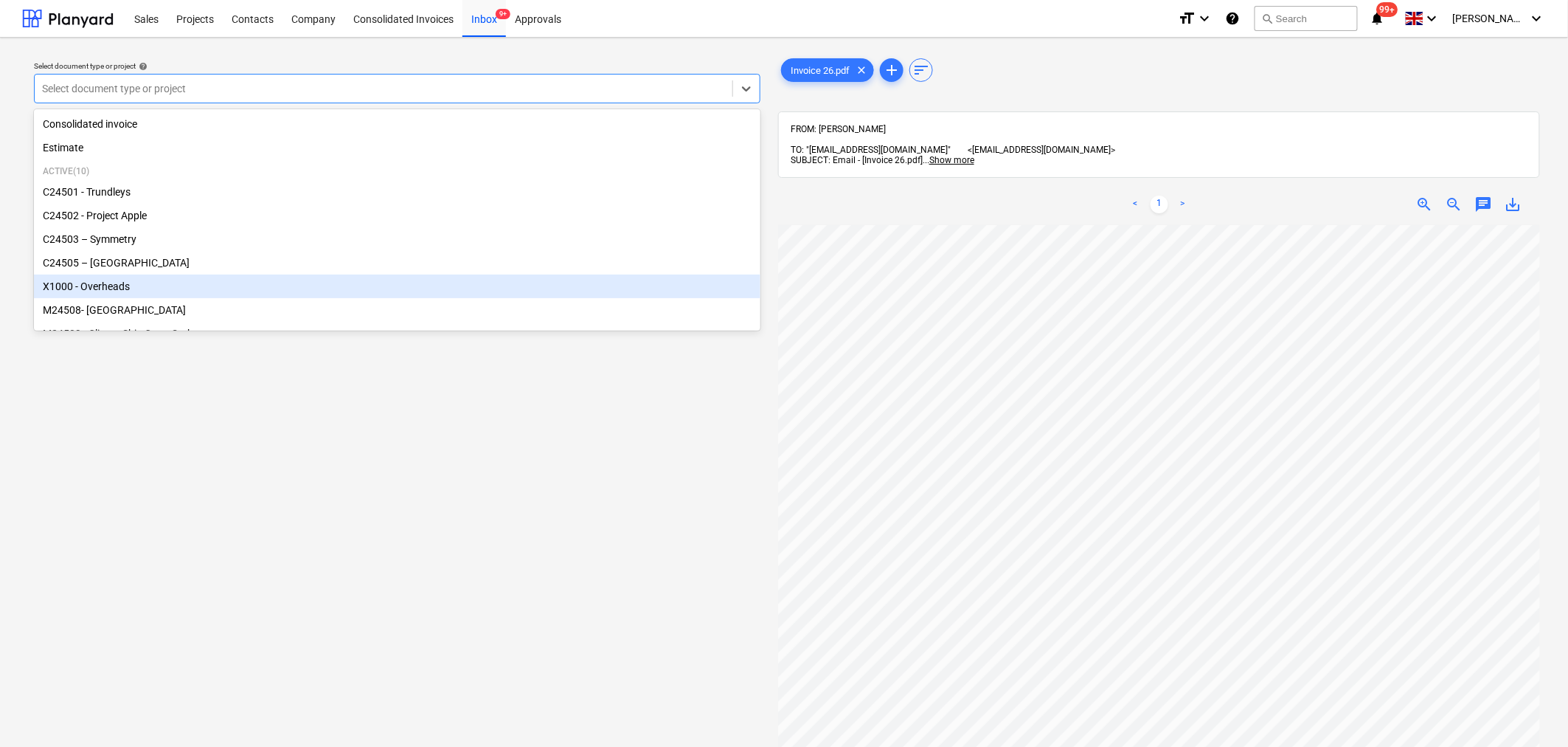
click at [670, 290] on div "X1000 - Overheads" at bounding box center [397, 286] width 727 height 24
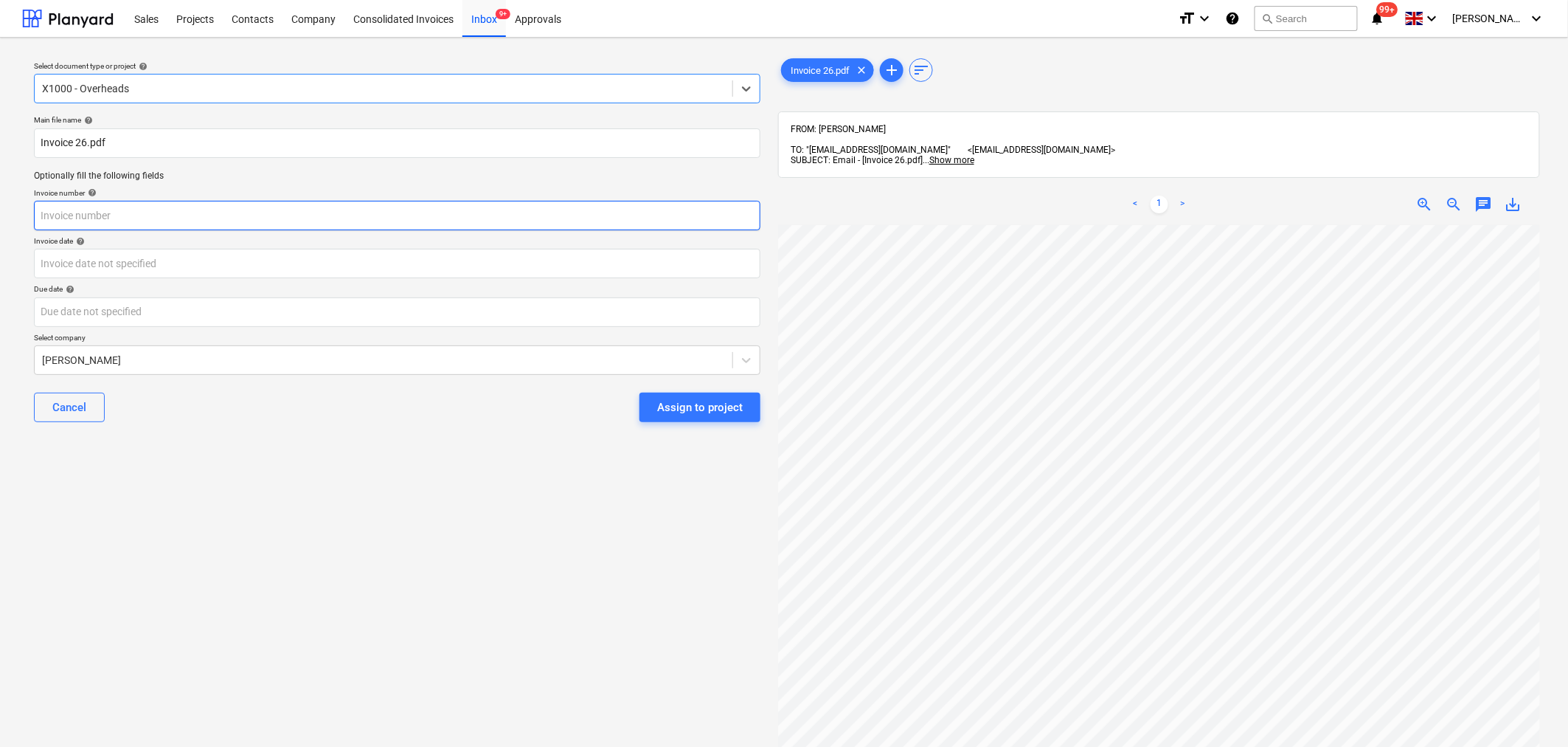
click at [609, 207] on input "text" at bounding box center [397, 216] width 727 height 29
type input "26"
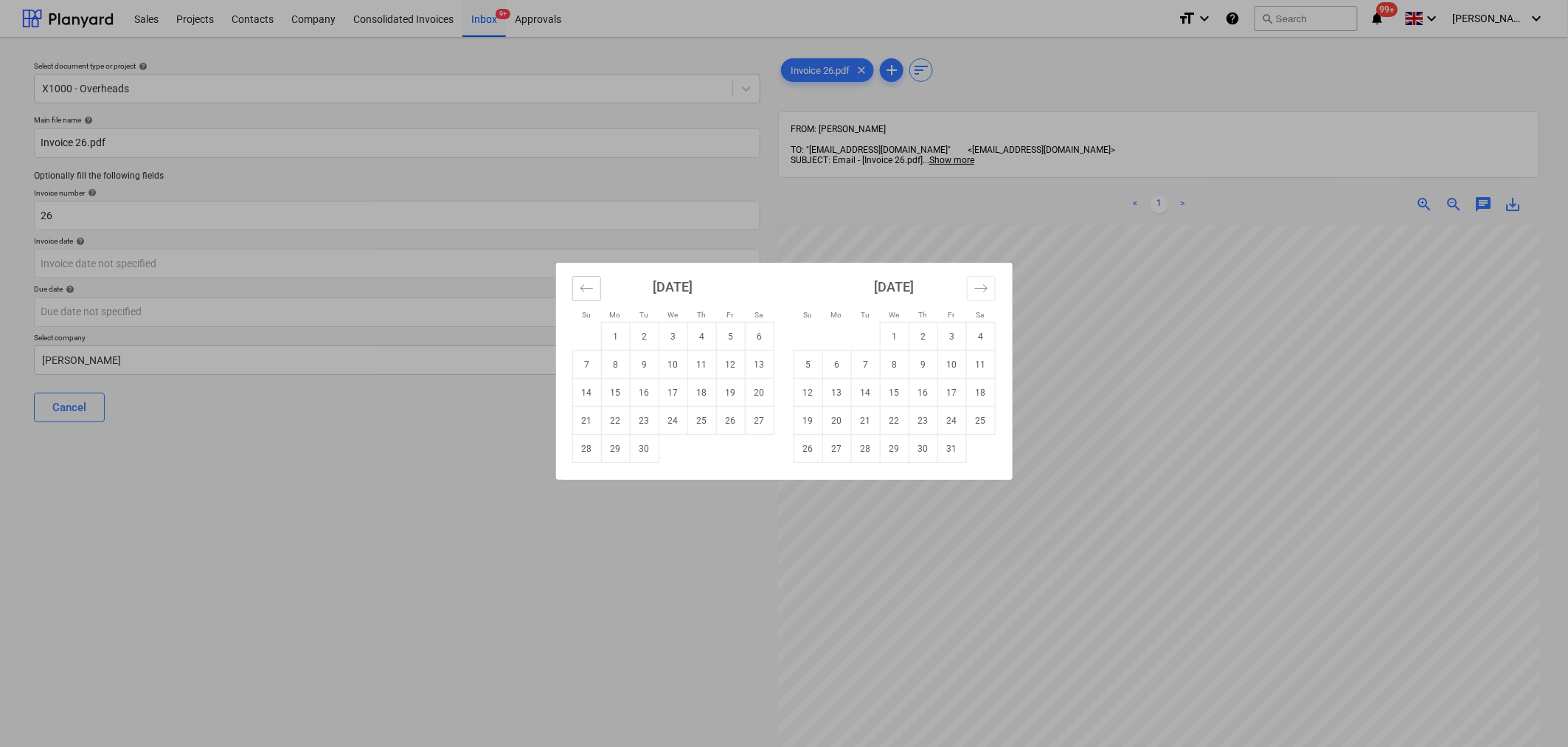
click at [587, 293] on icon "Move backward to switch to the previous month." at bounding box center [587, 288] width 14 height 14
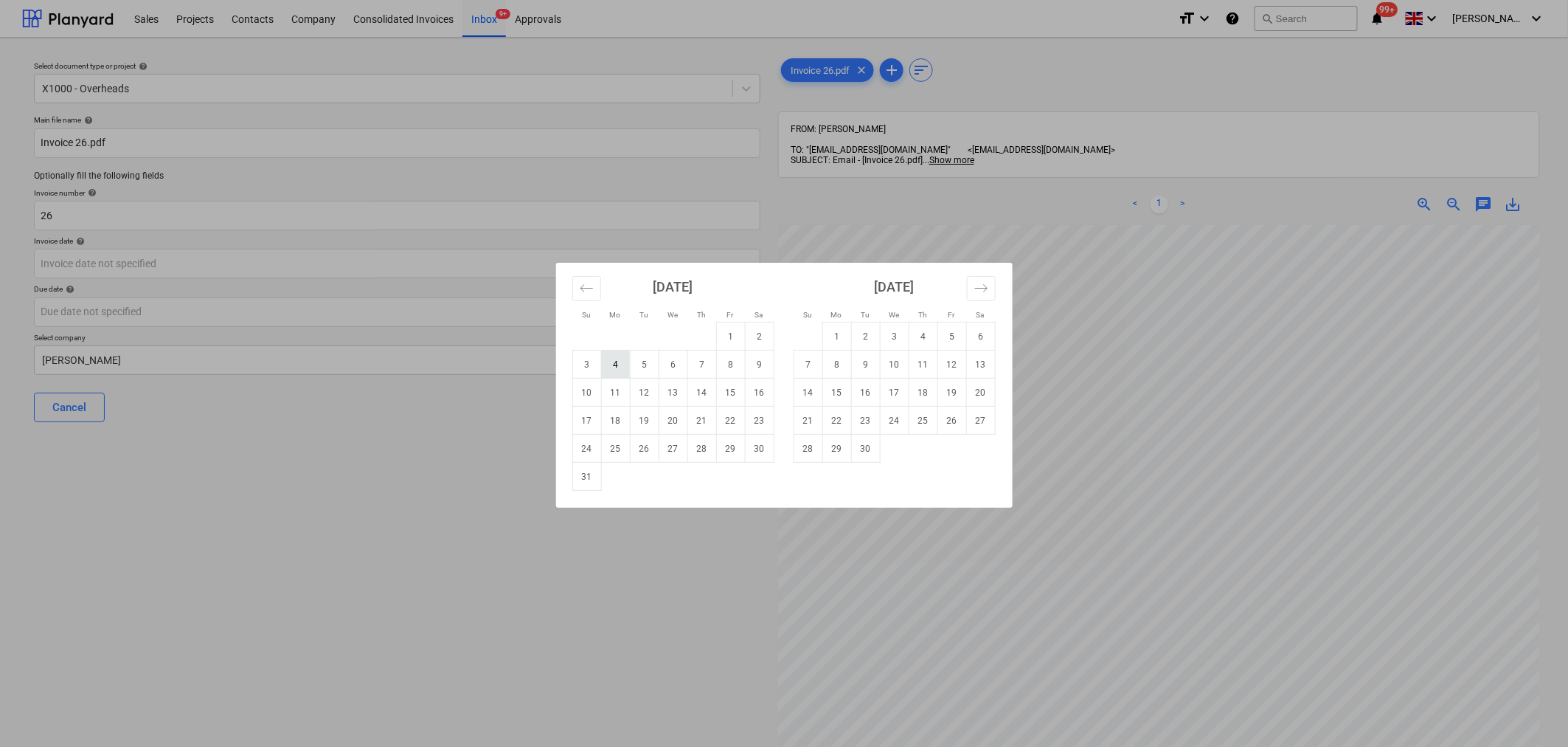
click at [616, 363] on td "4" at bounding box center [615, 364] width 28 height 28
type input "[DATE]"
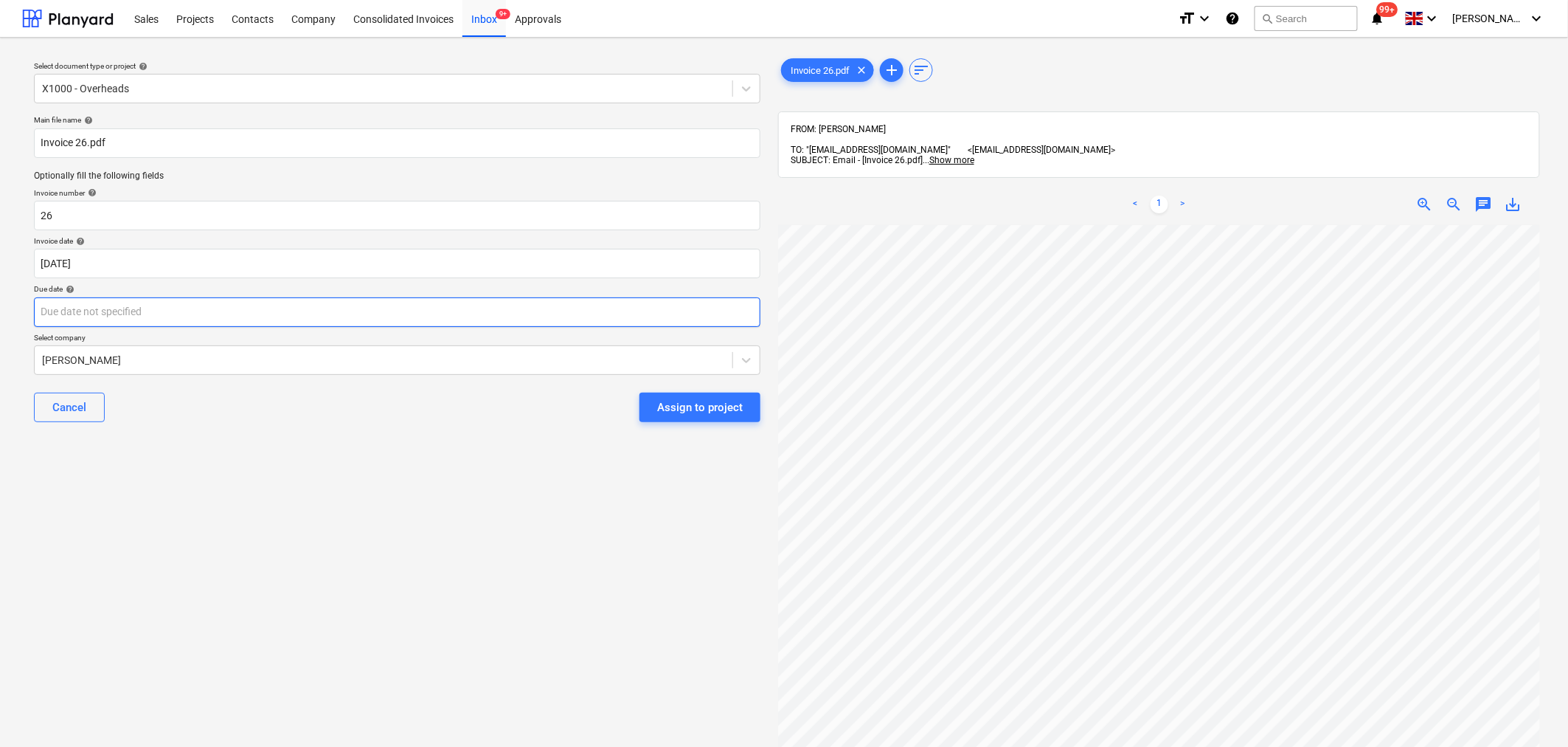
click at [741, 317] on body "Sales Projects Contacts Company Consolidated Invoices Inbox 9+ Approvals format…" at bounding box center [784, 374] width 1568 height 747
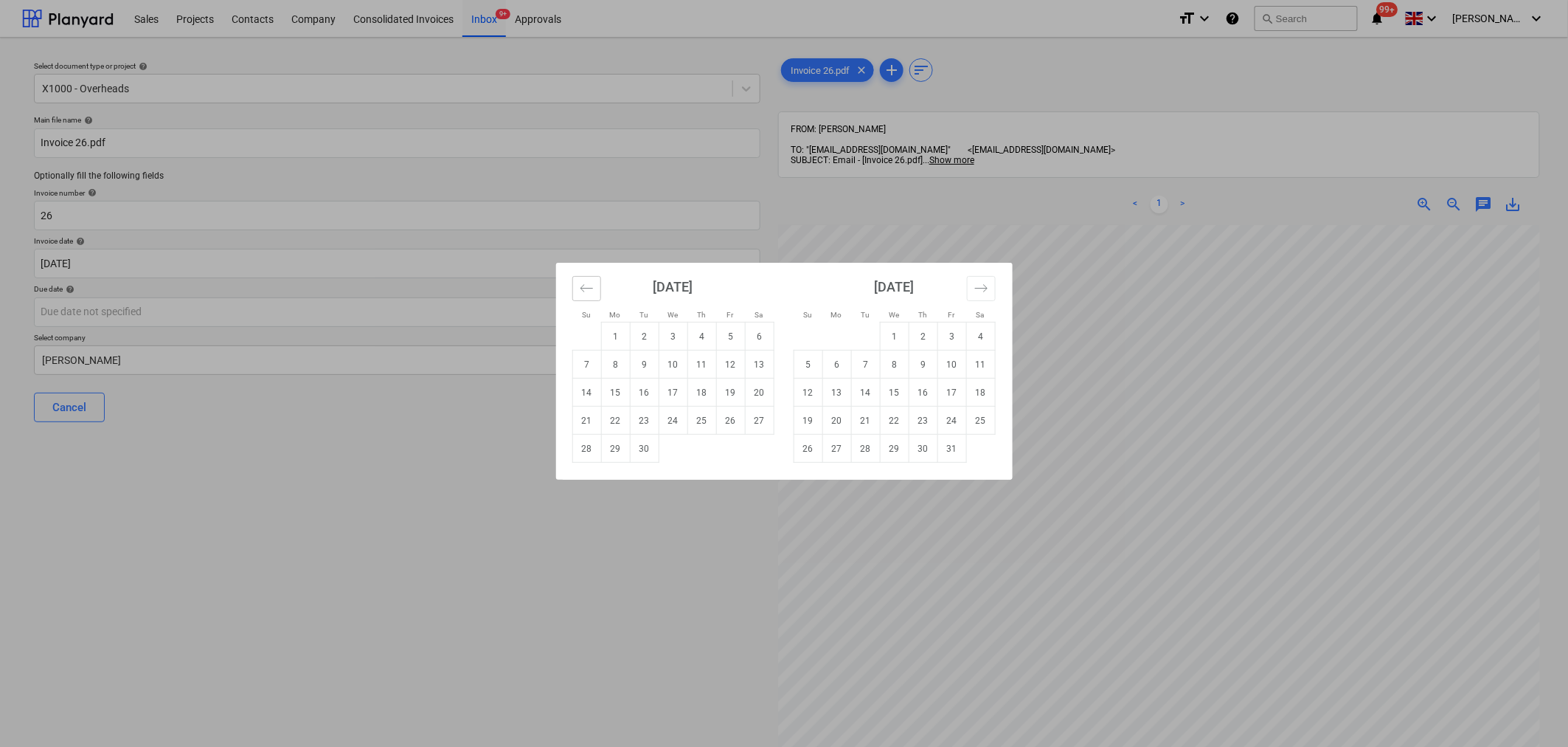
click at [580, 284] on icon "Move backward to switch to the previous month." at bounding box center [587, 288] width 14 height 14
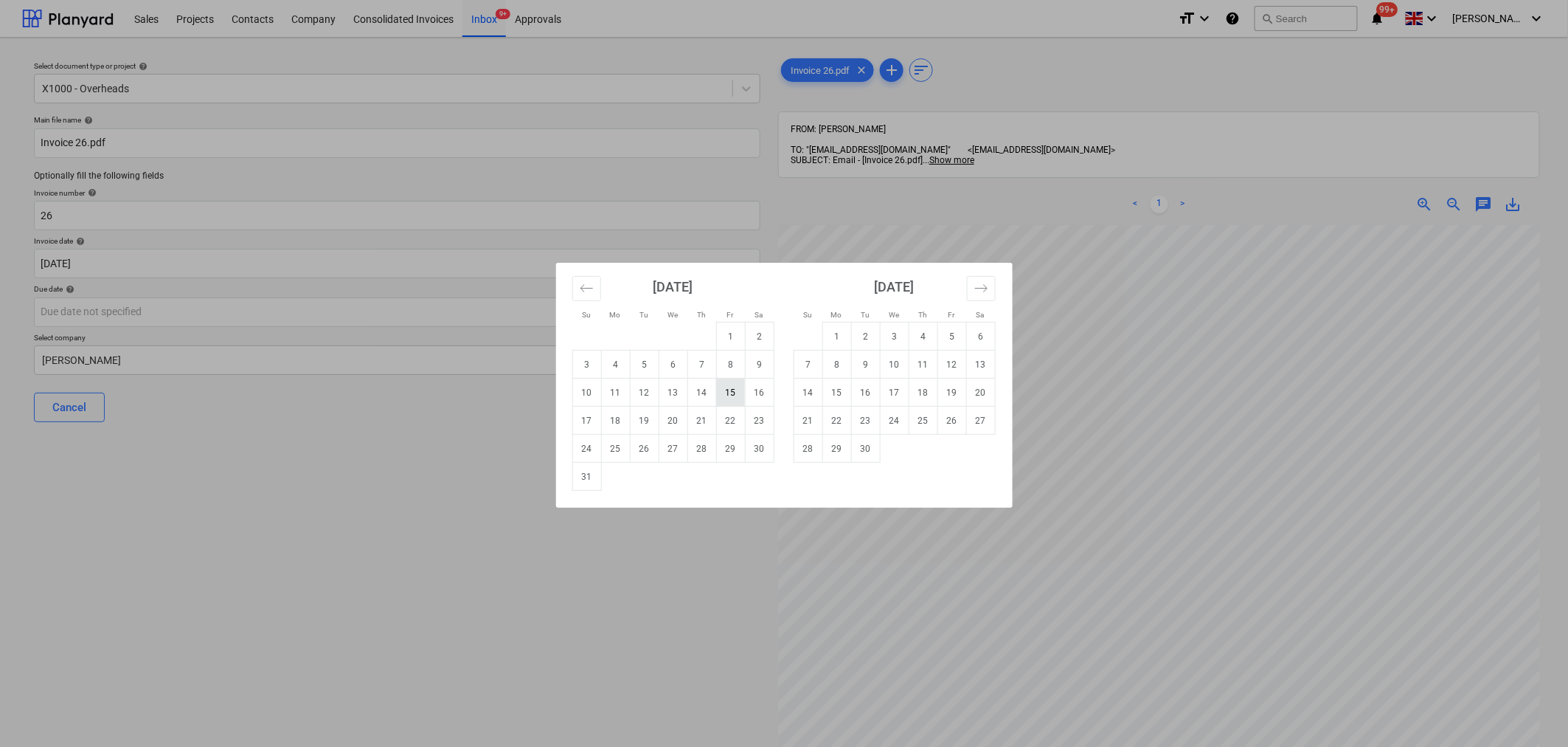
click at [736, 395] on td "15" at bounding box center [730, 393] width 28 height 28
type input "[DATE]"
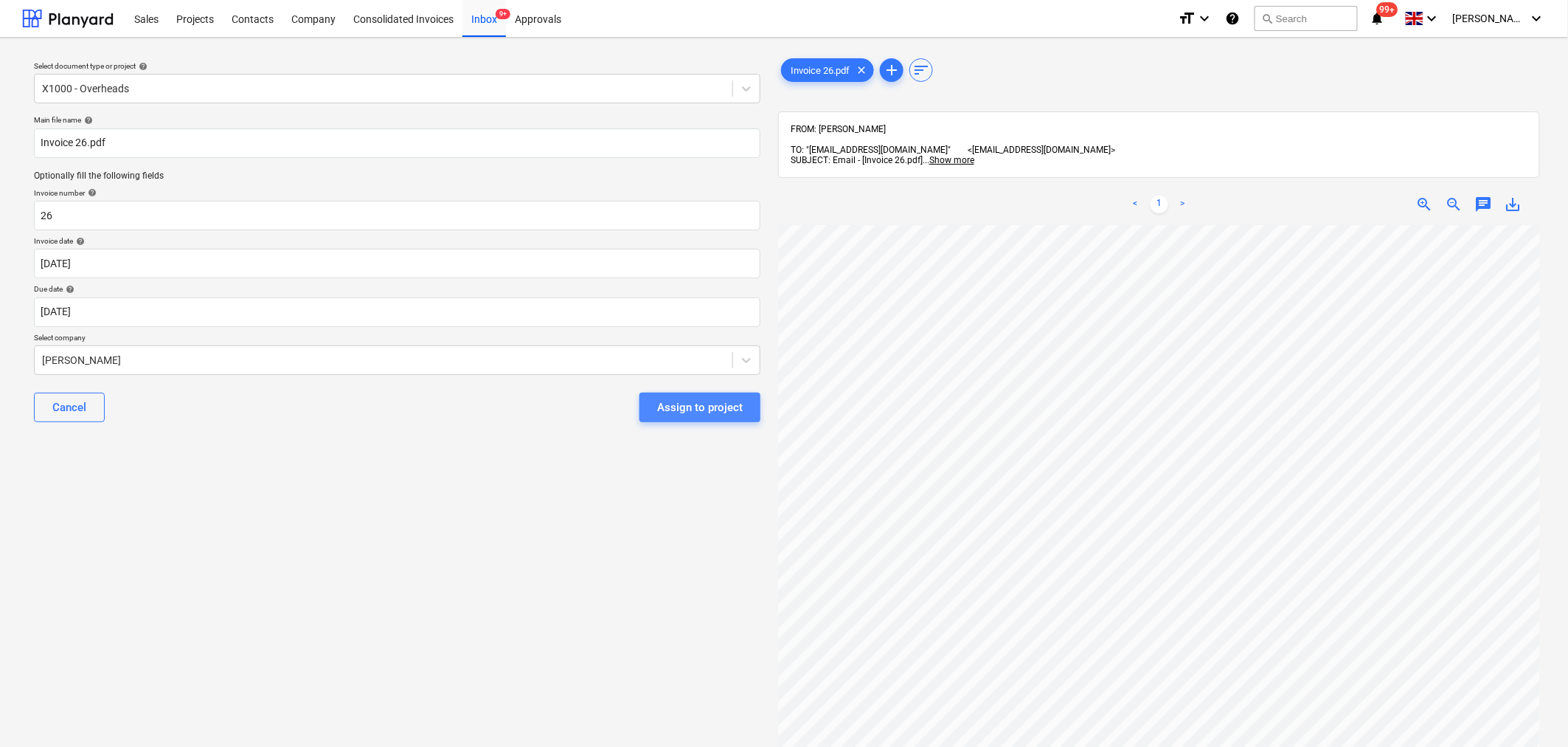
click at [698, 406] on div "Assign to project" at bounding box center [700, 407] width 85 height 19
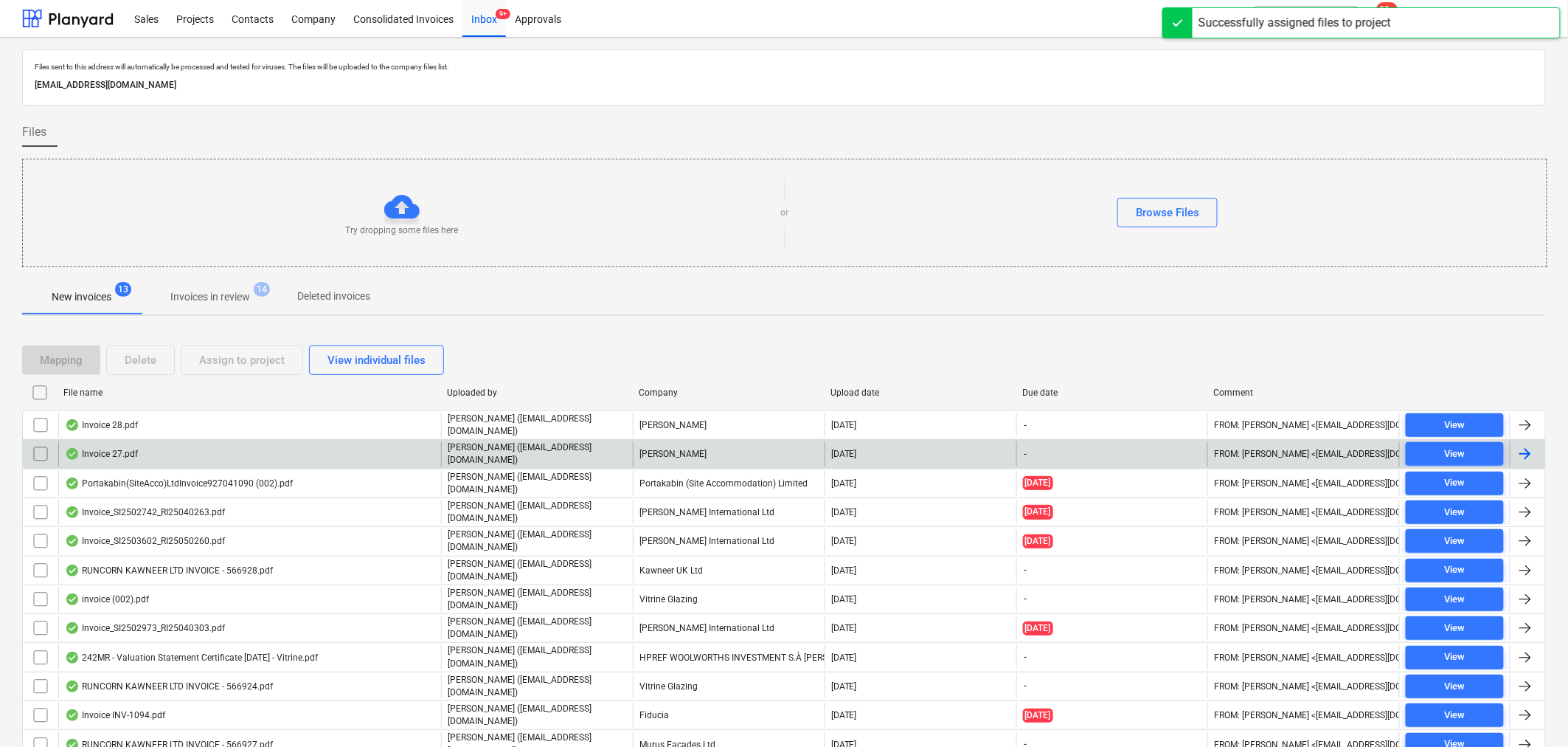
click at [1525, 451] on div at bounding box center [1525, 454] width 18 height 18
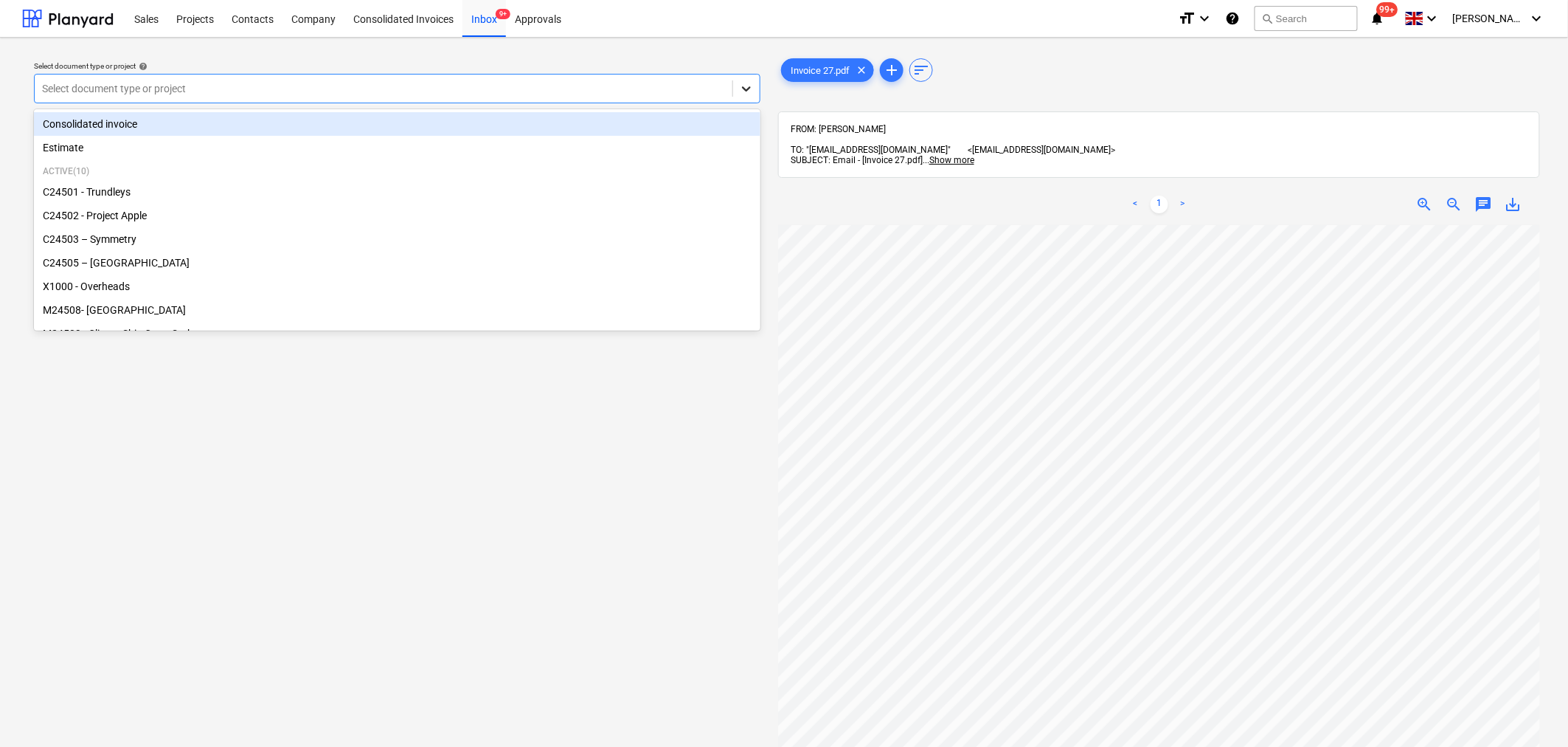
click at [751, 84] on icon at bounding box center [746, 88] width 15 height 15
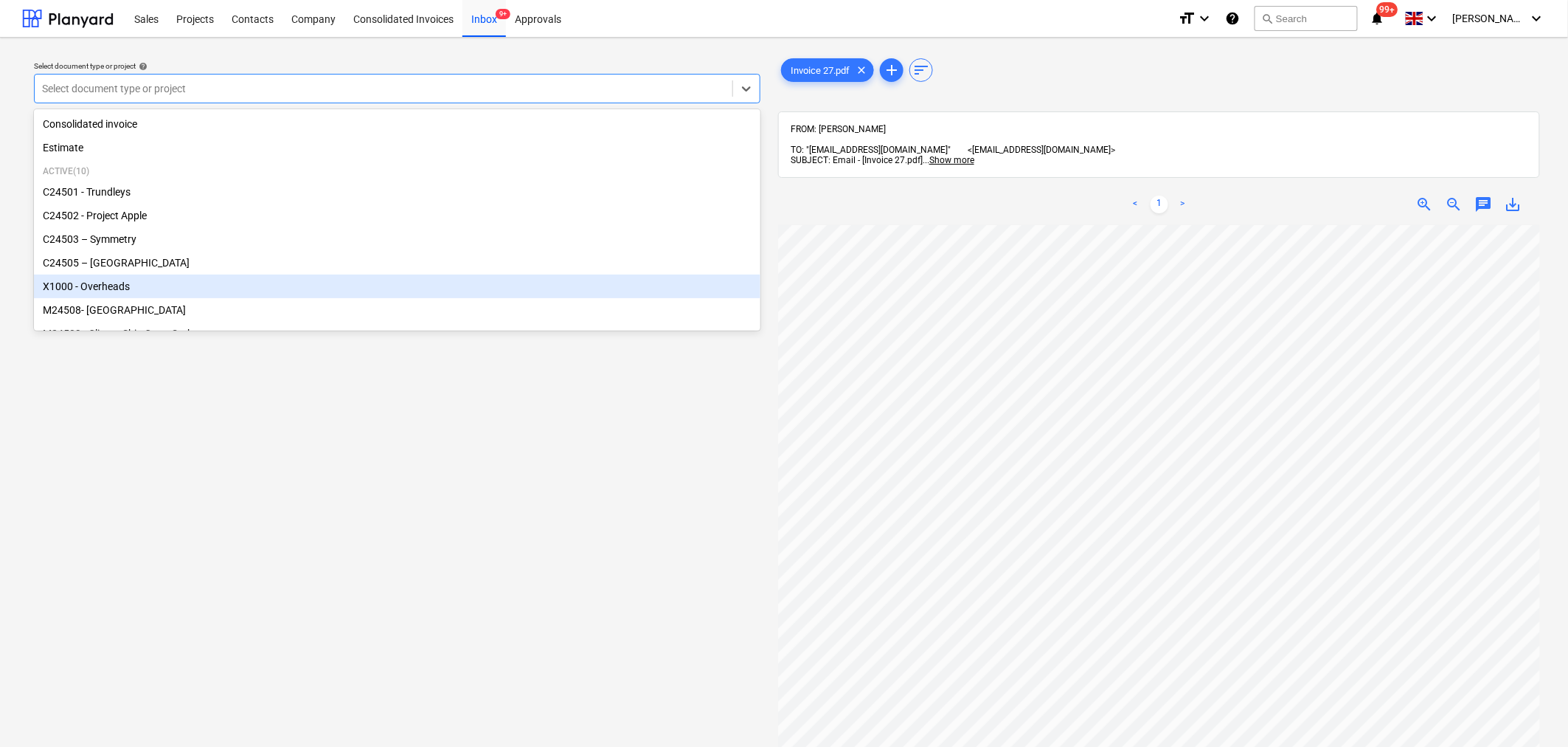
click at [581, 288] on div "X1000 - Overheads" at bounding box center [397, 286] width 727 height 24
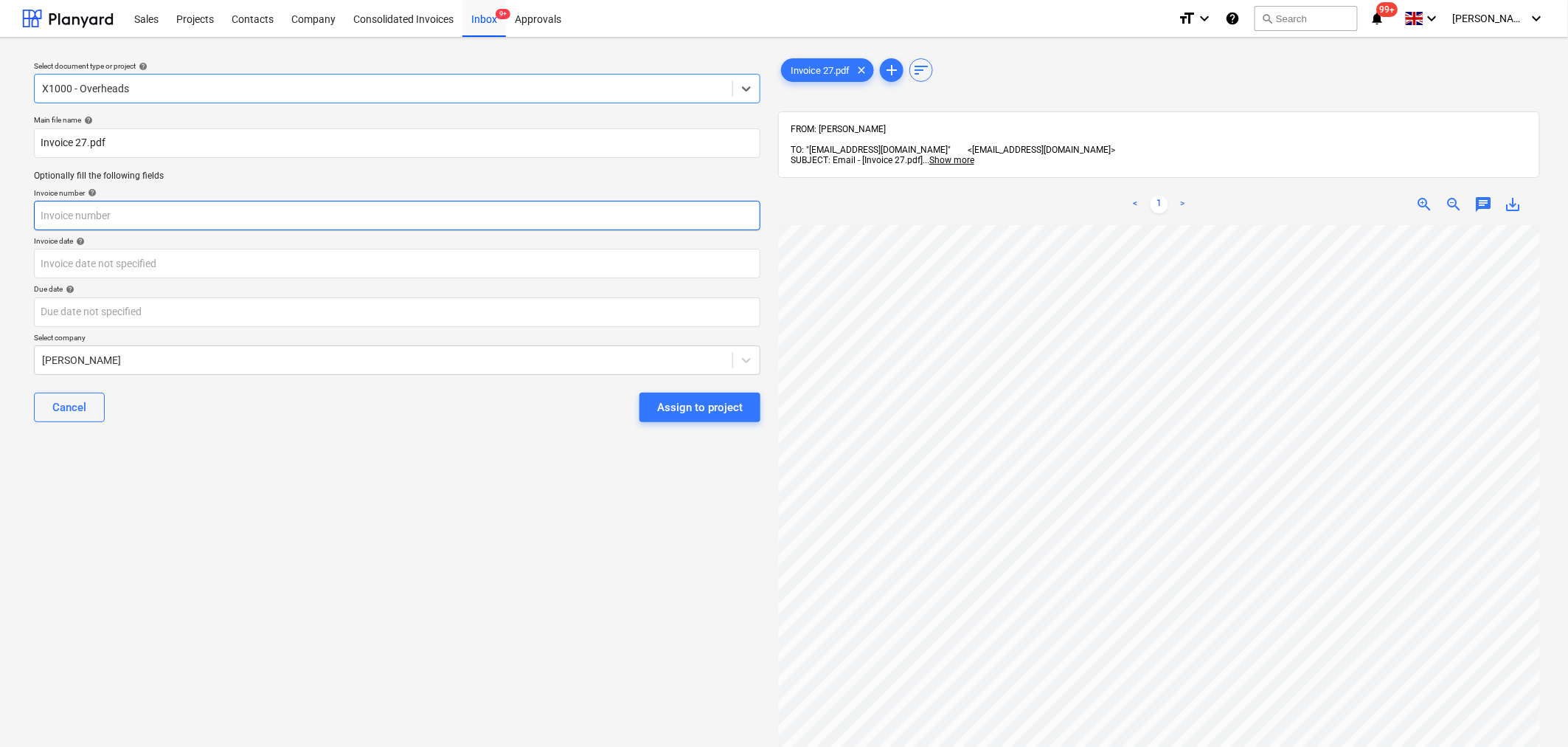
click at [539, 216] on input "text" at bounding box center [397, 216] width 727 height 29
type input "27"
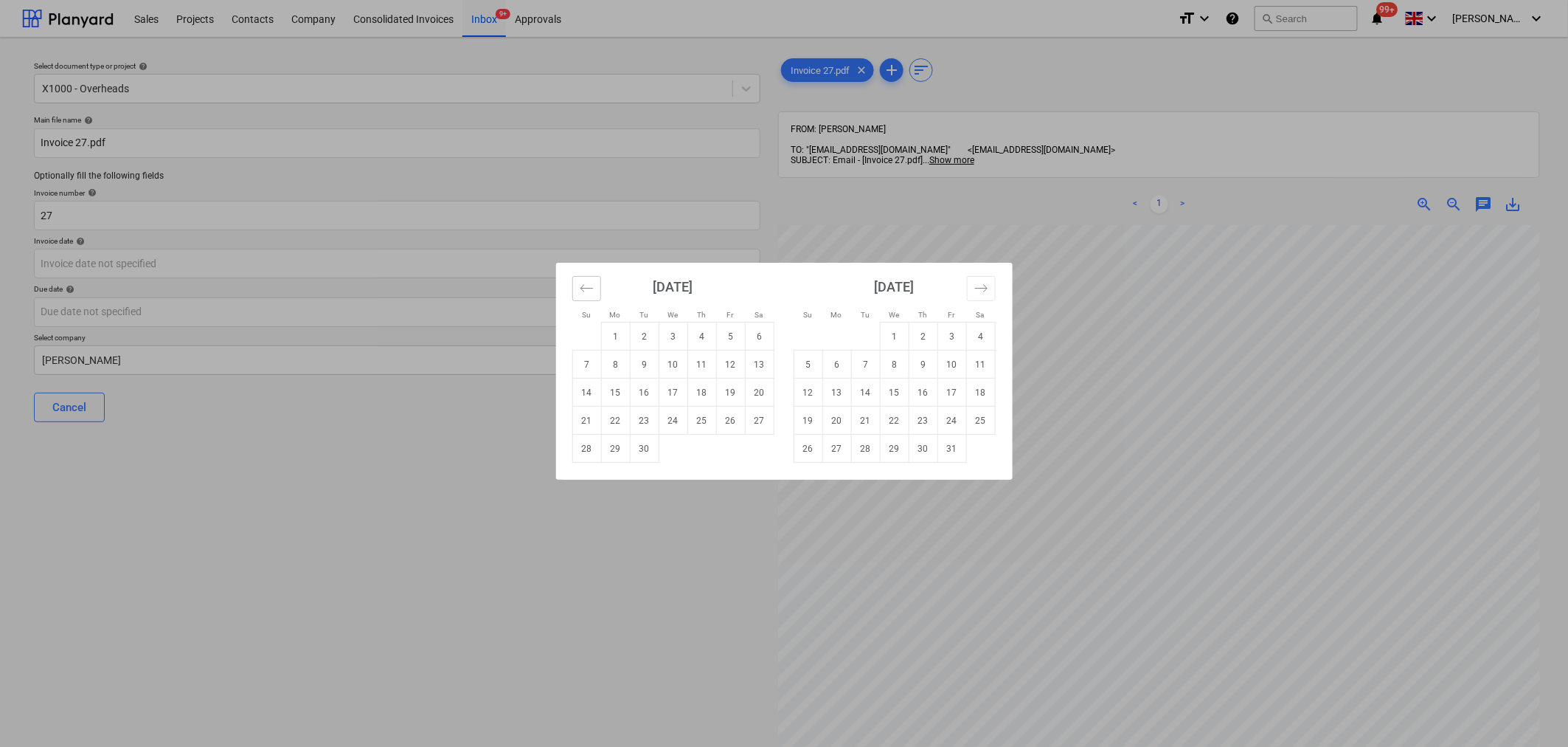
click at [586, 289] on icon "Move backward to switch to the previous month." at bounding box center [586, 288] width 12 height 8
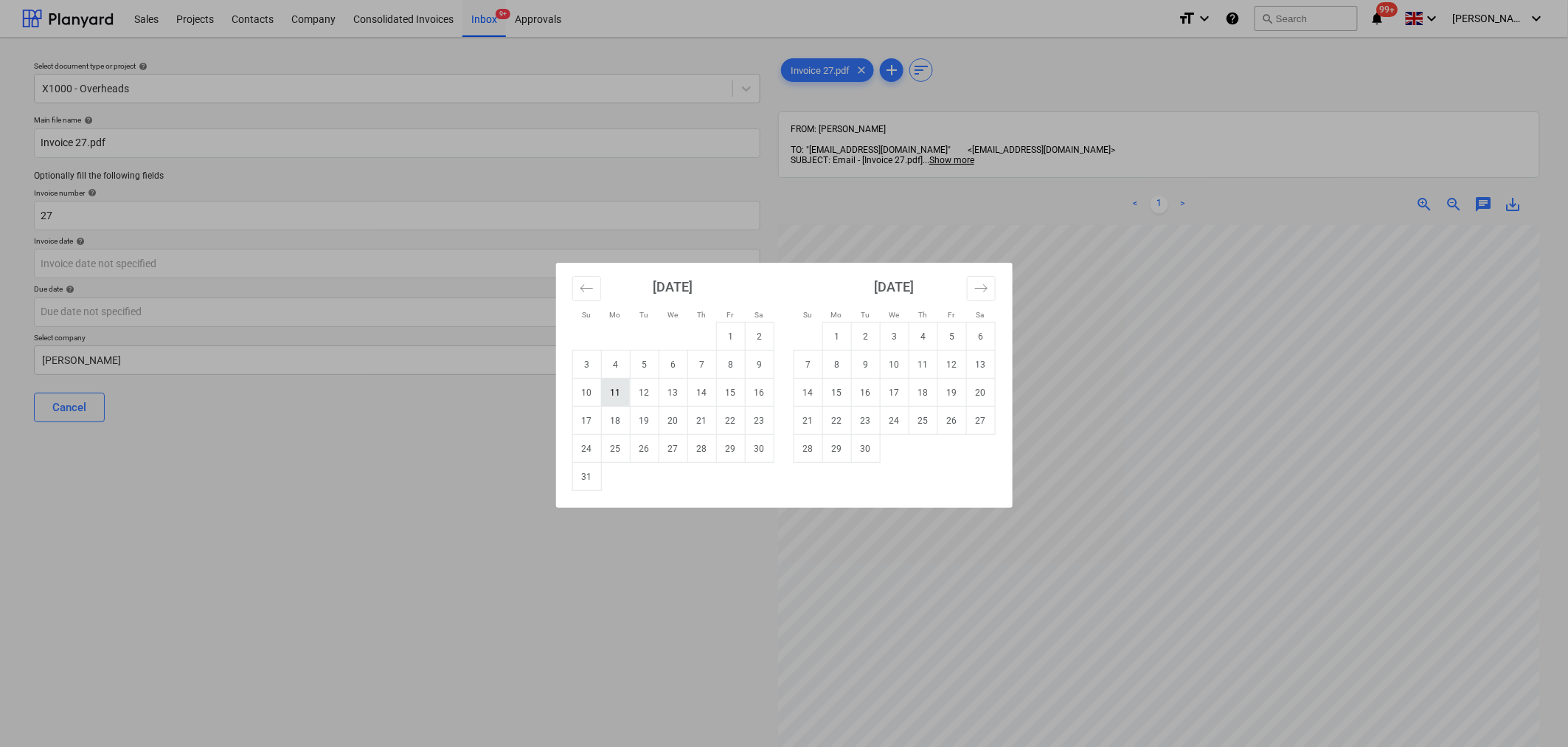
click at [620, 396] on td "11" at bounding box center [615, 393] width 28 height 28
type input "[DATE]"
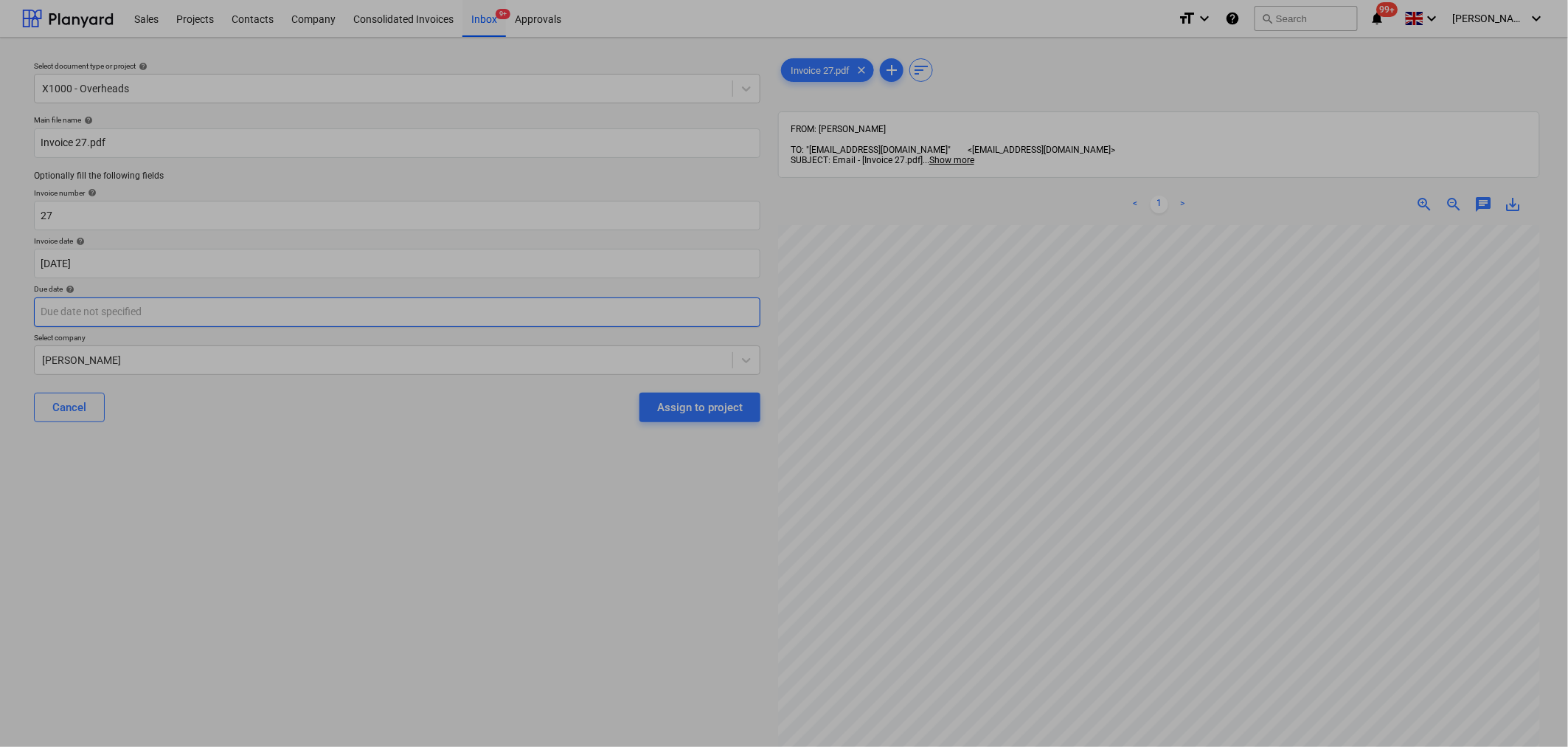
click at [740, 319] on body "Sales Projects Contacts Company Consolidated Invoices Inbox 9+ Approvals format…" at bounding box center [784, 374] width 1568 height 747
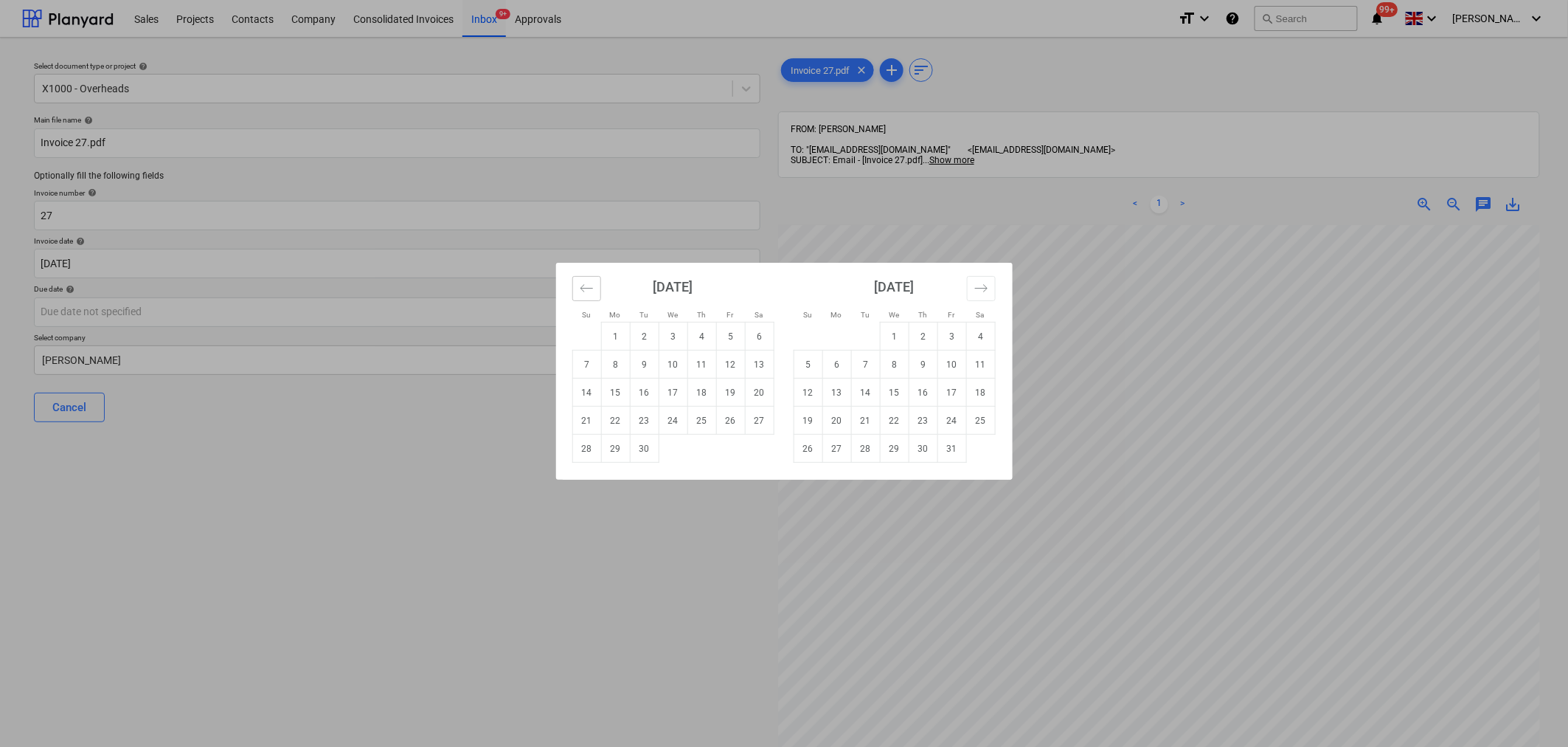
click at [583, 293] on icon "Move backward to switch to the previous month." at bounding box center [587, 288] width 14 height 14
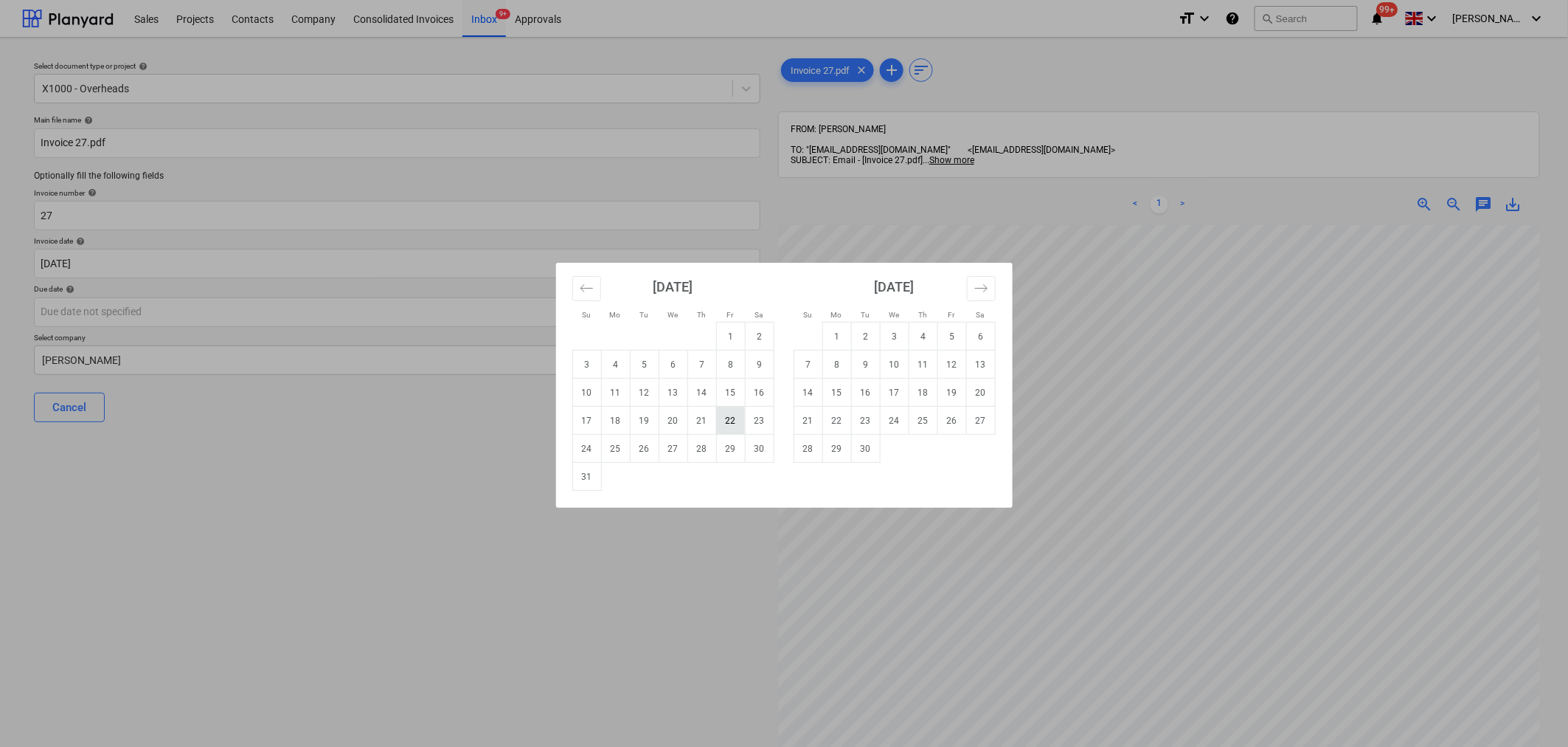
click at [731, 427] on td "22" at bounding box center [730, 420] width 28 height 28
type input "[DATE]"
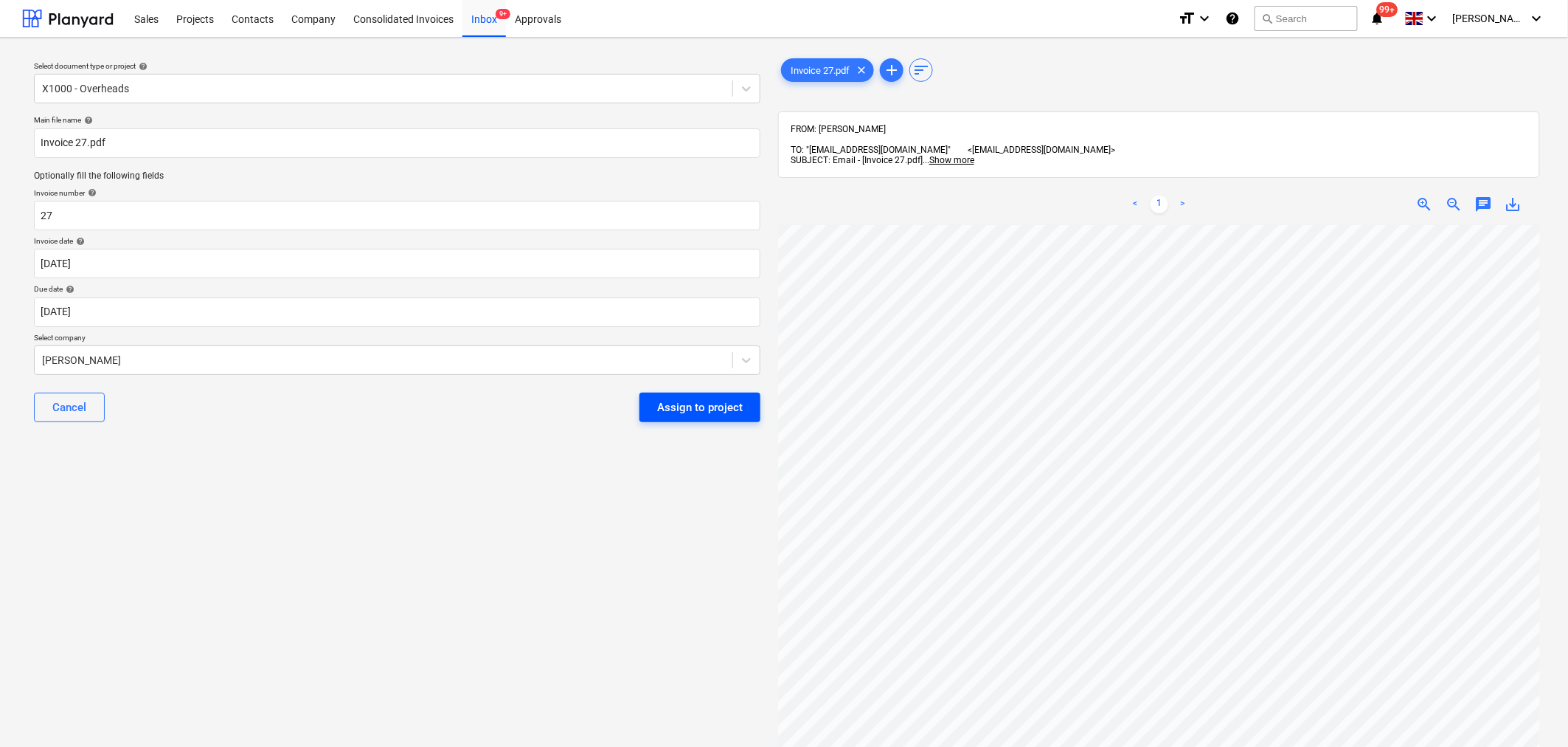
click at [714, 406] on div "Assign to project" at bounding box center [700, 407] width 85 height 19
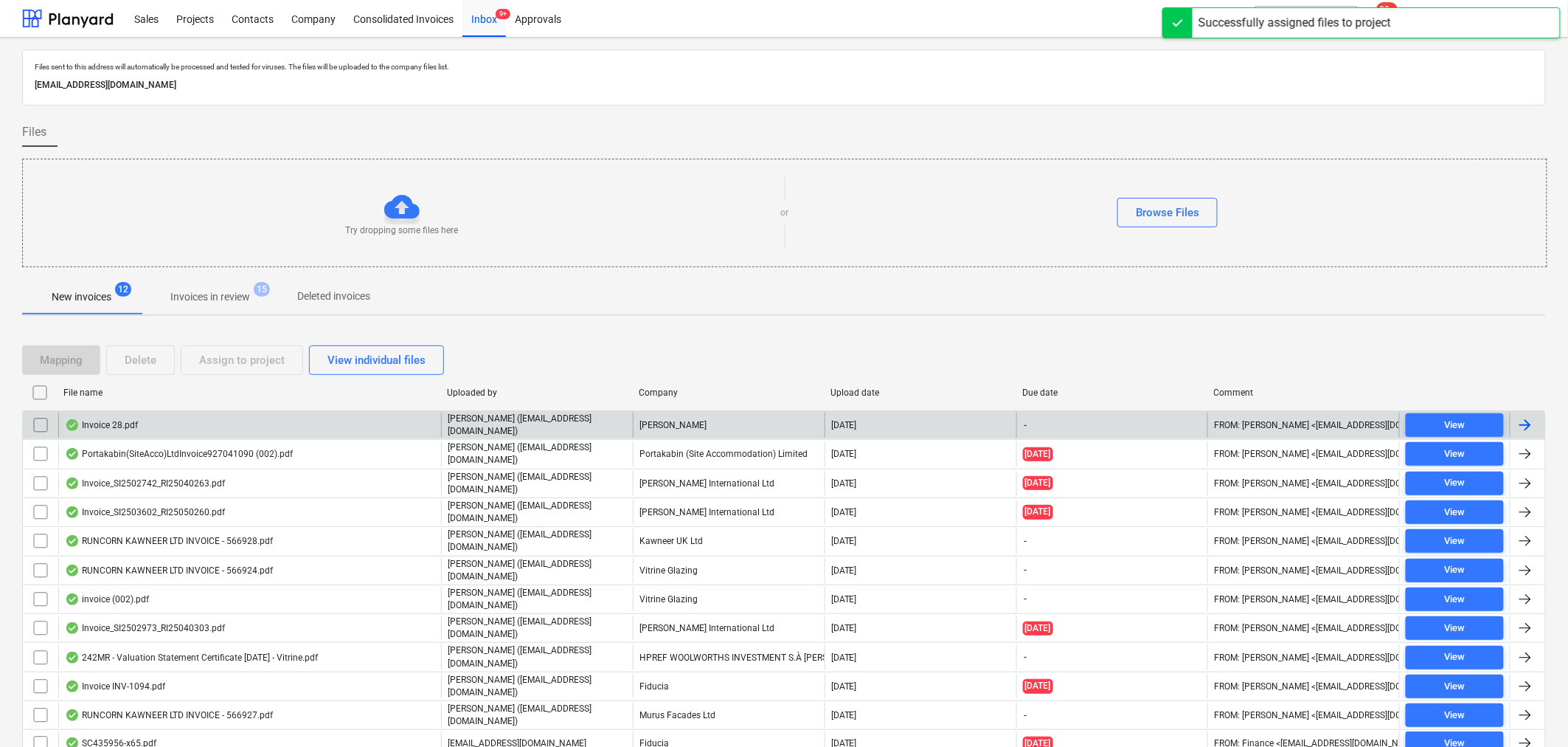
click at [1531, 429] on div at bounding box center [1525, 424] width 18 height 18
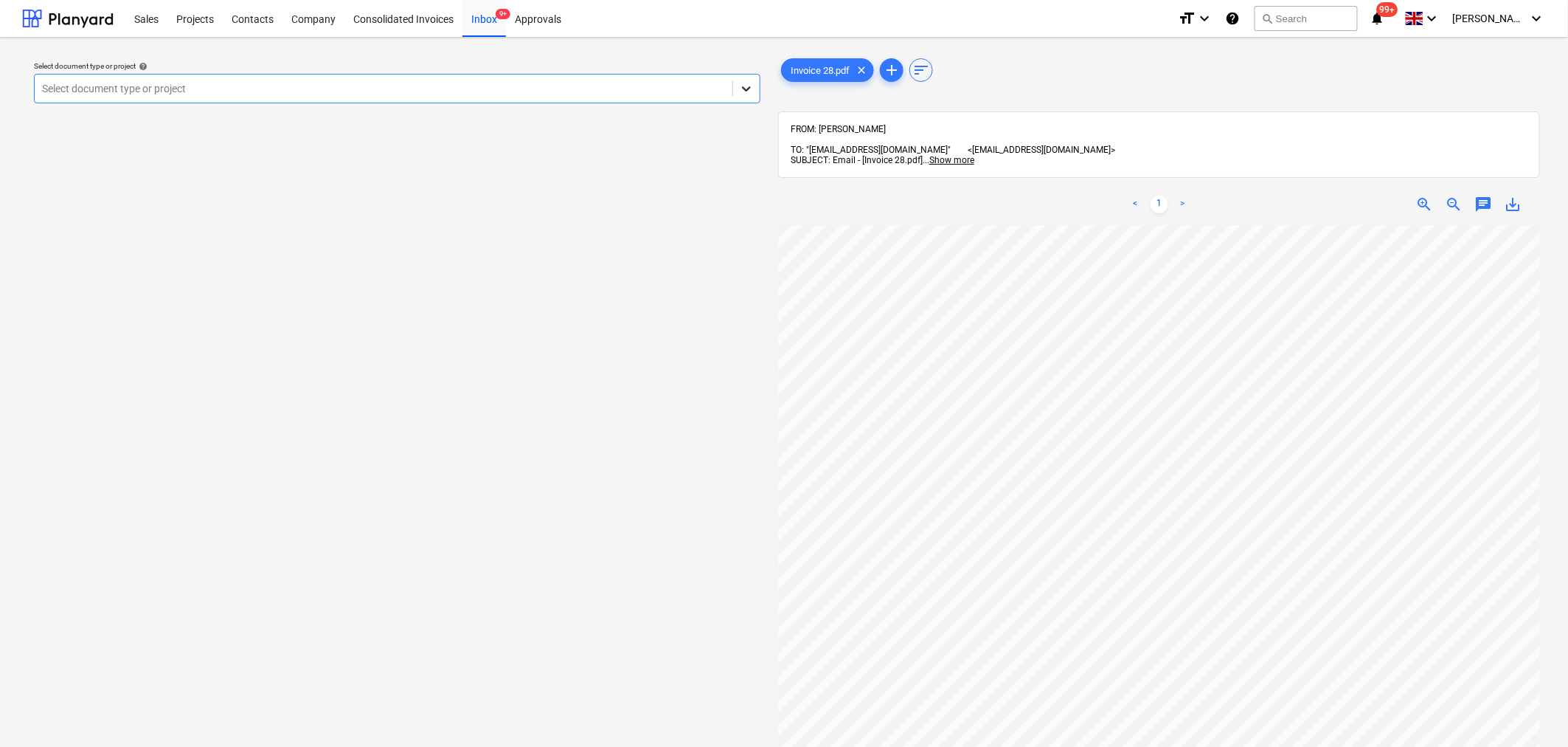
click at [745, 84] on icon at bounding box center [746, 88] width 15 height 15
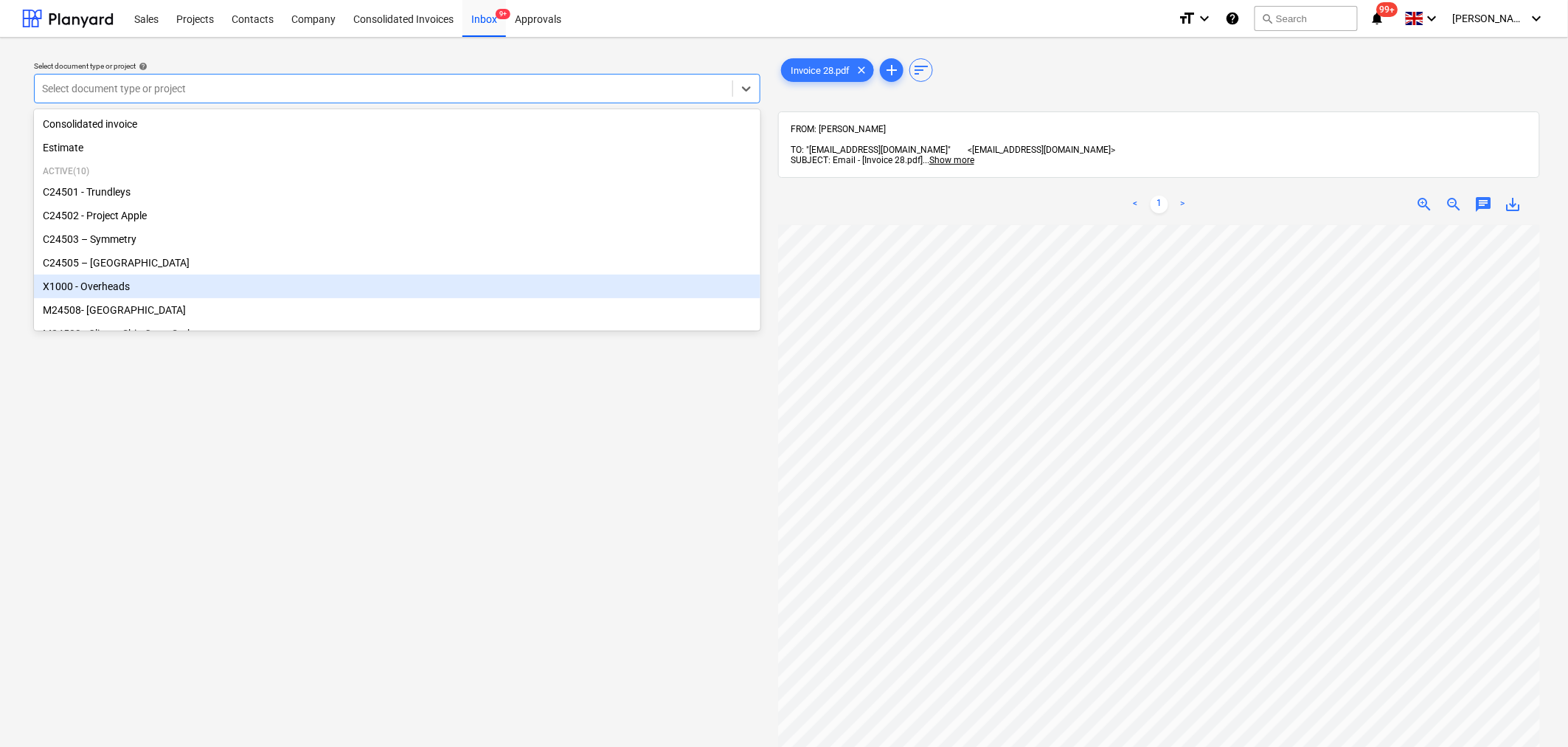
click at [639, 286] on div "X1000 - Overheads" at bounding box center [397, 286] width 727 height 24
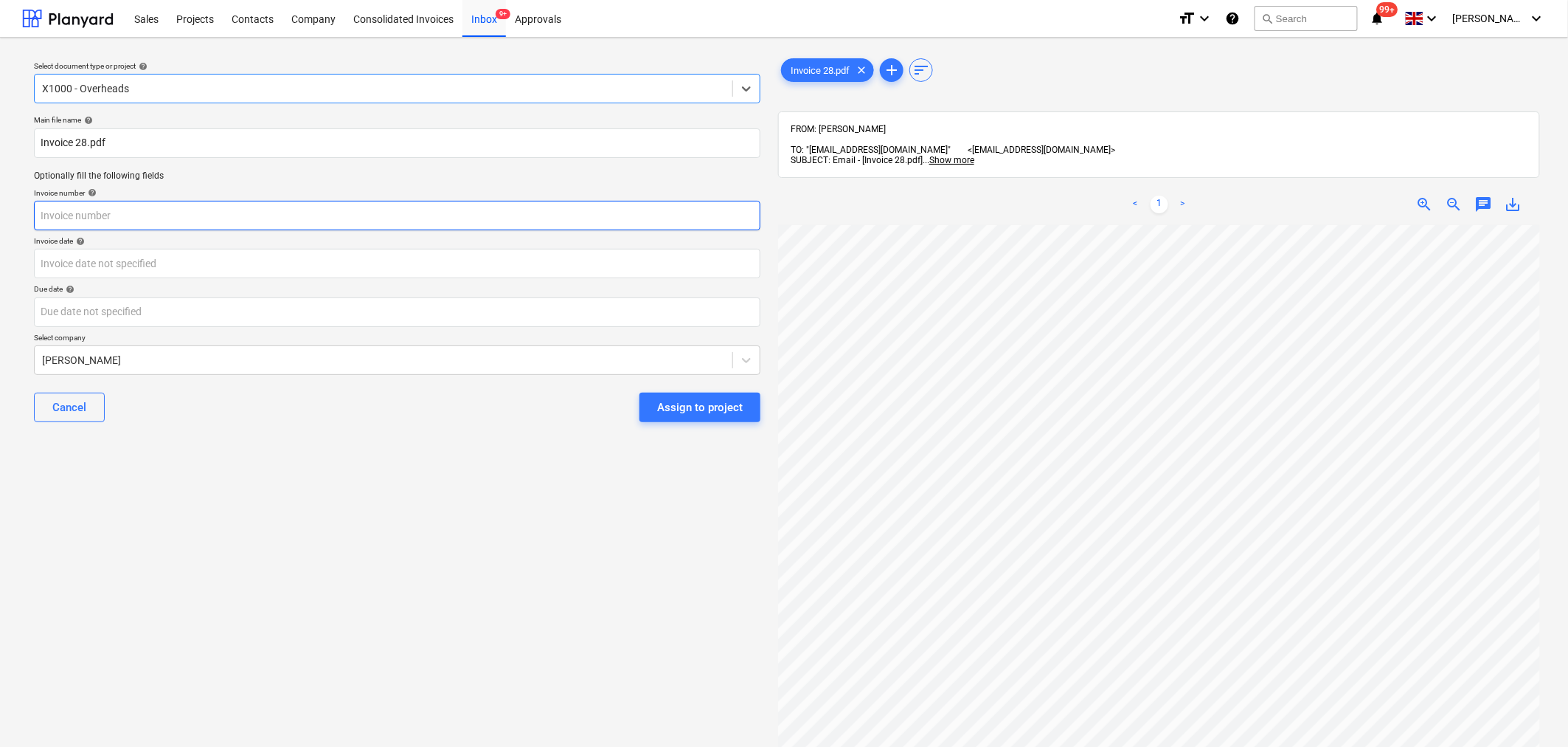
click at [576, 217] on input "text" at bounding box center [397, 216] width 727 height 29
type input "28"
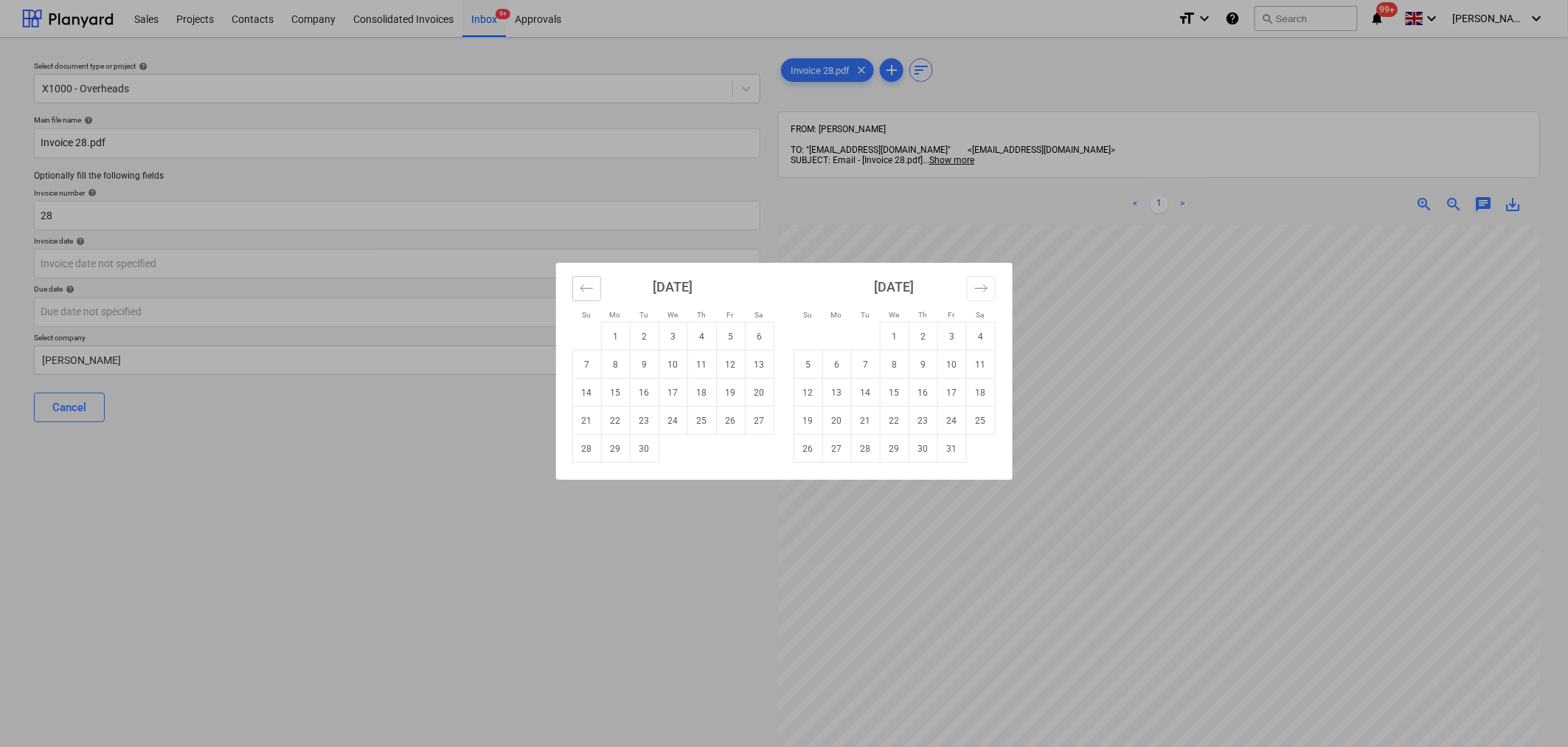
click at [587, 290] on icon "Move backward to switch to the previous month." at bounding box center [587, 288] width 14 height 14
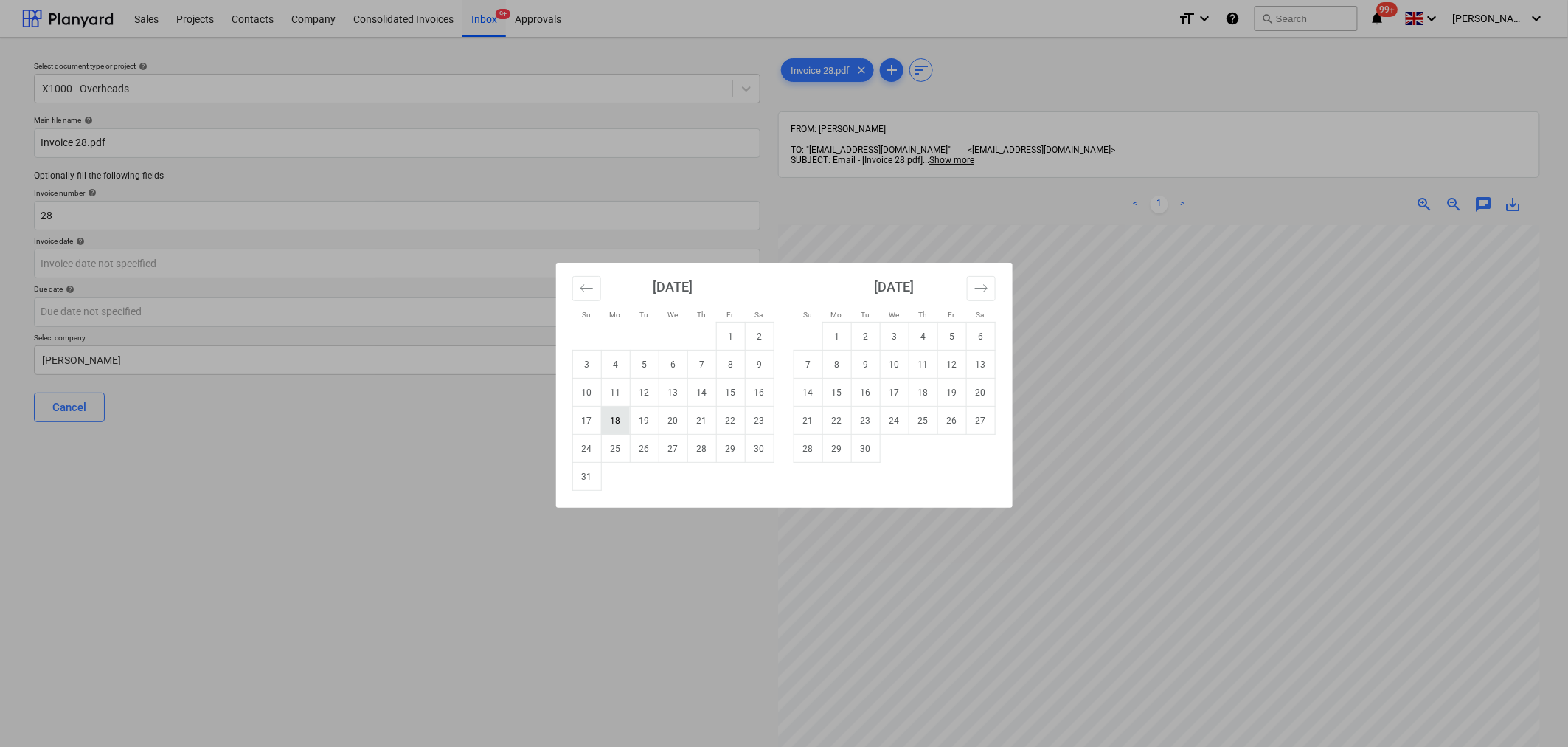
click at [617, 425] on td "18" at bounding box center [615, 420] width 28 height 28
type input "[DATE]"
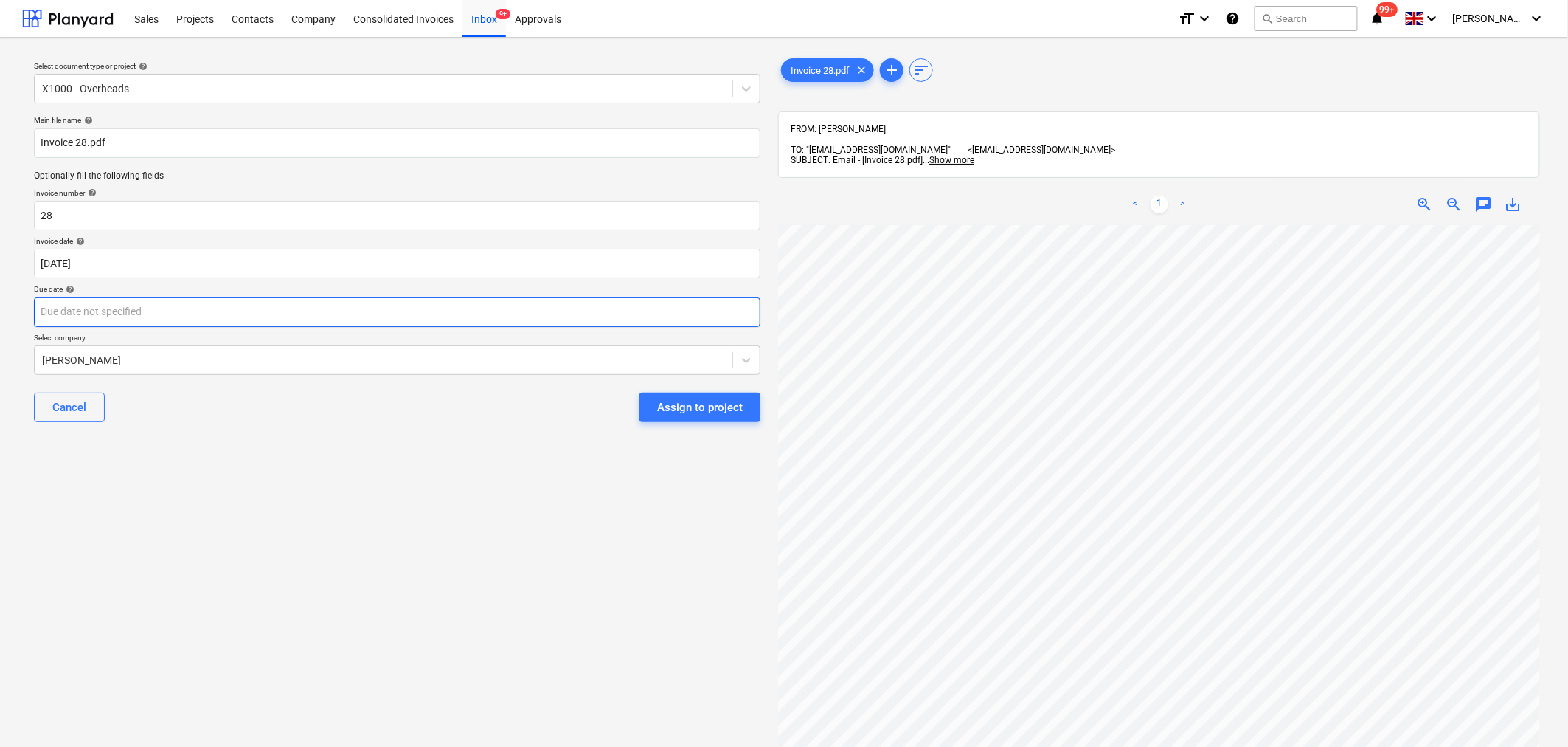
click at [714, 310] on body "Sales Projects Contacts Company Consolidated Invoices Inbox 9+ Approvals format…" at bounding box center [784, 374] width 1568 height 747
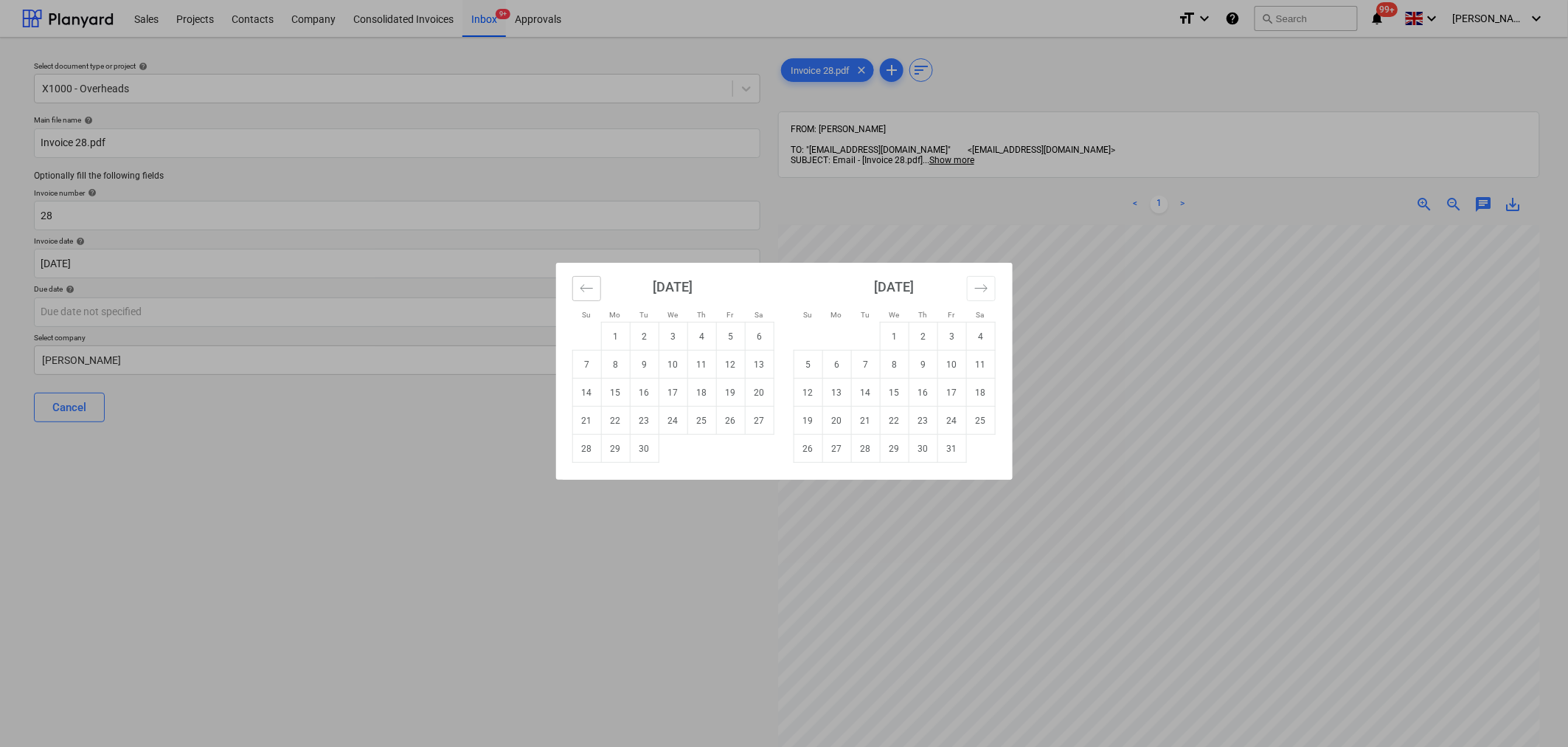
click at [580, 286] on icon "Move backward to switch to the previous month." at bounding box center [587, 288] width 14 height 14
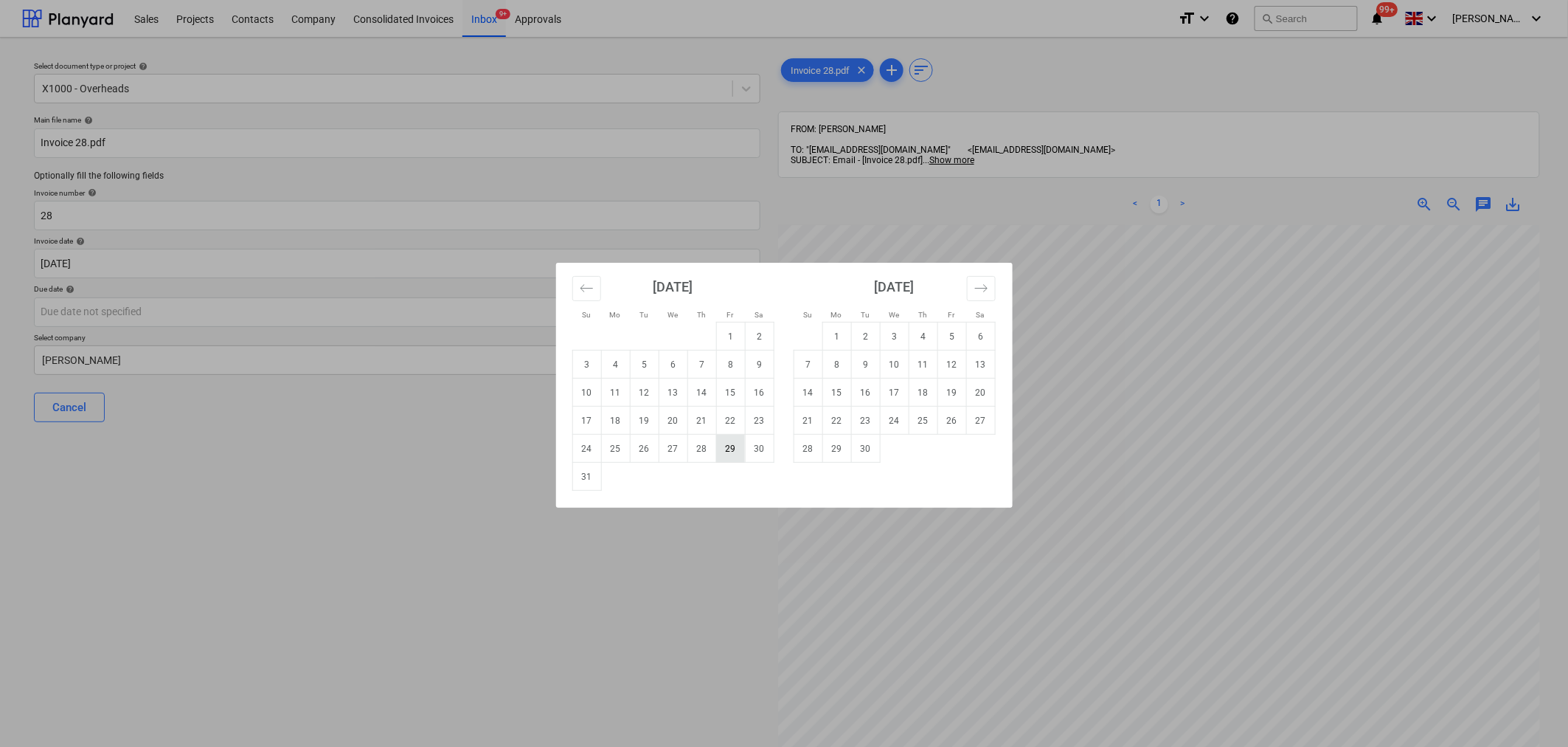
click at [725, 445] on td "29" at bounding box center [730, 448] width 28 height 28
type input "[DATE]"
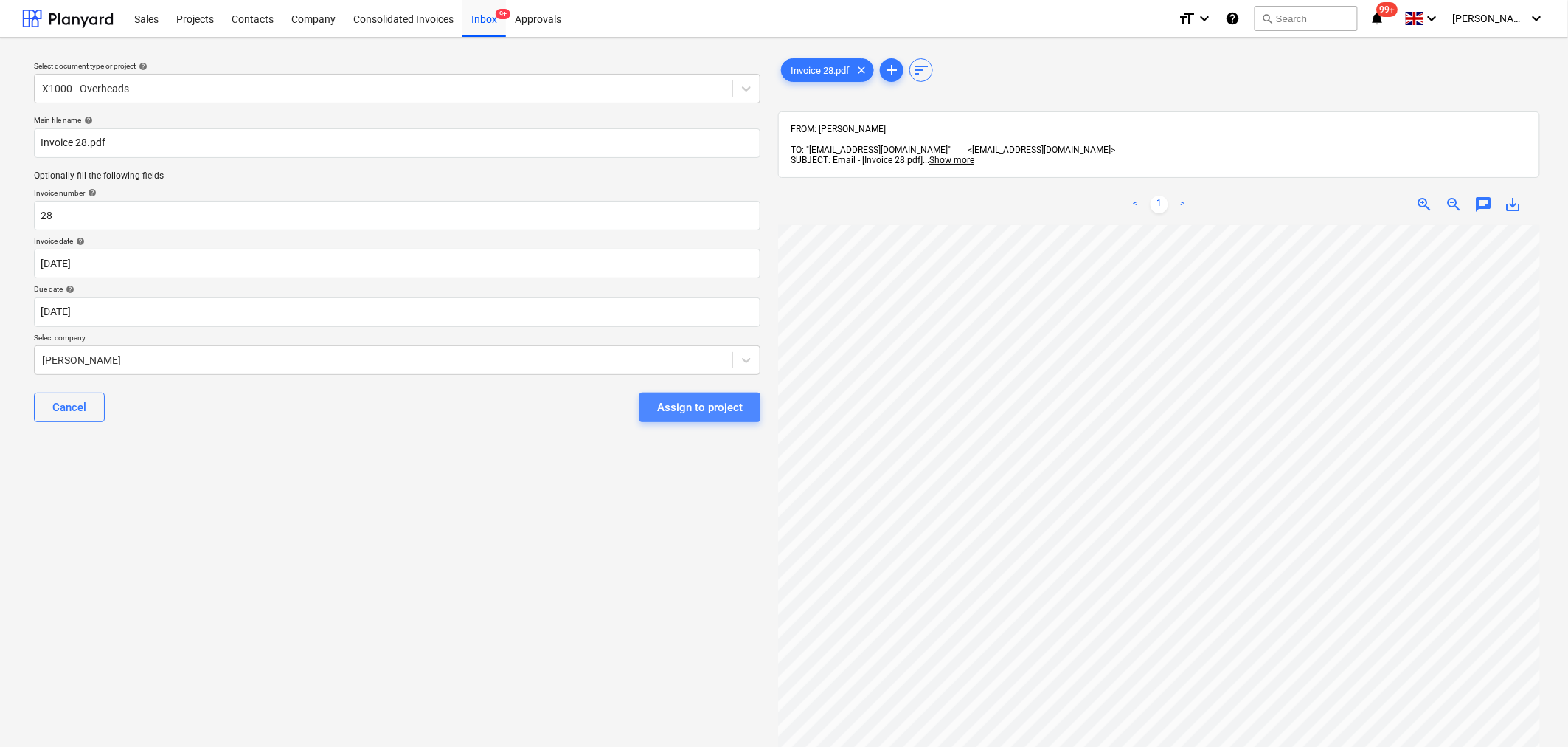
click at [684, 402] on div "Assign to project" at bounding box center [700, 407] width 85 height 19
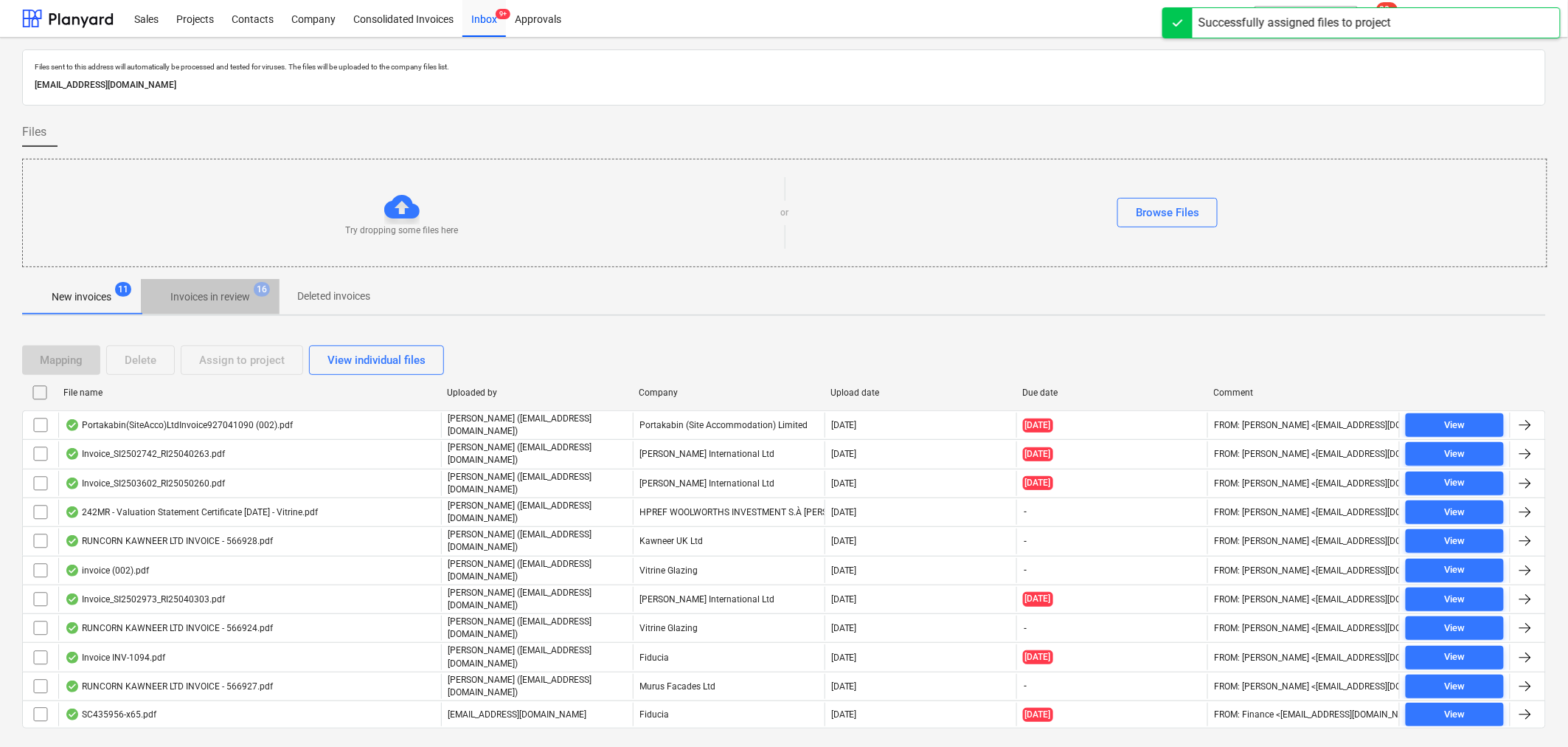
click at [217, 296] on p "Invoices in review" at bounding box center [209, 297] width 79 height 15
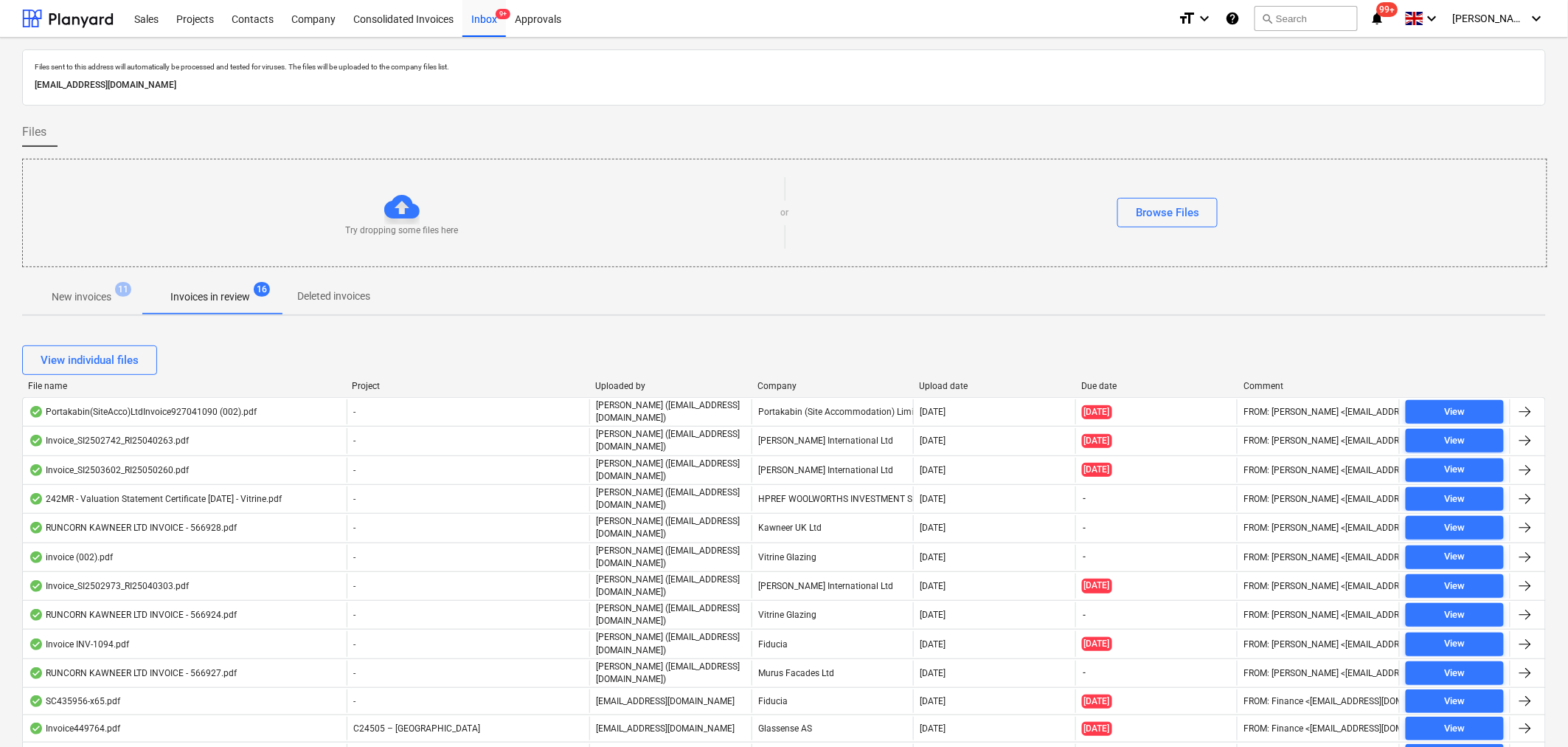
click at [776, 385] on div "Company" at bounding box center [832, 385] width 150 height 10
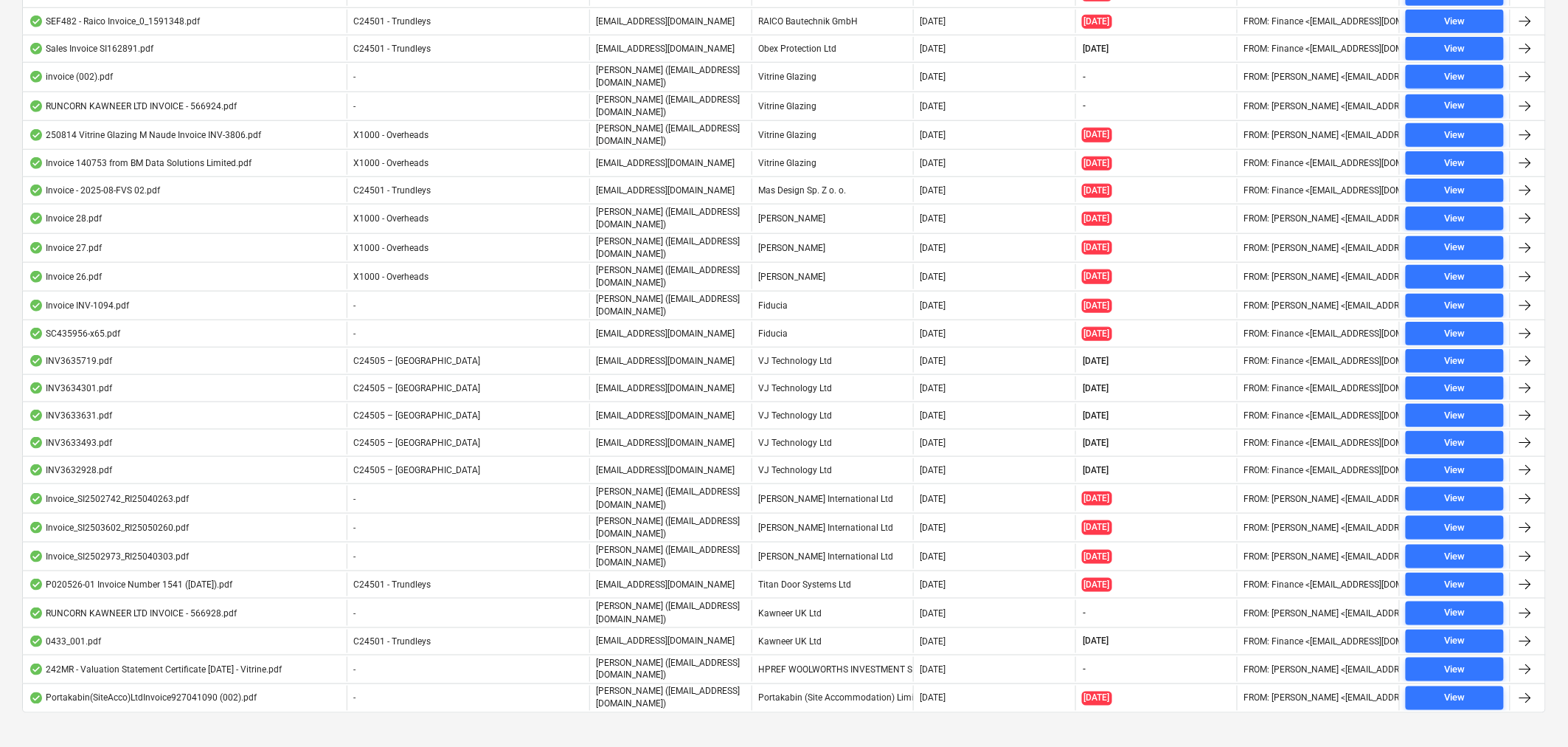
scroll to position [521, 0]
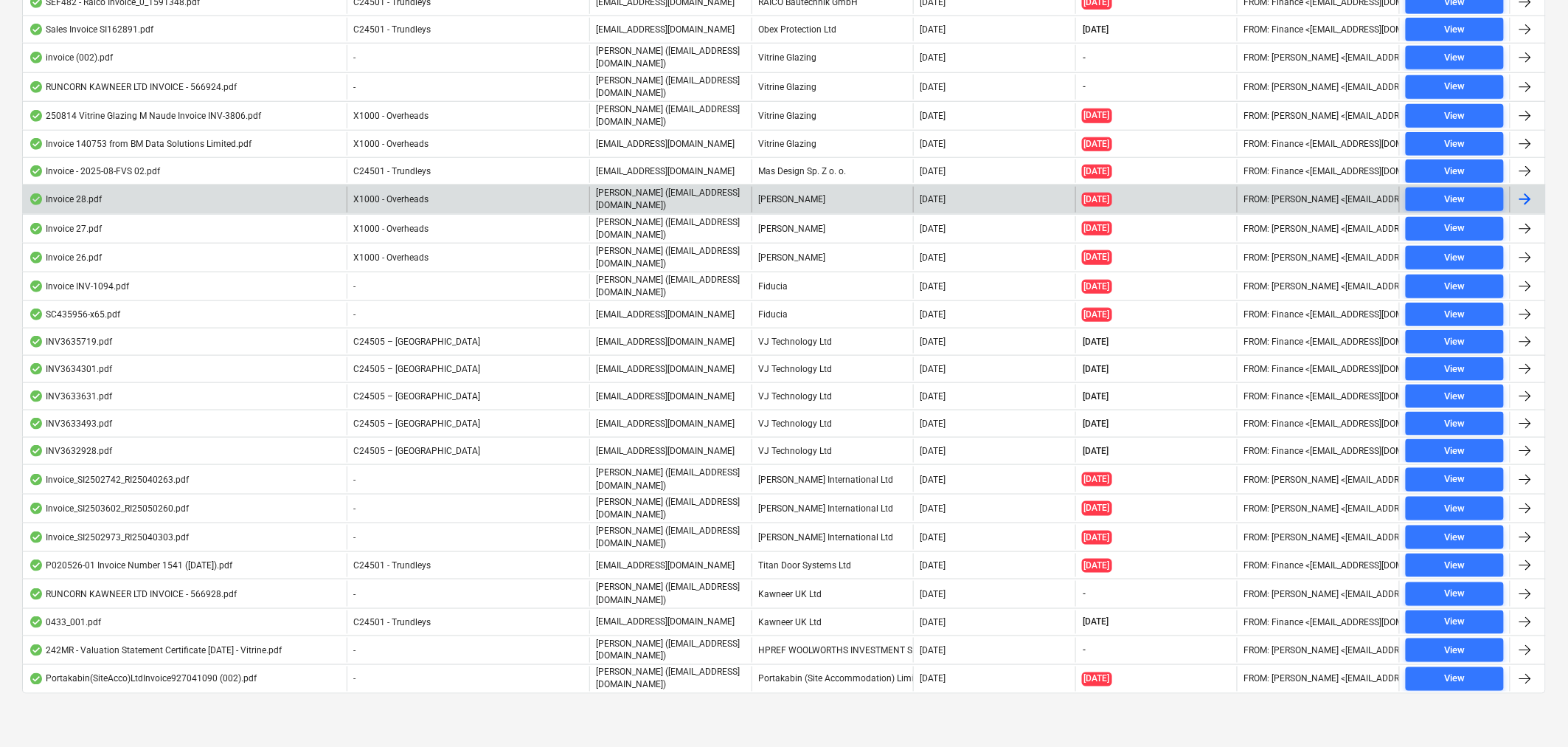
click at [1525, 197] on div at bounding box center [1525, 199] width 18 height 18
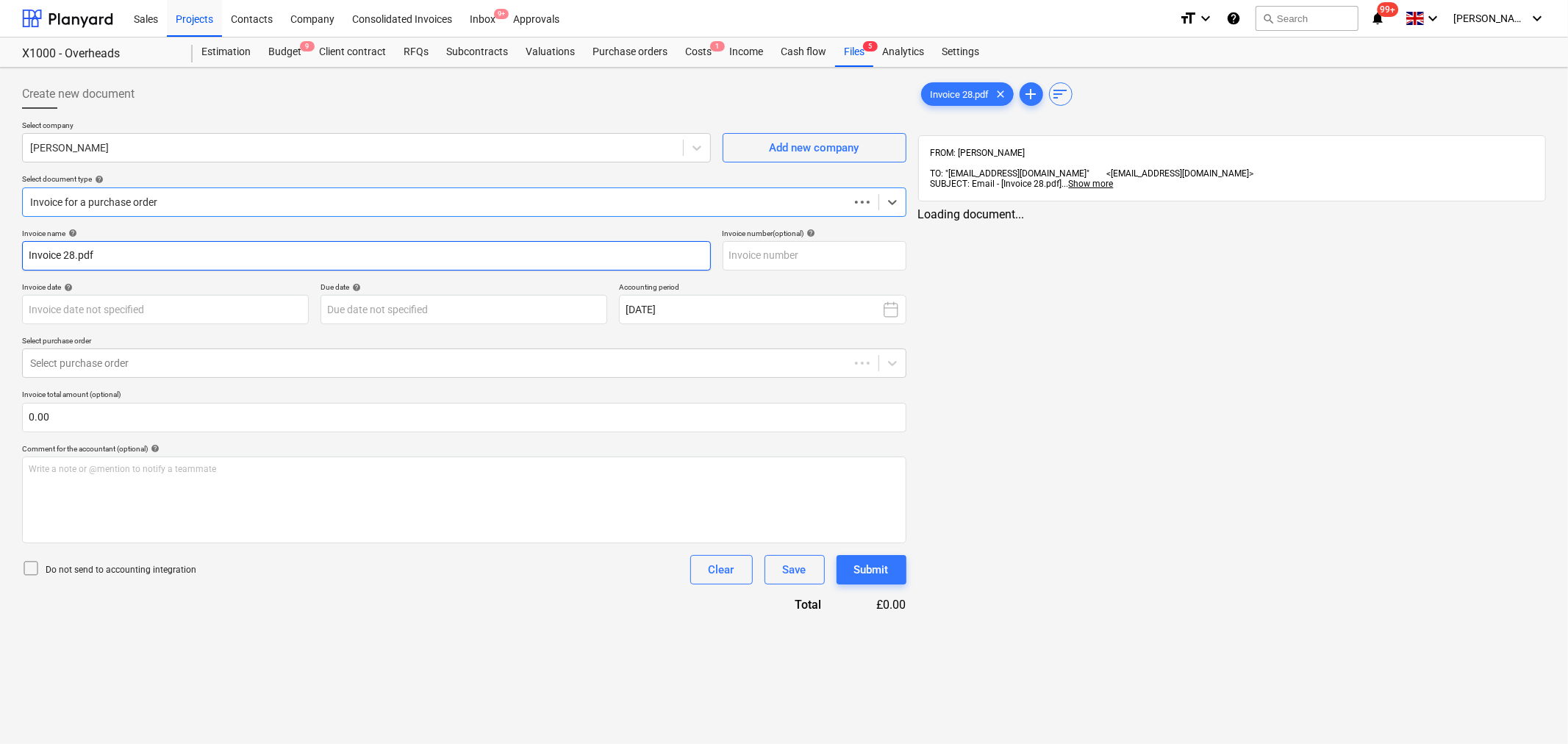
type input "28"
type input "[DATE]"
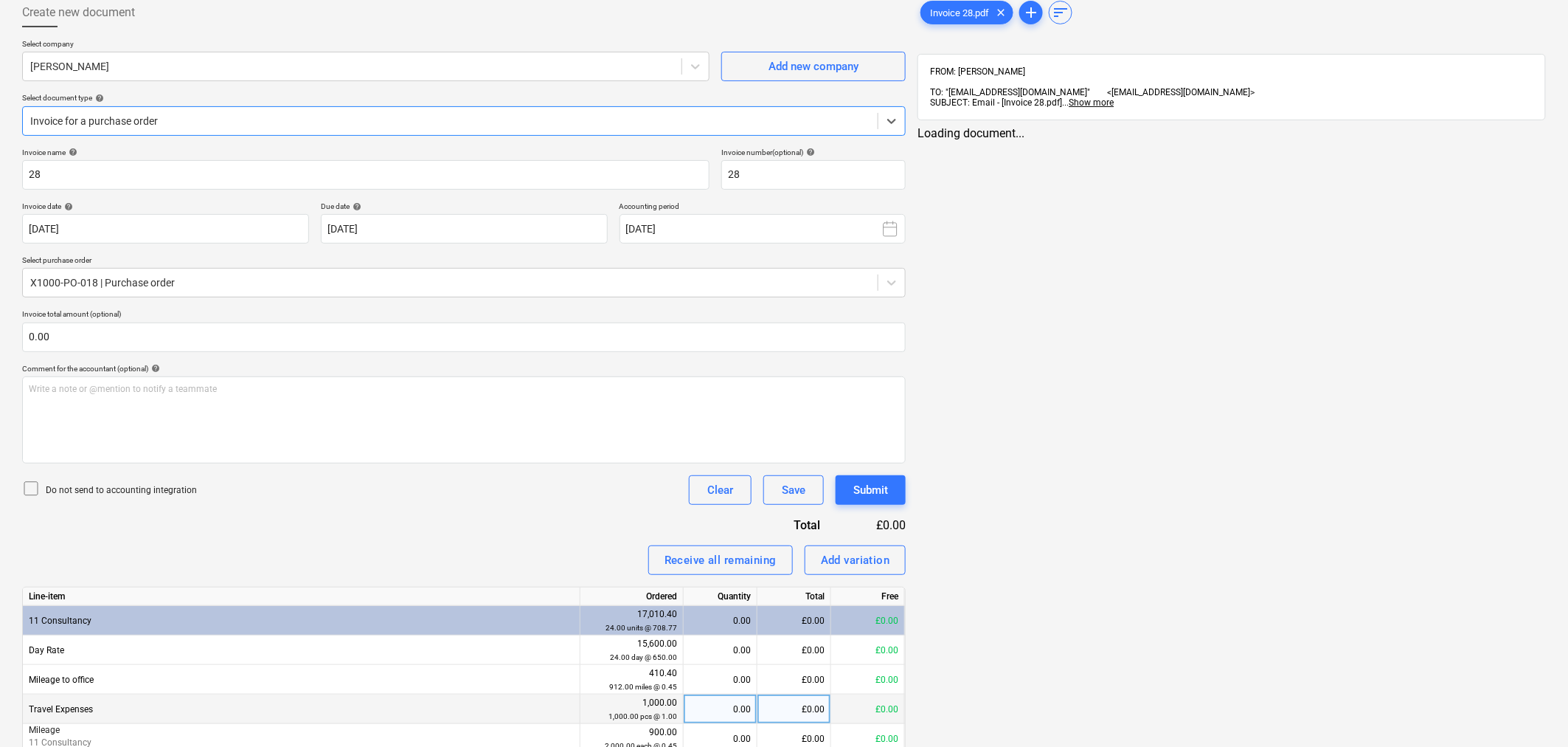
scroll to position [327, 0]
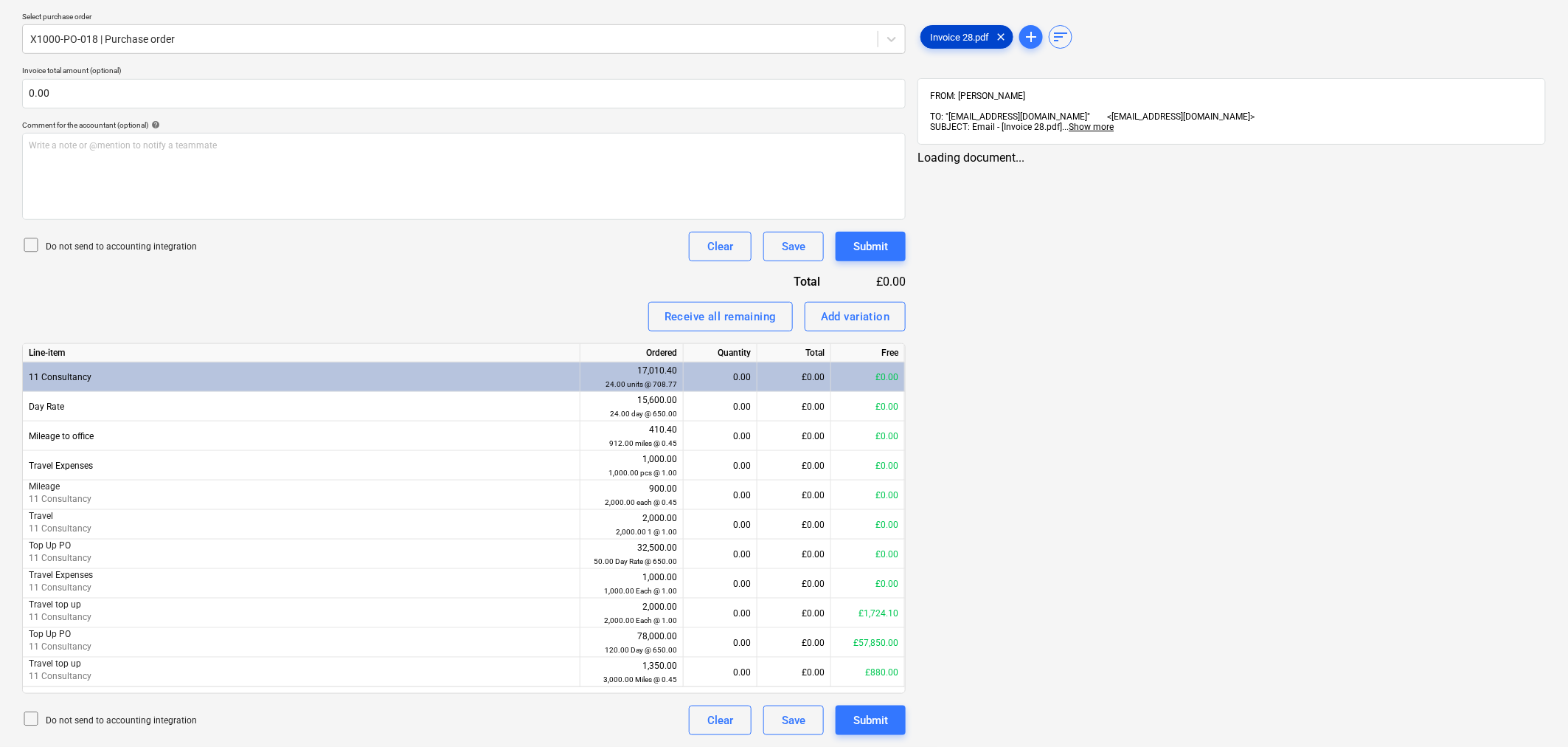
click at [966, 39] on span "Invoice 28.pdf" at bounding box center [960, 37] width 77 height 11
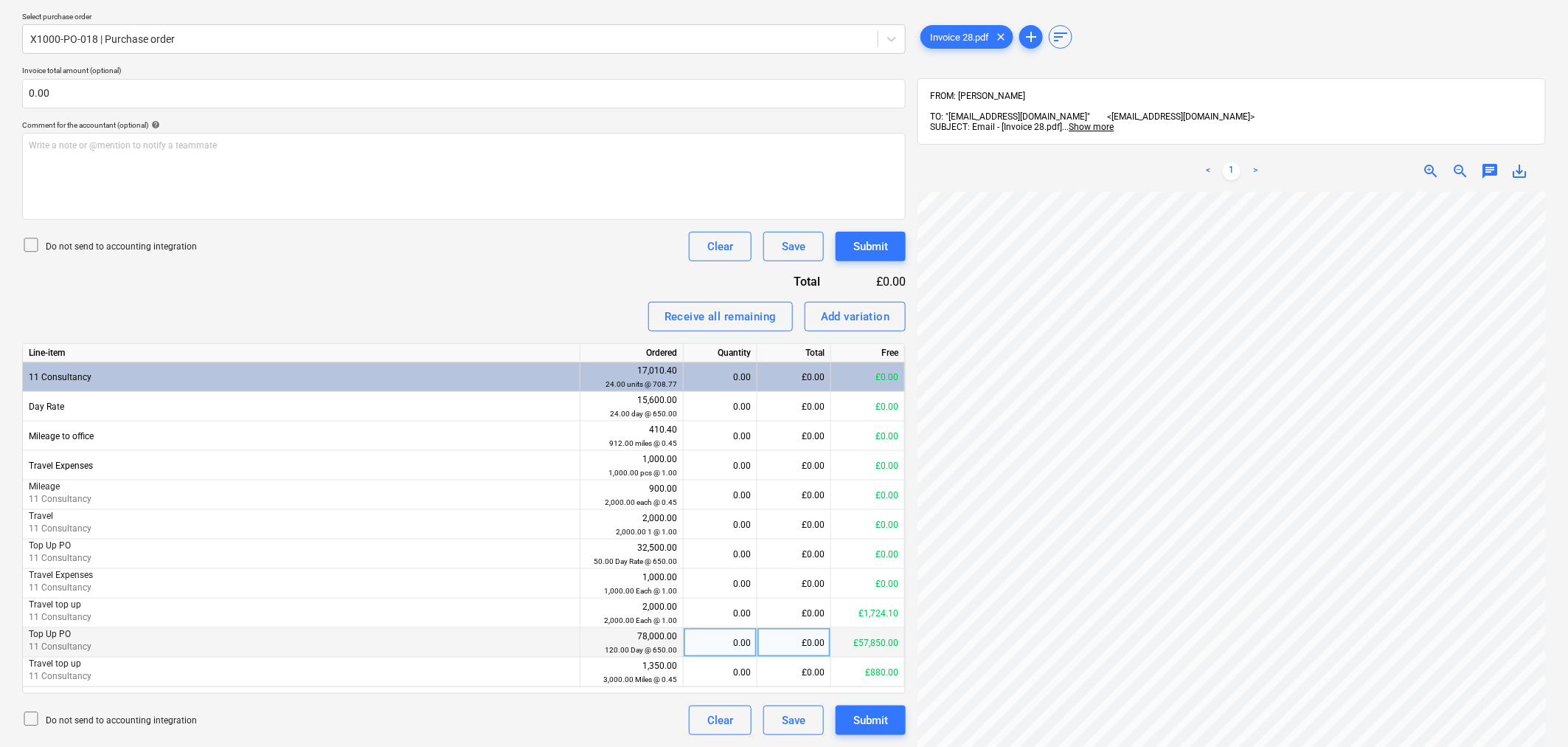
click at [710, 635] on div "0.00" at bounding box center [720, 642] width 62 height 29
type input "2"
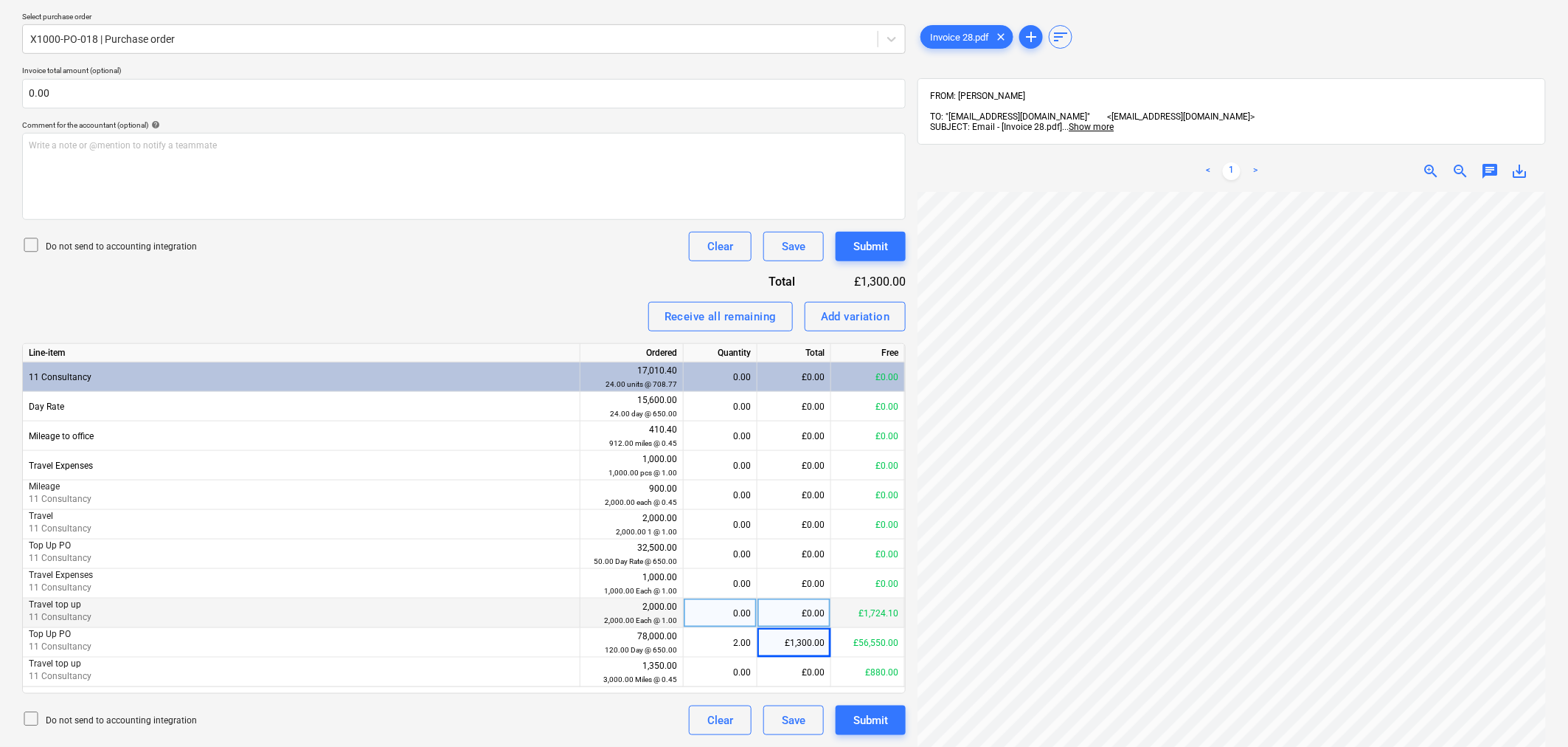
click at [797, 618] on div "£0.00" at bounding box center [794, 613] width 74 height 29
type input "34.2"
click at [872, 725] on div "Submit" at bounding box center [871, 720] width 35 height 19
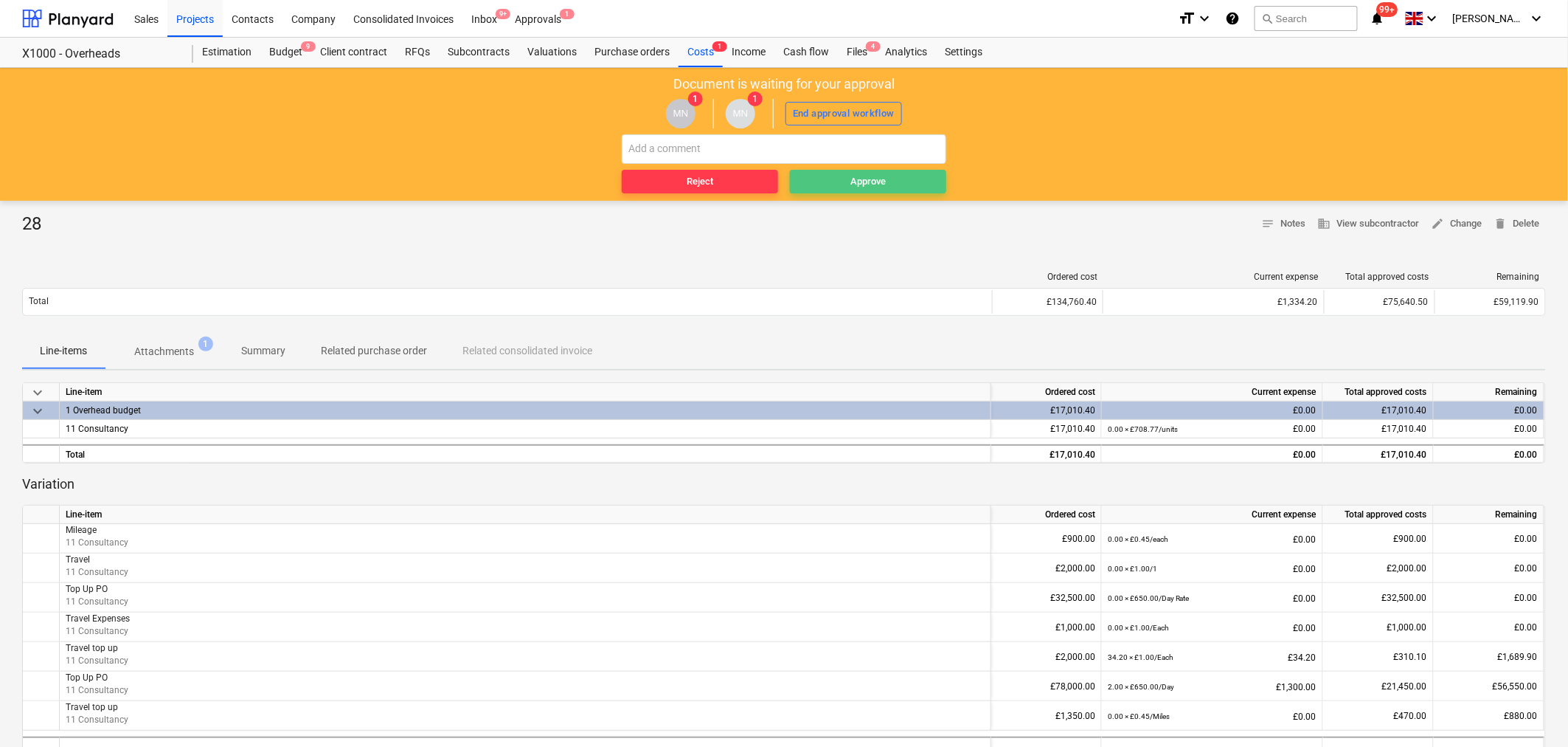
click at [873, 183] on div "Approve" at bounding box center [868, 182] width 35 height 17
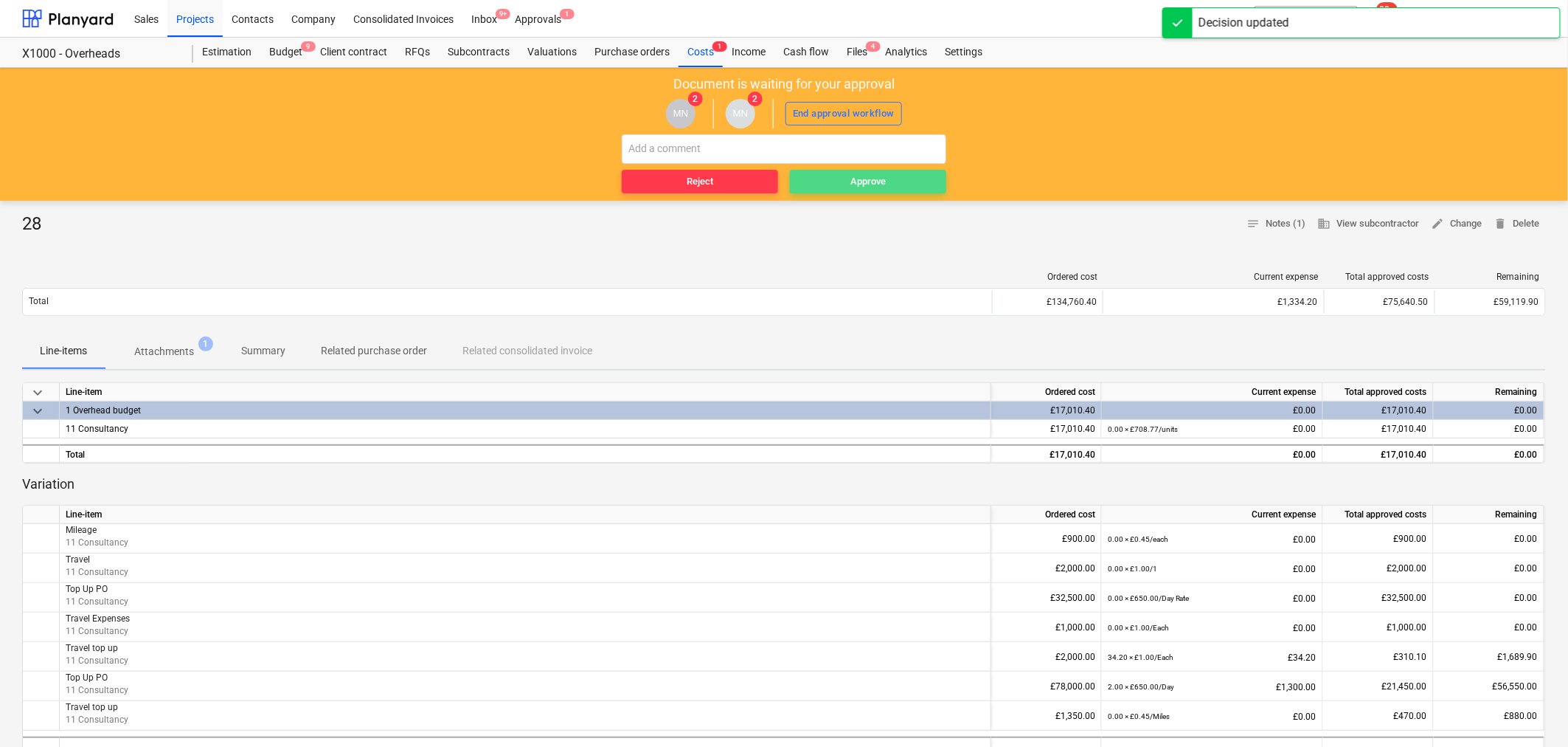
click at [873, 183] on div "Approve" at bounding box center [868, 182] width 35 height 17
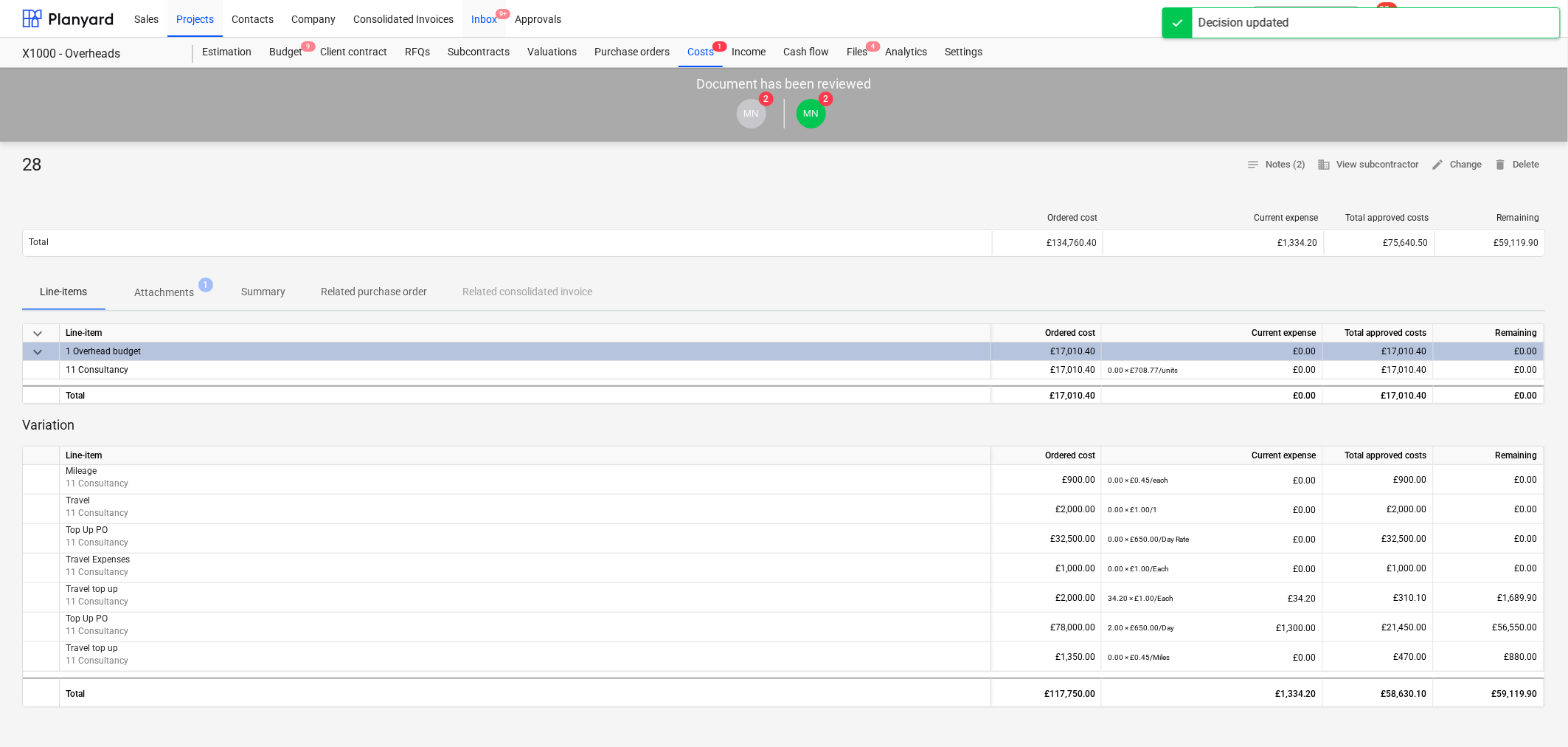
click at [467, 25] on div "Inbox 9+" at bounding box center [484, 18] width 44 height 38
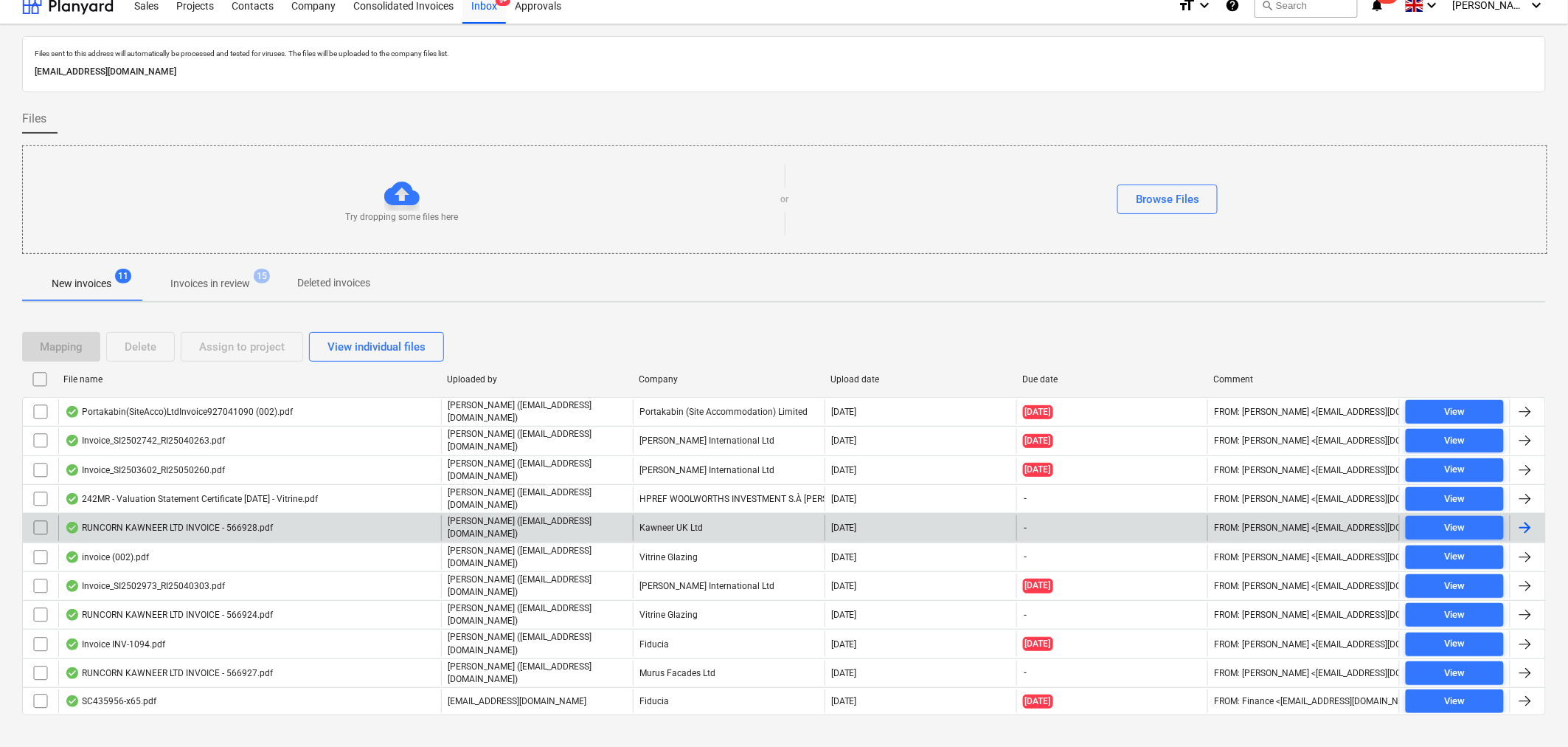
scroll to position [18, 0]
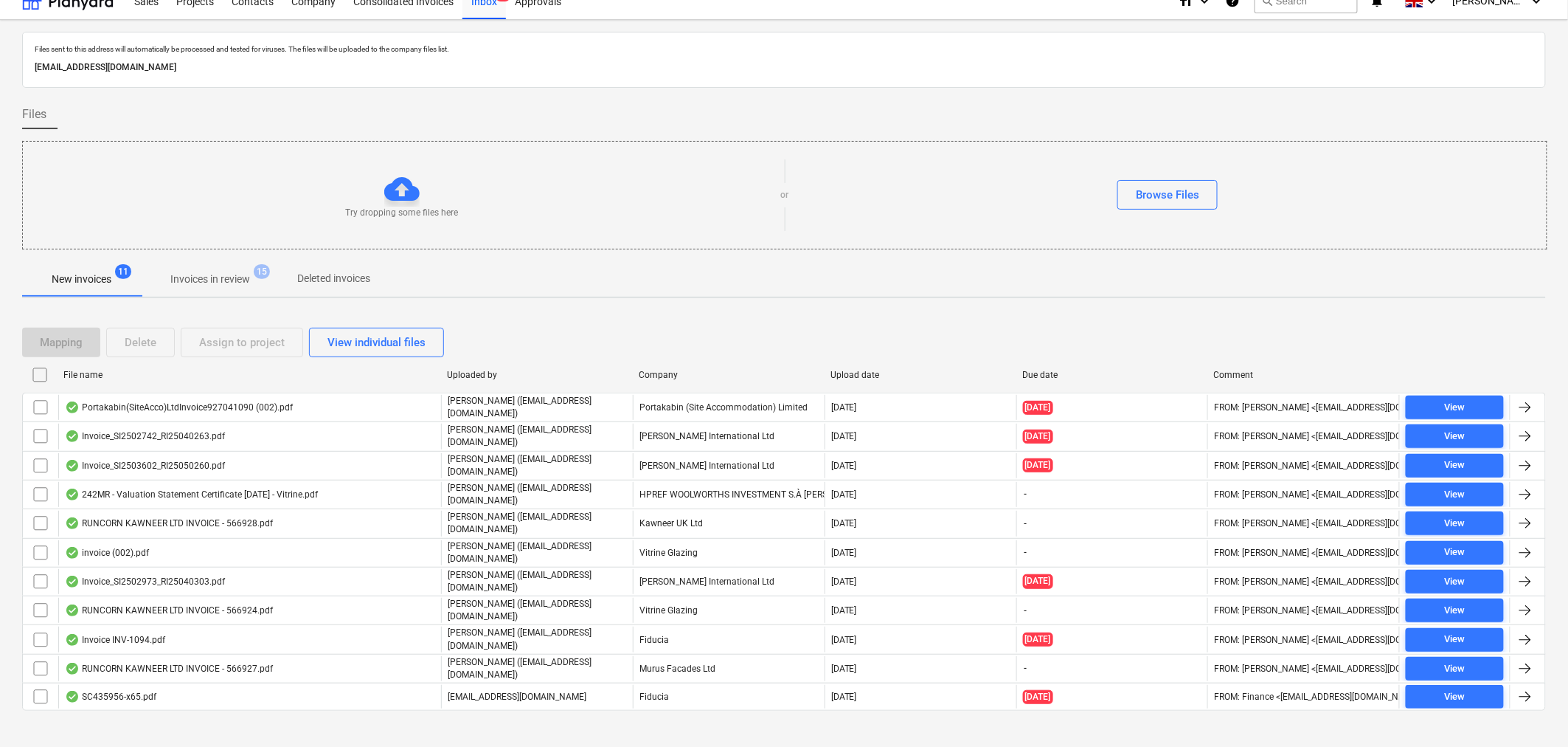
click at [201, 276] on p "Invoices in review" at bounding box center [209, 280] width 79 height 15
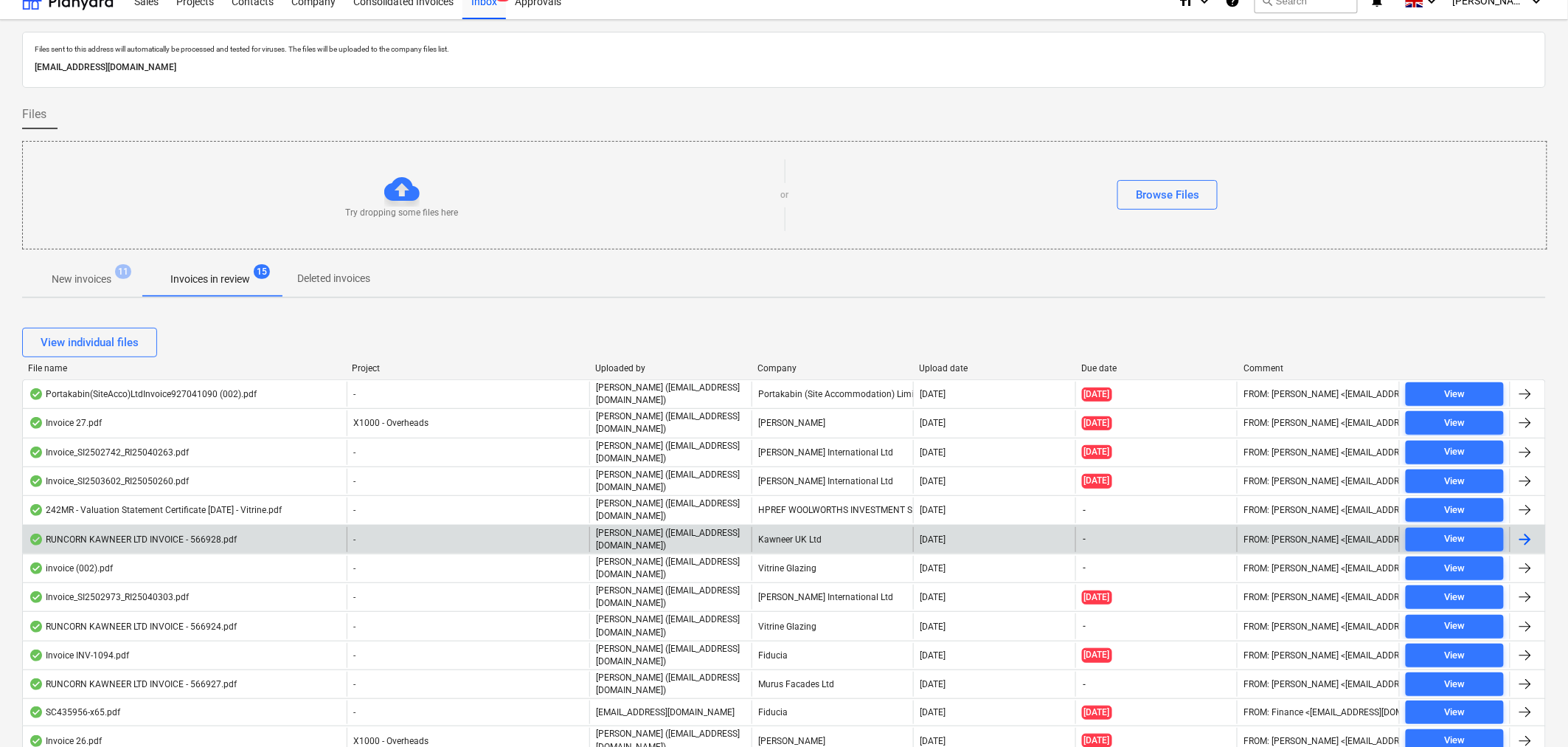
scroll to position [428, 0]
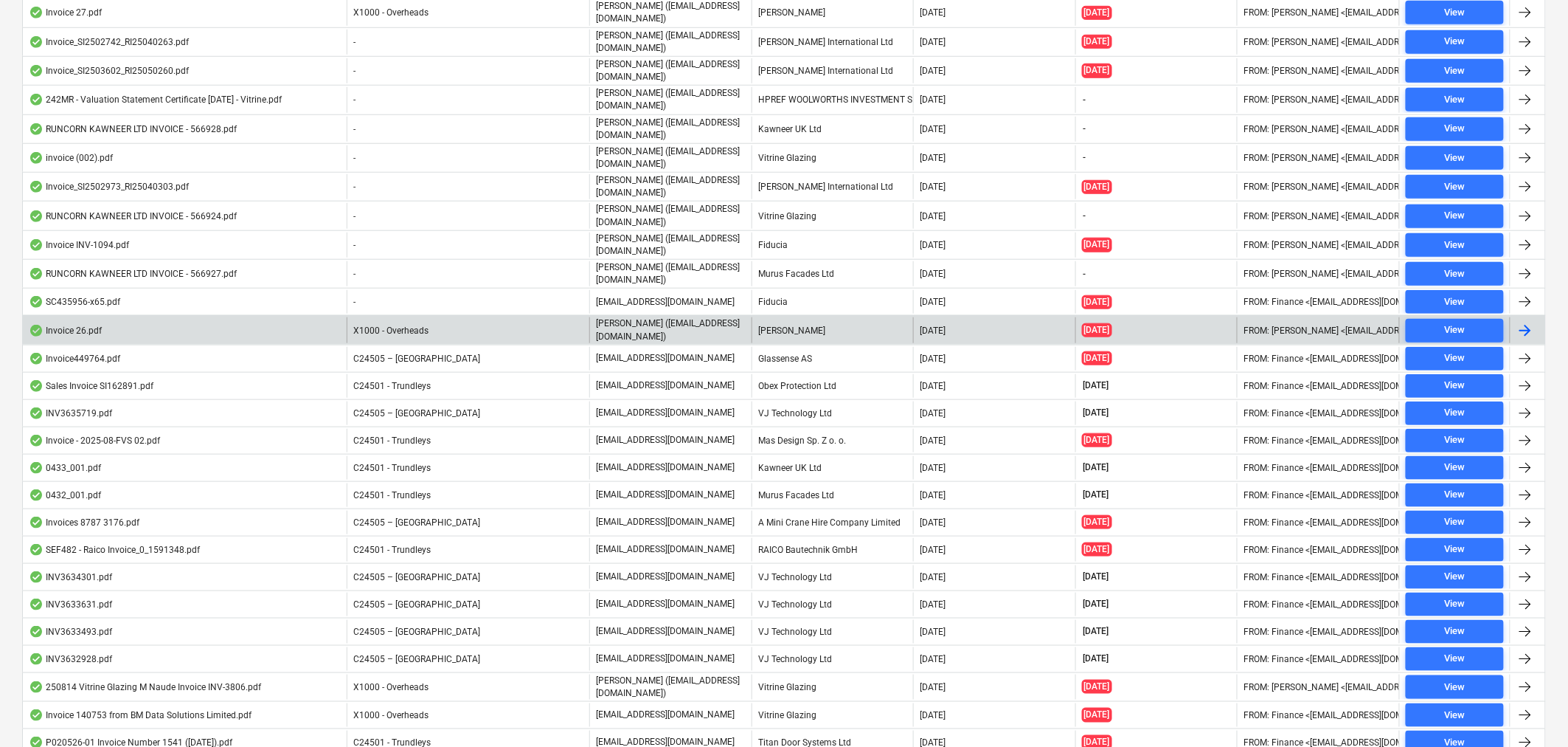
click at [1528, 329] on div at bounding box center [1525, 330] width 18 height 18
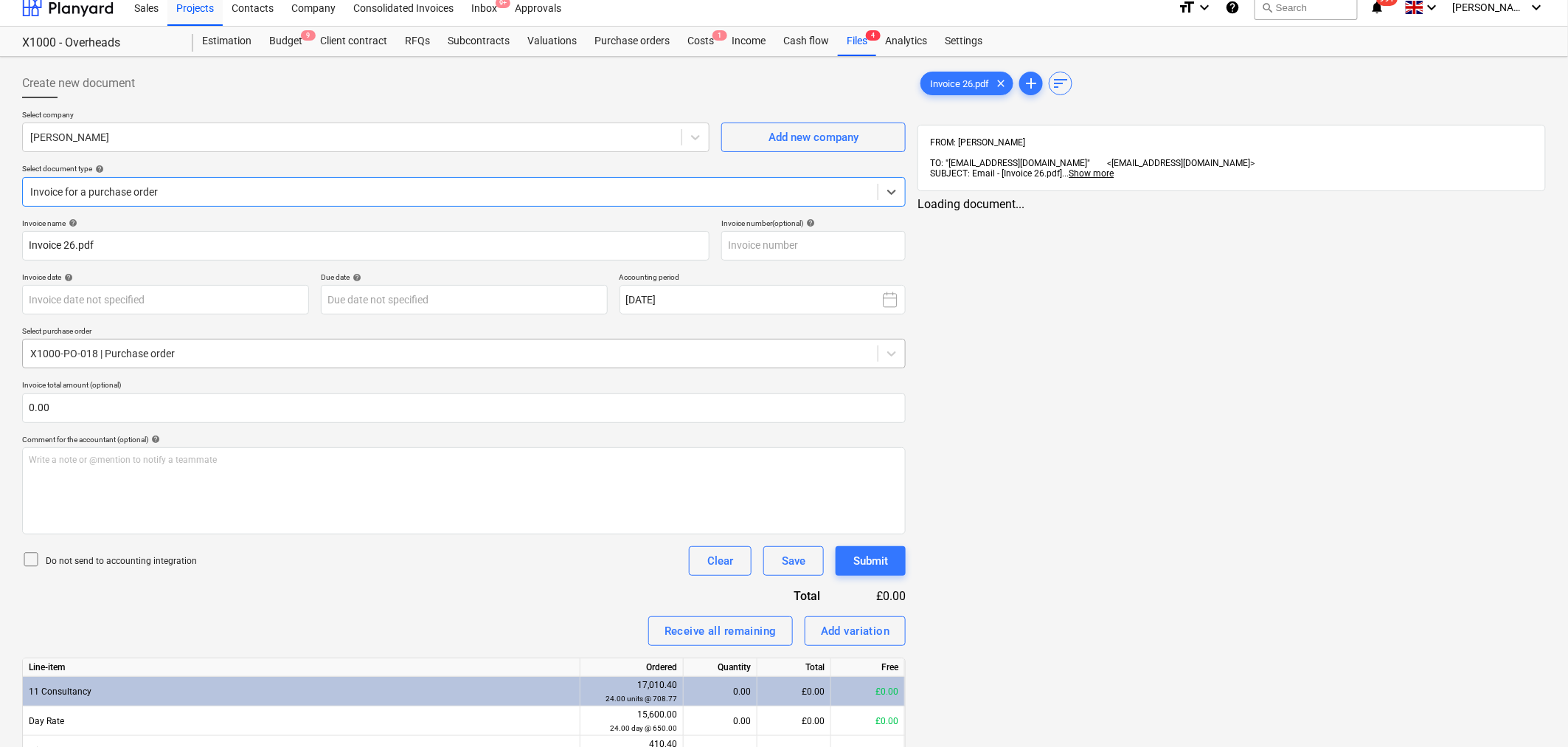
type input "26"
type input "[DATE]"
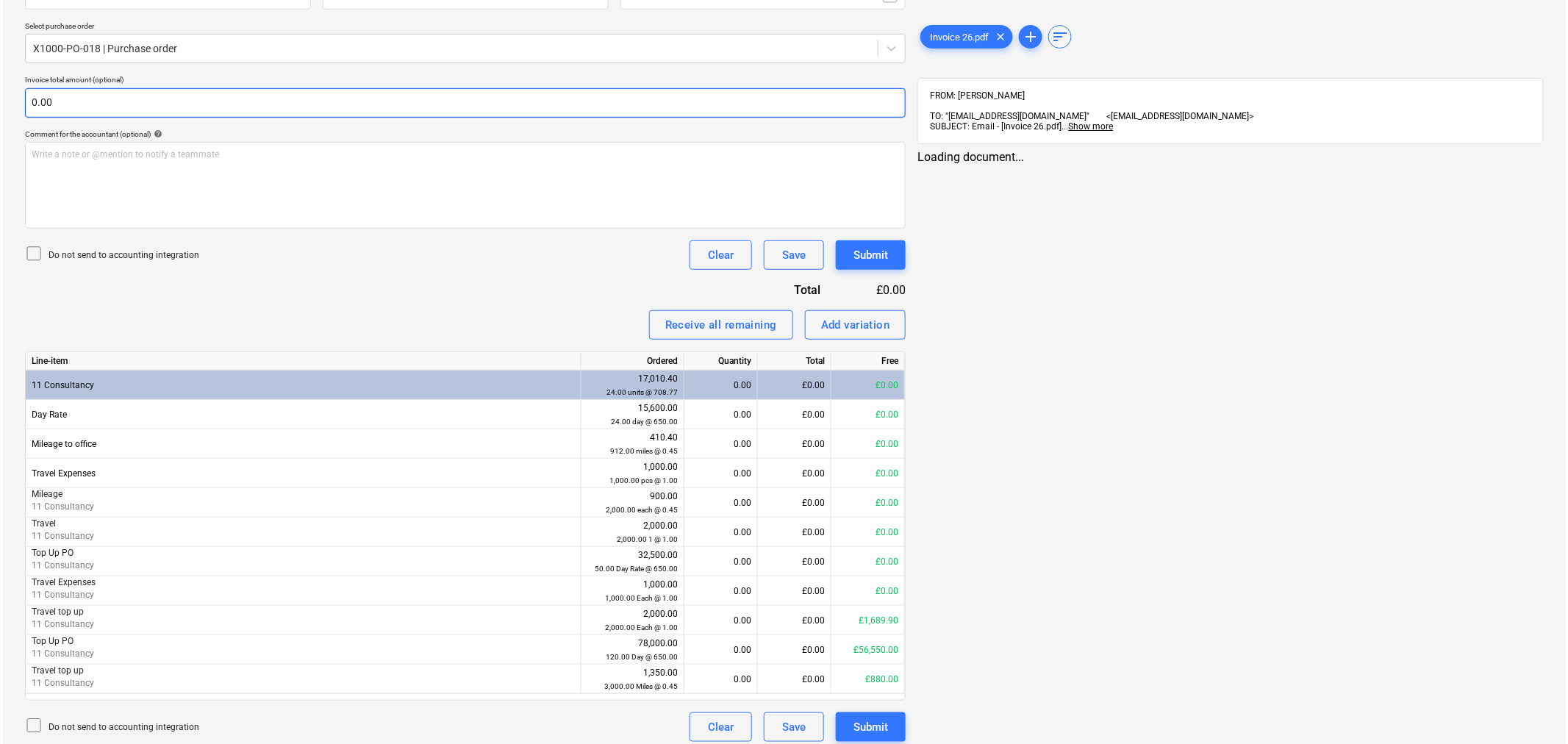
scroll to position [325, 0]
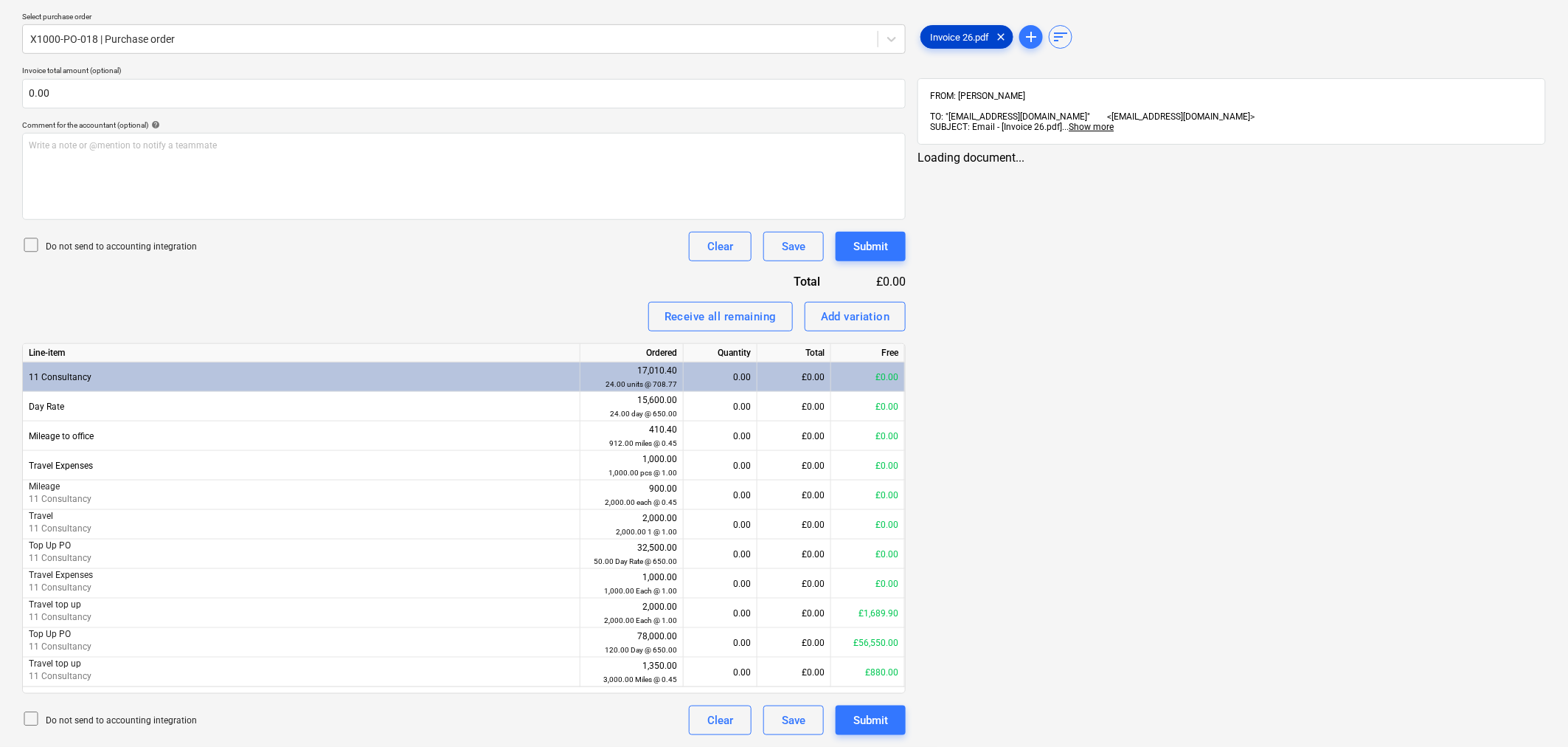
click at [974, 38] on span "Invoice 26.pdf" at bounding box center [960, 37] width 77 height 11
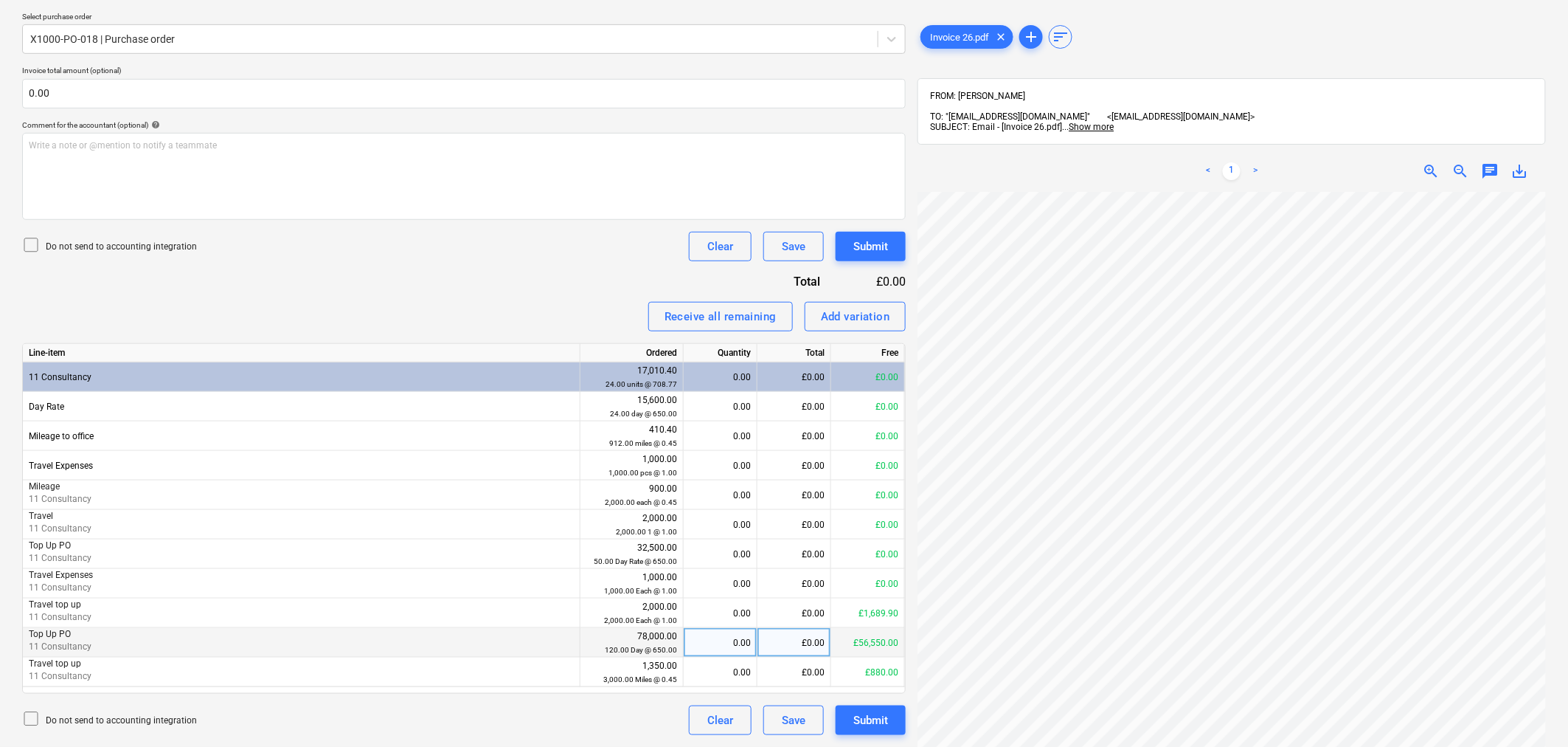
click at [740, 640] on div "0.00" at bounding box center [720, 642] width 62 height 29
type input "2"
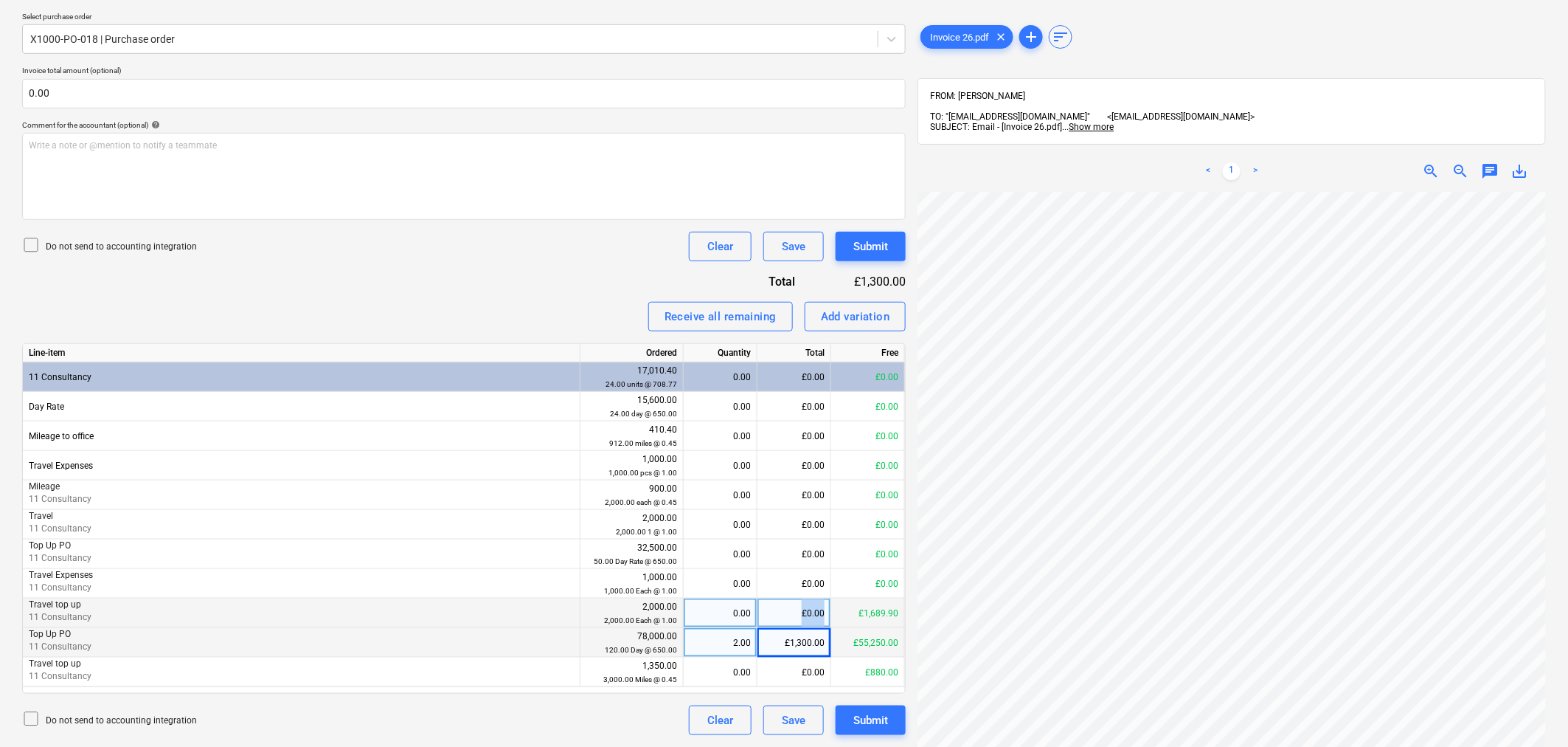
drag, startPoint x: 790, startPoint y: 612, endPoint x: 854, endPoint y: 614, distance: 64.0
click at [0, 0] on div "Travel top up 11 Consultancy 2,000.00 2,000.00 Each @ 1.00 0.00 £0.00 £1,689.90" at bounding box center [0, 0] width 0 height 0
type input "34.2"
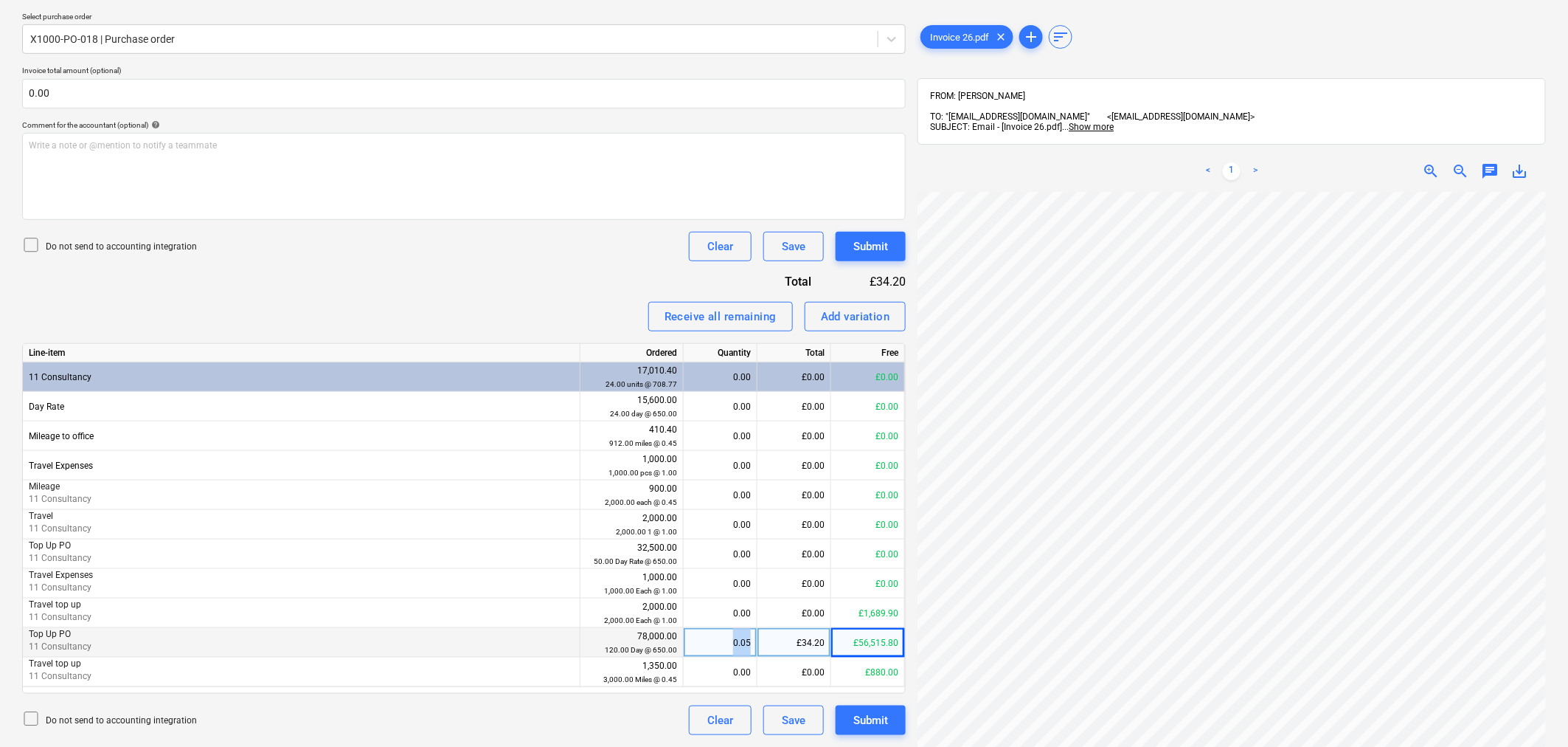
drag, startPoint x: 750, startPoint y: 641, endPoint x: 697, endPoint y: 641, distance: 53.0
click at [697, 641] on div "0.05" at bounding box center [720, 642] width 62 height 29
type input "2"
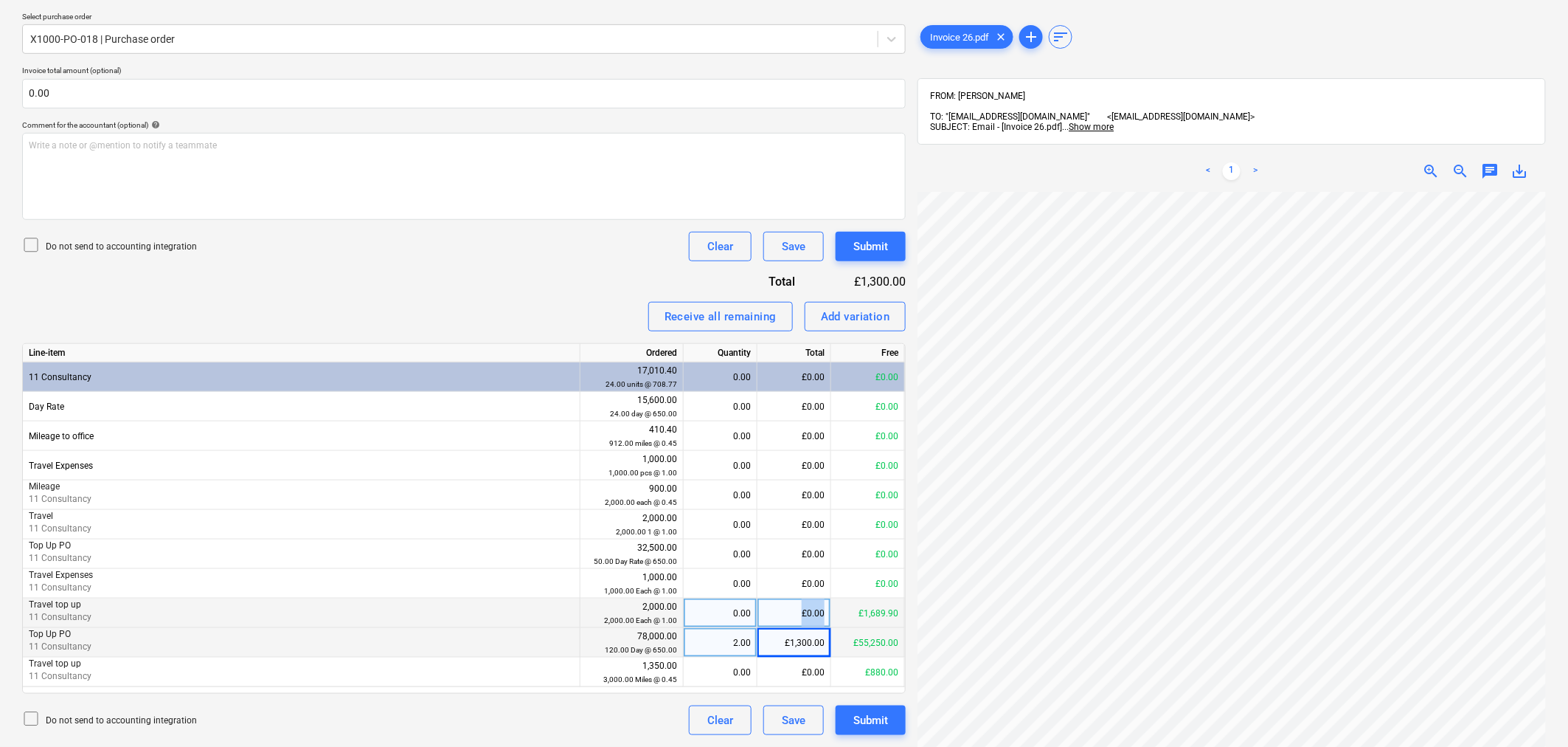
drag, startPoint x: 826, startPoint y: 620, endPoint x: 787, endPoint y: 617, distance: 39.1
click at [787, 617] on div "£0.00" at bounding box center [794, 613] width 74 height 29
type input "34.2"
click at [866, 709] on button "Submit" at bounding box center [871, 720] width 70 height 29
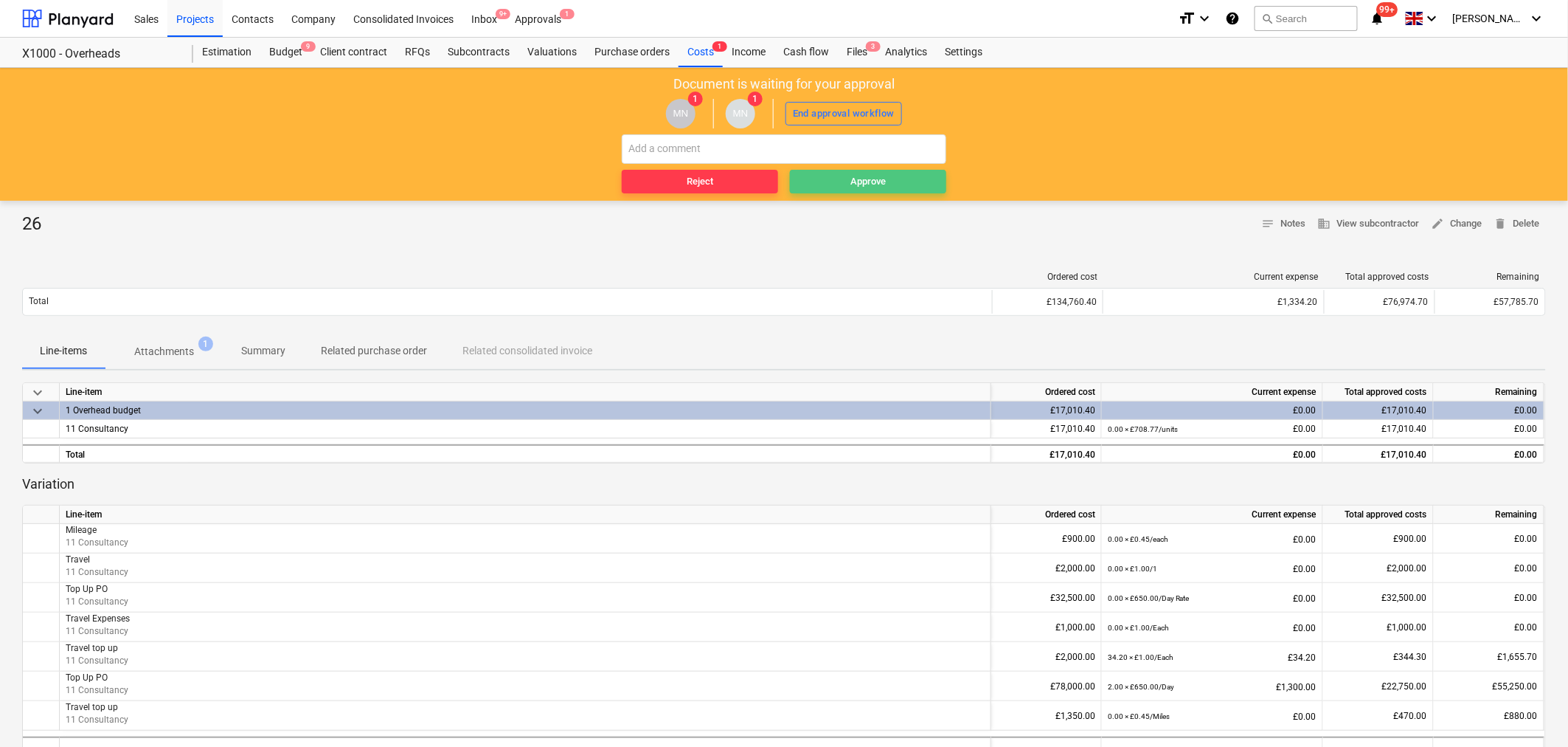
click at [868, 185] on div "Approve" at bounding box center [868, 182] width 35 height 17
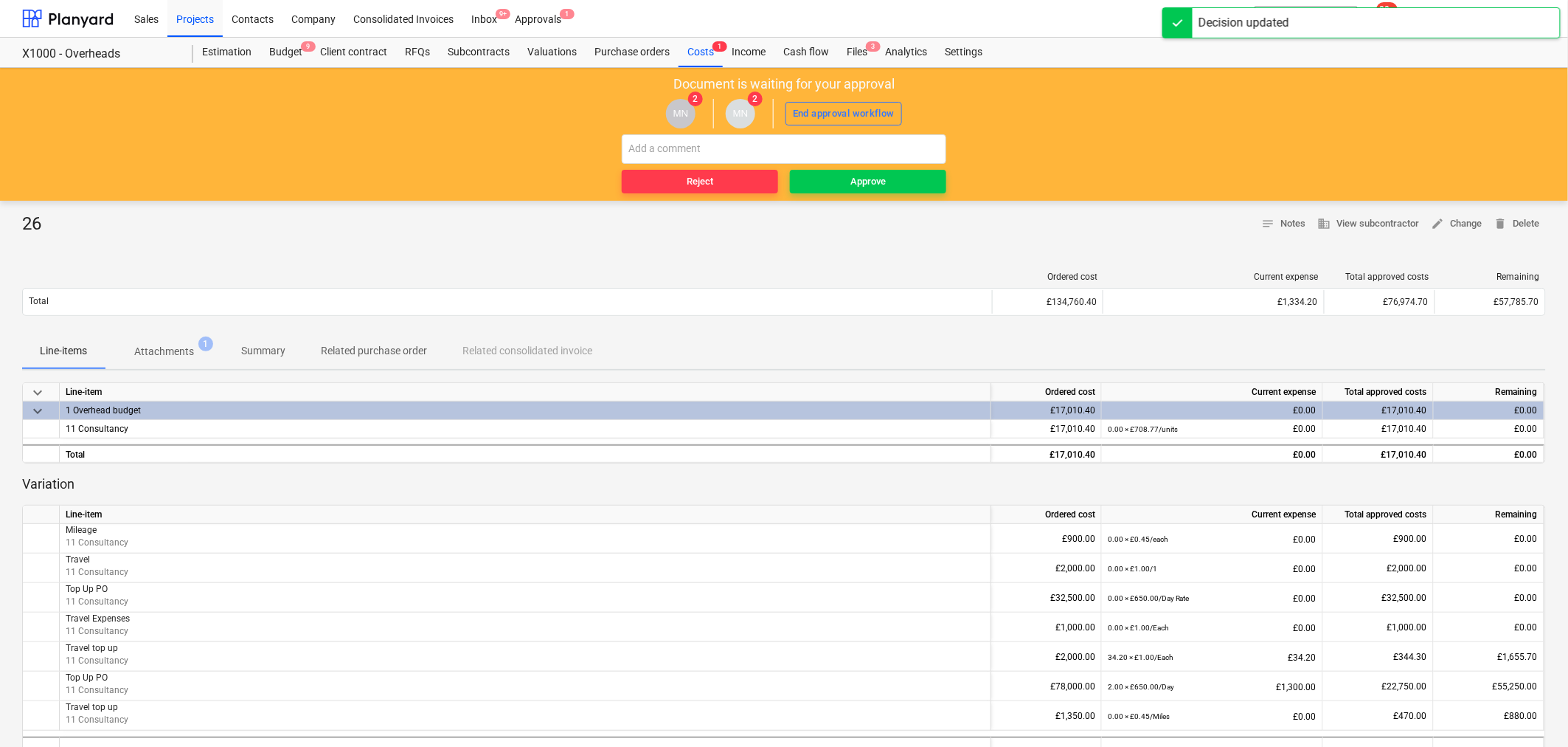
click at [868, 185] on div "Approve" at bounding box center [868, 182] width 35 height 17
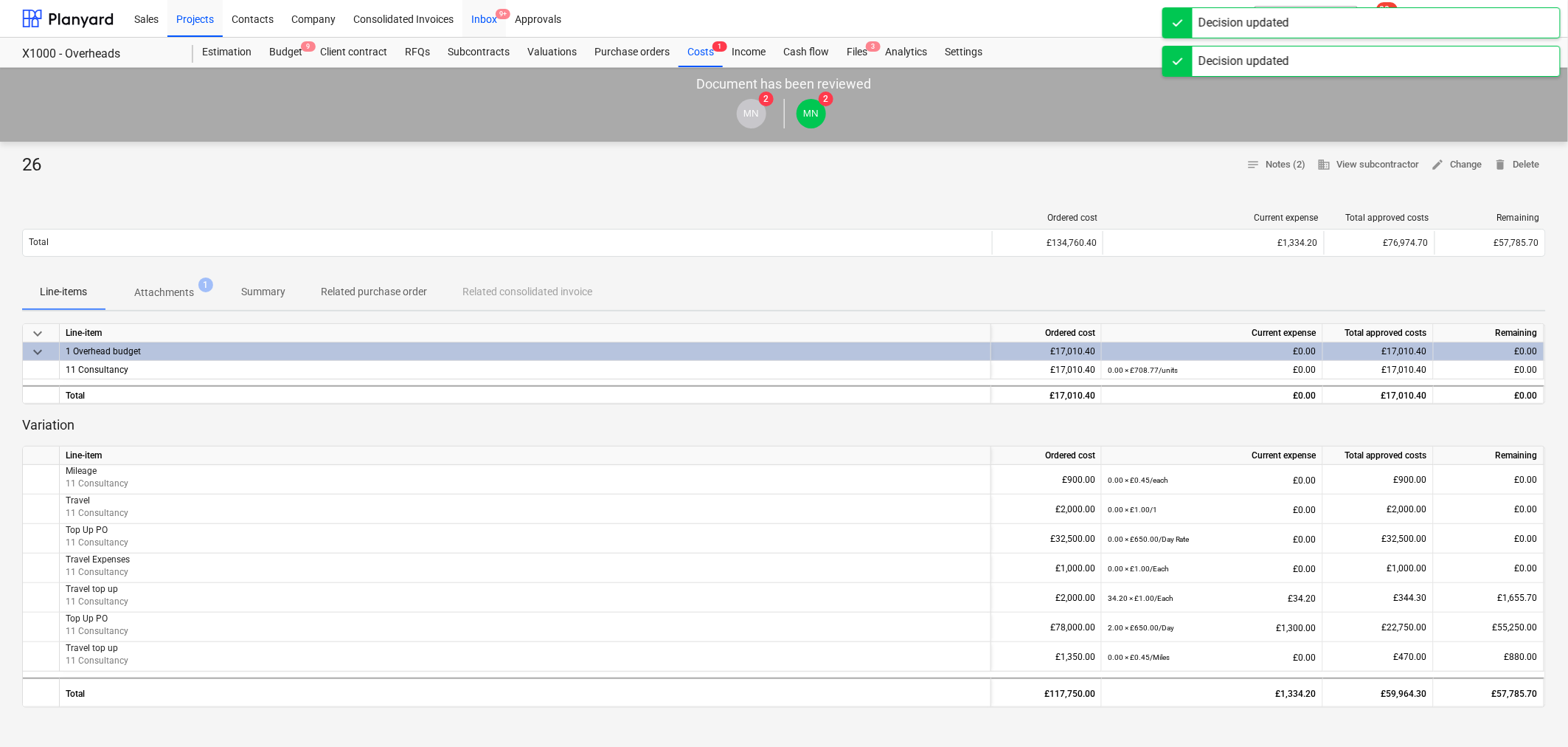
click at [488, 20] on div "Inbox 9+" at bounding box center [484, 18] width 44 height 38
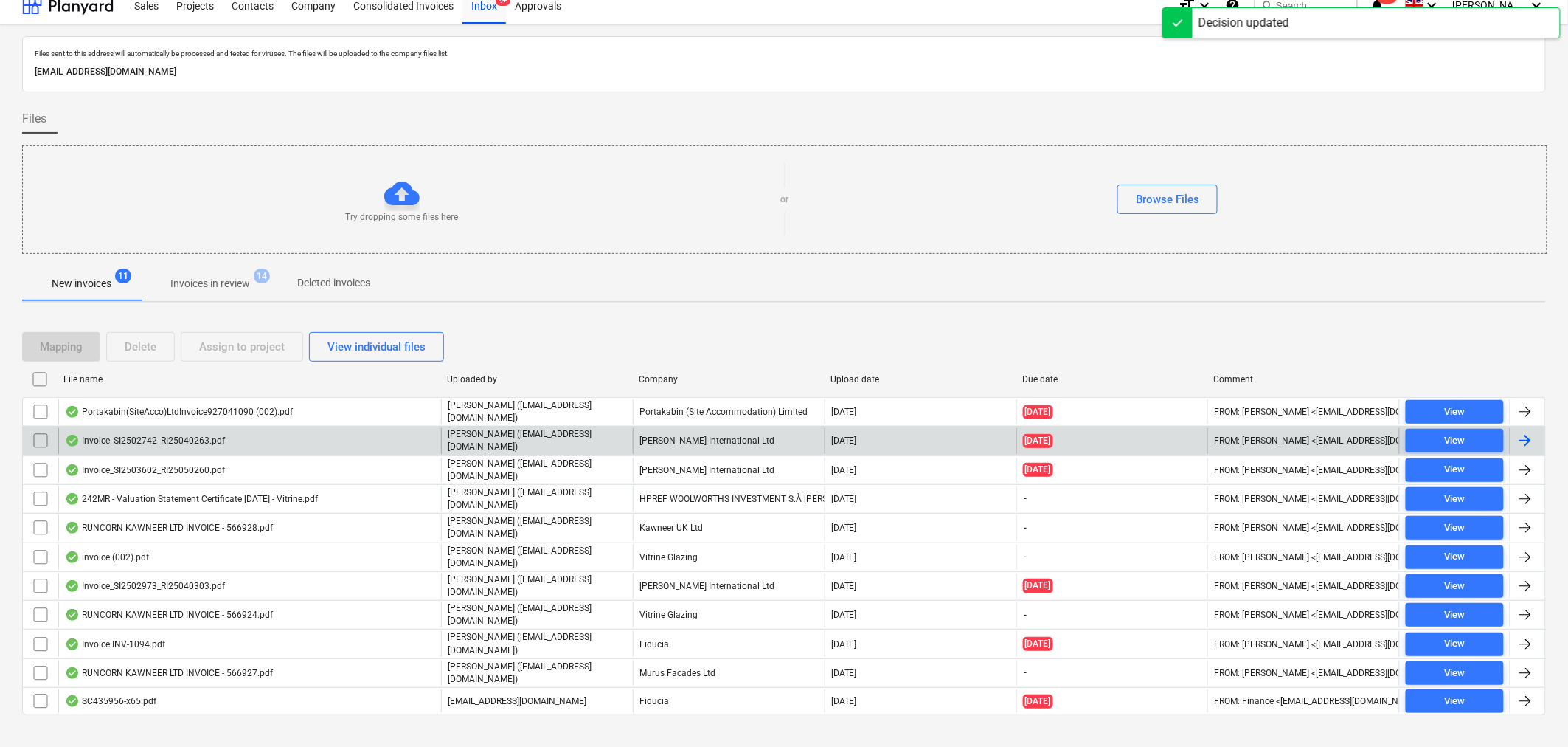
scroll to position [18, 0]
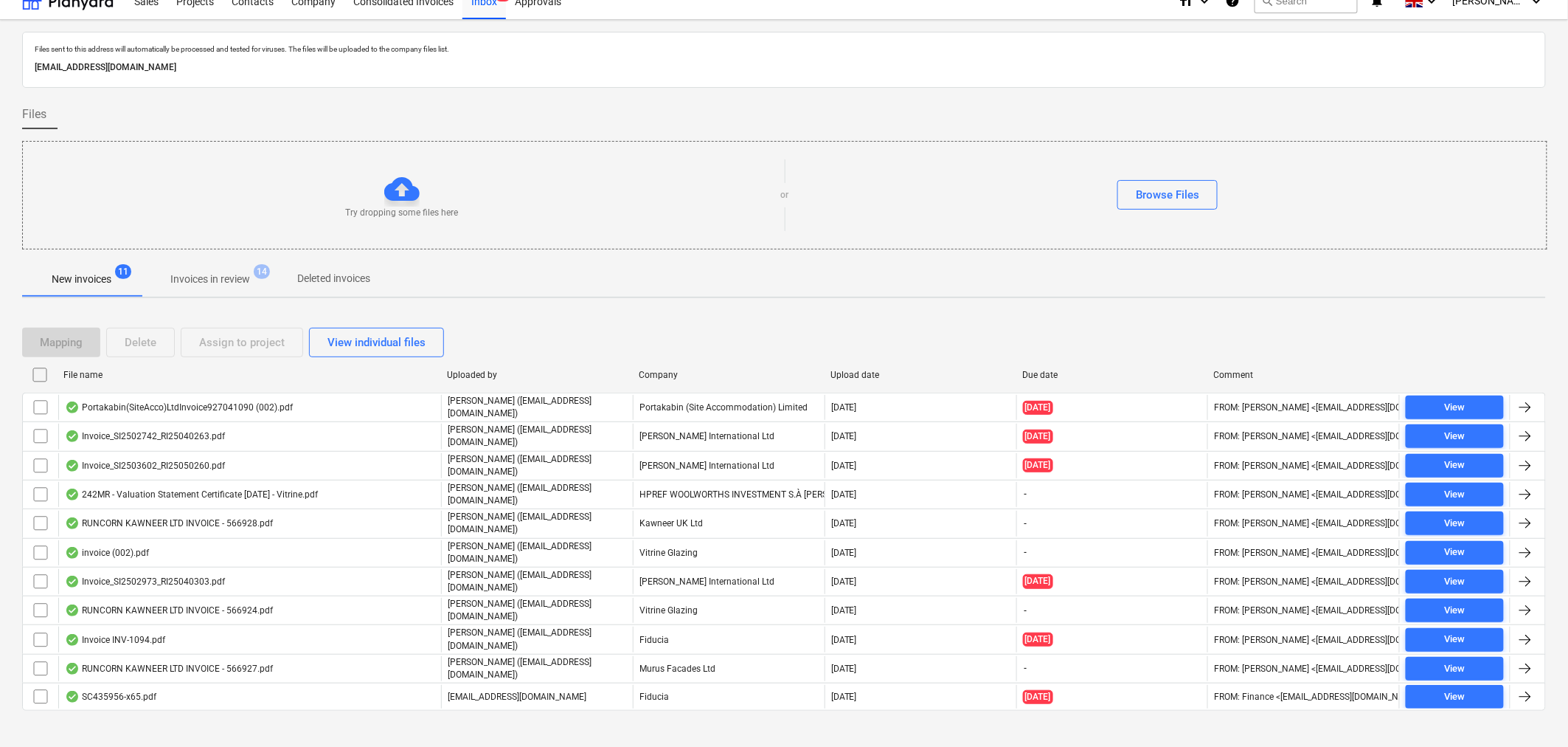
click at [233, 274] on p "Invoices in review" at bounding box center [209, 280] width 79 height 15
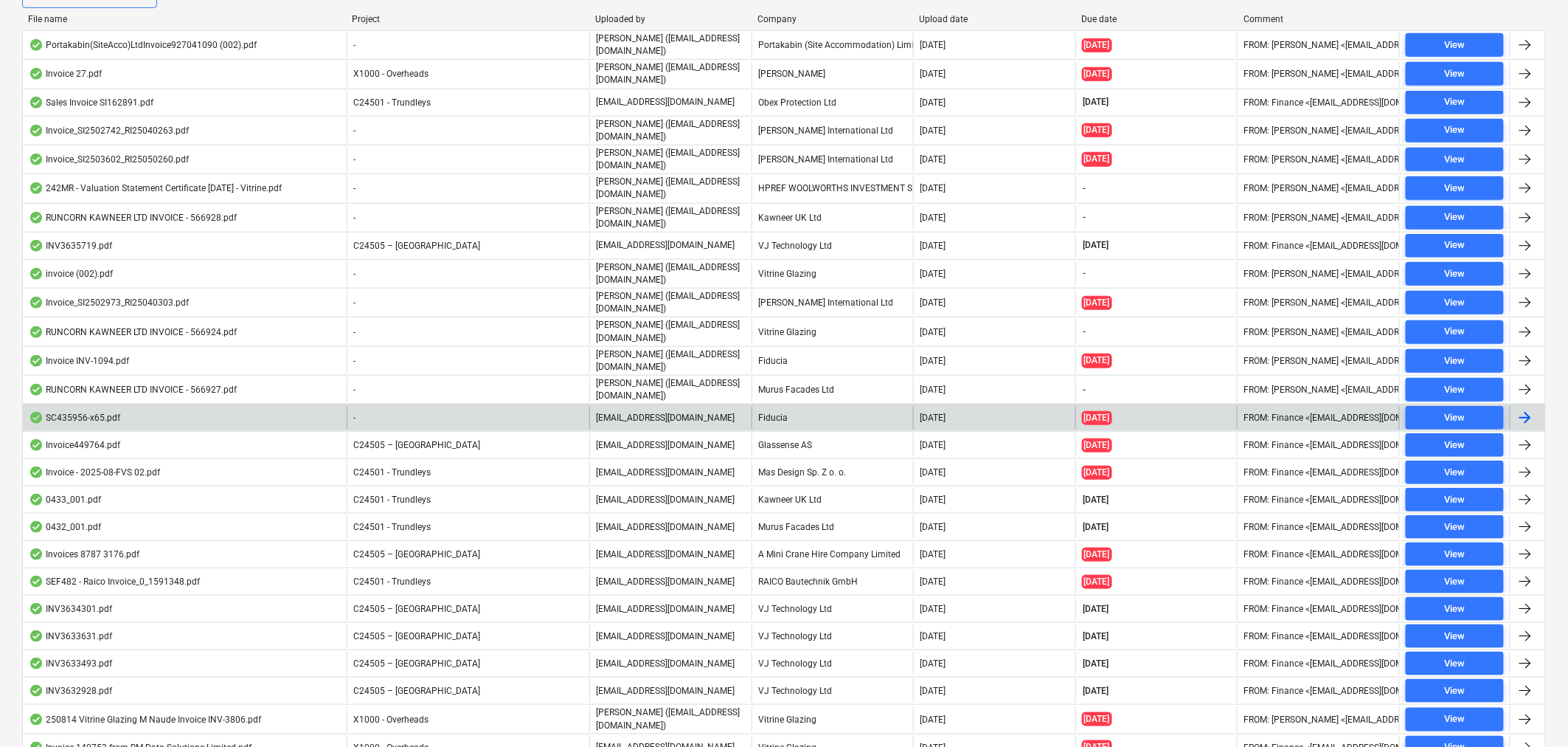
scroll to position [299, 0]
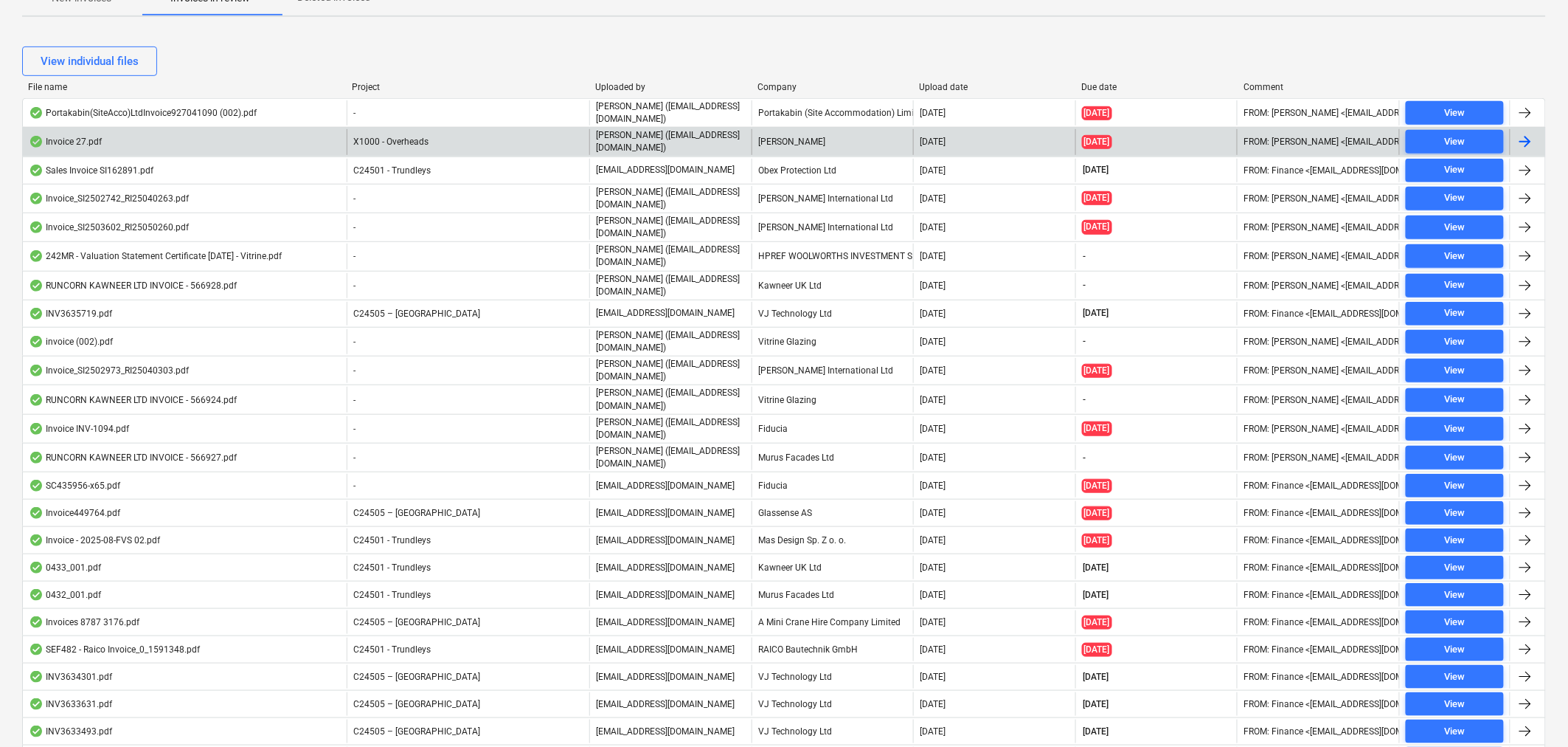
click at [1527, 142] on div at bounding box center [1525, 141] width 18 height 18
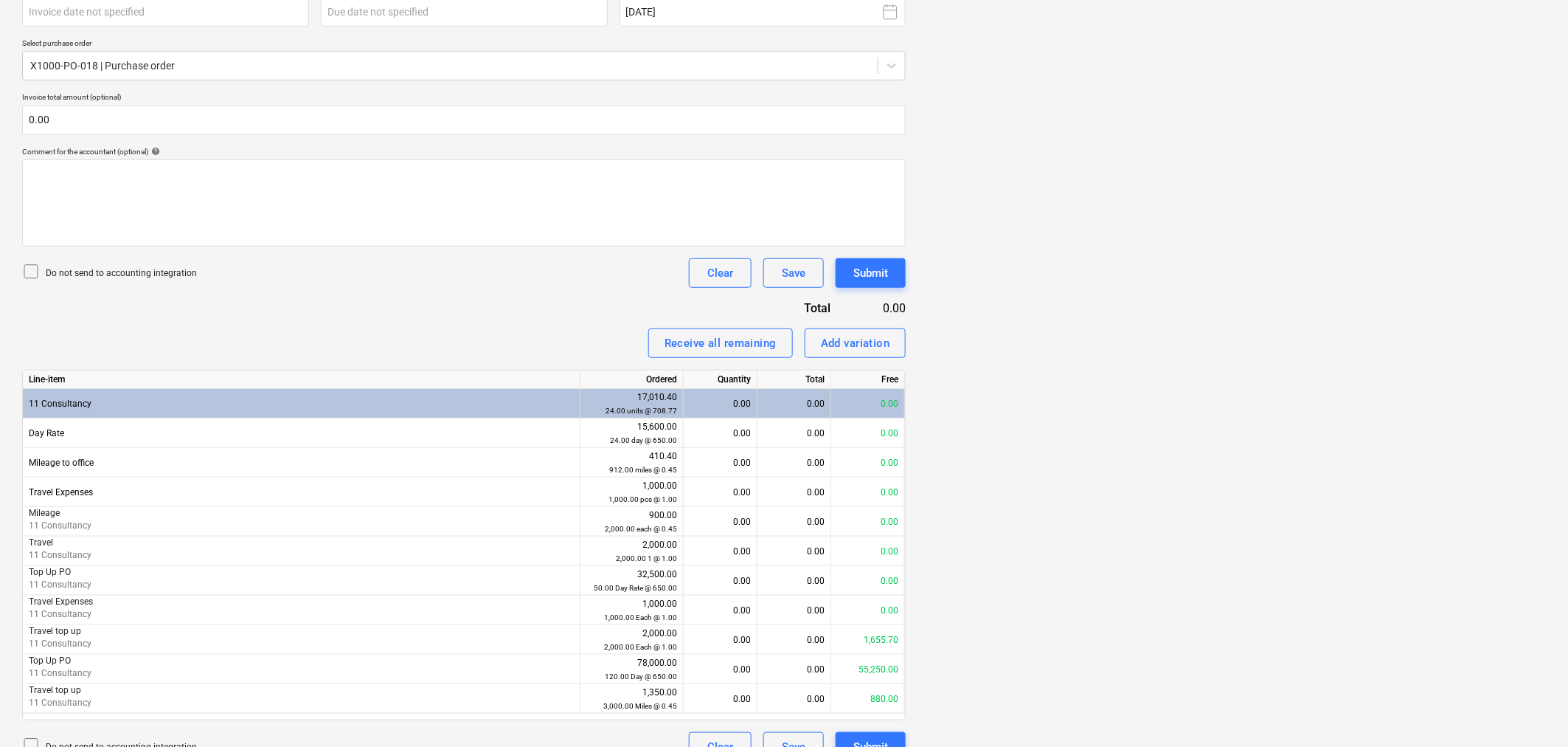
scroll to position [11, 0]
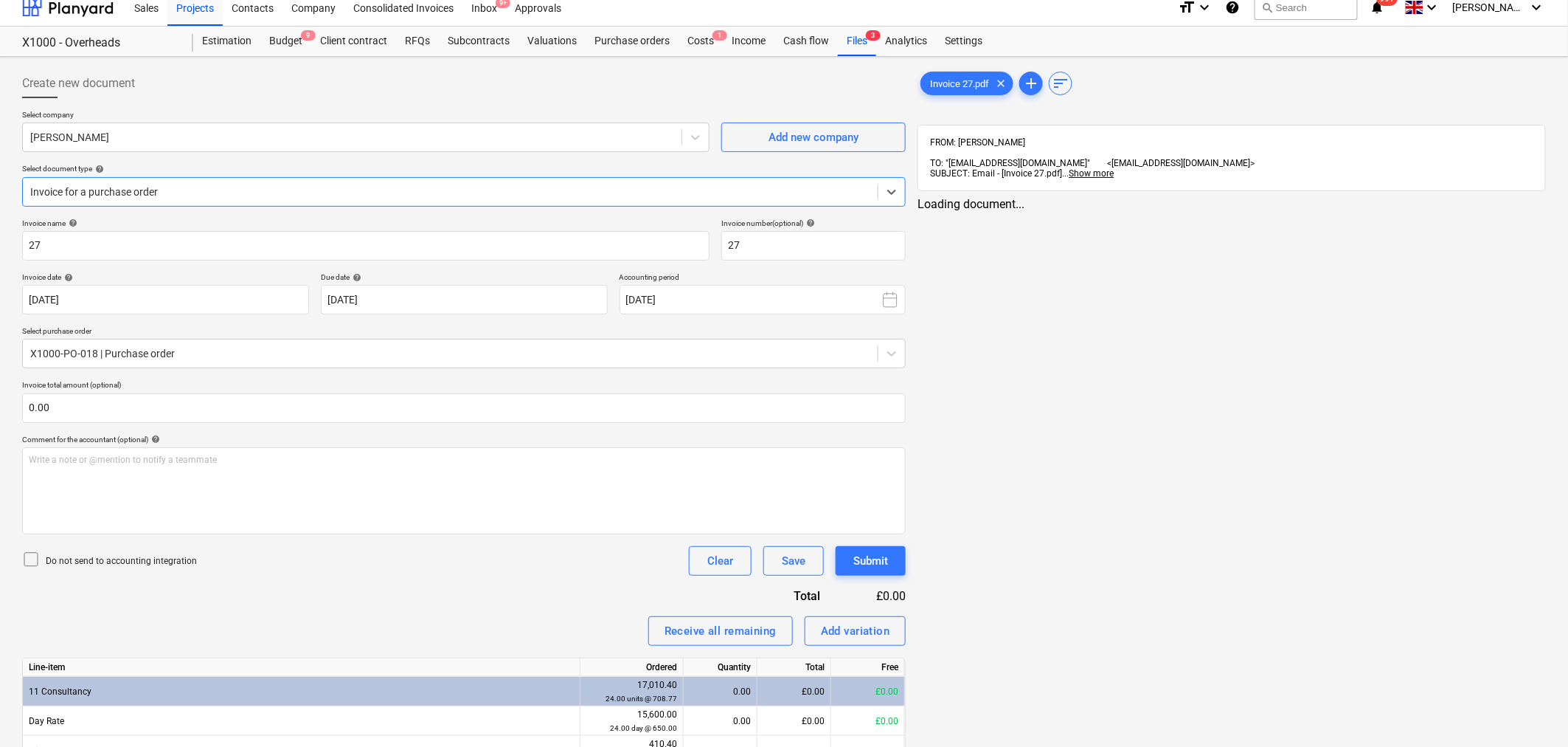
type input "27"
type input "[DATE]"
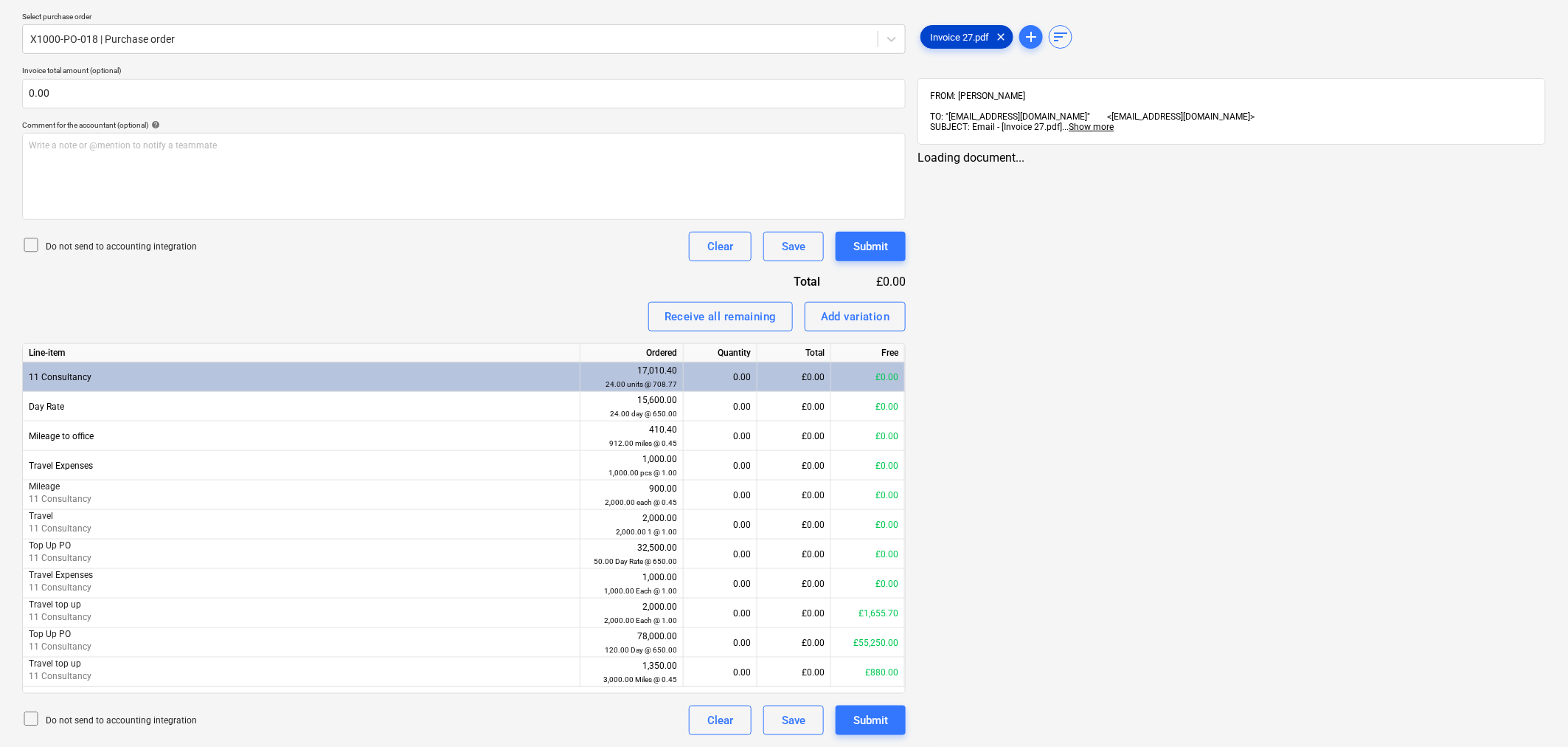
click at [969, 41] on span "Invoice 27.pdf" at bounding box center [960, 37] width 77 height 11
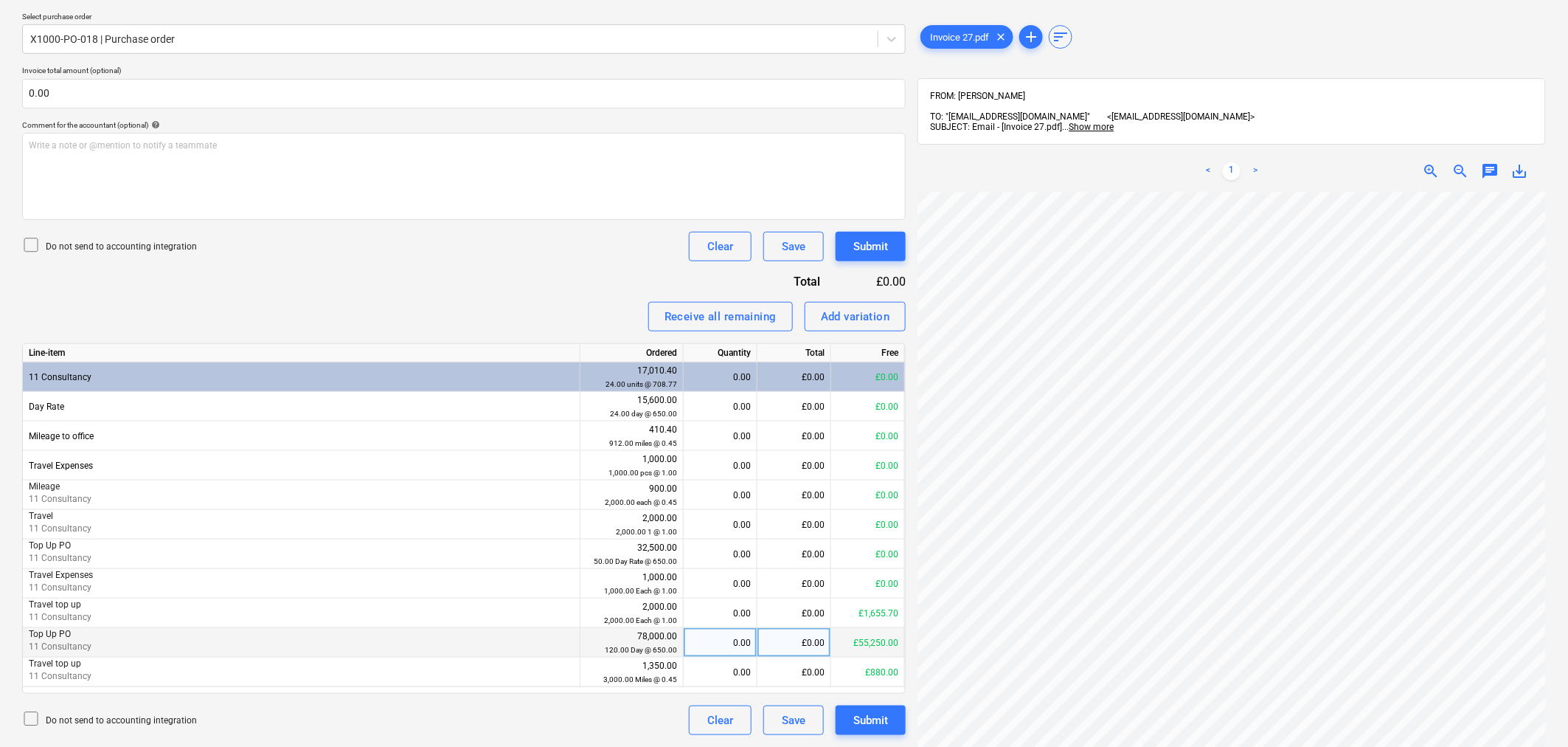
click at [742, 645] on div "0.00" at bounding box center [720, 642] width 62 height 29
type input "2"
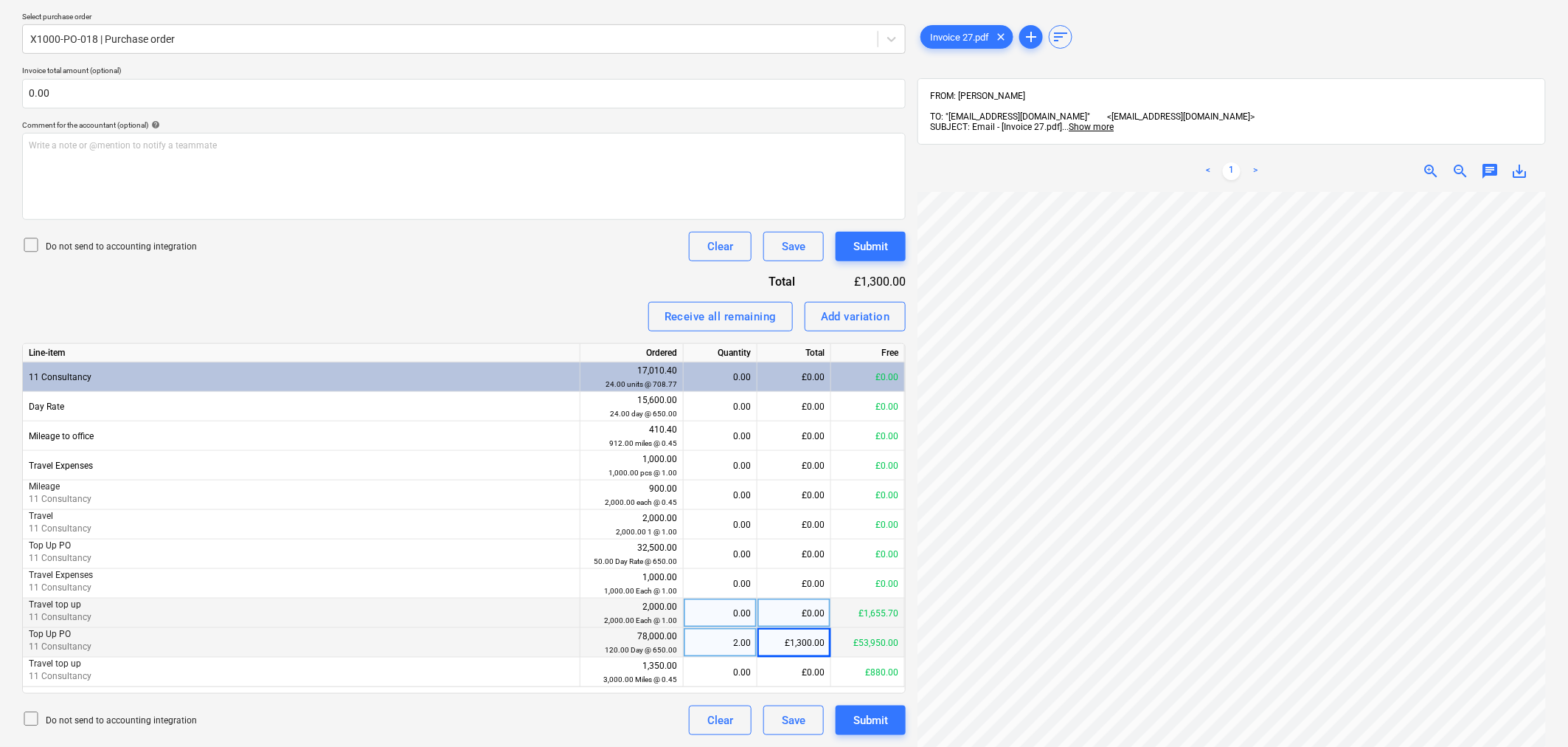
click at [821, 610] on div "£0.00" at bounding box center [794, 613] width 74 height 29
type input "34.2"
click at [868, 719] on div "Submit" at bounding box center [871, 720] width 35 height 19
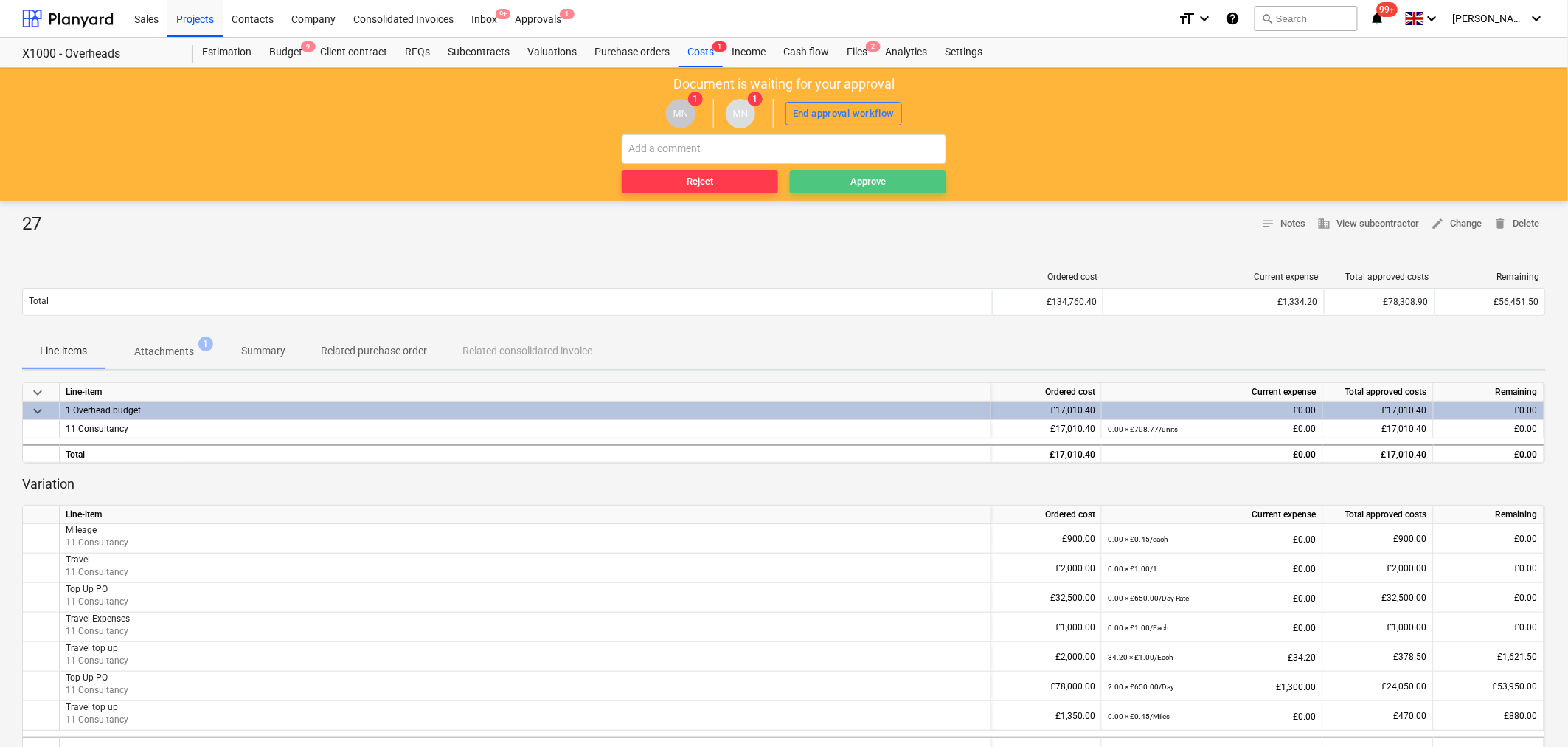
click at [864, 180] on div "Approve" at bounding box center [868, 182] width 35 height 17
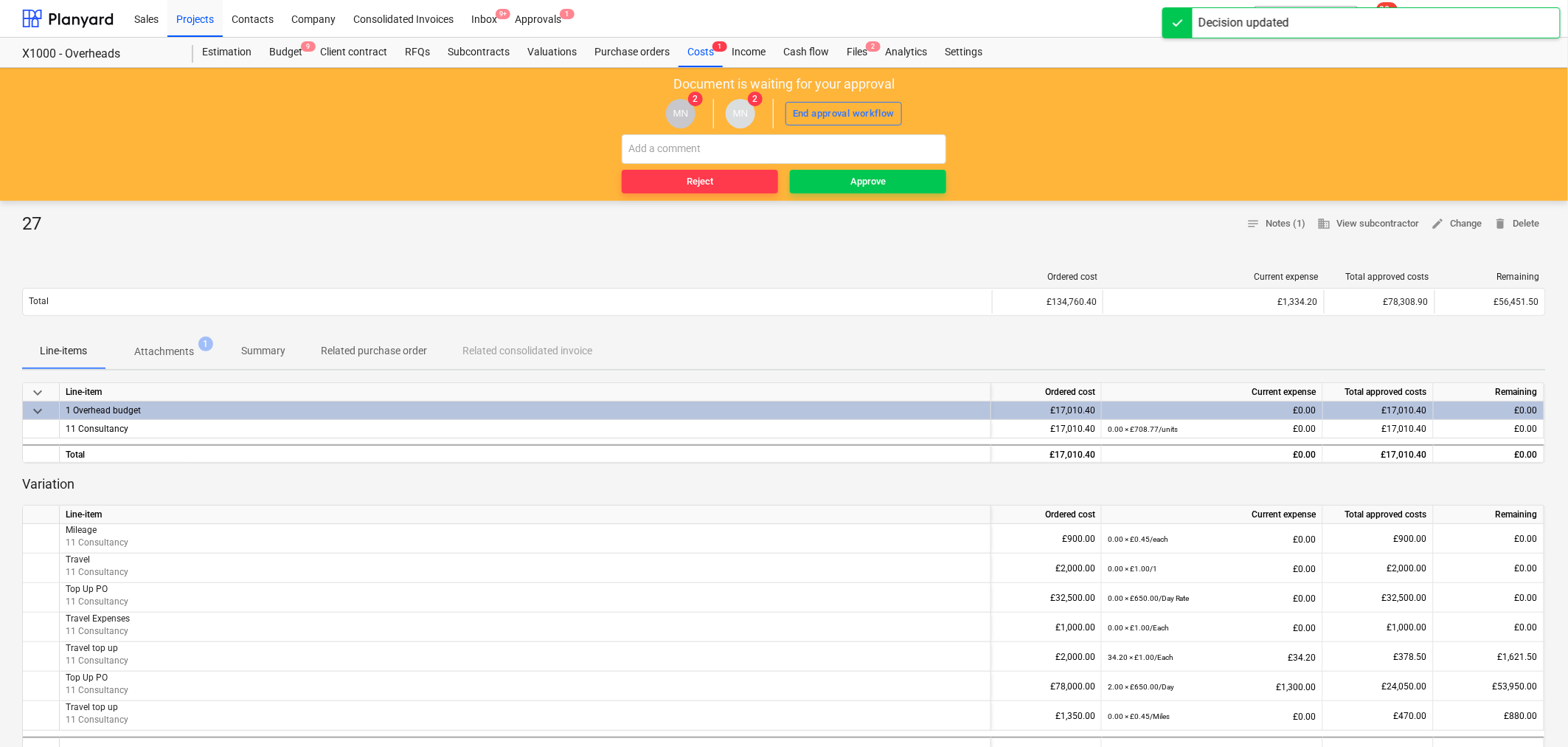
click at [864, 180] on div "Approve" at bounding box center [868, 182] width 35 height 17
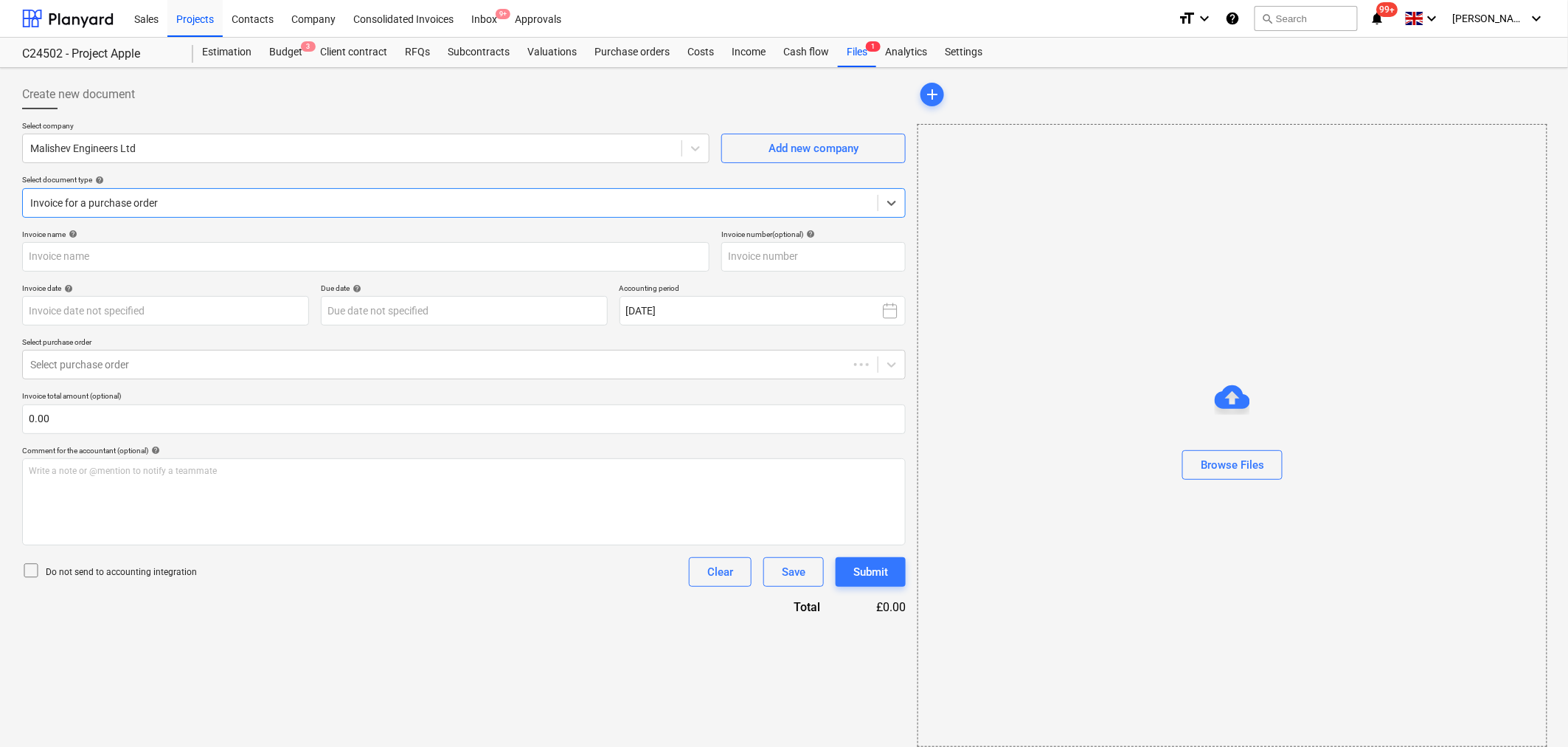
type input "[DATE]"
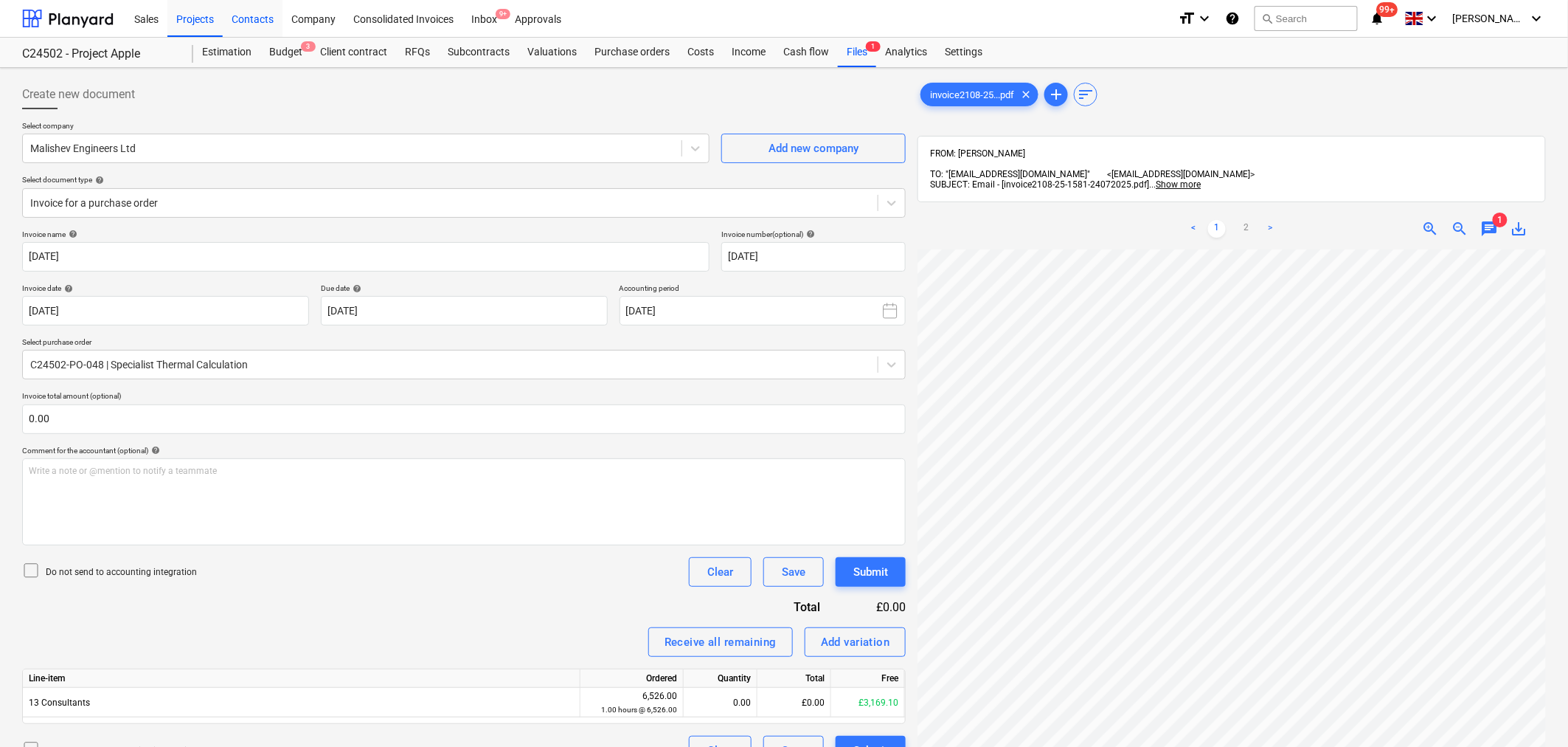
click at [258, 12] on div "Contacts" at bounding box center [252, 18] width 60 height 38
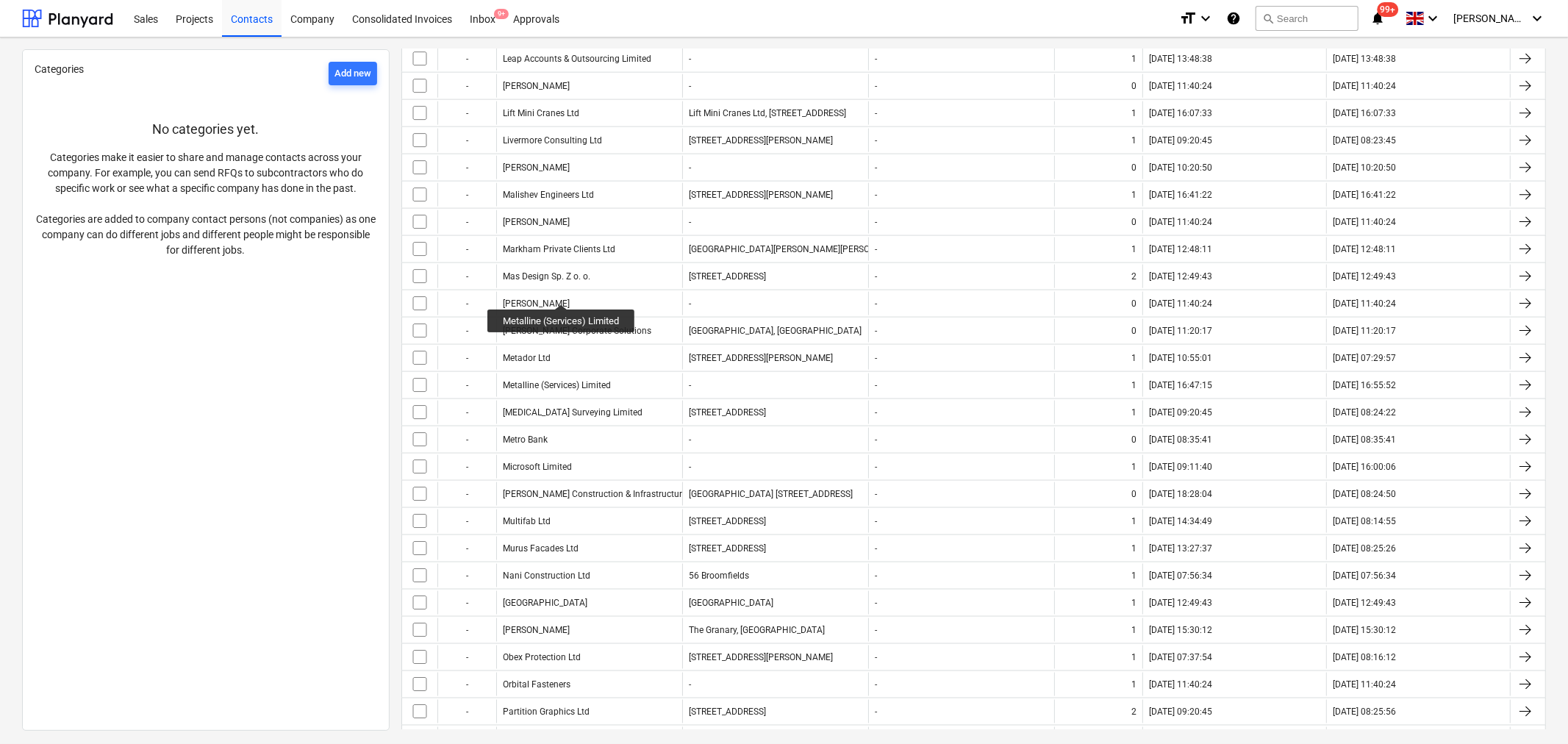
scroll to position [1715, 0]
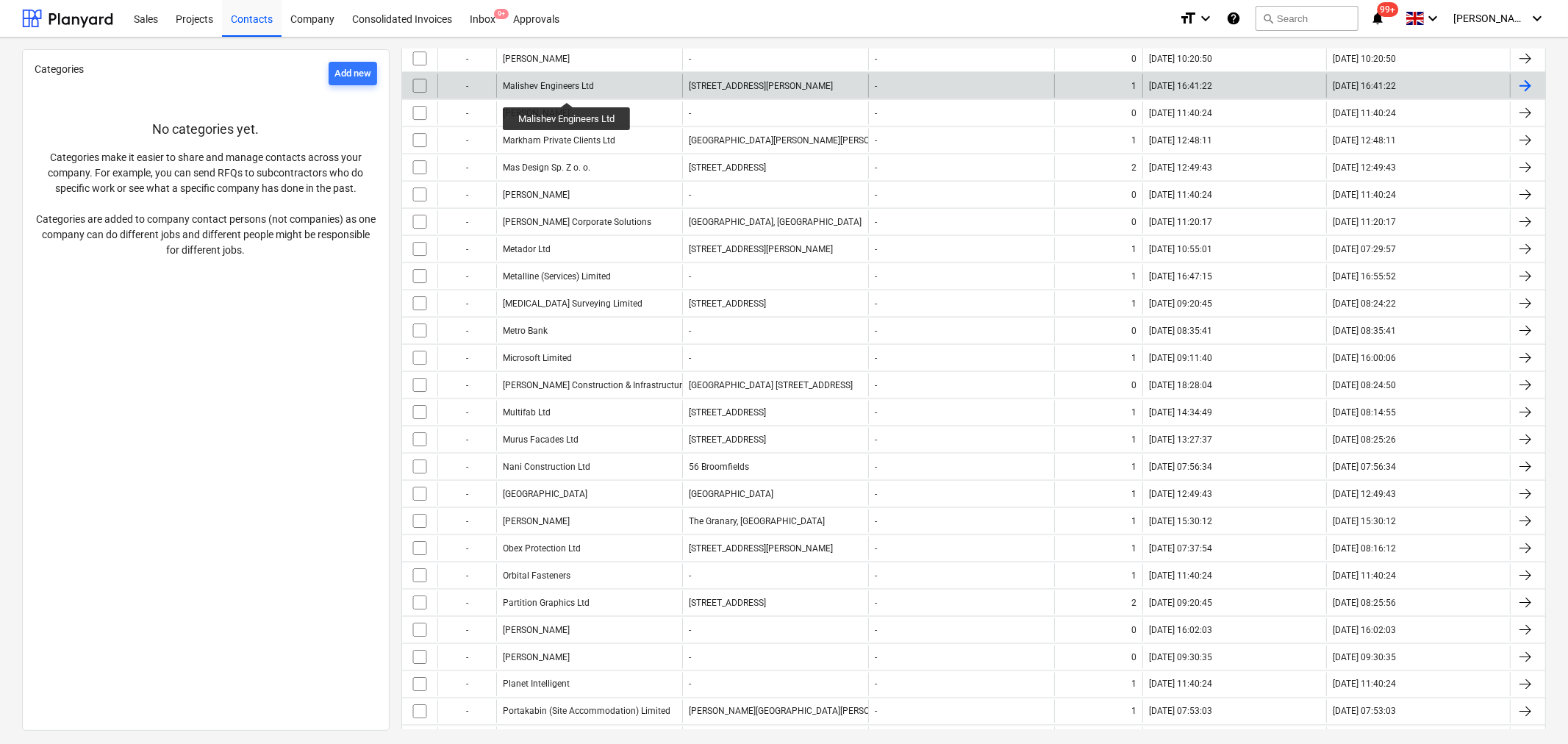
click at [568, 89] on div "Malishev Engineers Ltd" at bounding box center [548, 85] width 91 height 10
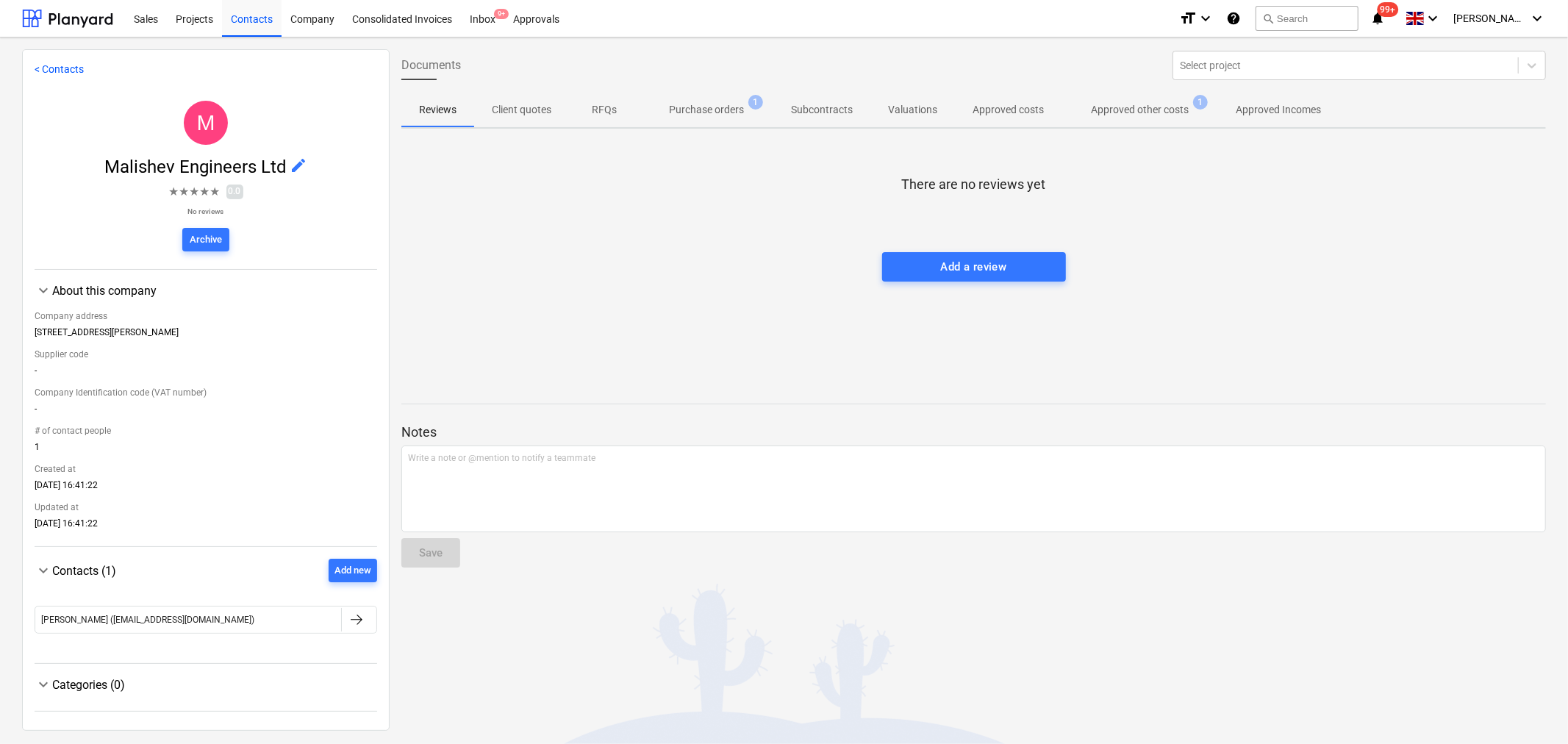
click at [1131, 107] on p "Approved other costs" at bounding box center [1139, 110] width 97 height 15
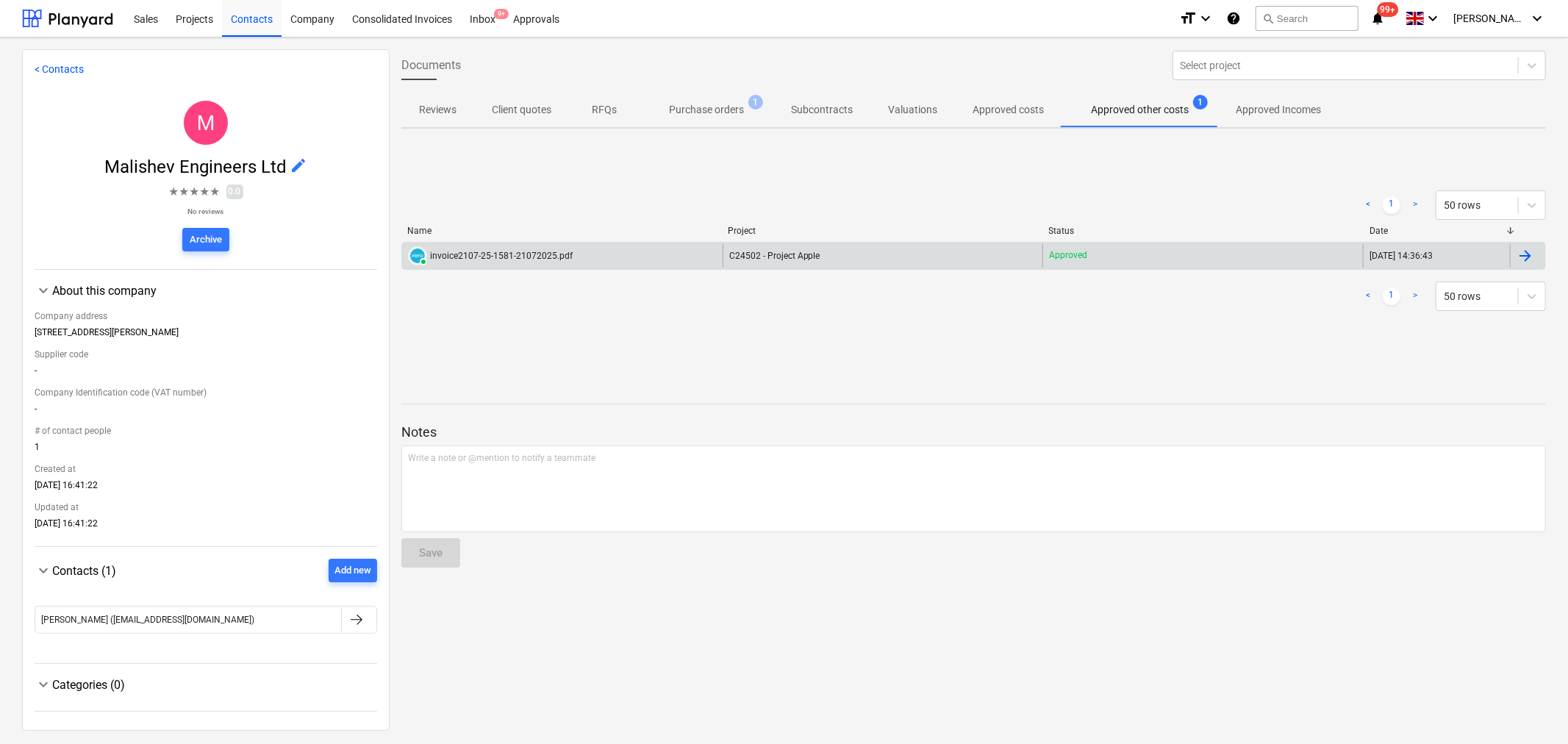
click at [490, 253] on div "invoice2107-25-1581-21072025.pdf" at bounding box center [502, 255] width 143 height 10
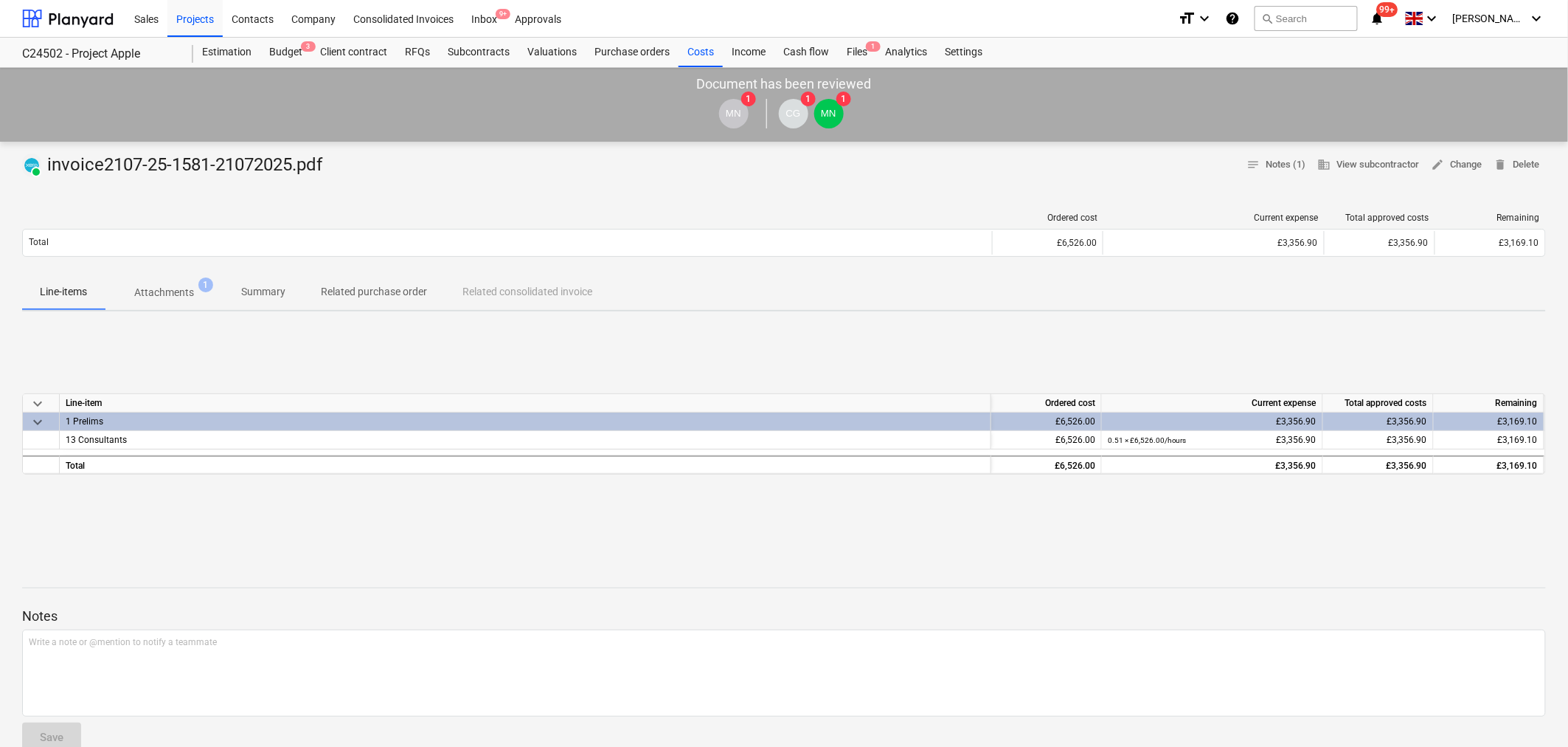
click at [168, 288] on p "Attachments" at bounding box center [164, 293] width 60 height 15
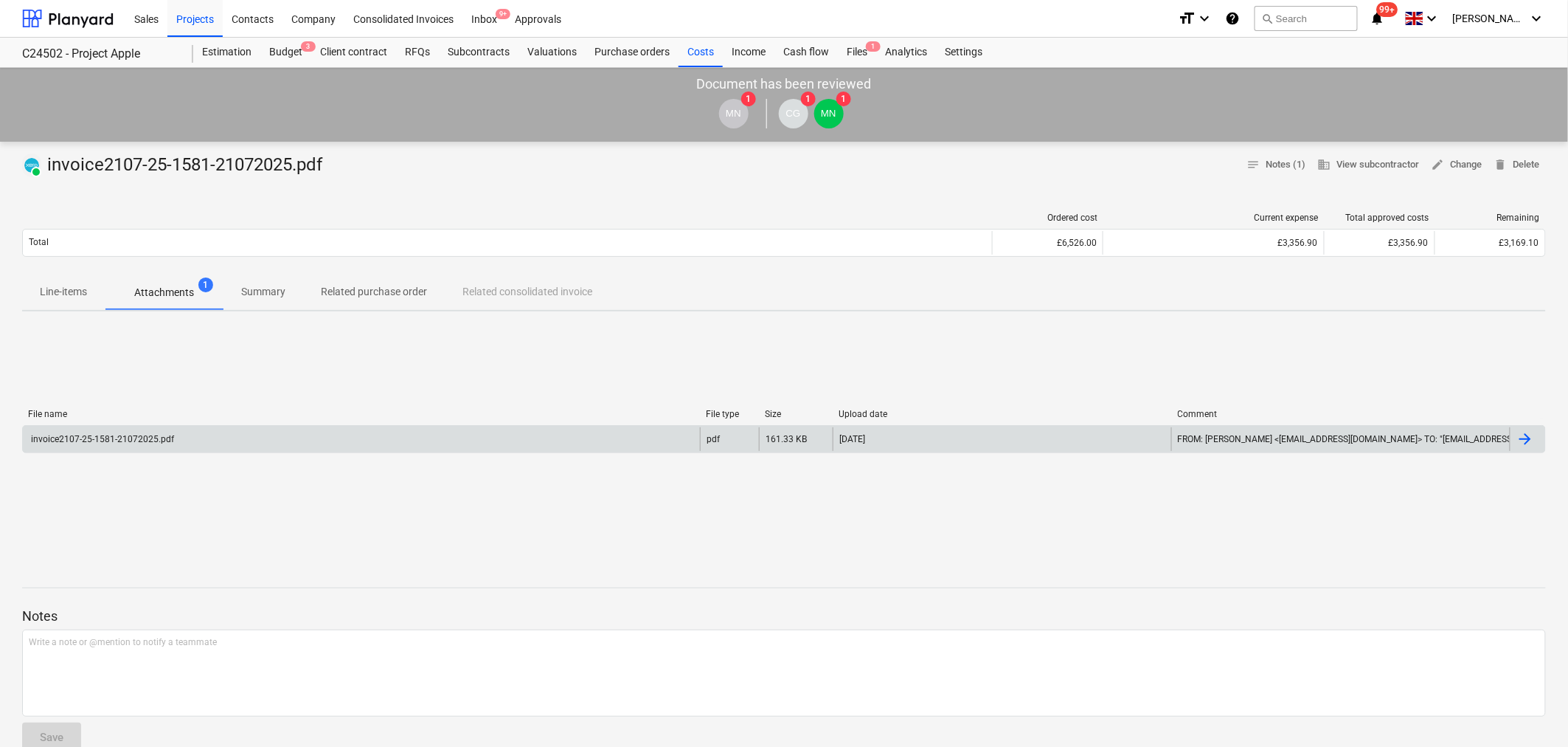
click at [451, 440] on div "invoice2107-25-1581-21072025.pdf" at bounding box center [362, 439] width 677 height 24
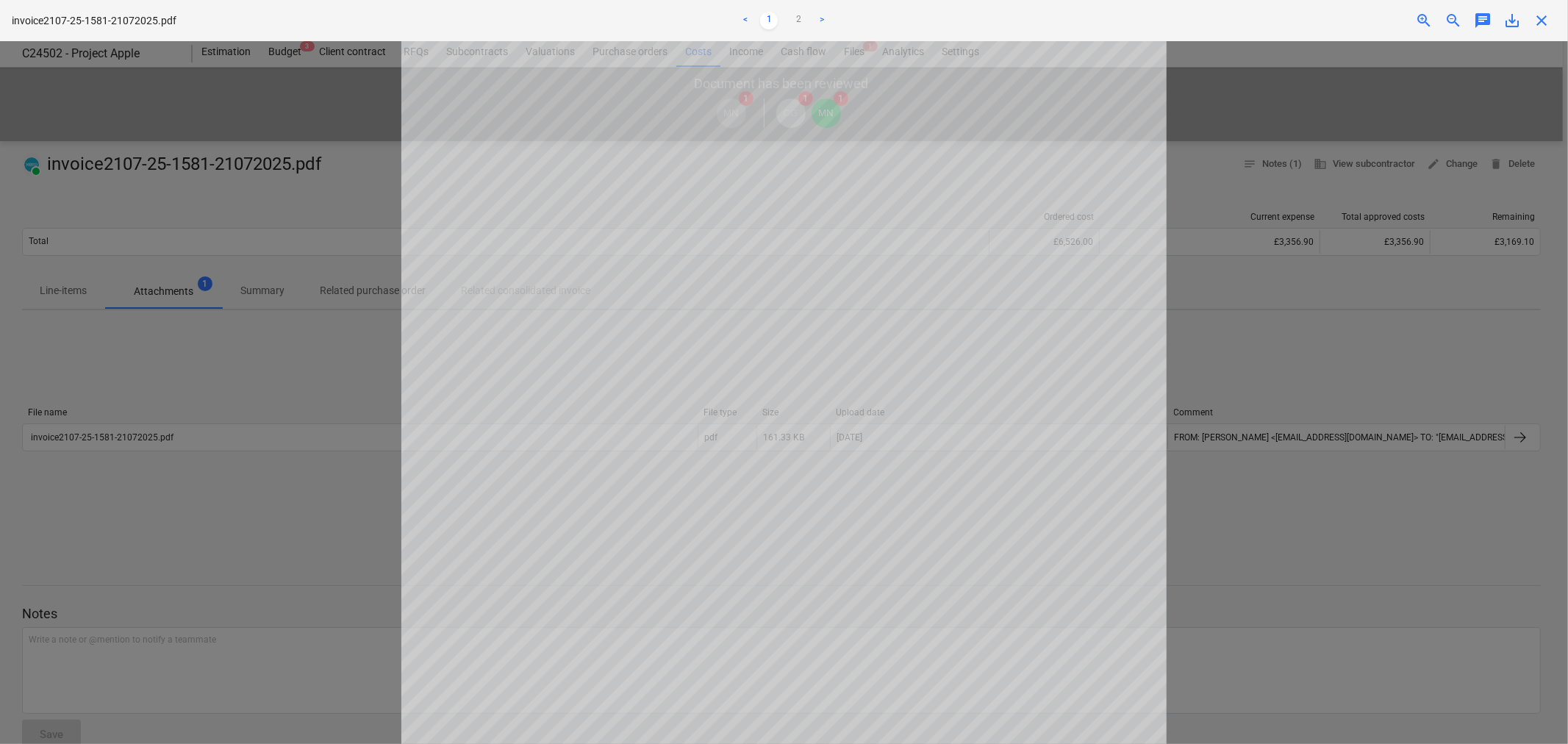
click at [819, 21] on link ">" at bounding box center [822, 20] width 18 height 18
click at [1513, 26] on span "save_alt" at bounding box center [1512, 20] width 18 height 18
click at [1343, 360] on div at bounding box center [784, 393] width 1568 height 703
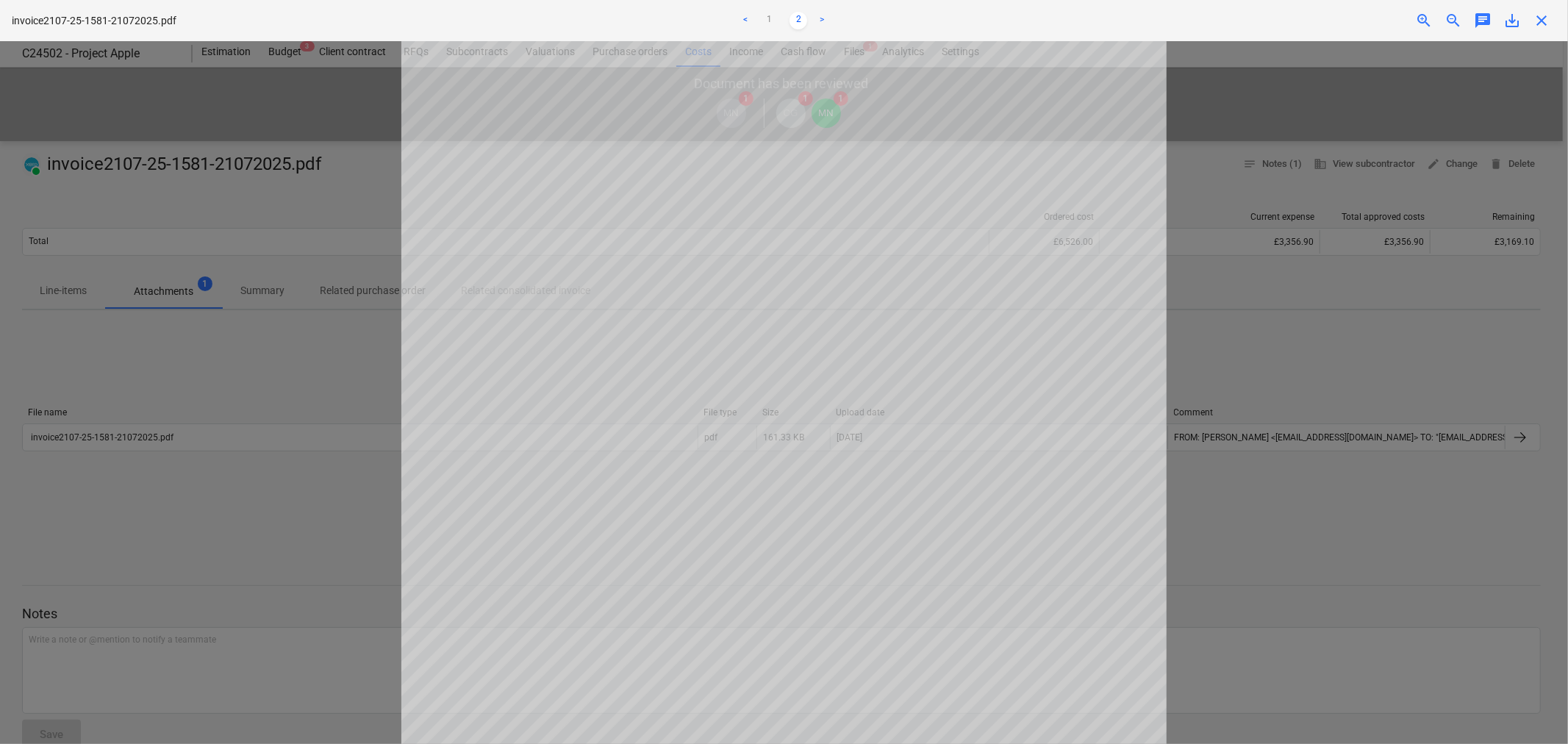
click at [1542, 12] on span "close" at bounding box center [1541, 20] width 18 height 18
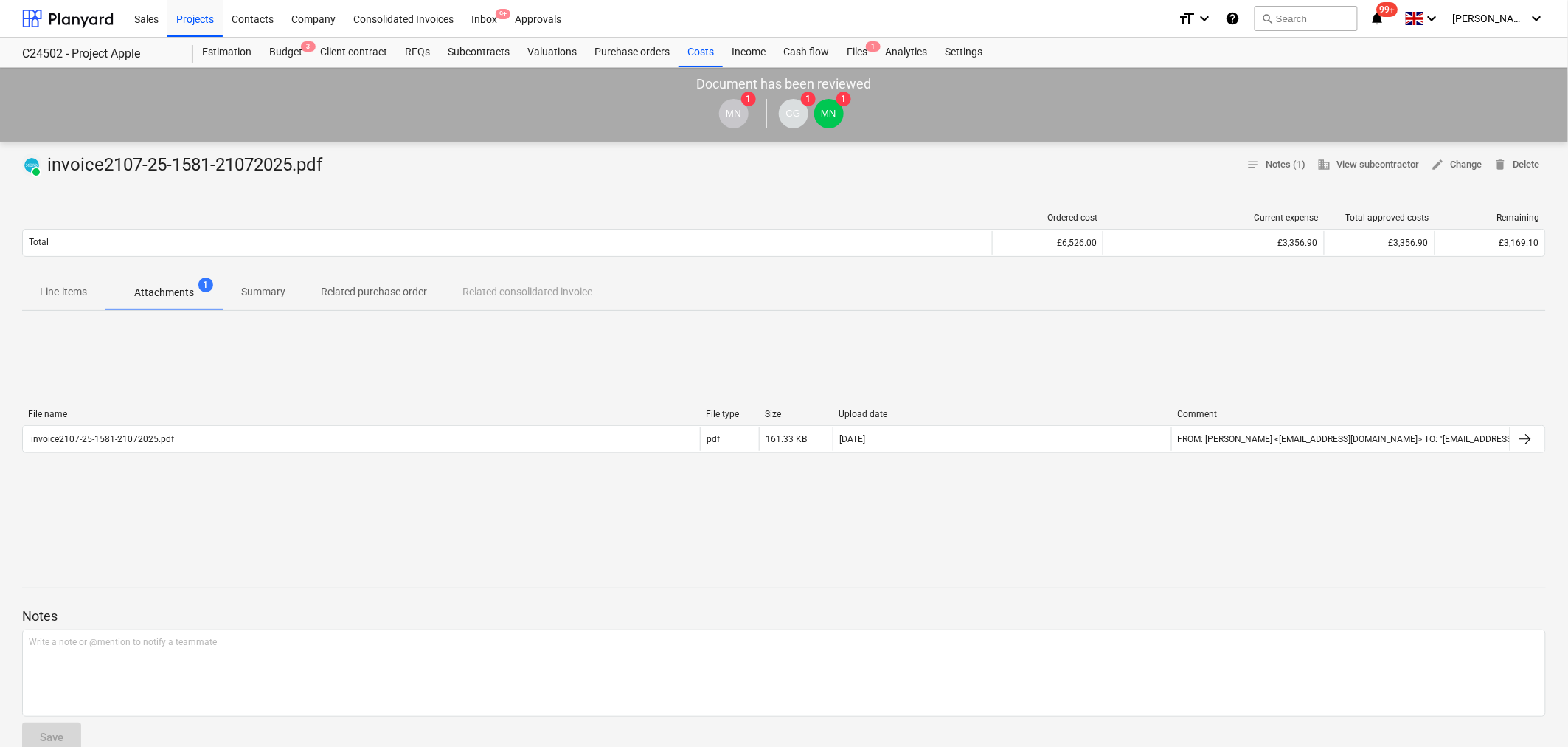
click at [79, 290] on p "Line-items" at bounding box center [63, 292] width 47 height 15
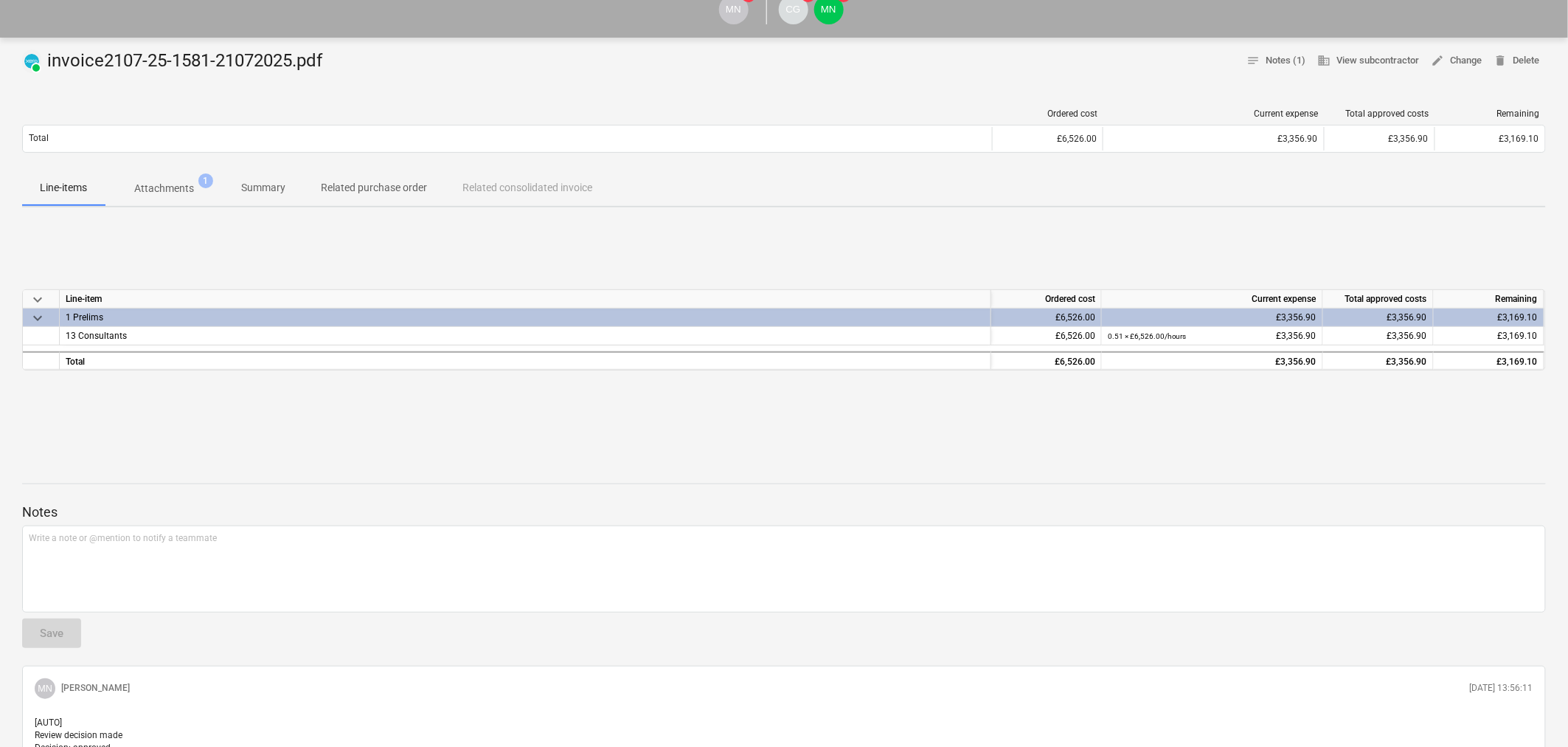
scroll to position [216, 0]
